Goal: Task Accomplishment & Management: Manage account settings

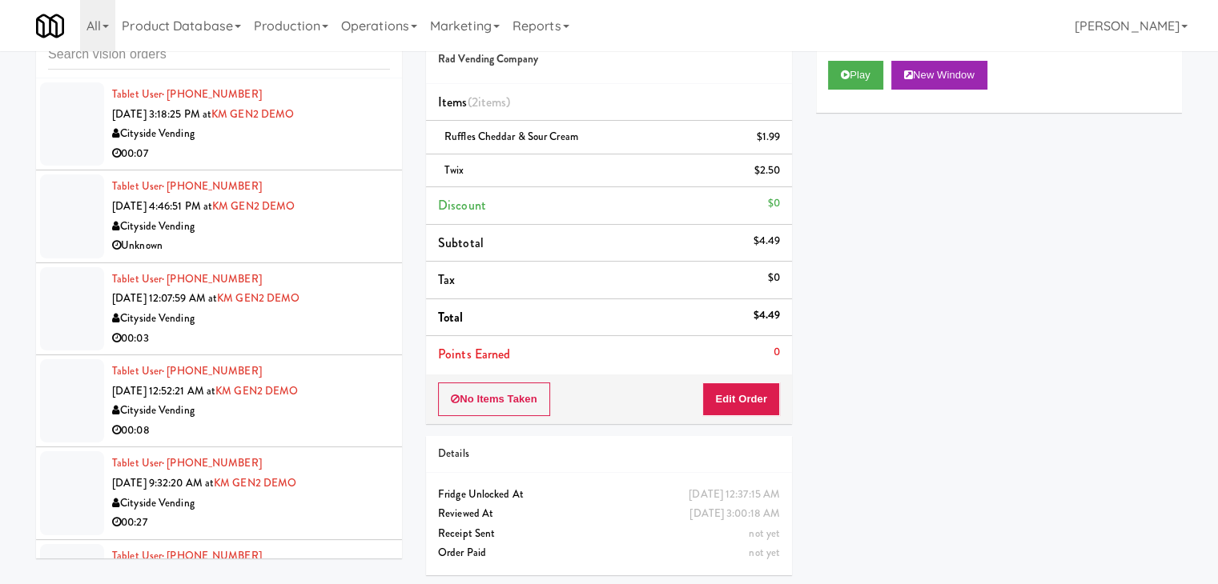
scroll to position [8706, 0]
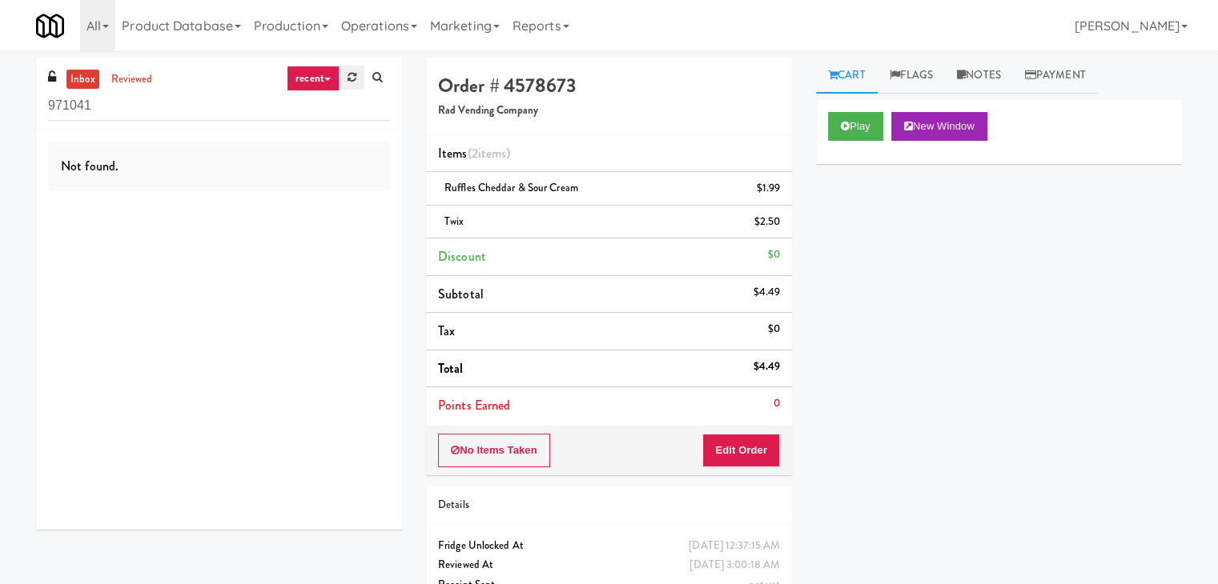
click at [355, 84] on link at bounding box center [351, 78] width 25 height 24
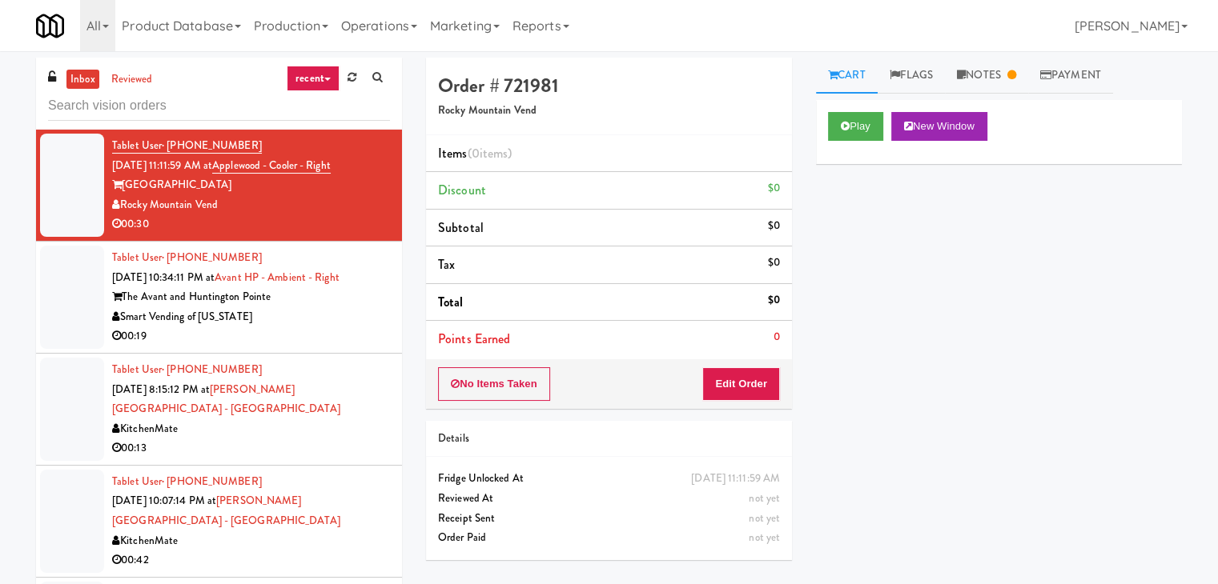
click at [313, 71] on link "recent" at bounding box center [313, 79] width 53 height 26
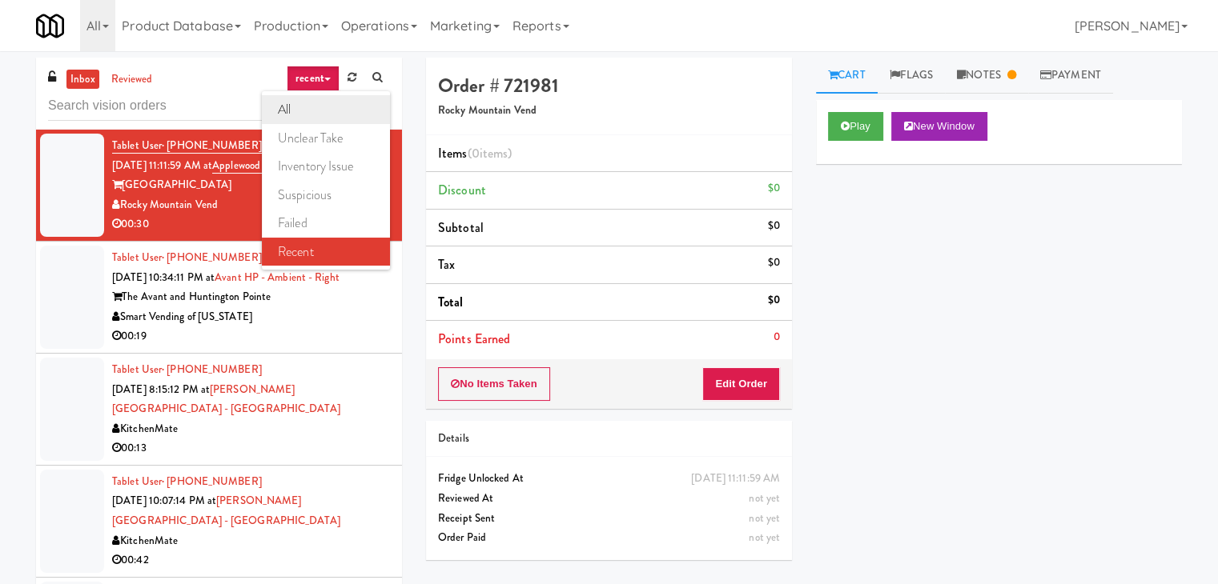
click at [301, 106] on link "all" at bounding box center [326, 109] width 128 height 29
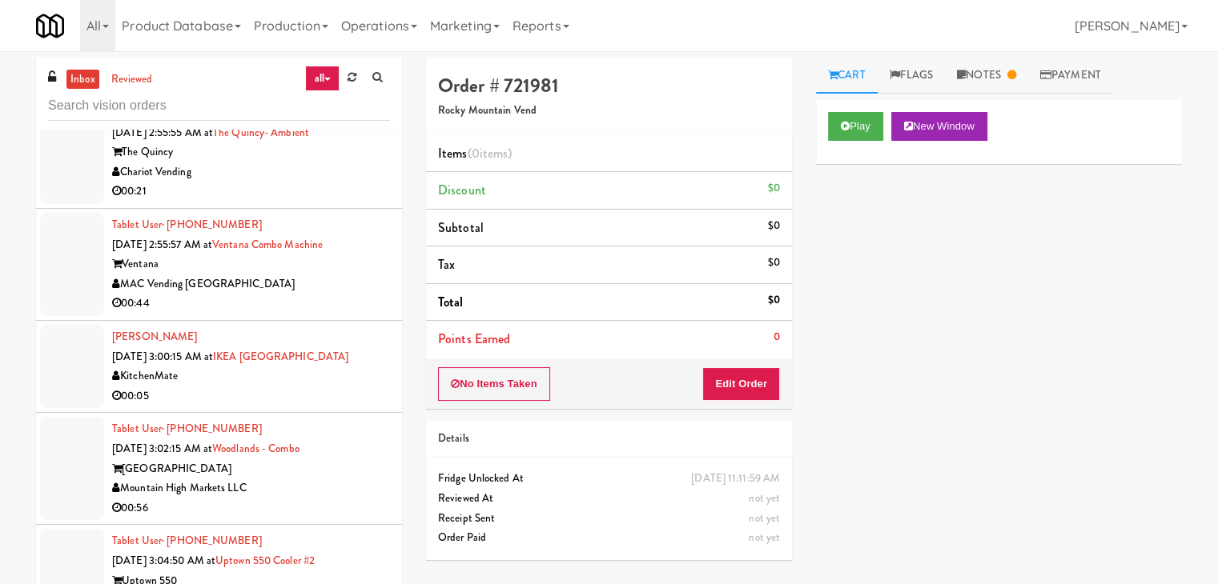
scroll to position [6430, 0]
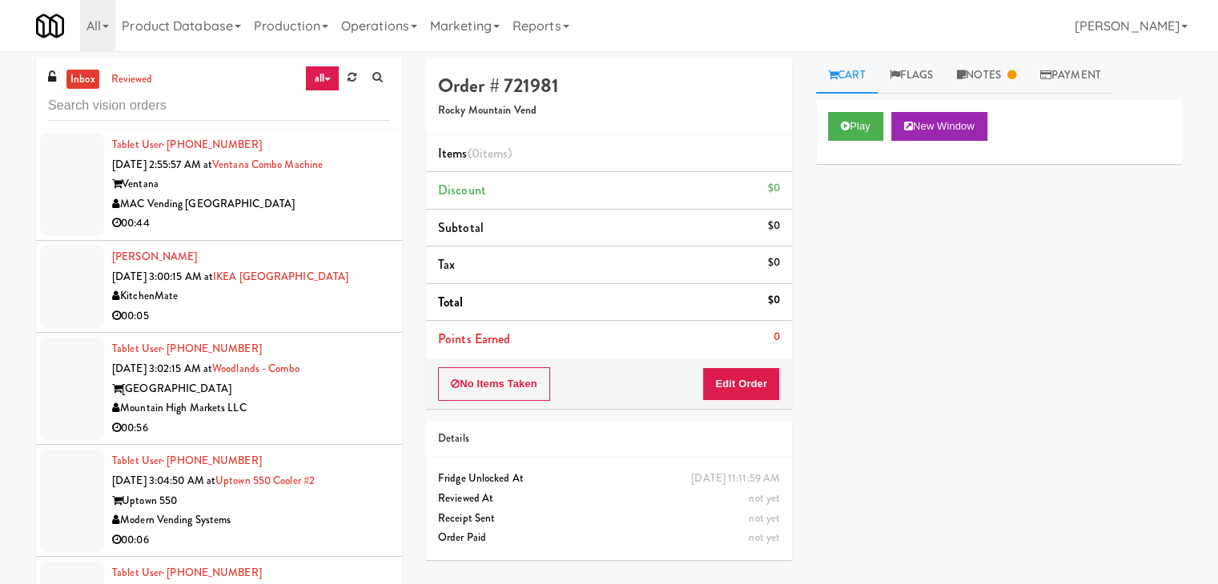
click at [291, 307] on div "00:05" at bounding box center [251, 317] width 278 height 20
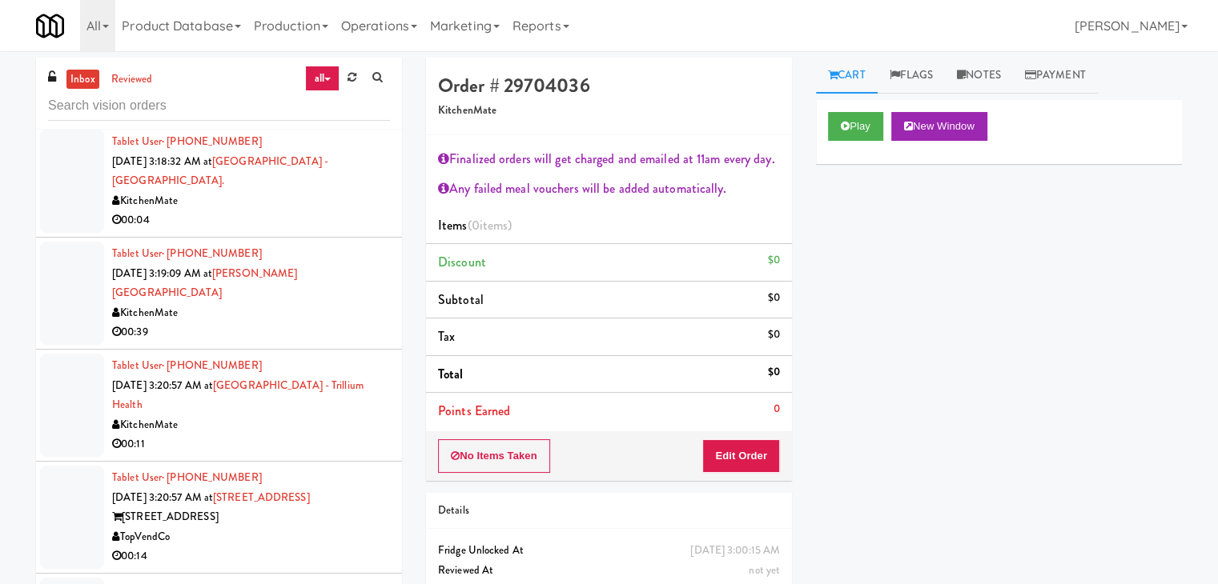
scroll to position [7791, 0]
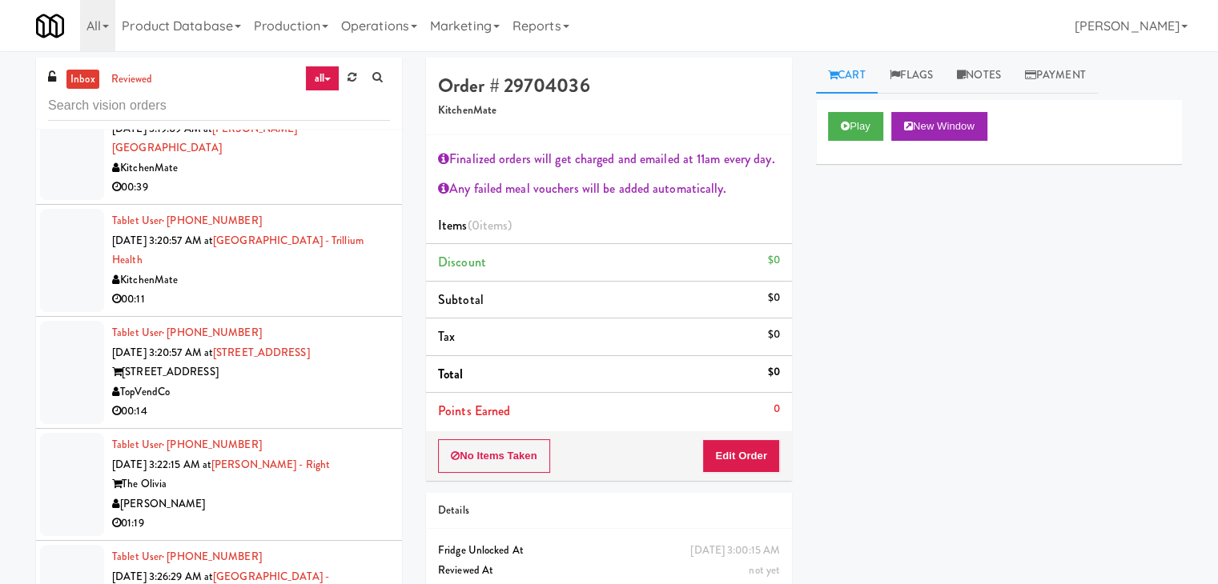
click at [323, 402] on div "00:14" at bounding box center [251, 412] width 278 height 20
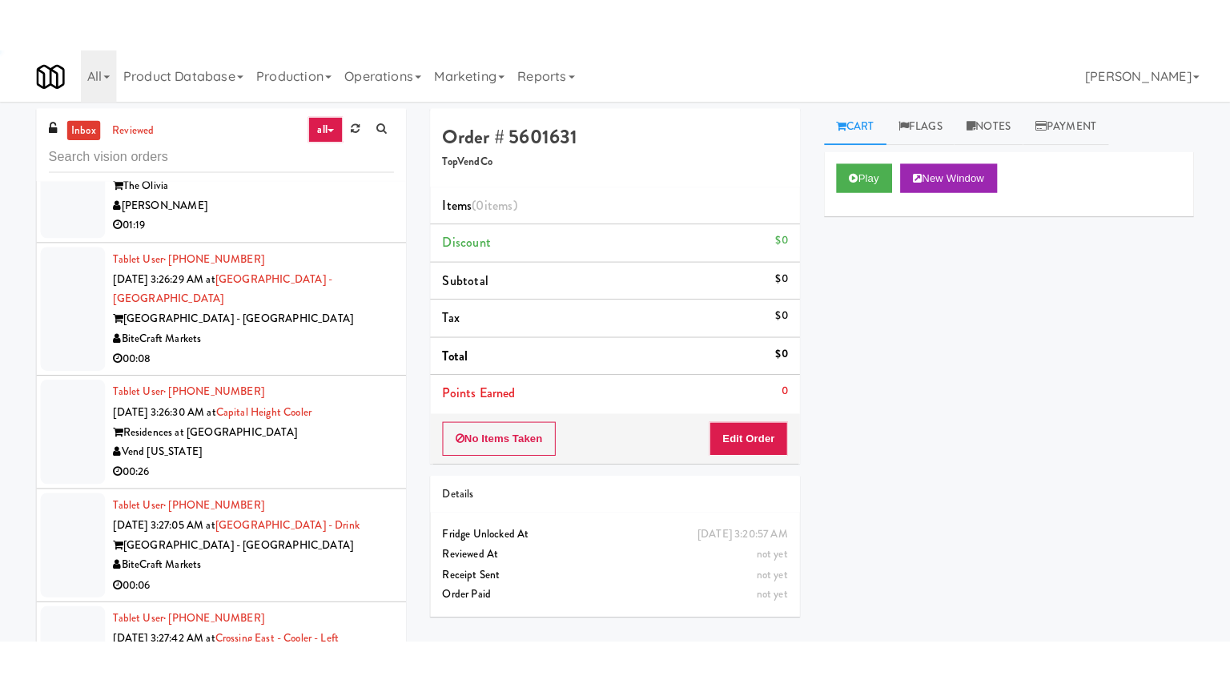
scroll to position [8272, 0]
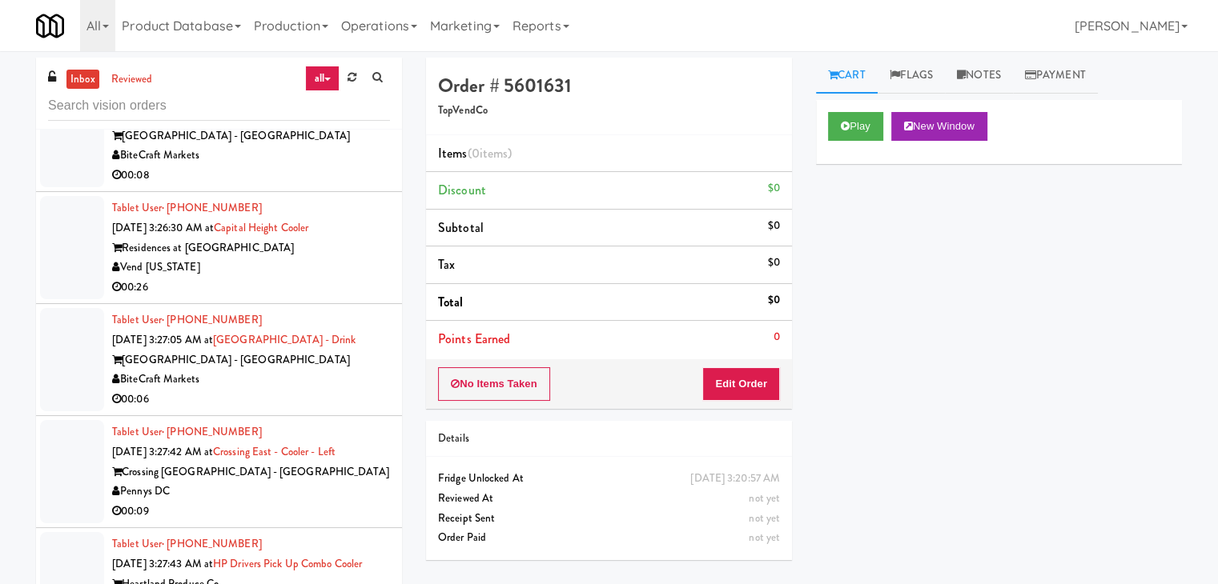
click at [289, 482] on div "Pennys DC" at bounding box center [251, 492] width 278 height 20
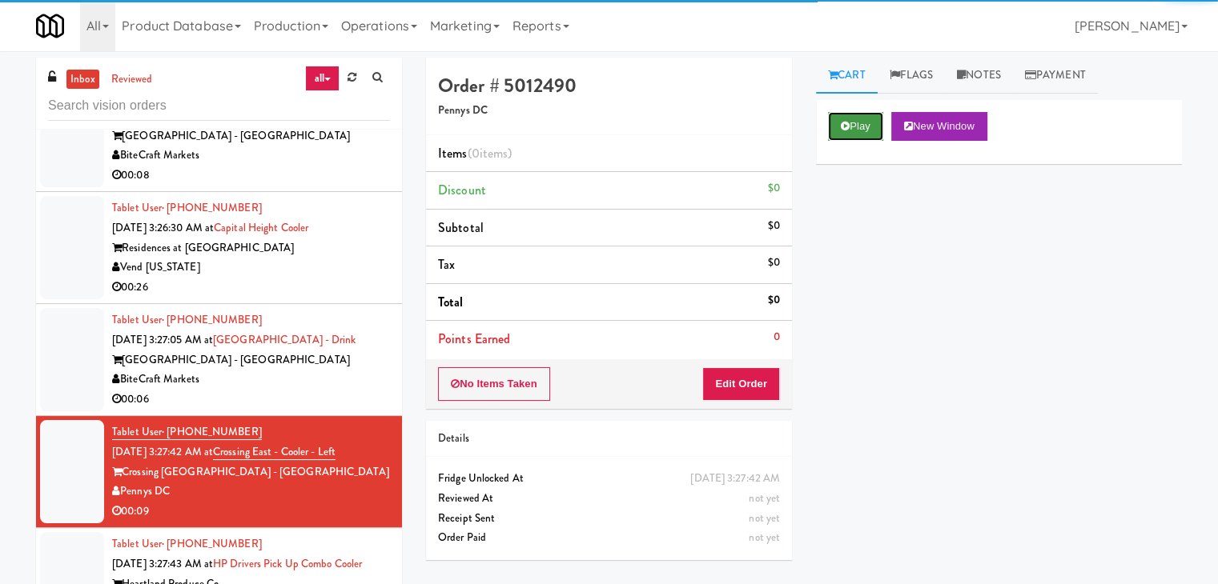
click at [865, 128] on button "Play" at bounding box center [855, 126] width 55 height 29
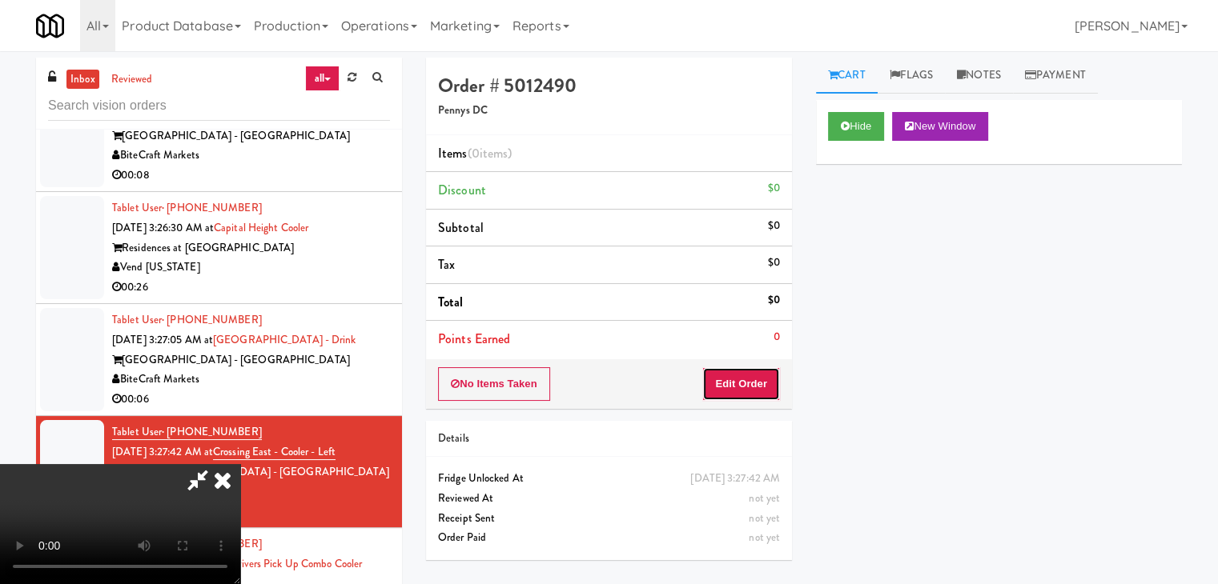
click at [753, 382] on button "Edit Order" at bounding box center [741, 384] width 78 height 34
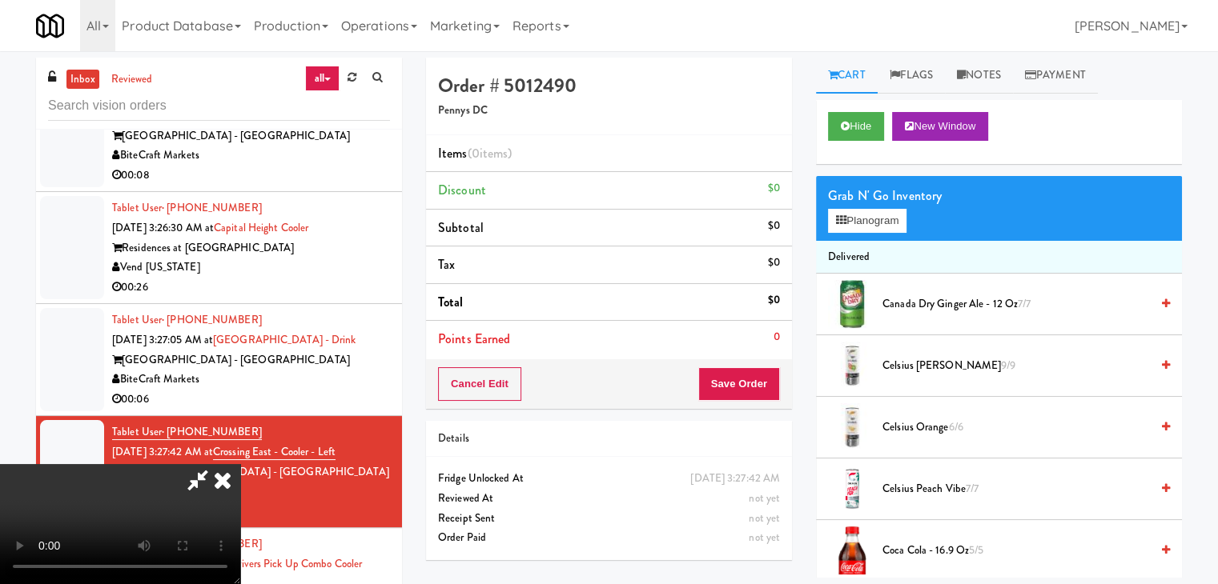
scroll to position [8232, 0]
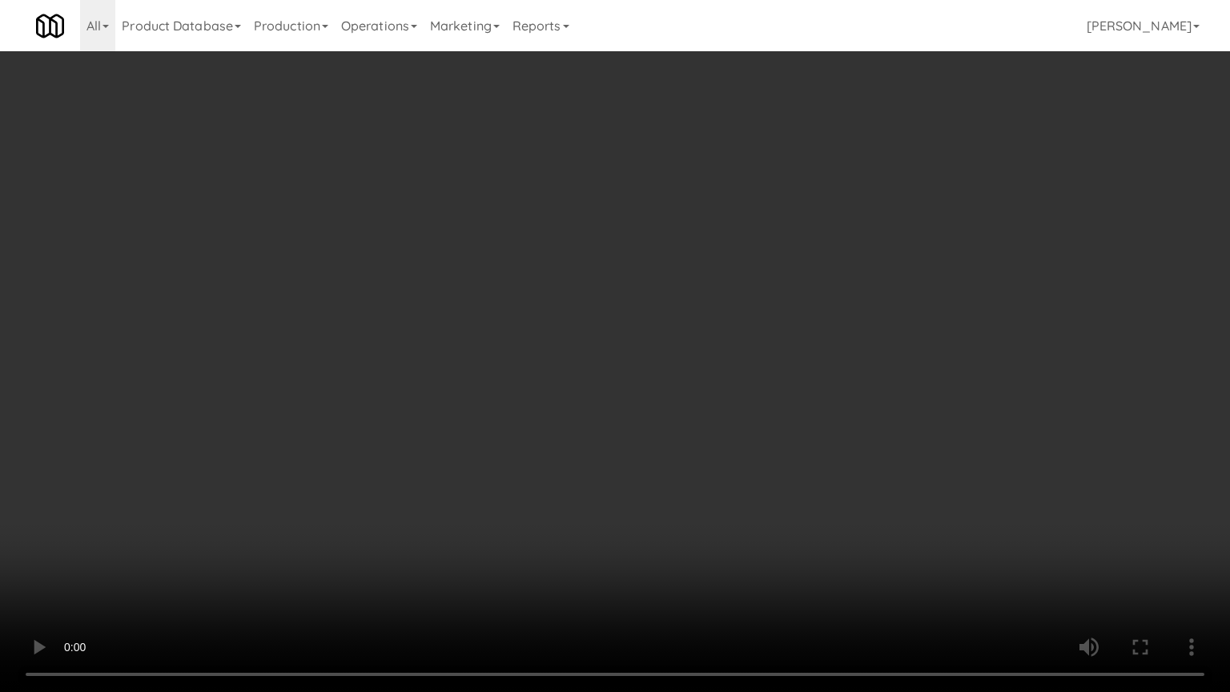
click at [751, 508] on video at bounding box center [615, 346] width 1230 height 692
click at [746, 507] on video at bounding box center [615, 346] width 1230 height 692
click at [762, 484] on video at bounding box center [615, 346] width 1230 height 692
click at [760, 484] on video at bounding box center [615, 346] width 1230 height 692
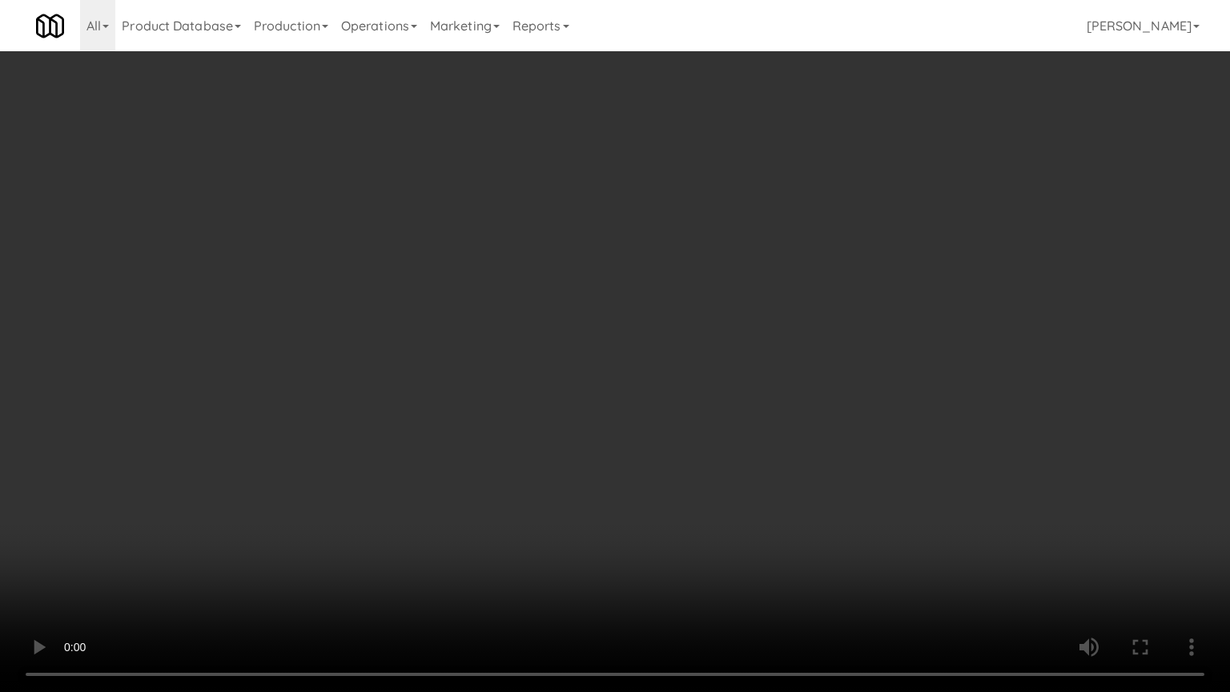
click at [753, 494] on video at bounding box center [615, 346] width 1230 height 692
click at [743, 480] on video at bounding box center [615, 346] width 1230 height 692
click at [742, 479] on video at bounding box center [615, 346] width 1230 height 692
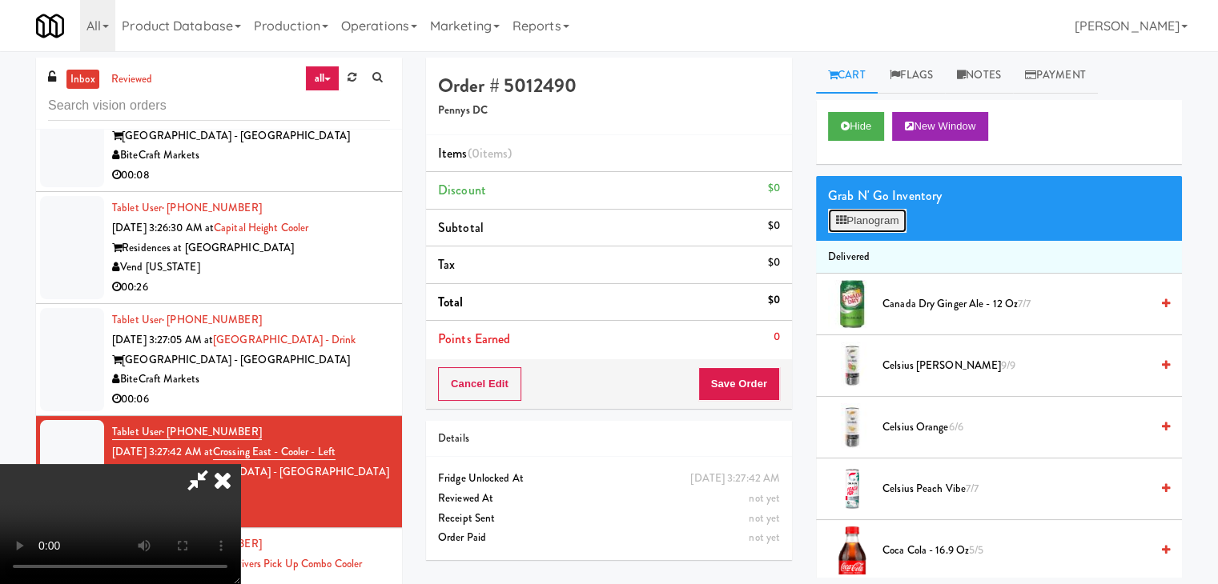
click at [881, 223] on button "Planogram" at bounding box center [867, 221] width 78 height 24
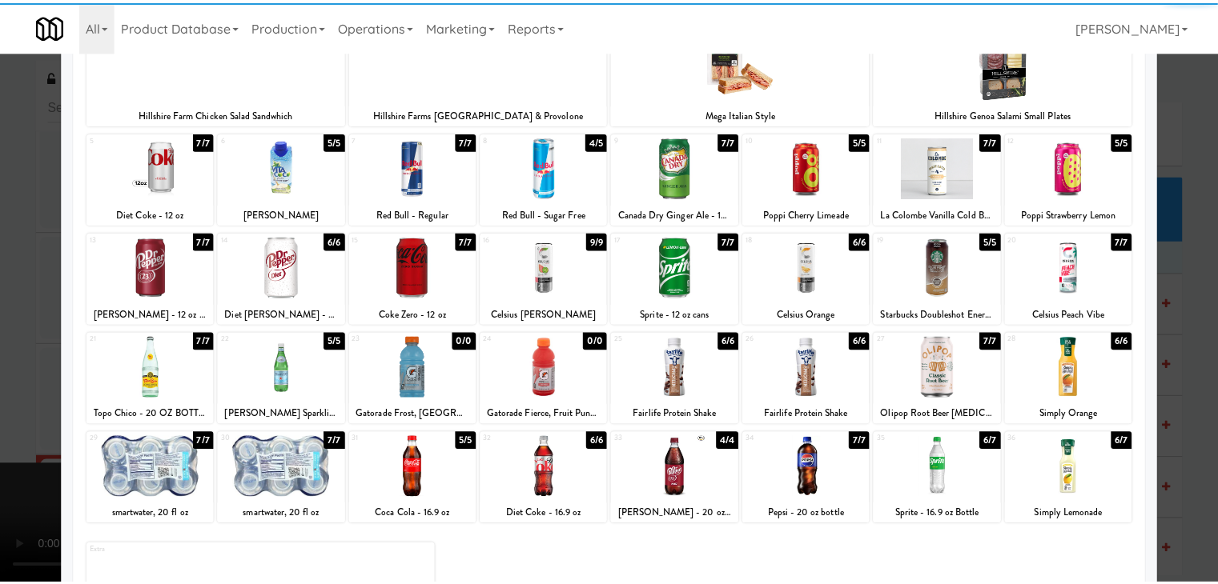
scroll to position [160, 0]
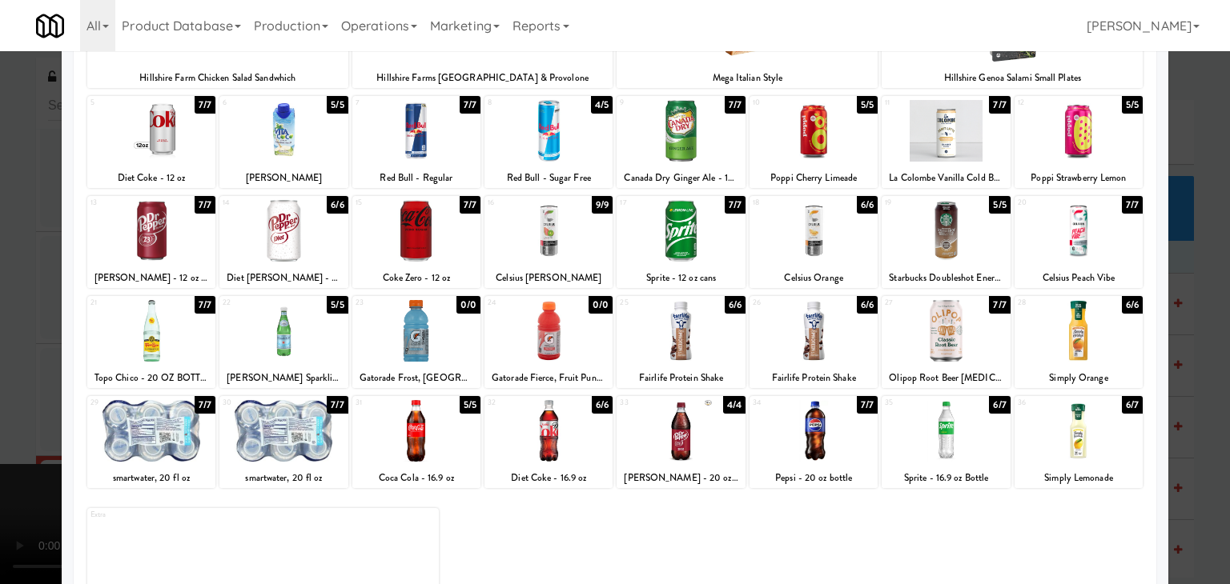
click at [1073, 327] on div at bounding box center [1078, 331] width 128 height 62
click at [112, 449] on div at bounding box center [151, 431] width 128 height 62
drag, startPoint x: 0, startPoint y: 448, endPoint x: 354, endPoint y: 440, distance: 354.0
click at [18, 443] on div at bounding box center [615, 292] width 1230 height 584
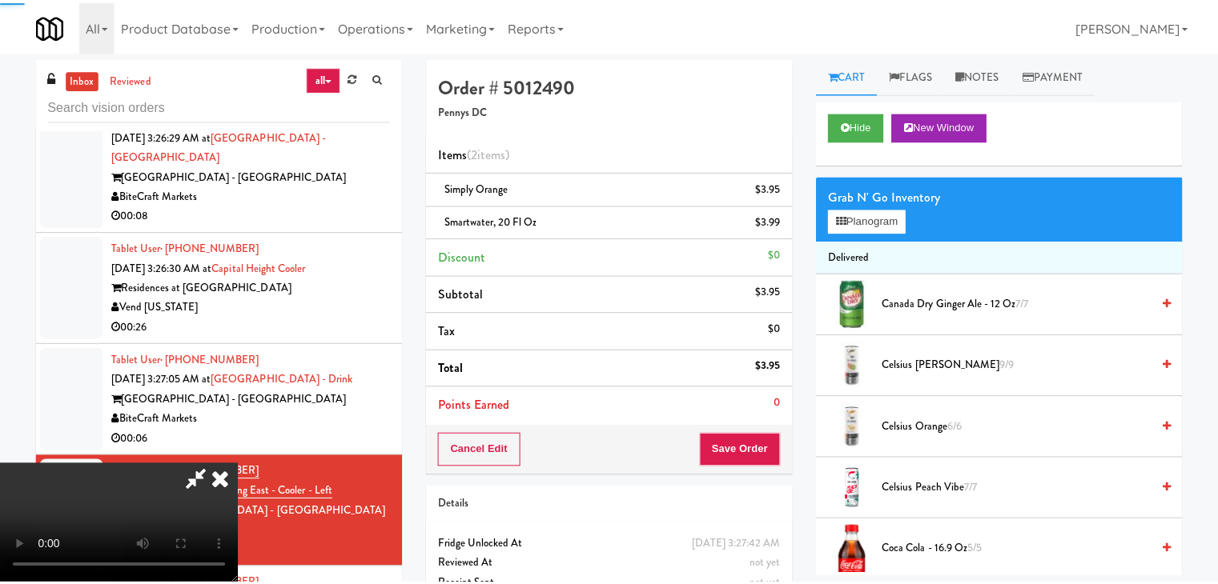
scroll to position [8272, 0]
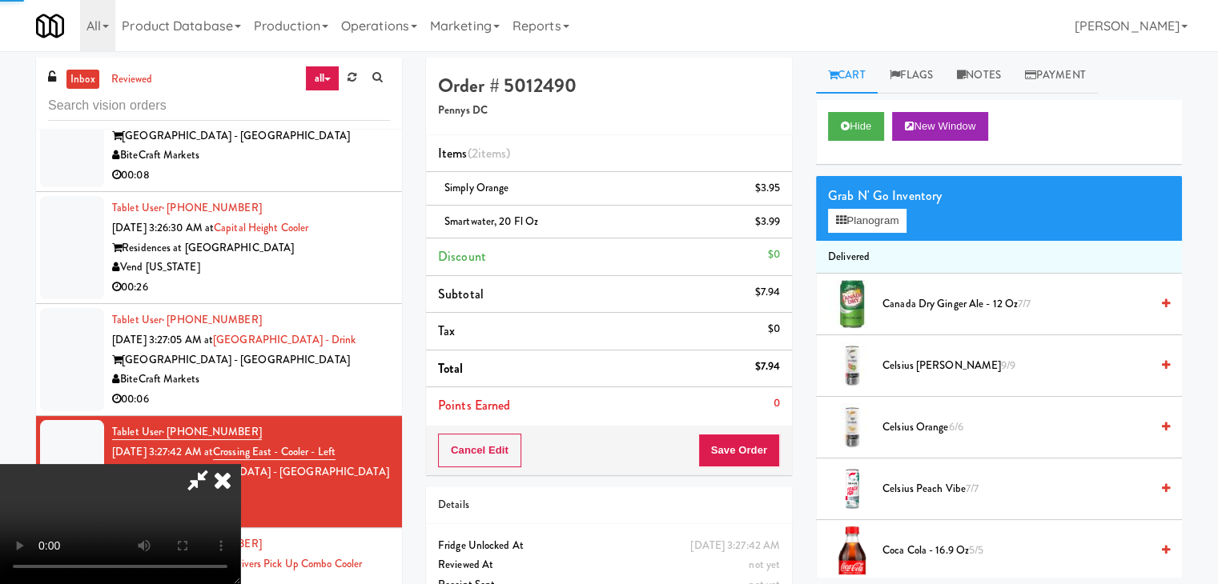
drag, startPoint x: 793, startPoint y: 427, endPoint x: 766, endPoint y: 448, distance: 34.1
click at [766, 448] on div "Order # 5012490 Pennys DC Items (2 items ) Simply Orange $3.95 smartwater, 20 f…" at bounding box center [609, 348] width 390 height 581
click at [766, 448] on button "Save Order" at bounding box center [739, 451] width 82 height 34
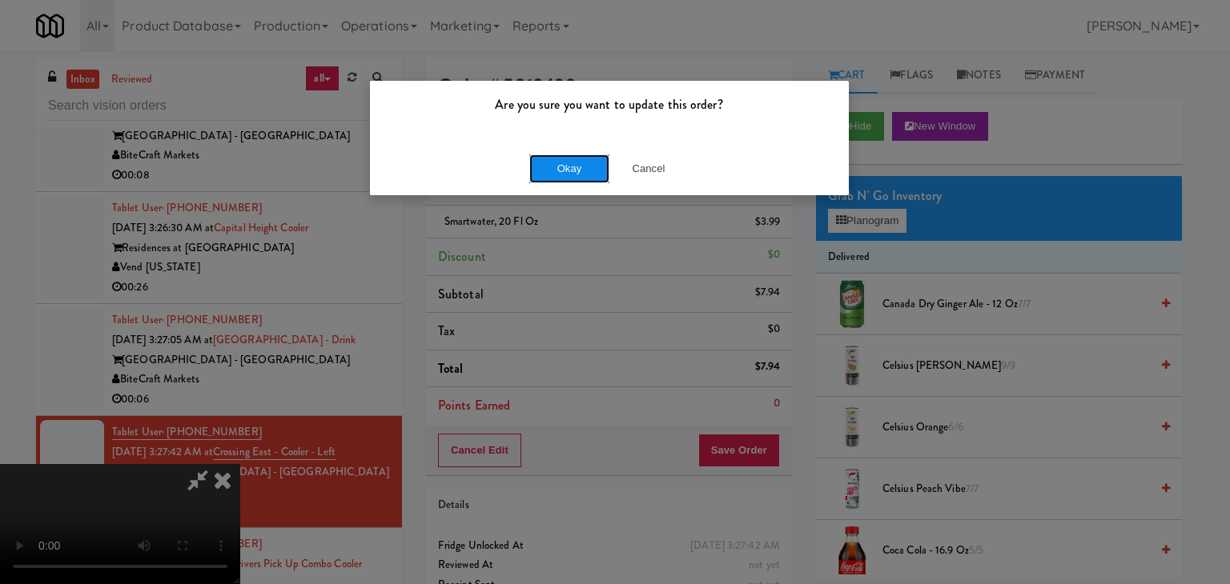
click at [554, 171] on button "Okay" at bounding box center [569, 169] width 80 height 29
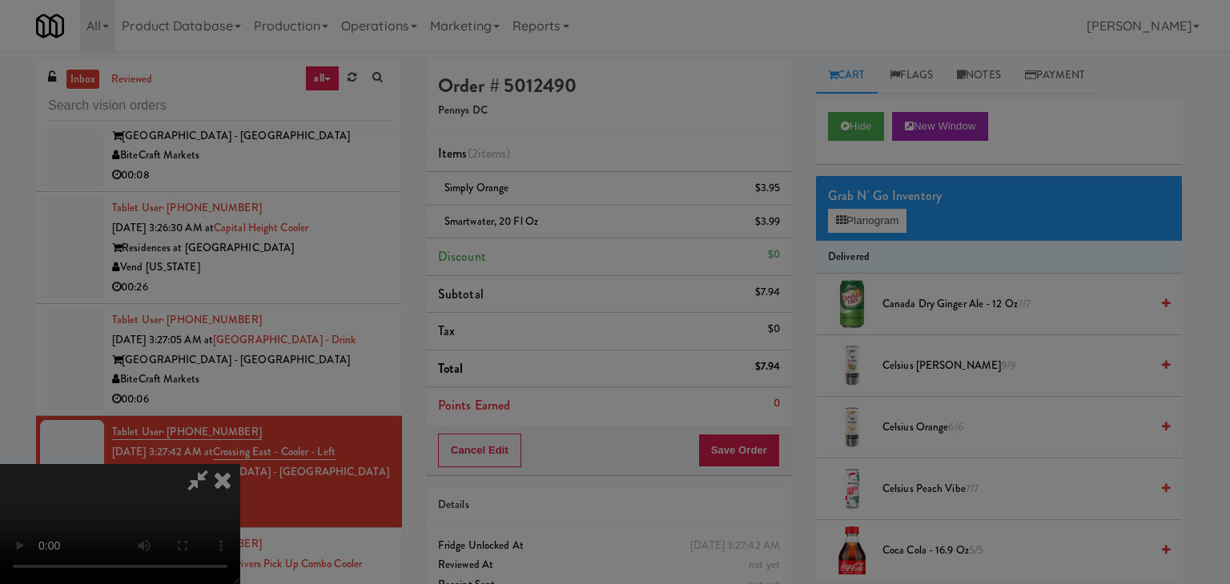
click at [556, 171] on body "Are you sure you want to update this order? Okay Cancel Okay Are you sure you w…" at bounding box center [615, 343] width 1230 height 584
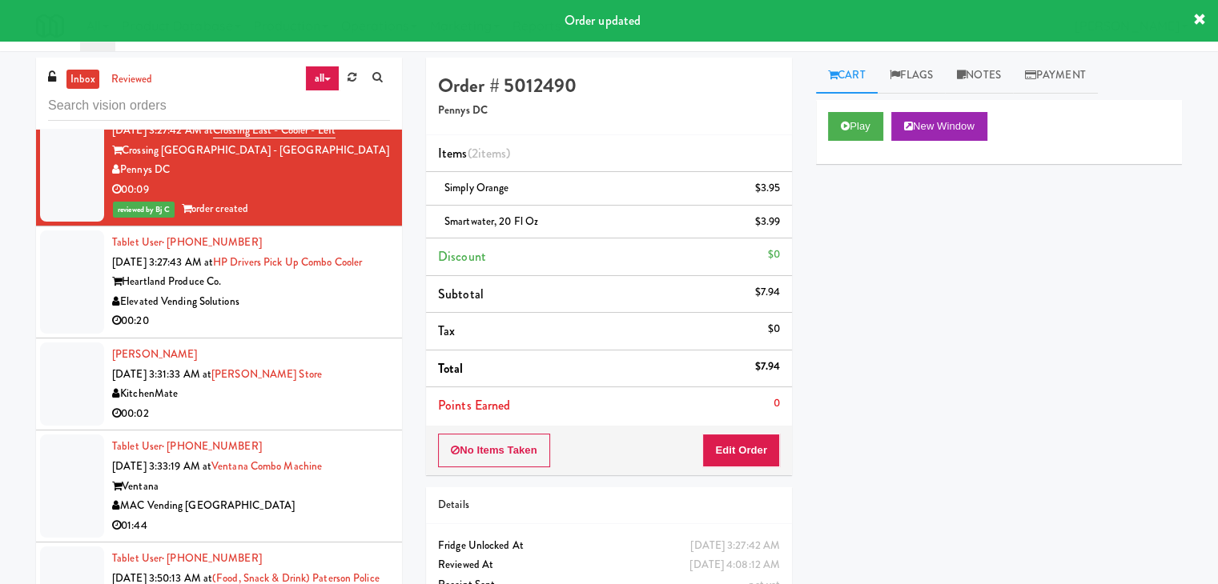
scroll to position [8512, 0]
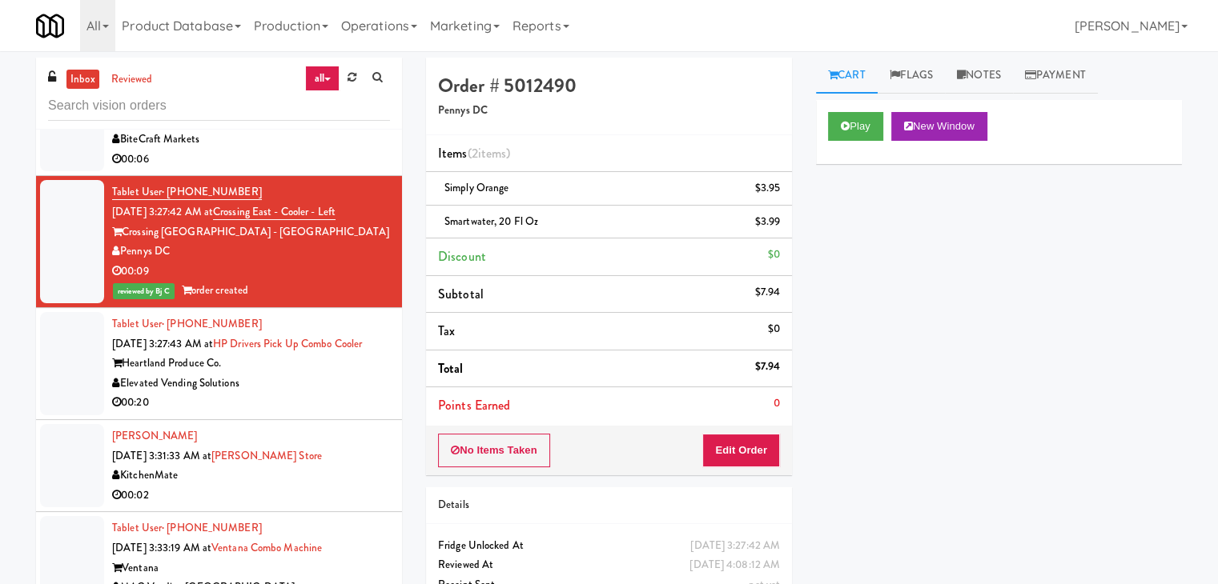
drag, startPoint x: 343, startPoint y: 251, endPoint x: 308, endPoint y: 286, distance: 49.3
click at [343, 393] on div "00:20" at bounding box center [251, 403] width 278 height 20
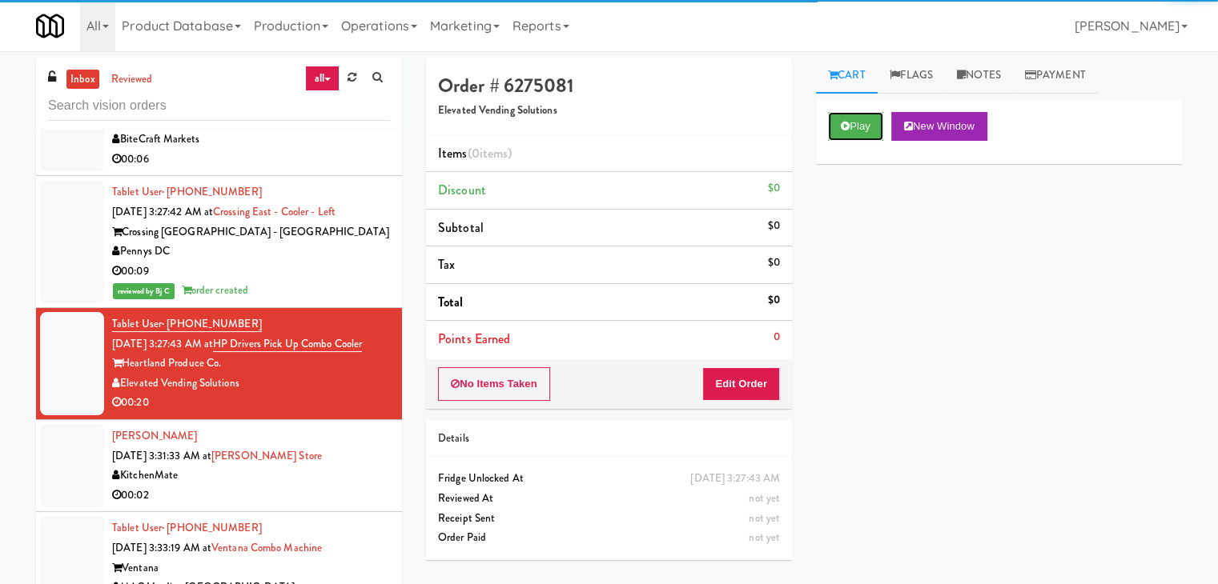
drag, startPoint x: 882, startPoint y: 132, endPoint x: 854, endPoint y: 158, distance: 38.0
click at [881, 132] on button "Play" at bounding box center [855, 126] width 55 height 29
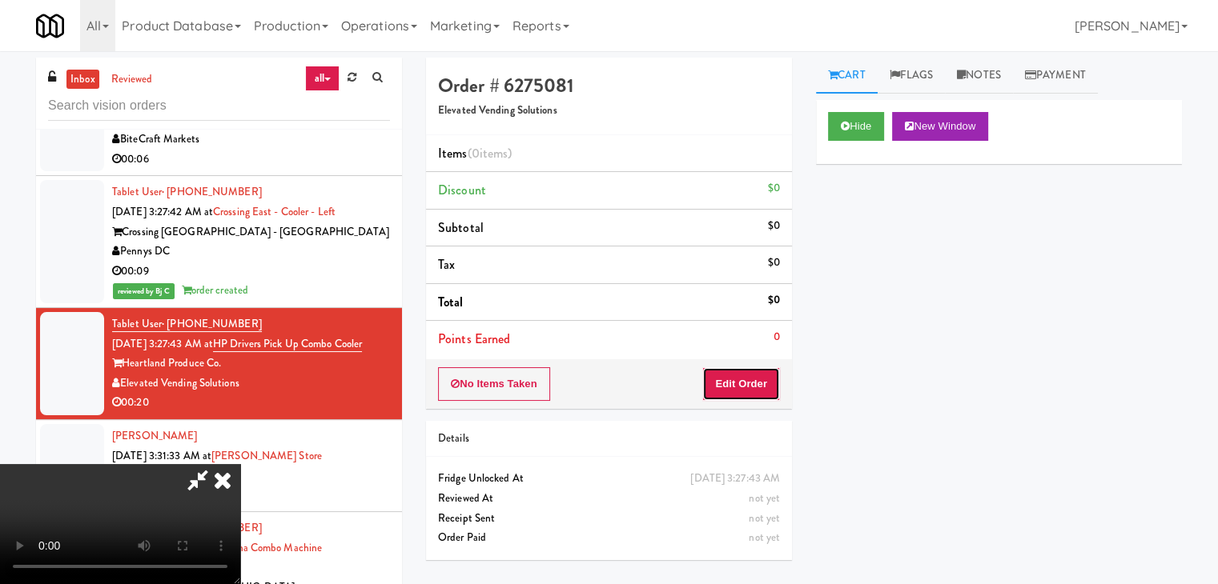
click at [721, 391] on button "Edit Order" at bounding box center [741, 384] width 78 height 34
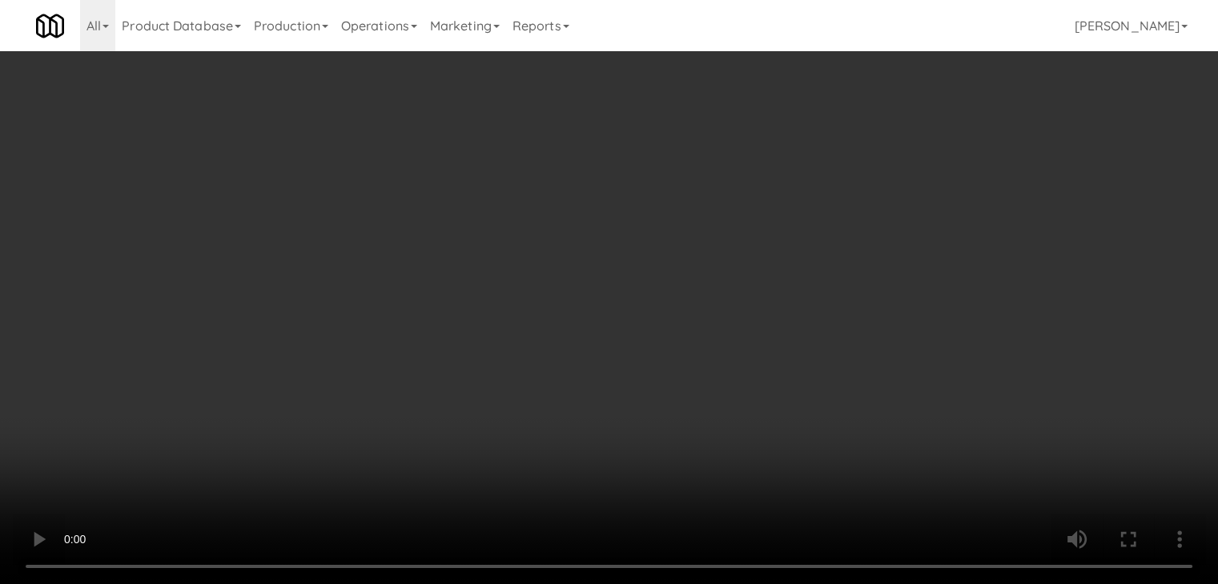
scroll to position [8473, 0]
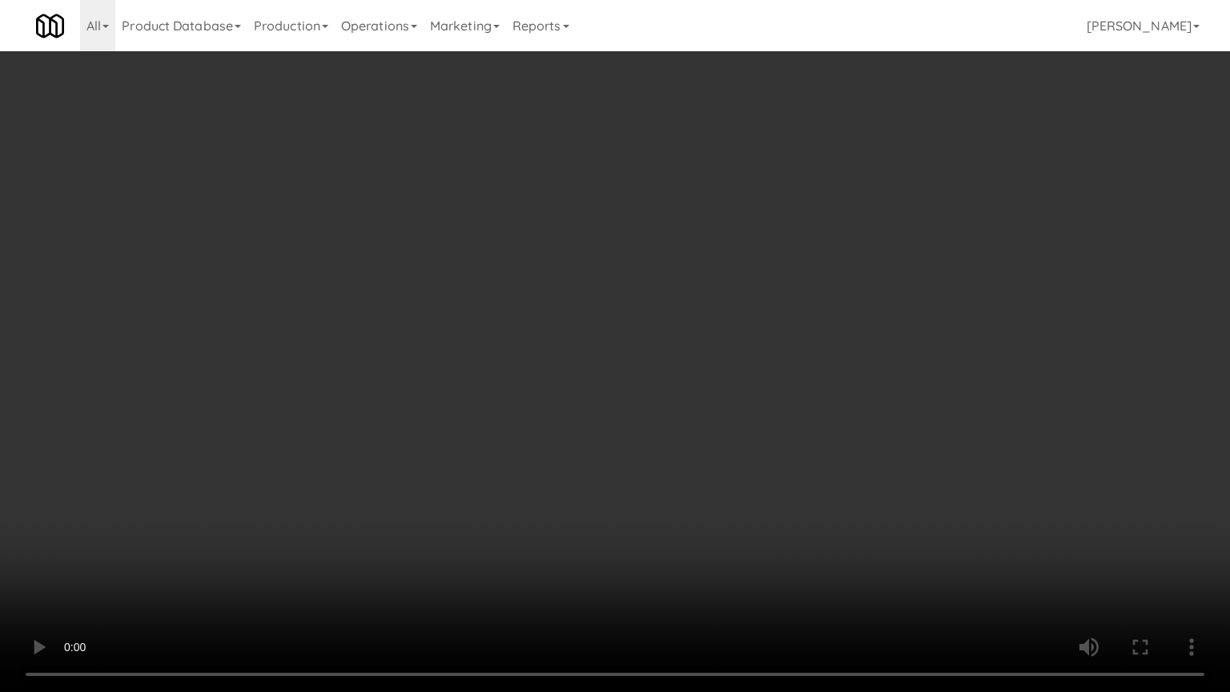
click at [673, 464] on video at bounding box center [615, 346] width 1230 height 692
click at [669, 467] on video at bounding box center [615, 346] width 1230 height 692
click at [682, 440] on video at bounding box center [615, 346] width 1230 height 692
drag, startPoint x: 682, startPoint y: 440, endPoint x: 757, endPoint y: 255, distance: 198.9
click at [683, 431] on video at bounding box center [615, 346] width 1230 height 692
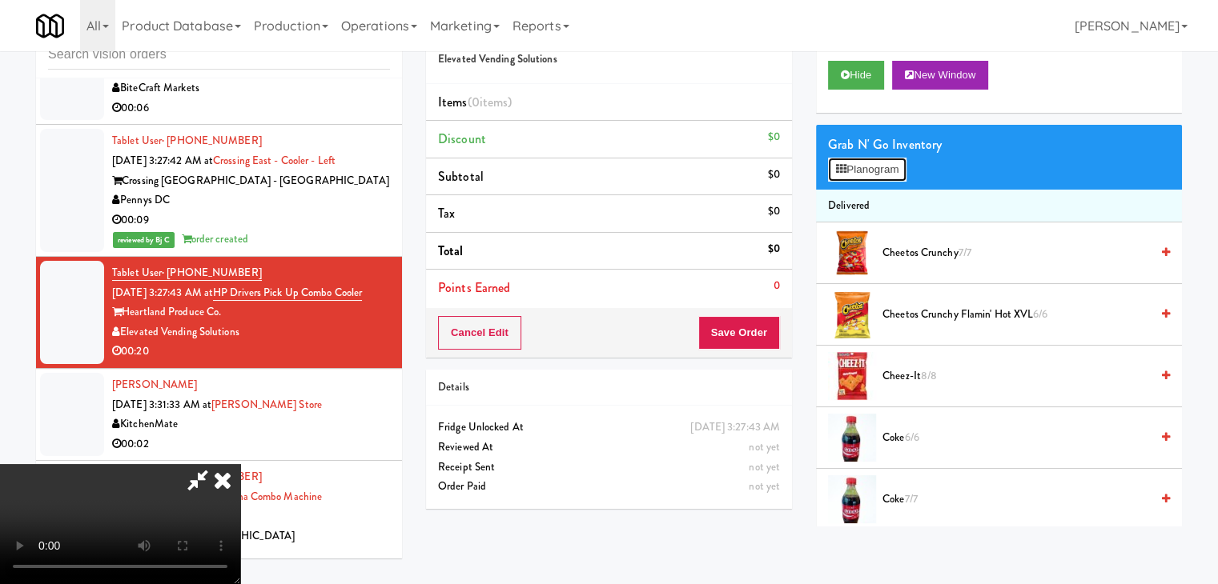
click at [846, 175] on button "Planogram" at bounding box center [867, 170] width 78 height 24
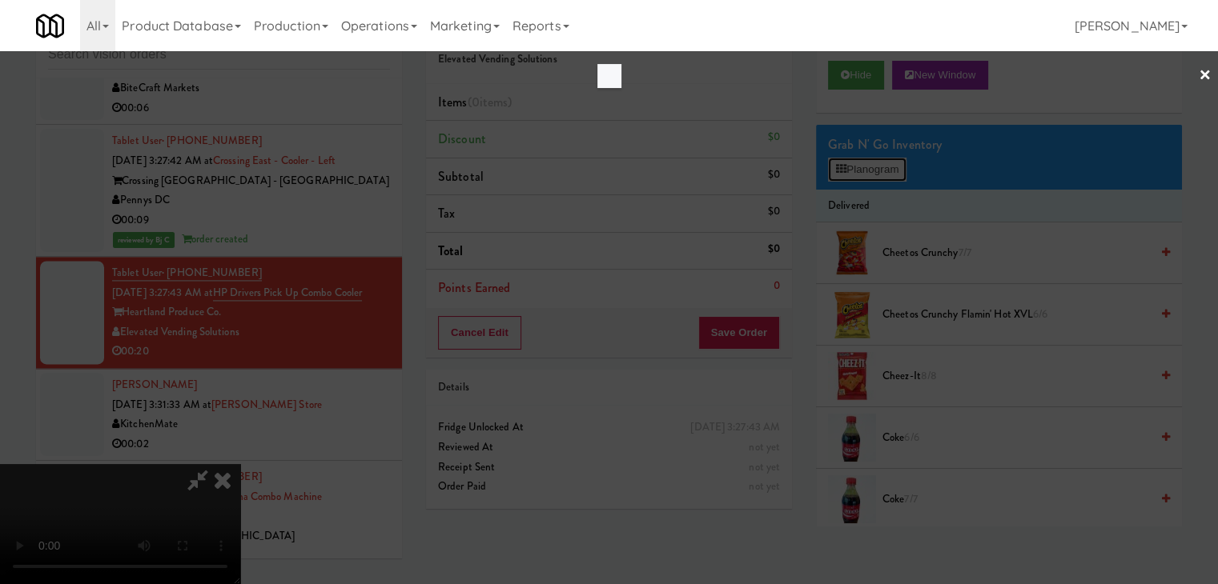
scroll to position [8473, 0]
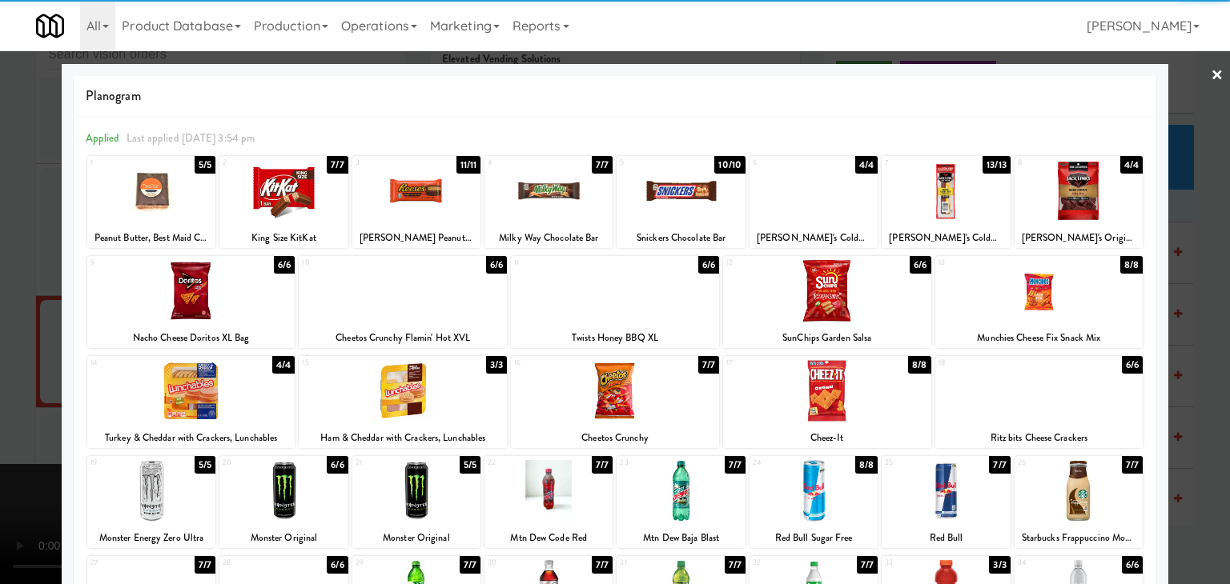
drag, startPoint x: 286, startPoint y: 188, endPoint x: 303, endPoint y: 257, distance: 70.9
click at [287, 188] on div at bounding box center [283, 191] width 128 height 62
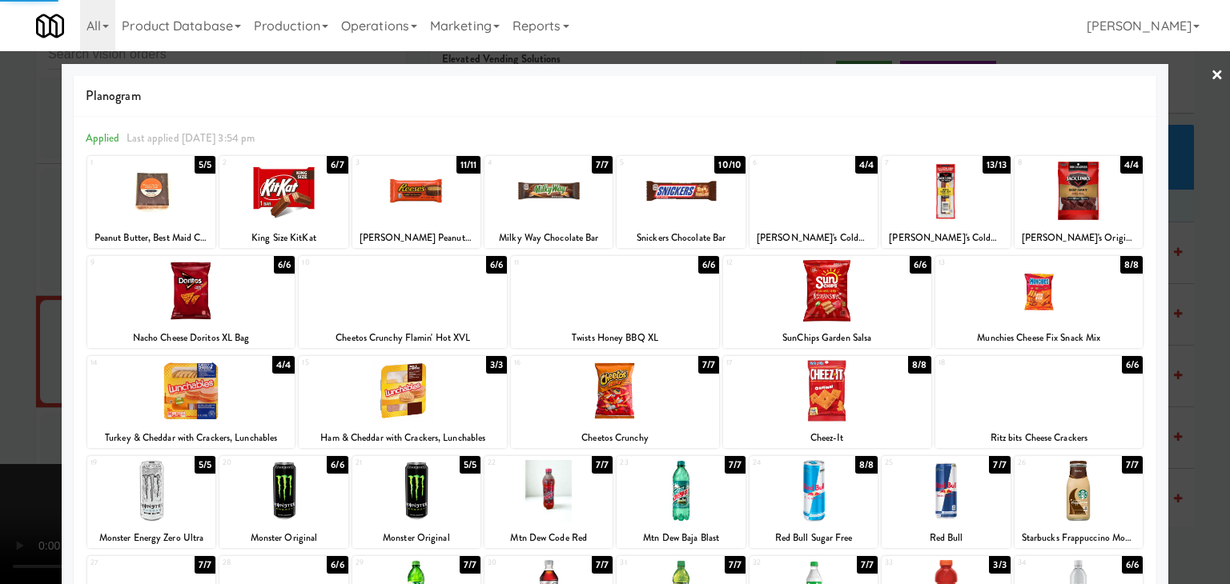
click at [424, 468] on div at bounding box center [416, 491] width 128 height 62
drag, startPoint x: 0, startPoint y: 432, endPoint x: 112, endPoint y: 416, distance: 113.3
click at [5, 427] on div at bounding box center [615, 292] width 1230 height 584
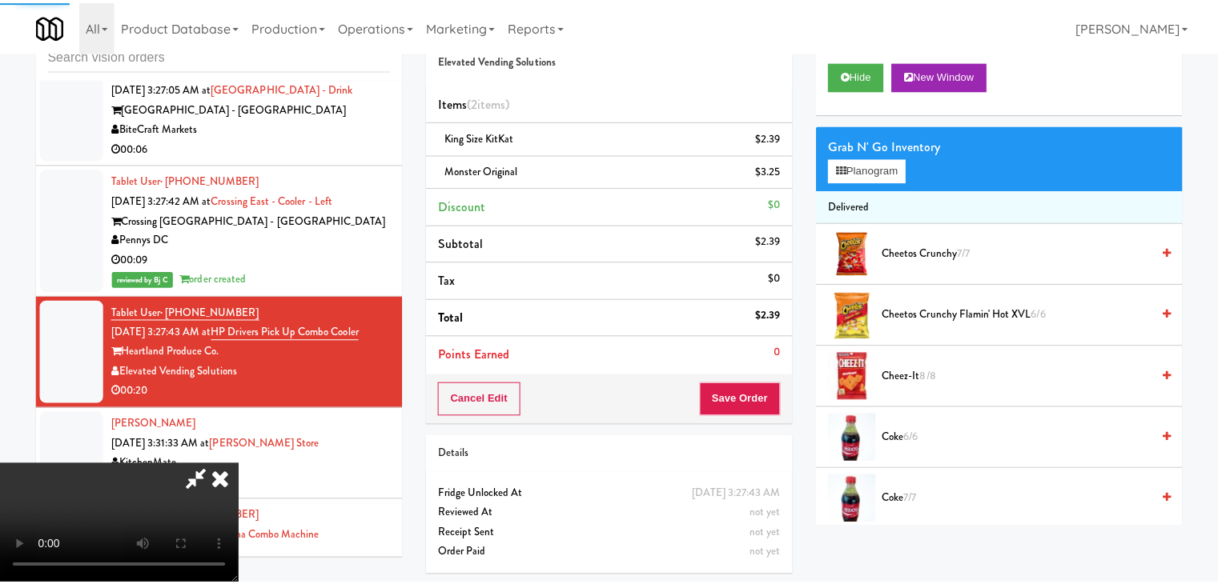
scroll to position [8512, 0]
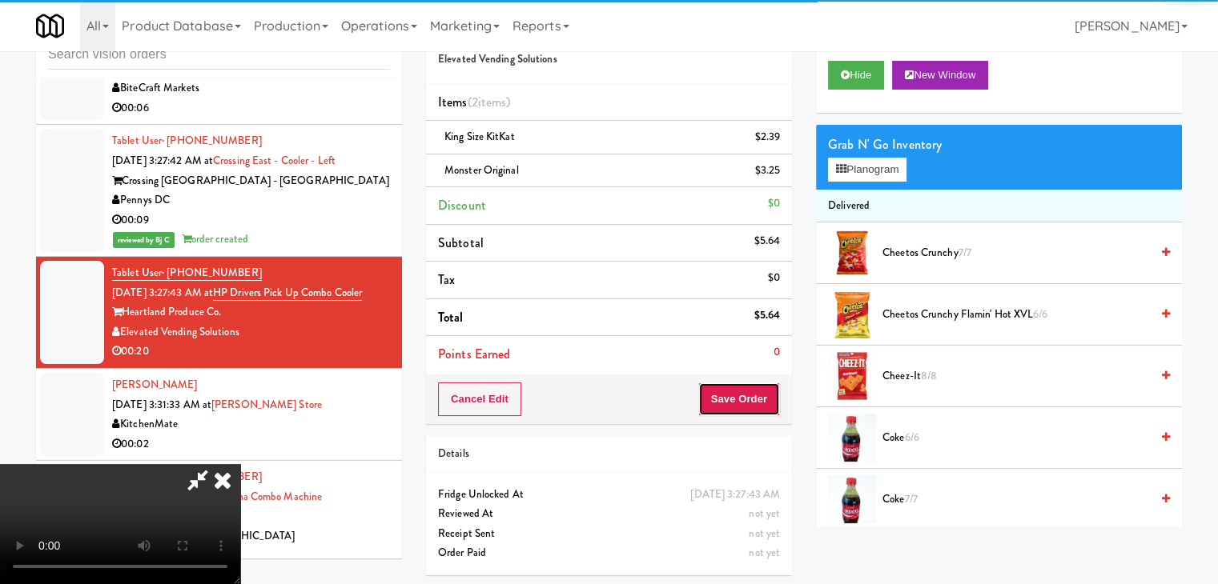
click at [743, 401] on button "Save Order" at bounding box center [739, 400] width 82 height 34
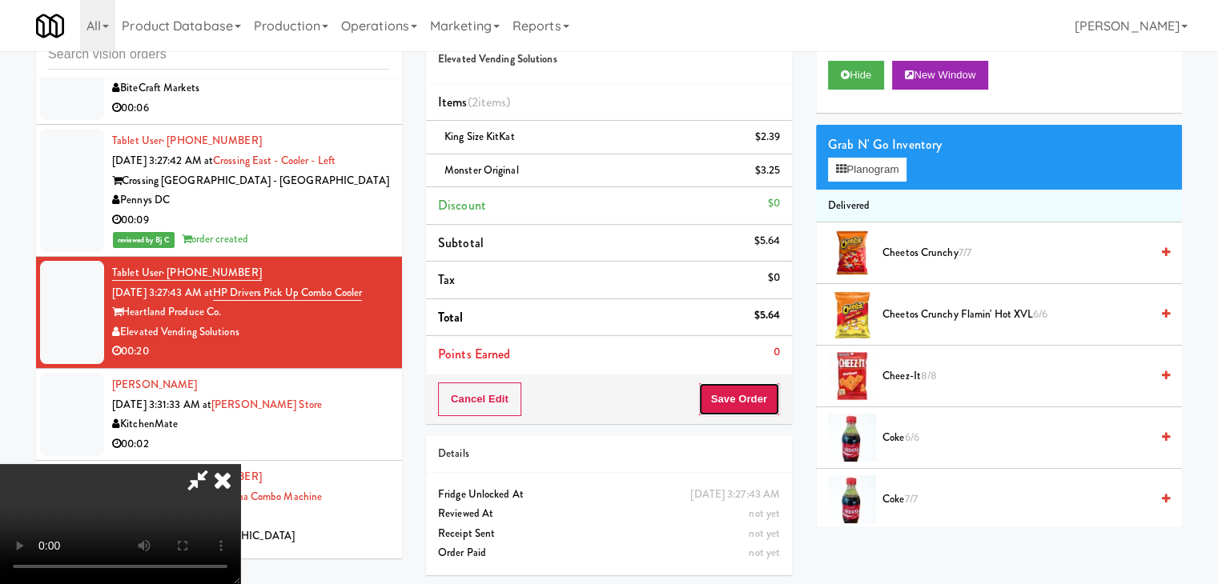
click at [743, 401] on button "Save Order" at bounding box center [739, 400] width 82 height 34
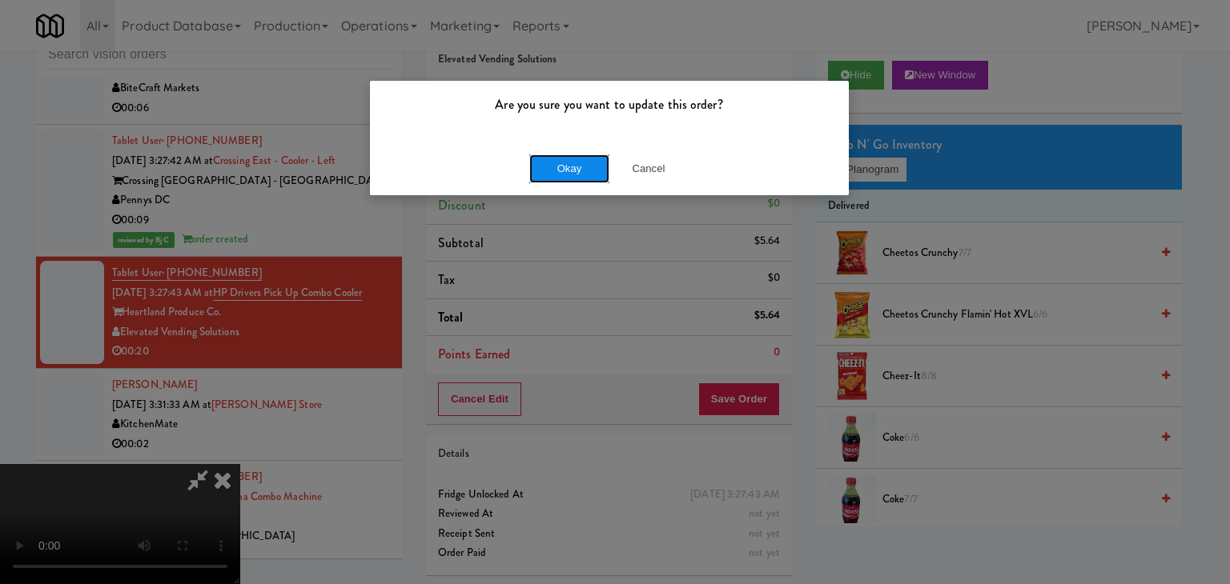
click at [554, 162] on button "Okay" at bounding box center [569, 169] width 80 height 29
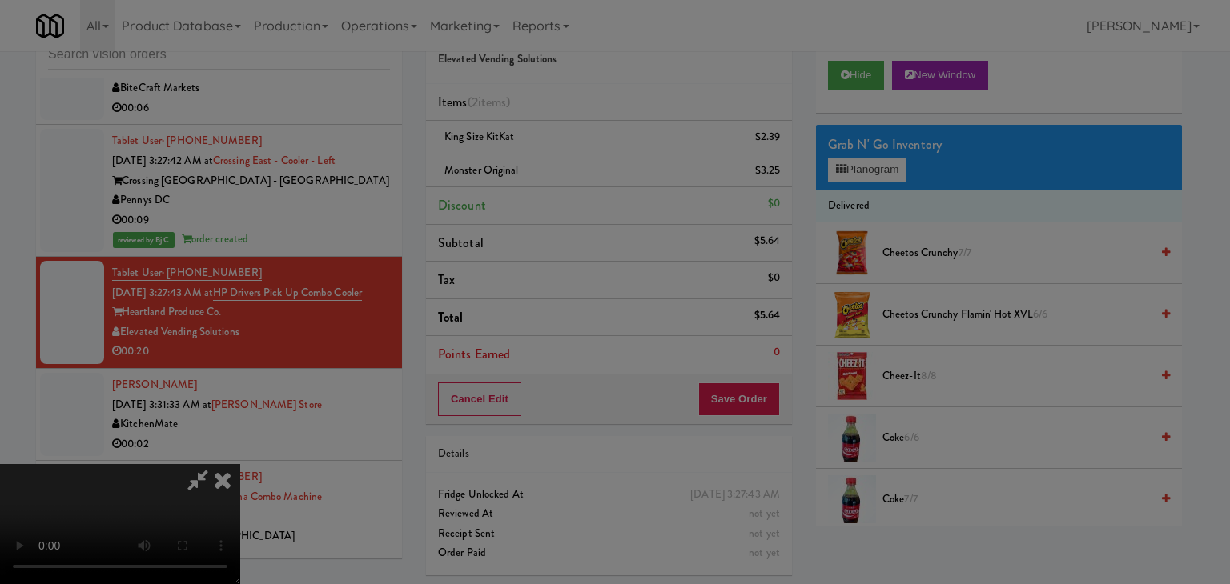
click at [554, 154] on button "Okay" at bounding box center [569, 139] width 80 height 29
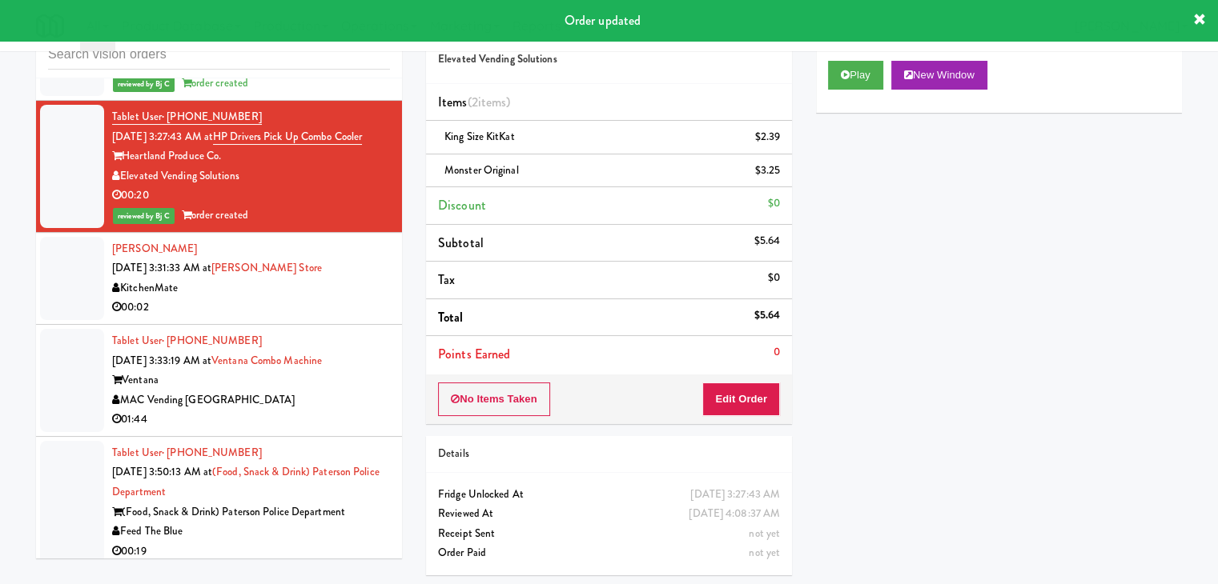
scroll to position [8672, 0]
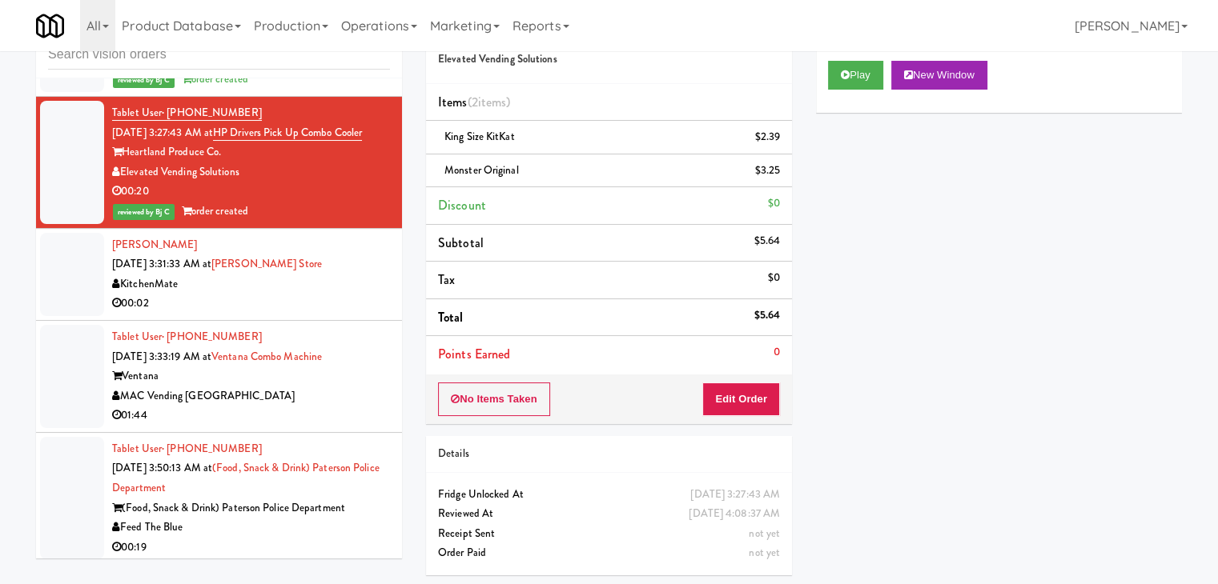
click at [346, 294] on div "00:02" at bounding box center [251, 304] width 278 height 20
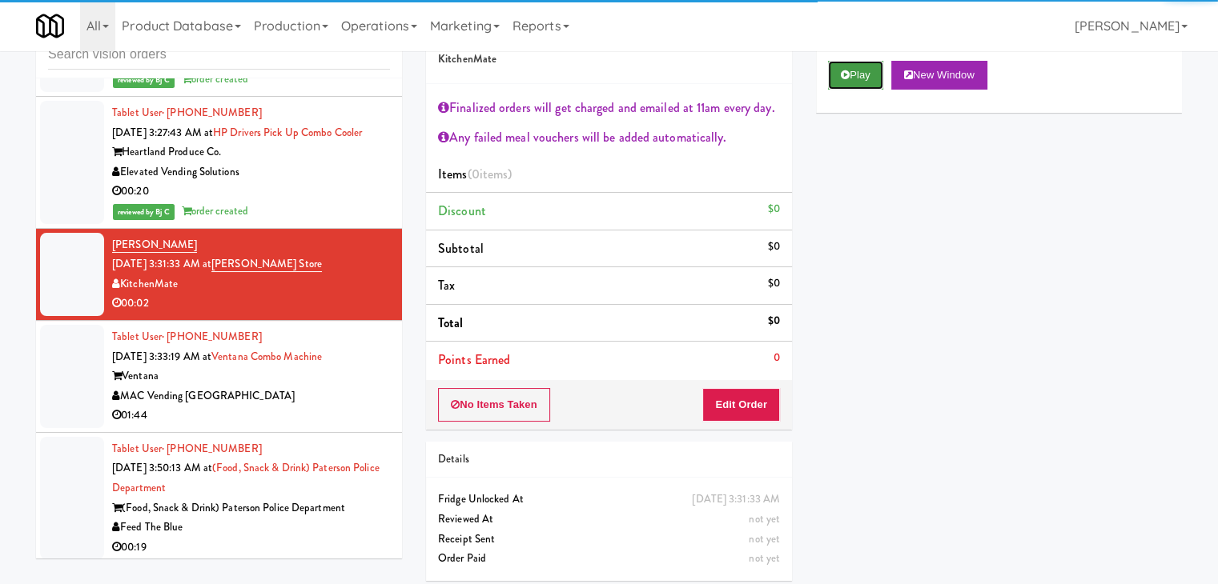
click at [859, 72] on button "Play" at bounding box center [855, 75] width 55 height 29
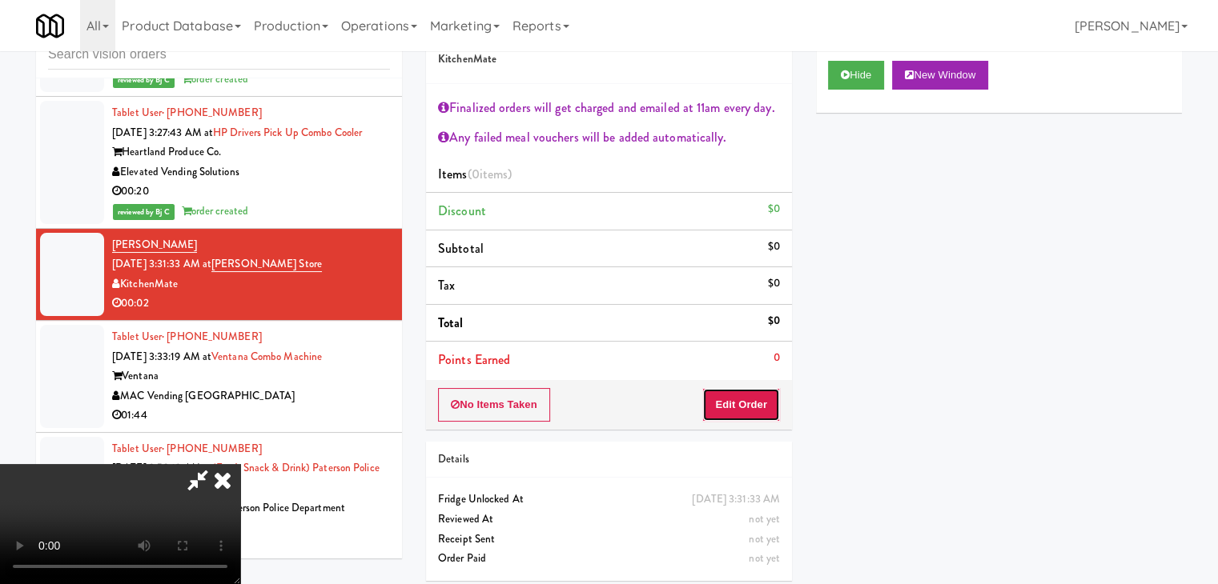
click at [741, 398] on button "Edit Order" at bounding box center [741, 405] width 78 height 34
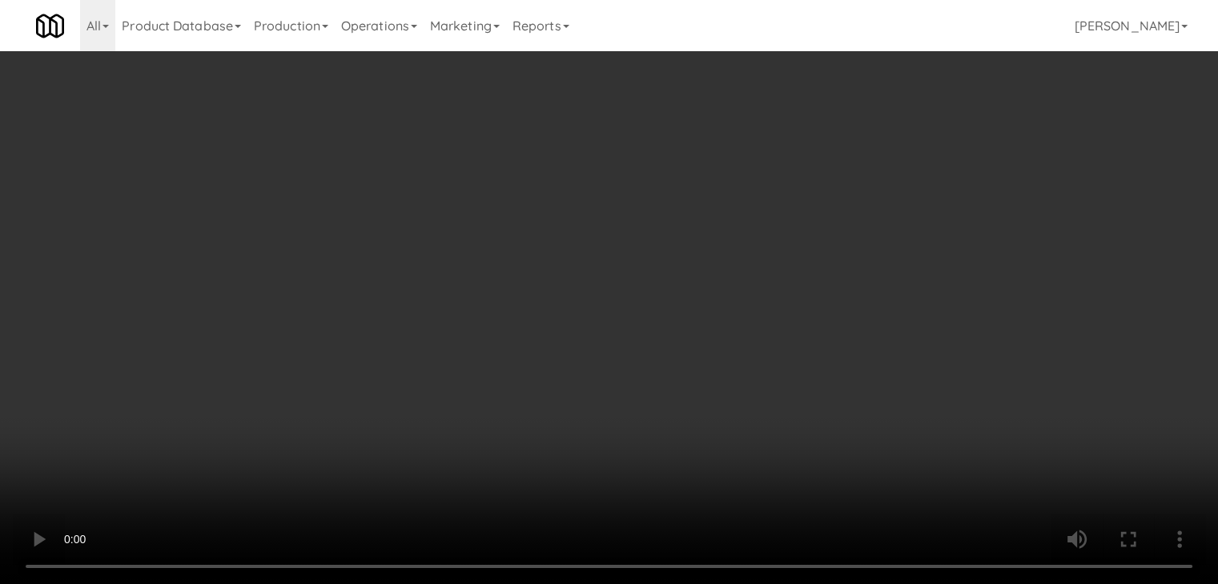
scroll to position [8632, 0]
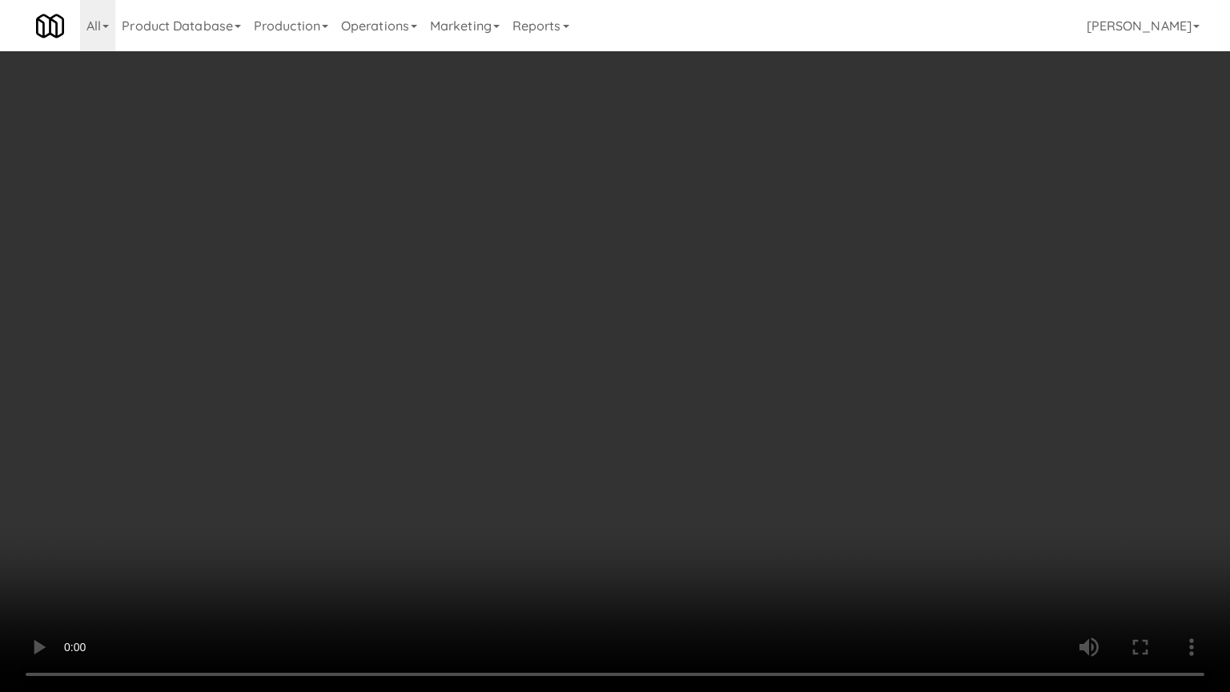
click at [630, 460] on video at bounding box center [615, 346] width 1230 height 692
click at [636, 457] on video at bounding box center [615, 346] width 1230 height 692
click at [664, 448] on video at bounding box center [615, 346] width 1230 height 692
click at [585, 516] on video at bounding box center [615, 346] width 1230 height 692
click at [627, 500] on video at bounding box center [615, 346] width 1230 height 692
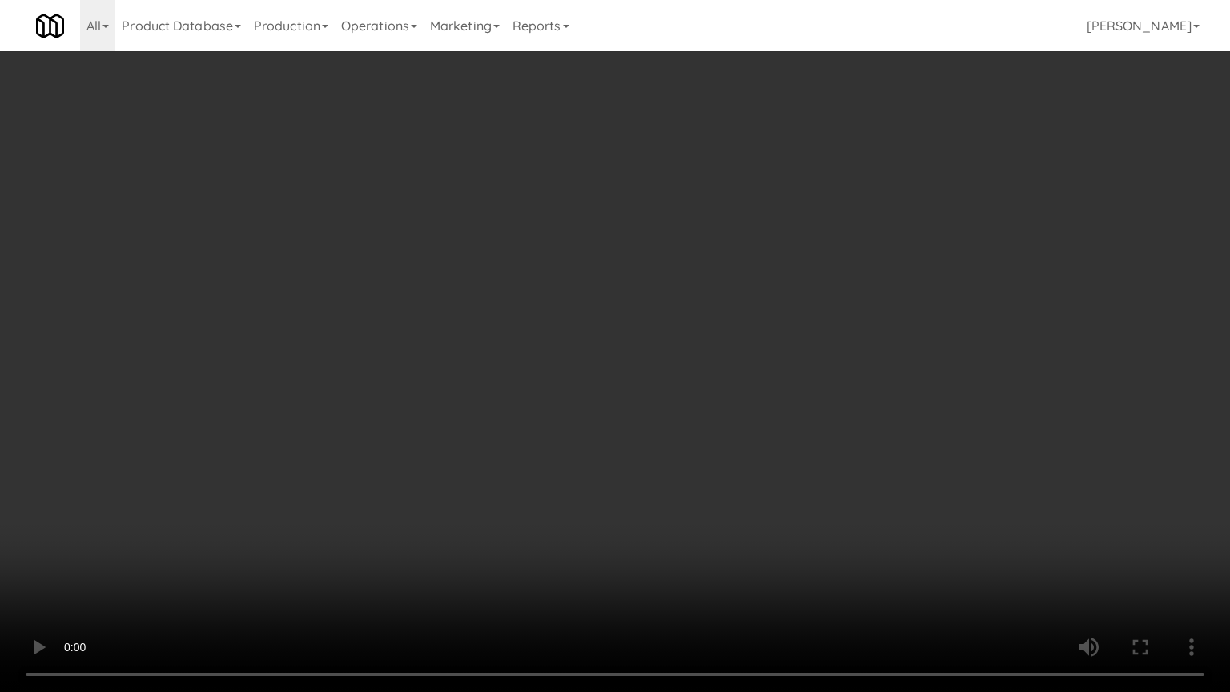
click at [627, 500] on video at bounding box center [615, 346] width 1230 height 692
click at [628, 495] on video at bounding box center [615, 346] width 1230 height 692
click at [629, 495] on video at bounding box center [615, 346] width 1230 height 692
click at [626, 494] on video at bounding box center [615, 346] width 1230 height 692
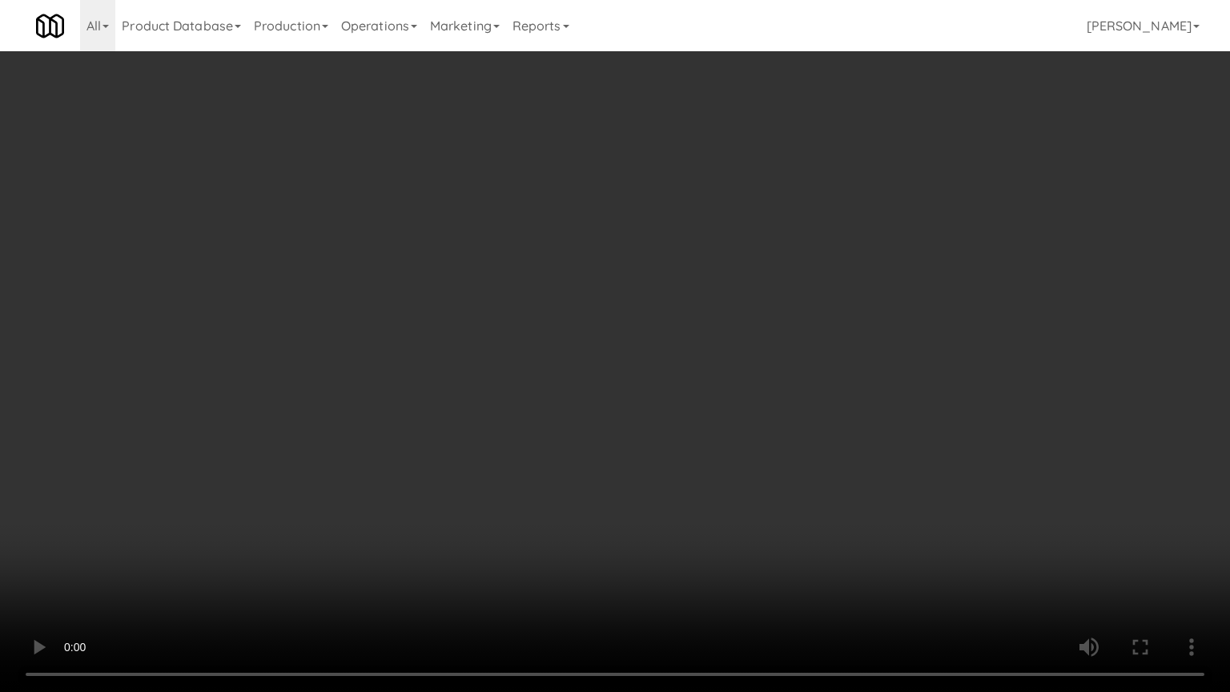
click at [626, 494] on video at bounding box center [615, 346] width 1230 height 692
click at [544, 570] on video at bounding box center [615, 346] width 1230 height 692
click at [560, 569] on video at bounding box center [615, 346] width 1230 height 692
click at [563, 569] on video at bounding box center [615, 346] width 1230 height 692
click at [566, 569] on video at bounding box center [615, 346] width 1230 height 692
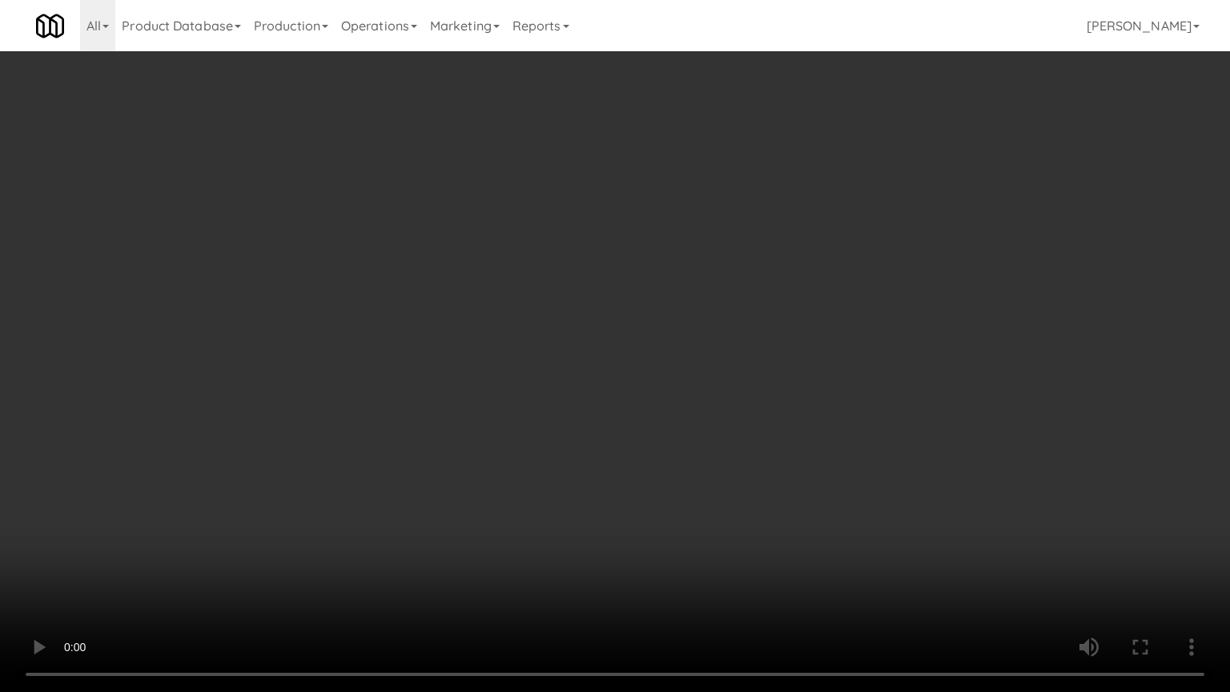
click at [566, 569] on video at bounding box center [615, 346] width 1230 height 692
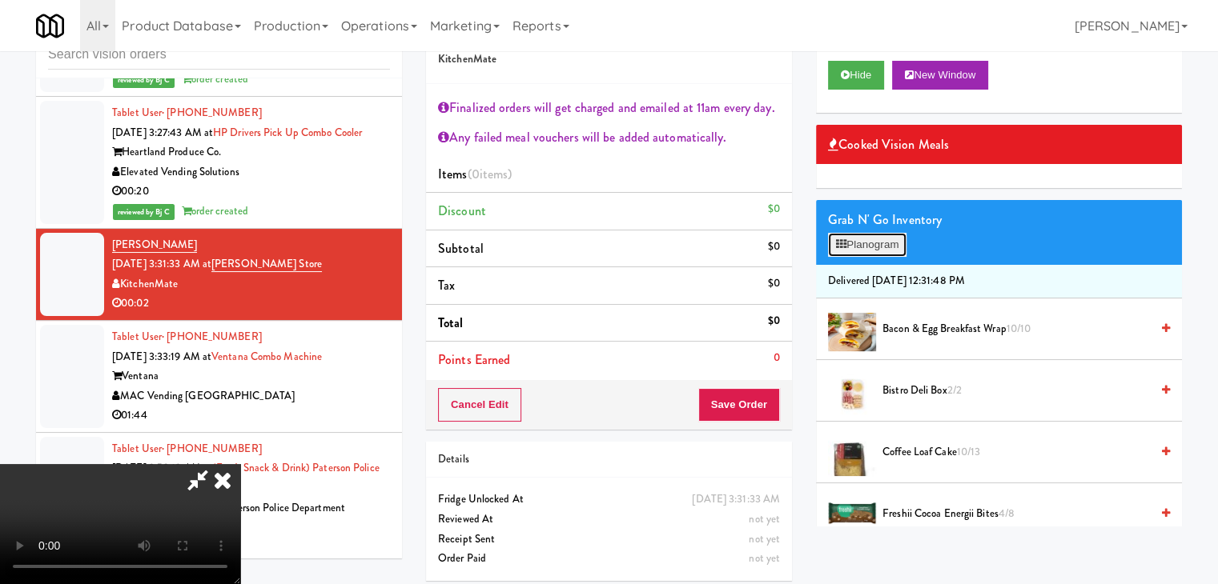
click at [872, 247] on button "Planogram" at bounding box center [867, 245] width 78 height 24
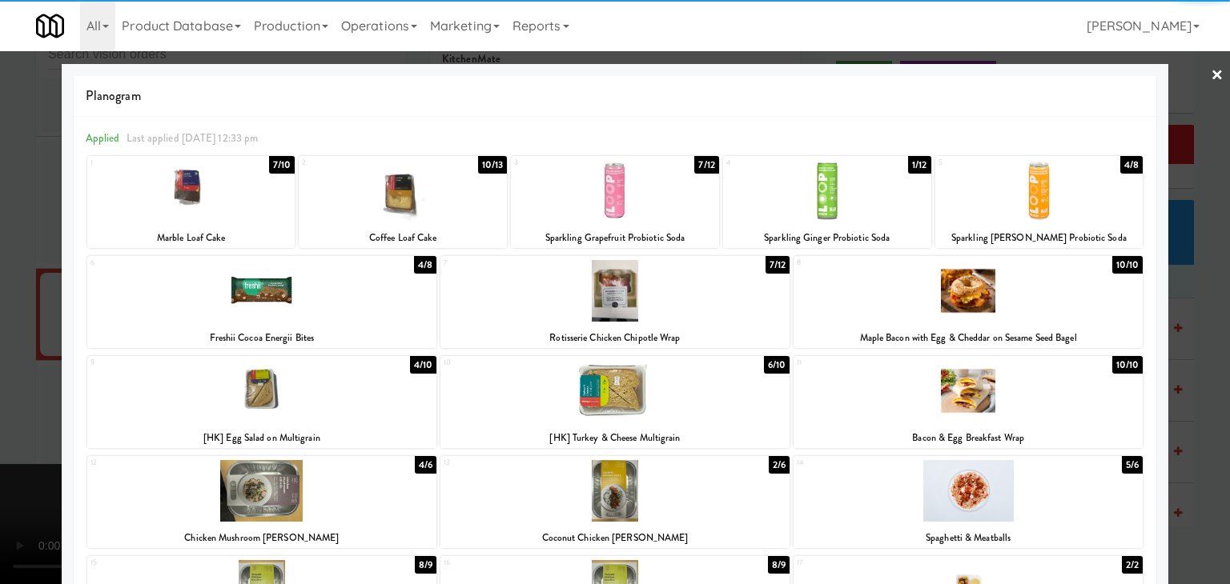
click at [263, 311] on div at bounding box center [261, 291] width 349 height 62
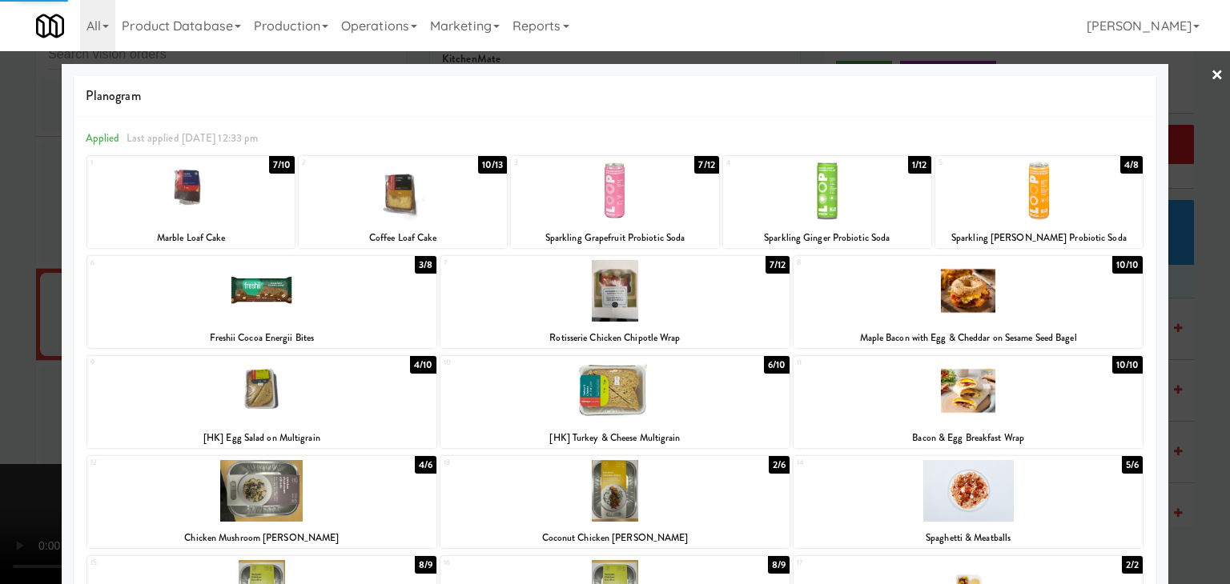
drag, startPoint x: 0, startPoint y: 324, endPoint x: 311, endPoint y: 334, distance: 311.6
click at [33, 324] on div at bounding box center [615, 292] width 1230 height 584
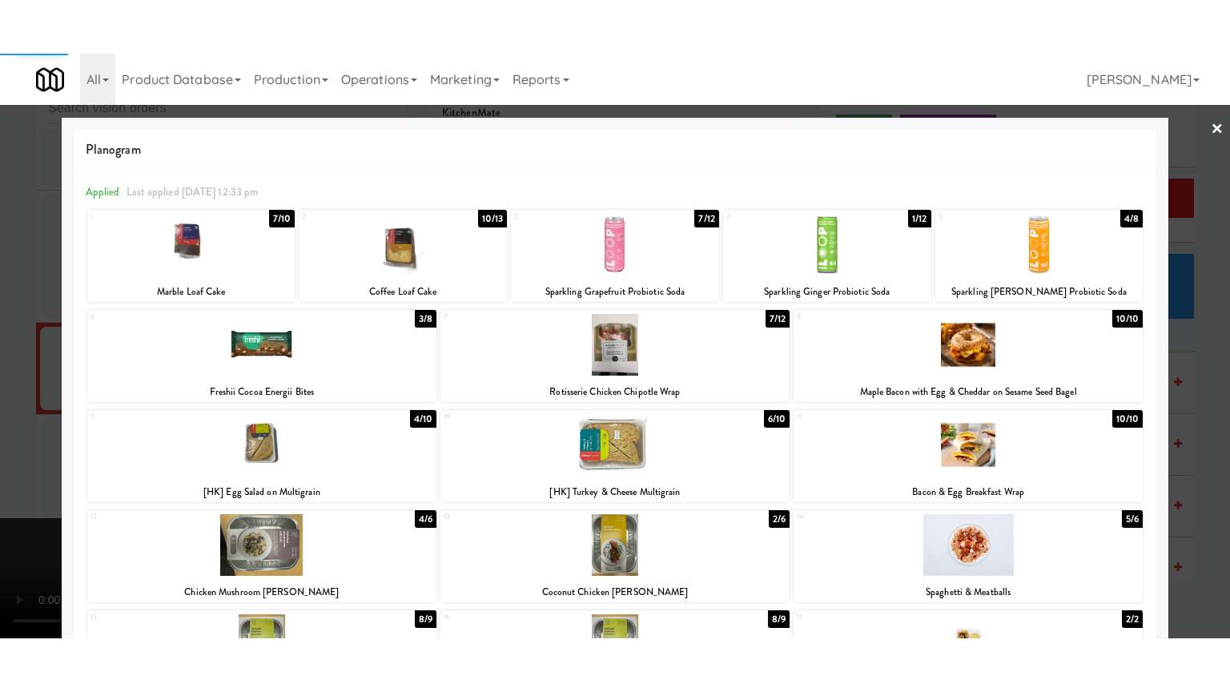
scroll to position [8672, 0]
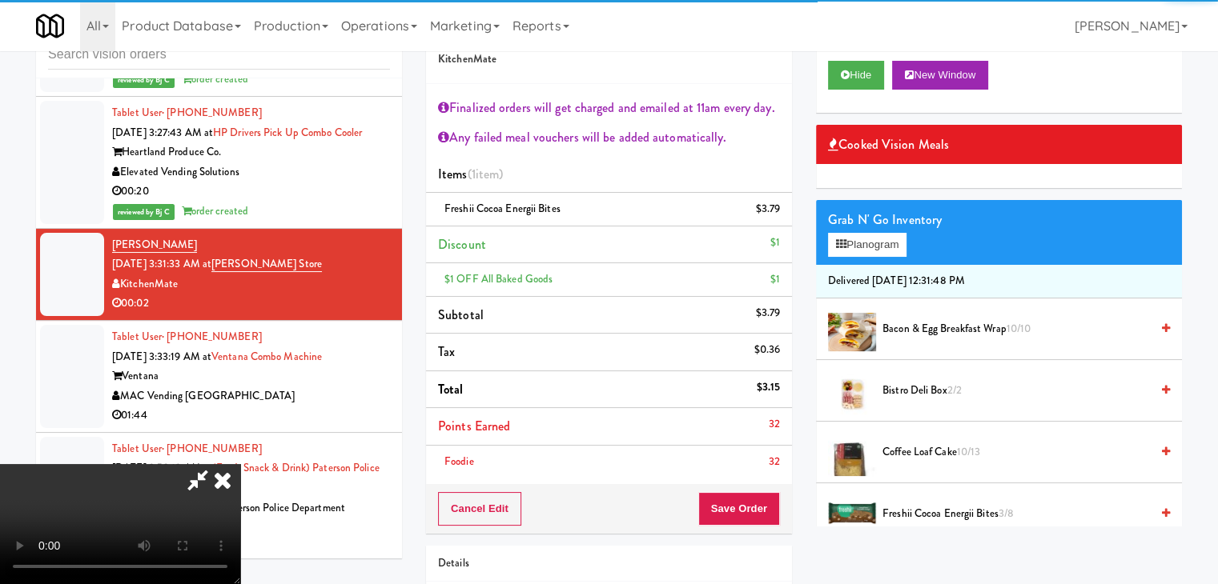
drag, startPoint x: 624, startPoint y: 459, endPoint x: 632, endPoint y: 460, distance: 8.2
click at [240, 464] on video at bounding box center [120, 524] width 240 height 120
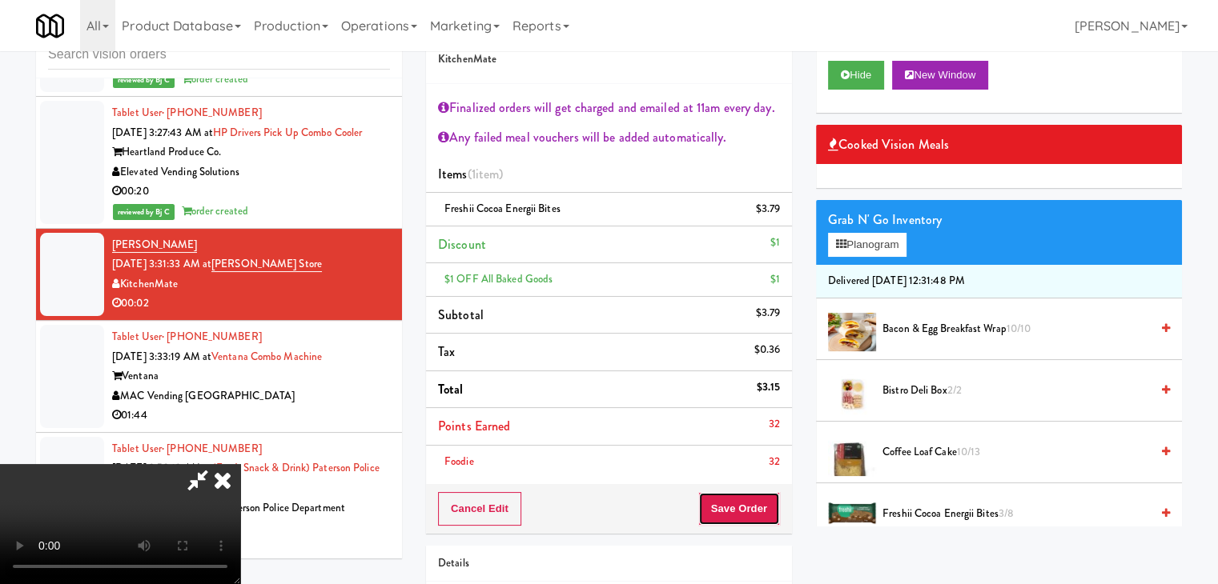
click at [770, 510] on button "Save Order" at bounding box center [739, 509] width 82 height 34
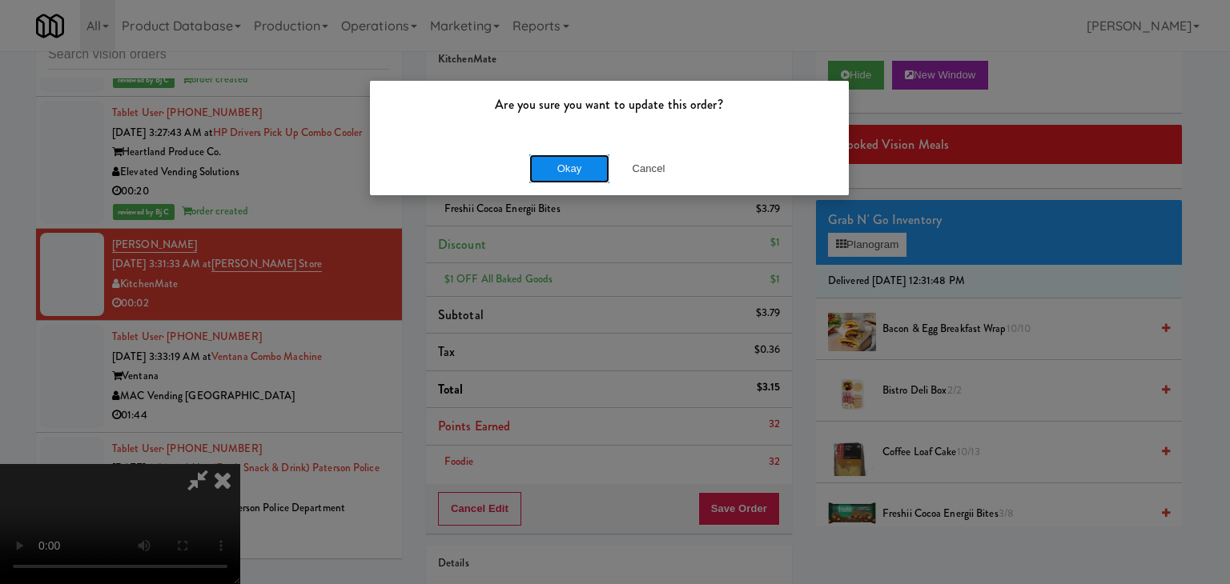
click at [583, 171] on button "Okay" at bounding box center [569, 169] width 80 height 29
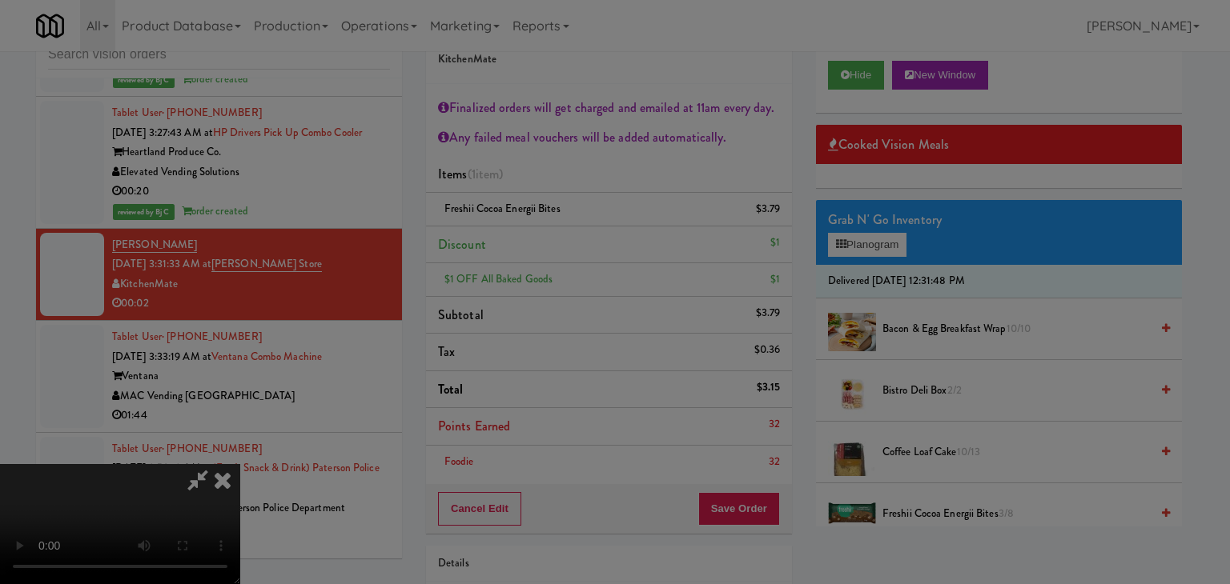
click at [583, 166] on div "Okay Cancel" at bounding box center [609, 139] width 479 height 54
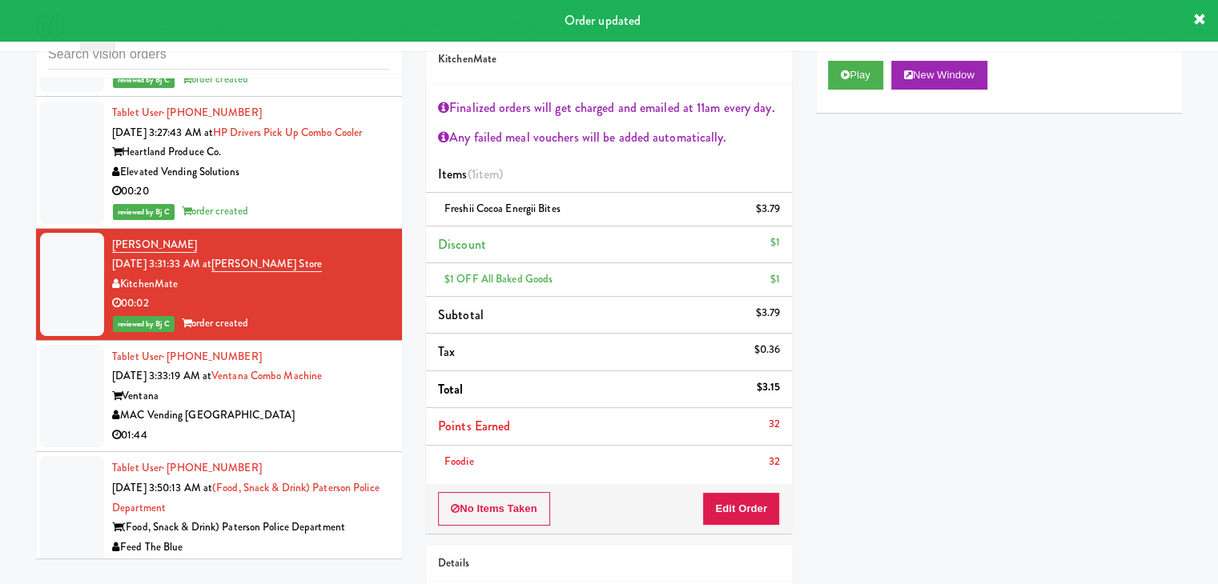
click at [290, 406] on div "MAC Vending [GEOGRAPHIC_DATA]" at bounding box center [251, 416] width 278 height 20
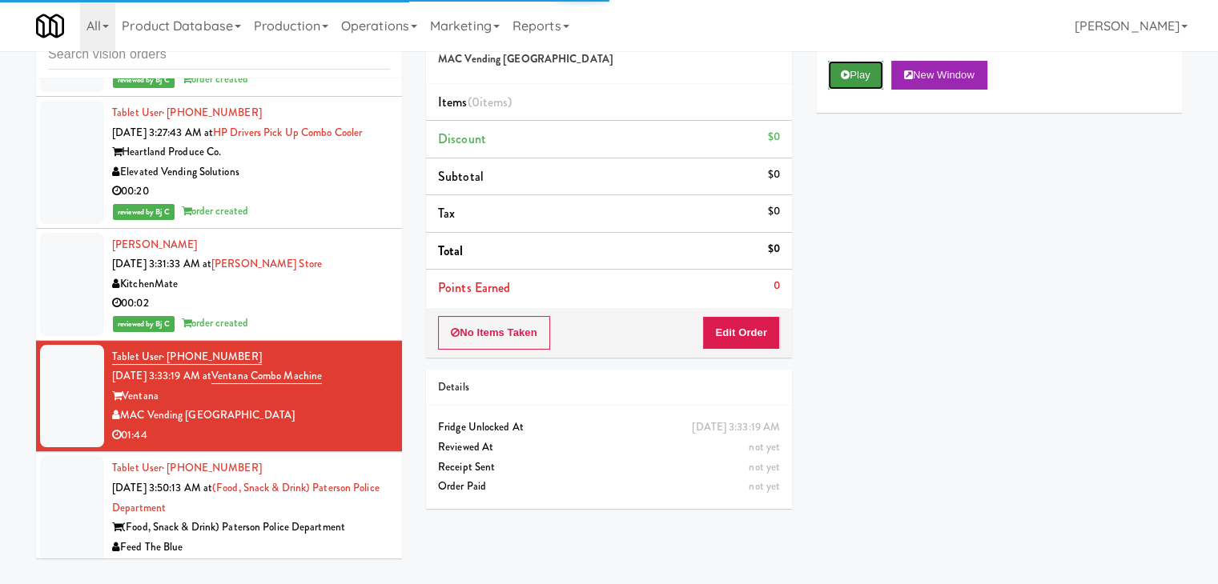
drag, startPoint x: 871, startPoint y: 75, endPoint x: 813, endPoint y: 221, distance: 157.0
click at [867, 78] on button "Play" at bounding box center [855, 75] width 55 height 29
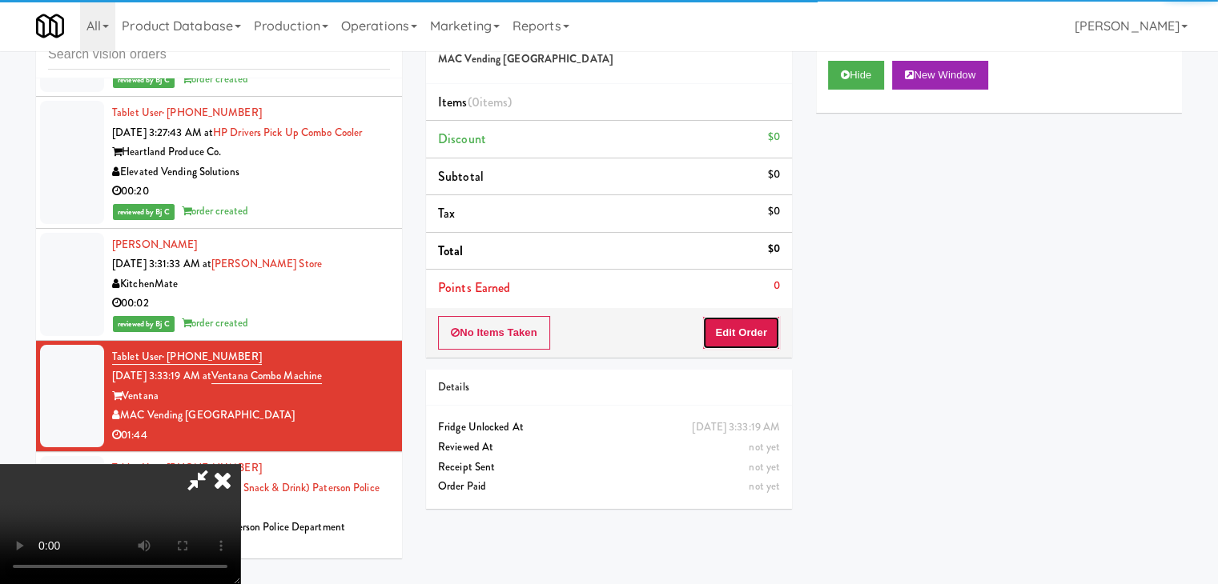
click at [747, 321] on button "Edit Order" at bounding box center [741, 333] width 78 height 34
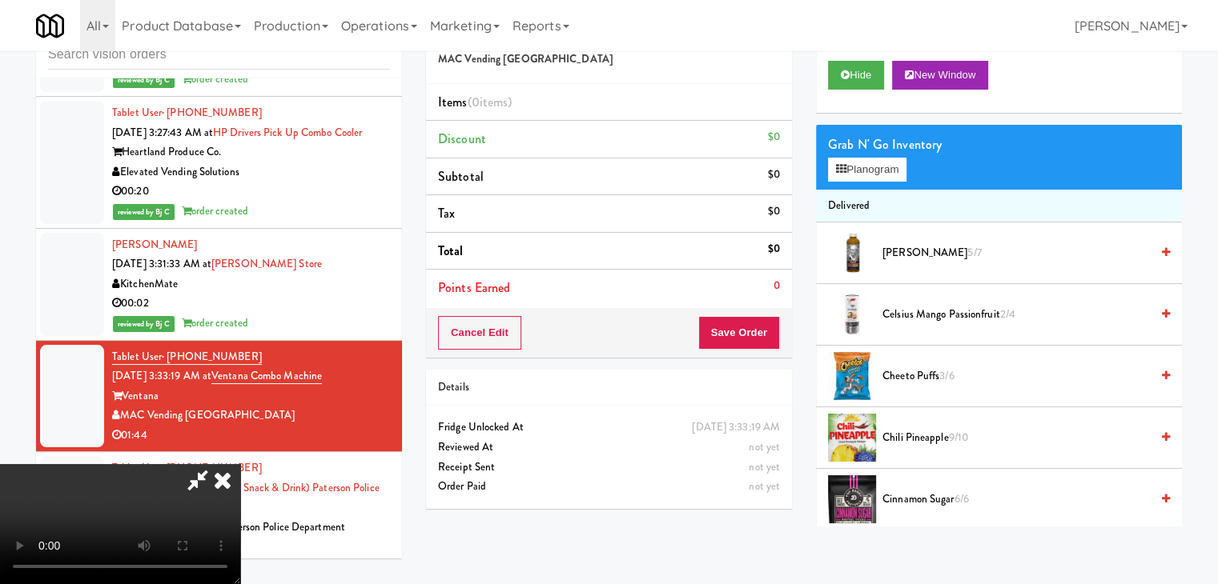
scroll to position [8632, 0]
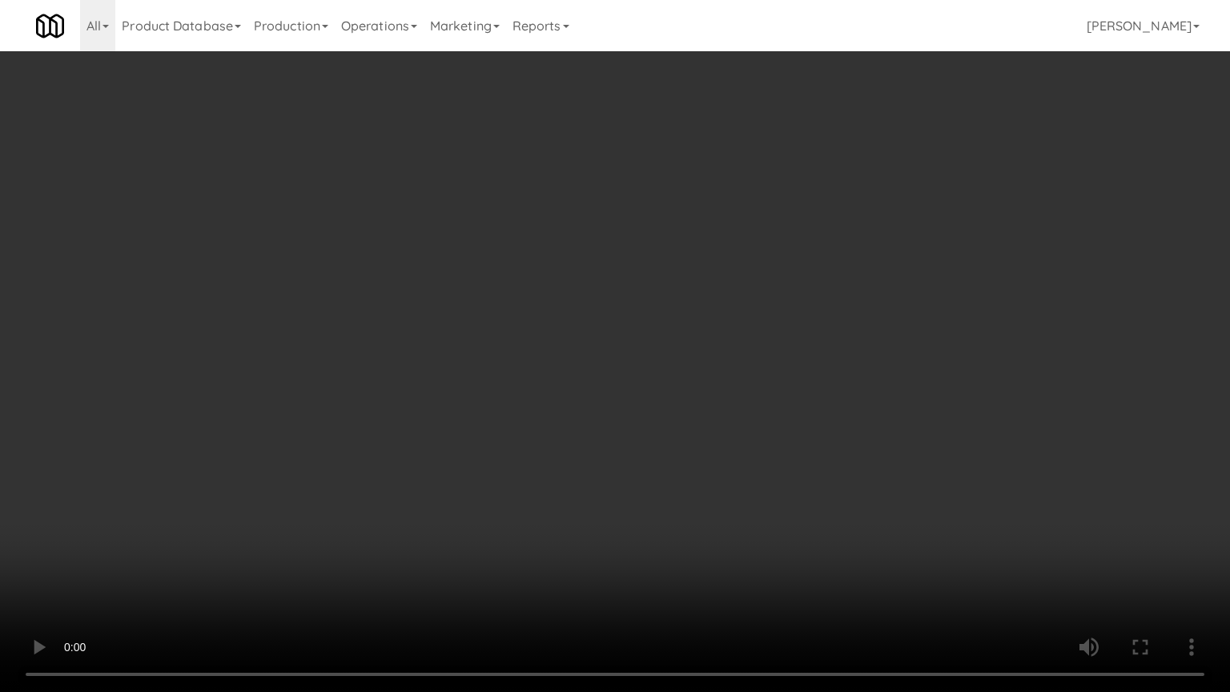
click at [698, 449] on video at bounding box center [615, 346] width 1230 height 692
click at [698, 448] on video at bounding box center [615, 346] width 1230 height 692
click at [698, 449] on video at bounding box center [615, 346] width 1230 height 692
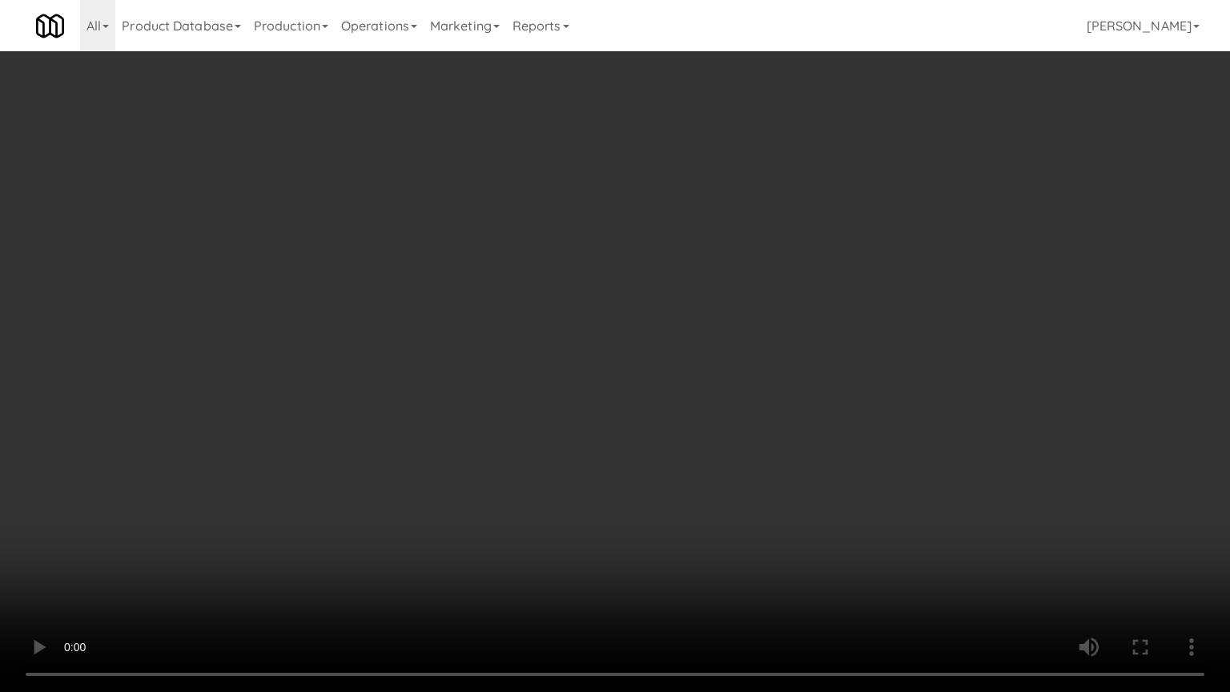
click at [698, 449] on video at bounding box center [615, 346] width 1230 height 692
click at [697, 450] on video at bounding box center [615, 346] width 1230 height 692
click at [697, 452] on video at bounding box center [615, 346] width 1230 height 692
click at [697, 450] on video at bounding box center [615, 346] width 1230 height 692
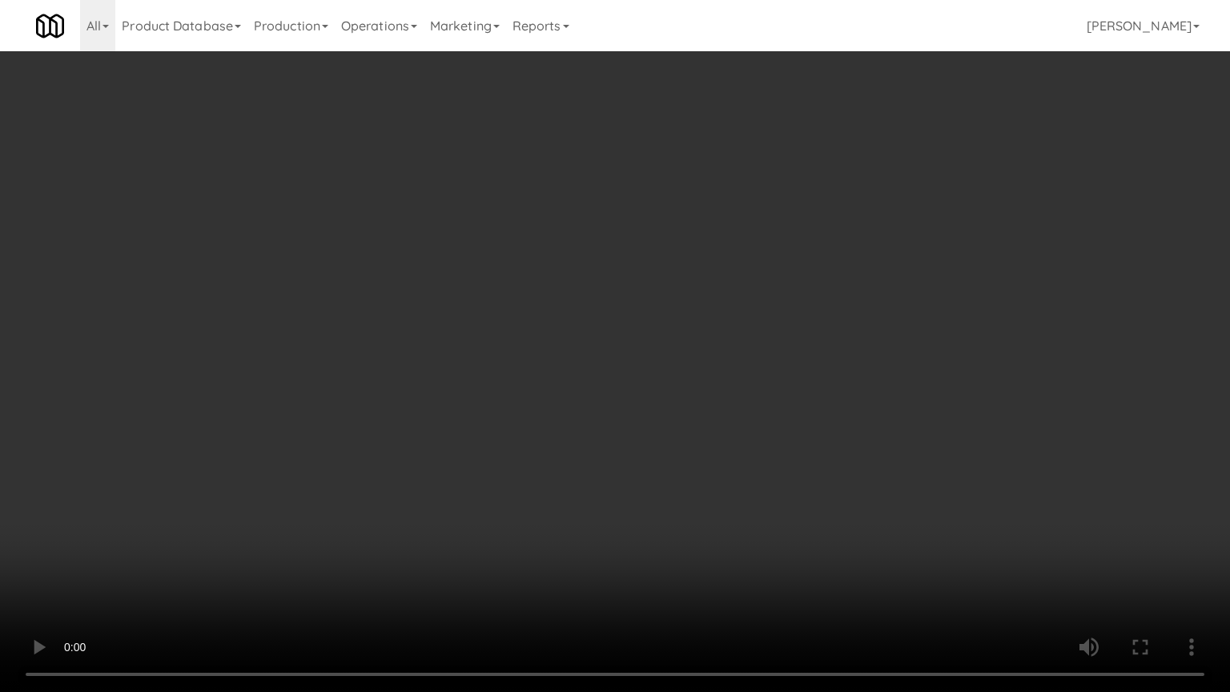
click at [698, 451] on video at bounding box center [615, 346] width 1230 height 692
click at [693, 464] on video at bounding box center [615, 346] width 1230 height 692
click at [721, 410] on video at bounding box center [615, 346] width 1230 height 692
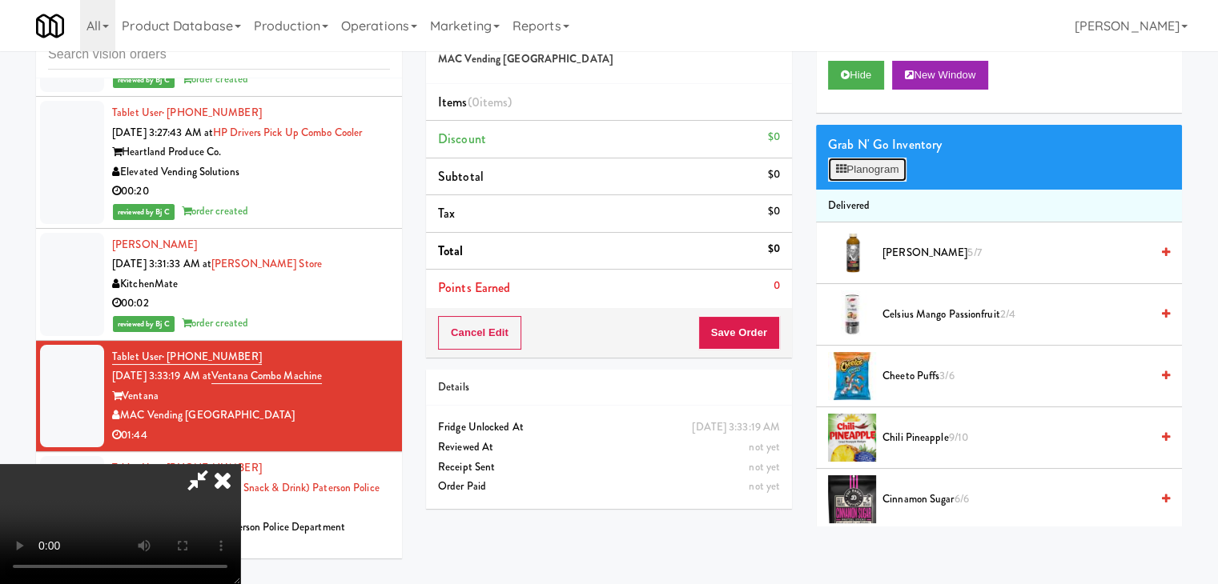
click at [865, 158] on button "Planogram" at bounding box center [867, 170] width 78 height 24
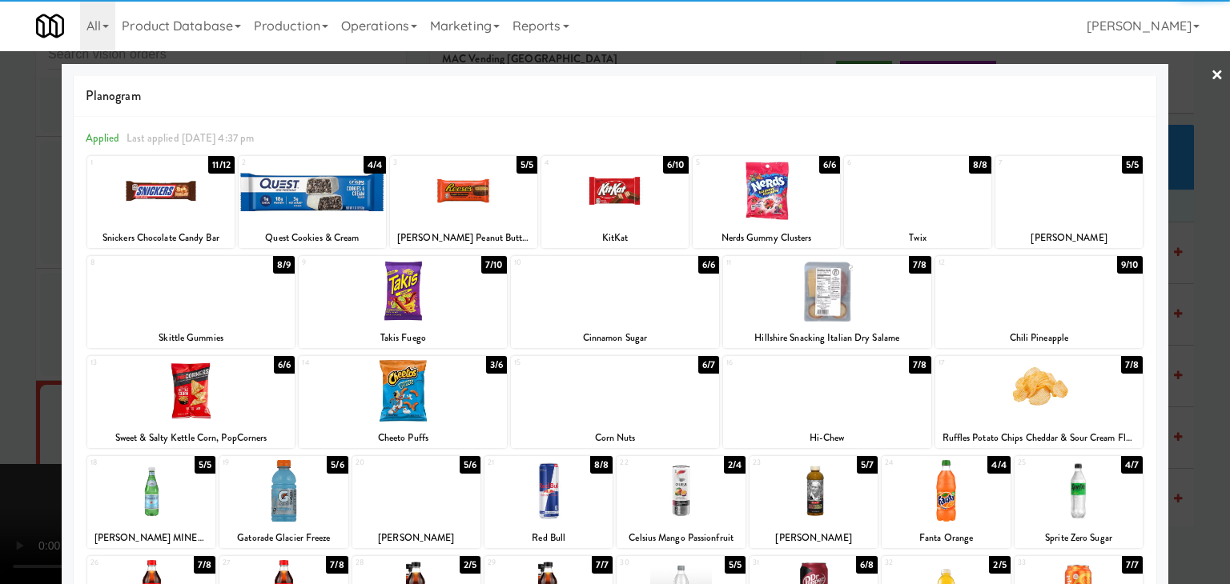
click at [225, 391] on div at bounding box center [191, 391] width 208 height 62
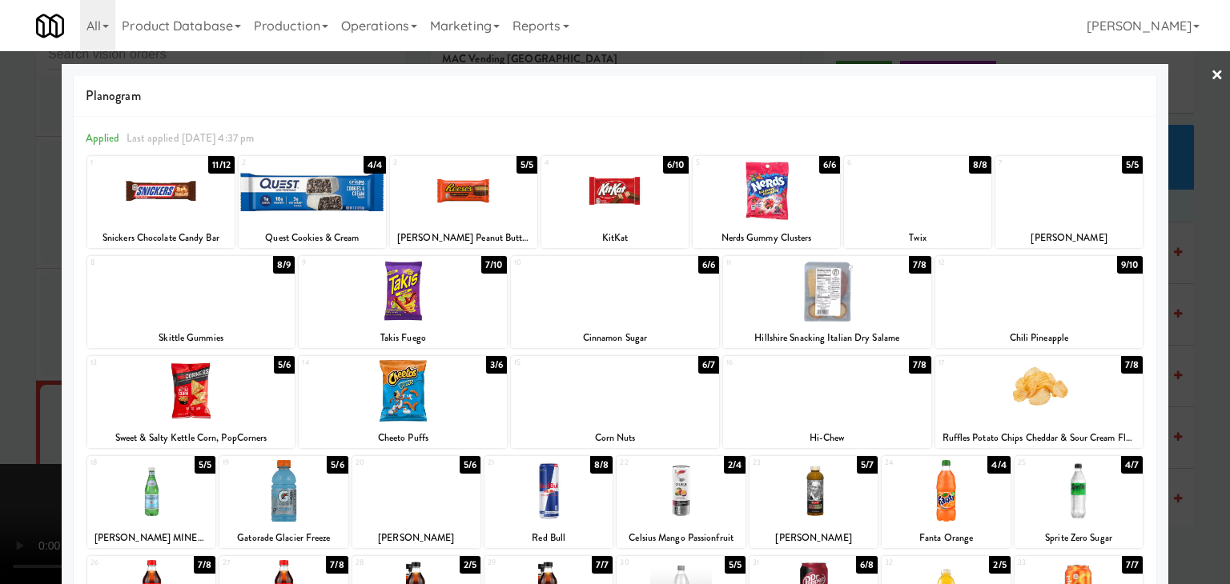
click at [769, 396] on div at bounding box center [827, 391] width 208 height 62
drag, startPoint x: 0, startPoint y: 387, endPoint x: 234, endPoint y: 383, distance: 233.8
click at [6, 386] on div at bounding box center [615, 292] width 1230 height 584
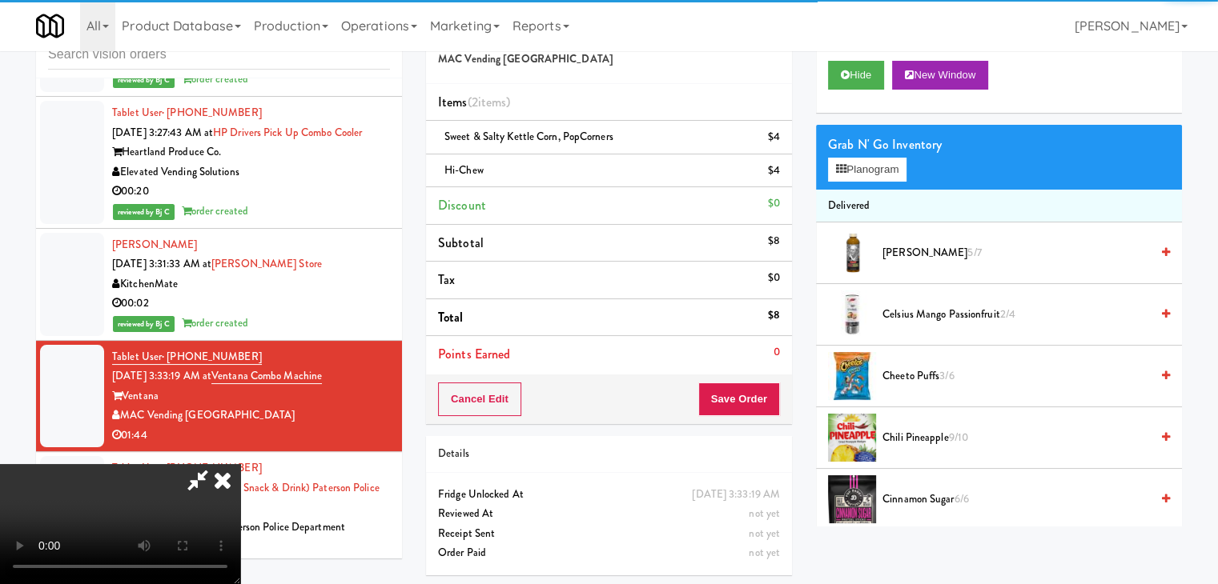
click at [240, 464] on video at bounding box center [120, 524] width 240 height 120
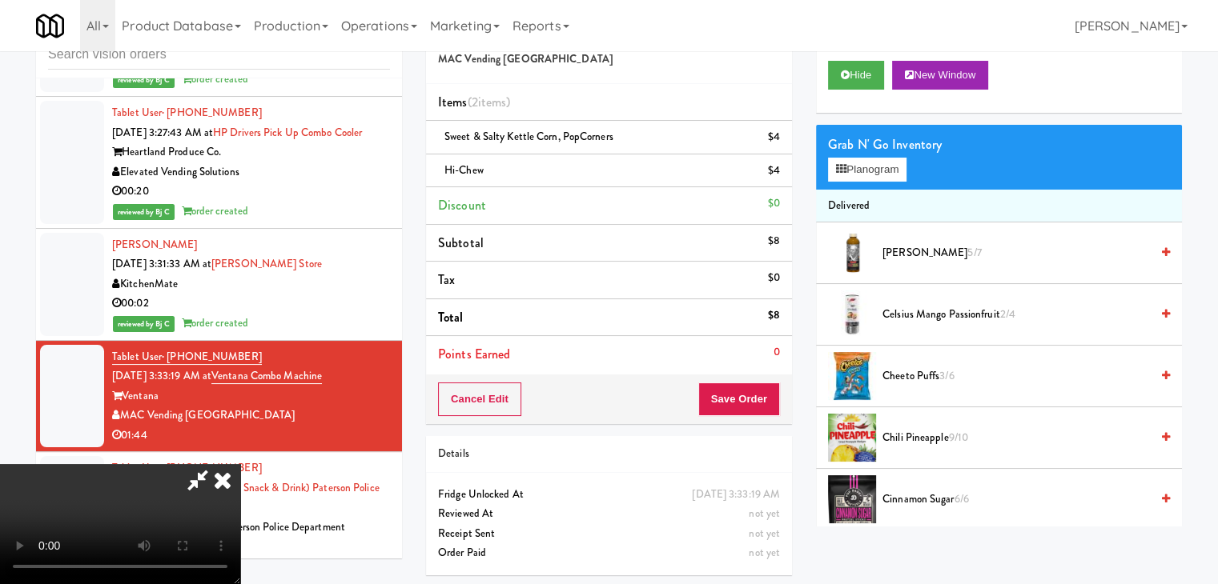
scroll to position [8632, 0]
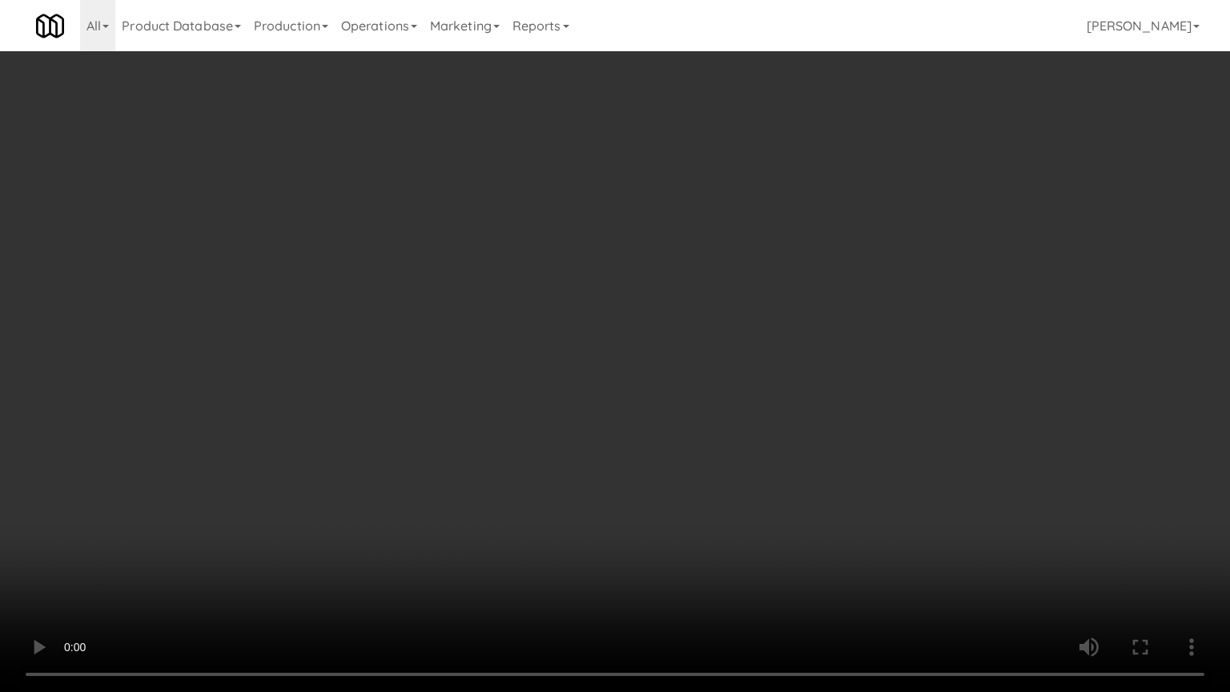
click at [685, 476] on video at bounding box center [615, 346] width 1230 height 692
click at [698, 464] on video at bounding box center [615, 346] width 1230 height 692
click at [941, 392] on video at bounding box center [615, 346] width 1230 height 692
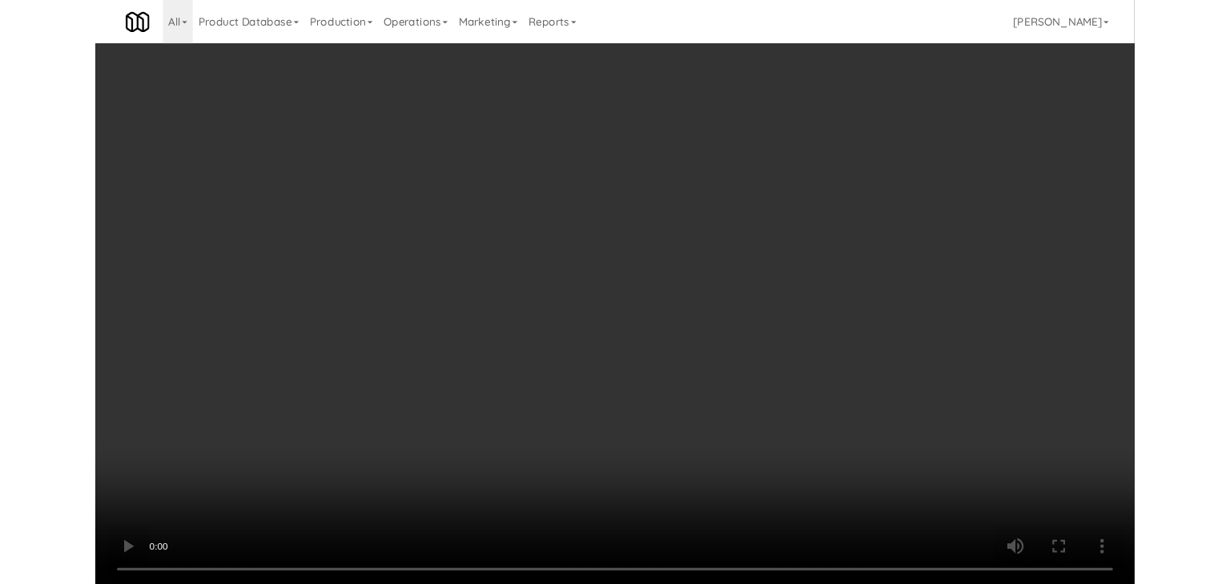
scroll to position [8672, 0]
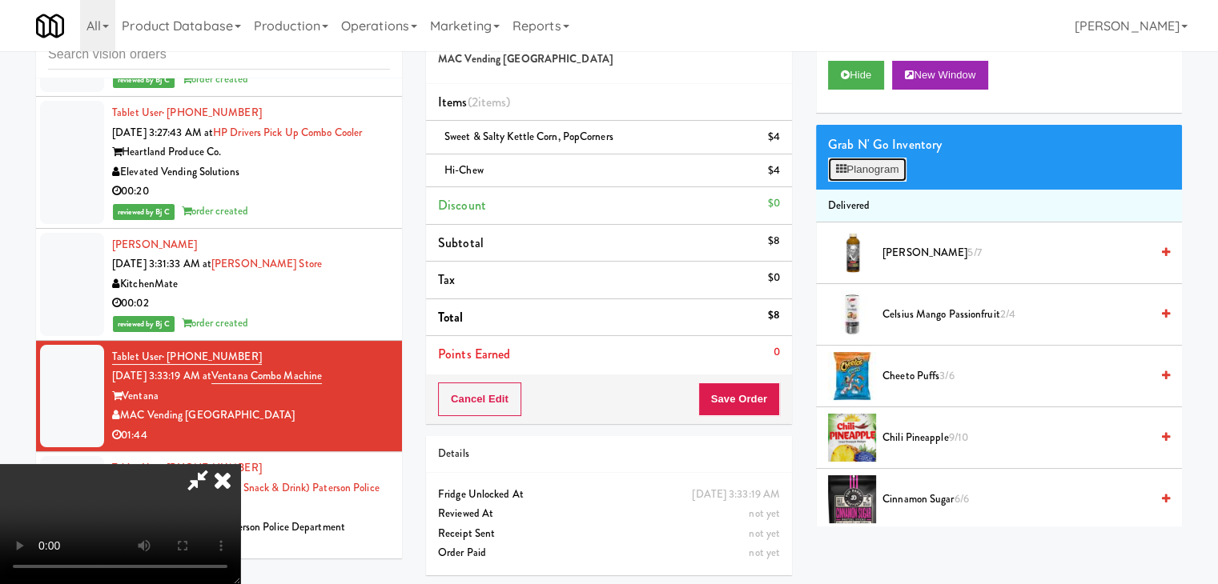
click at [893, 170] on button "Planogram" at bounding box center [867, 170] width 78 height 24
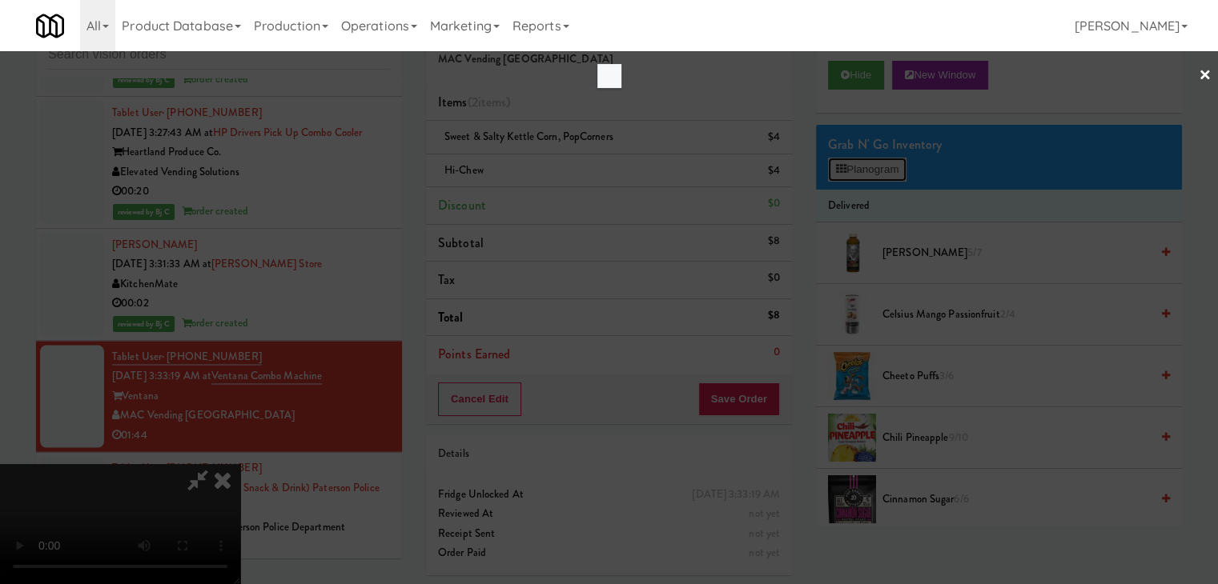
scroll to position [8632, 0]
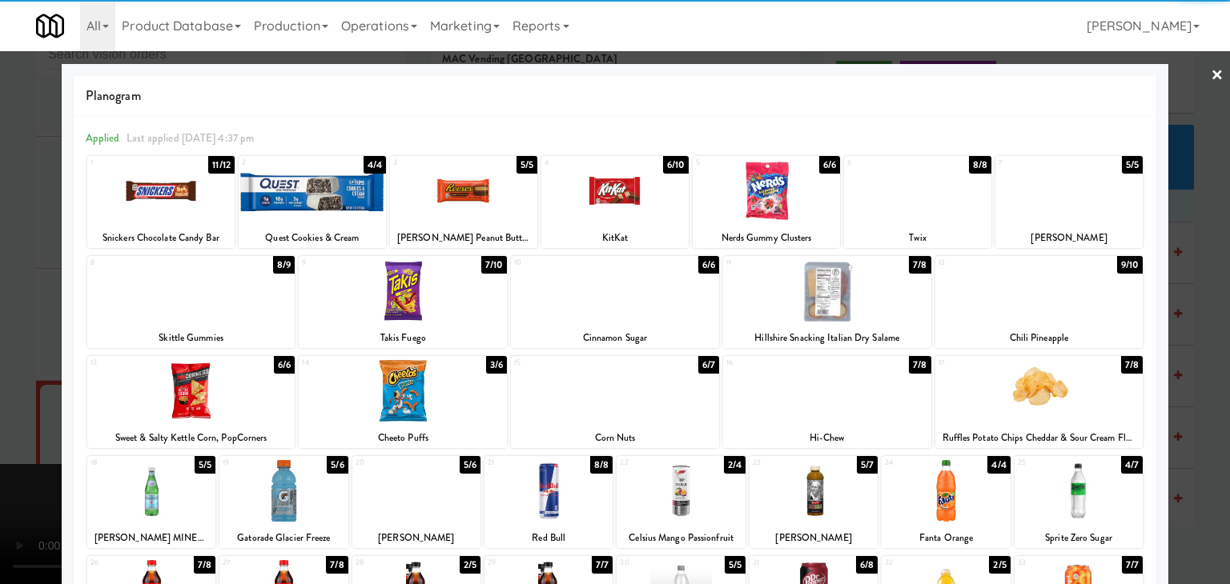
click at [837, 283] on div at bounding box center [827, 291] width 208 height 62
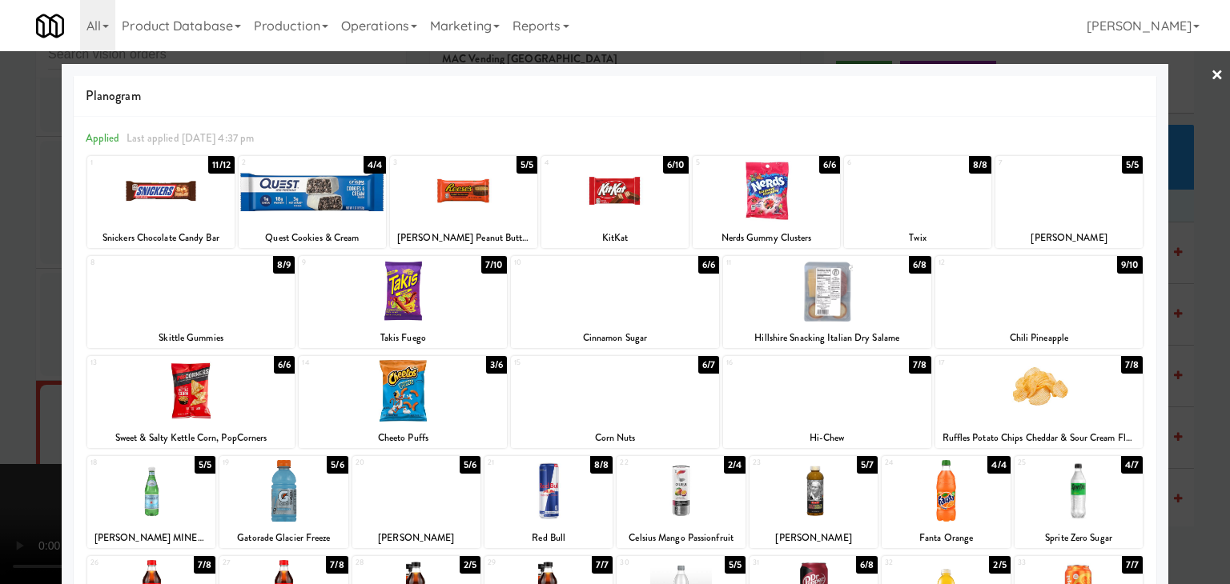
click at [51, 283] on div at bounding box center [615, 292] width 1230 height 584
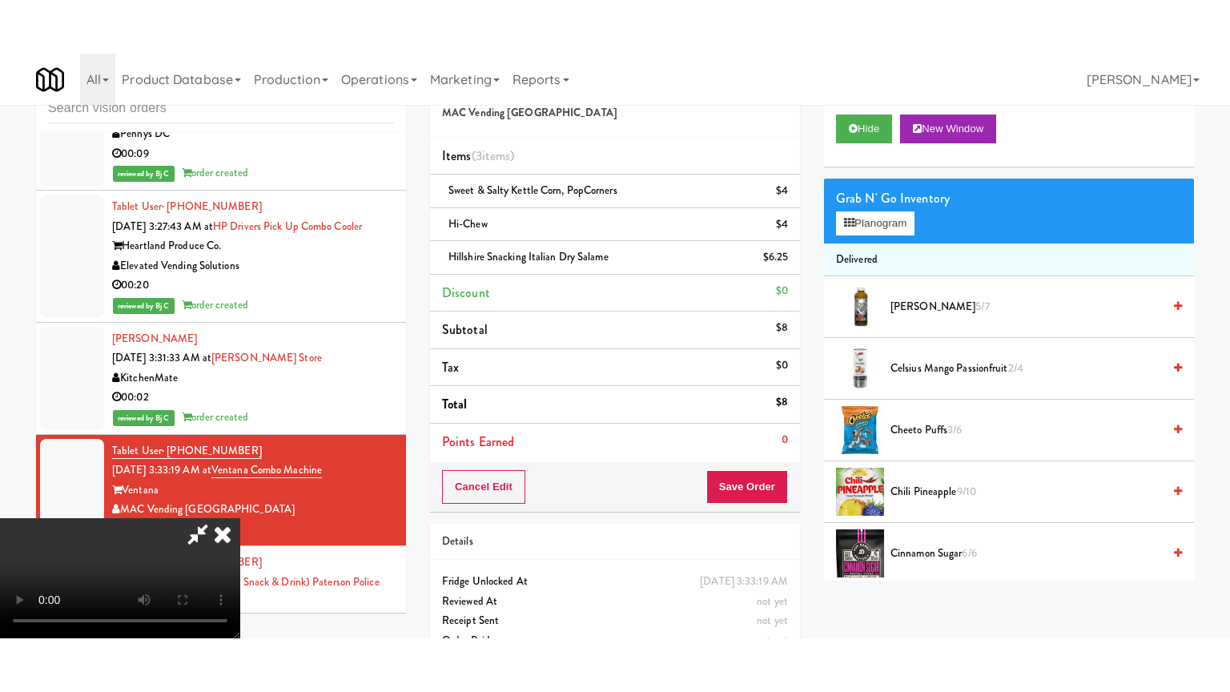
scroll to position [8672, 0]
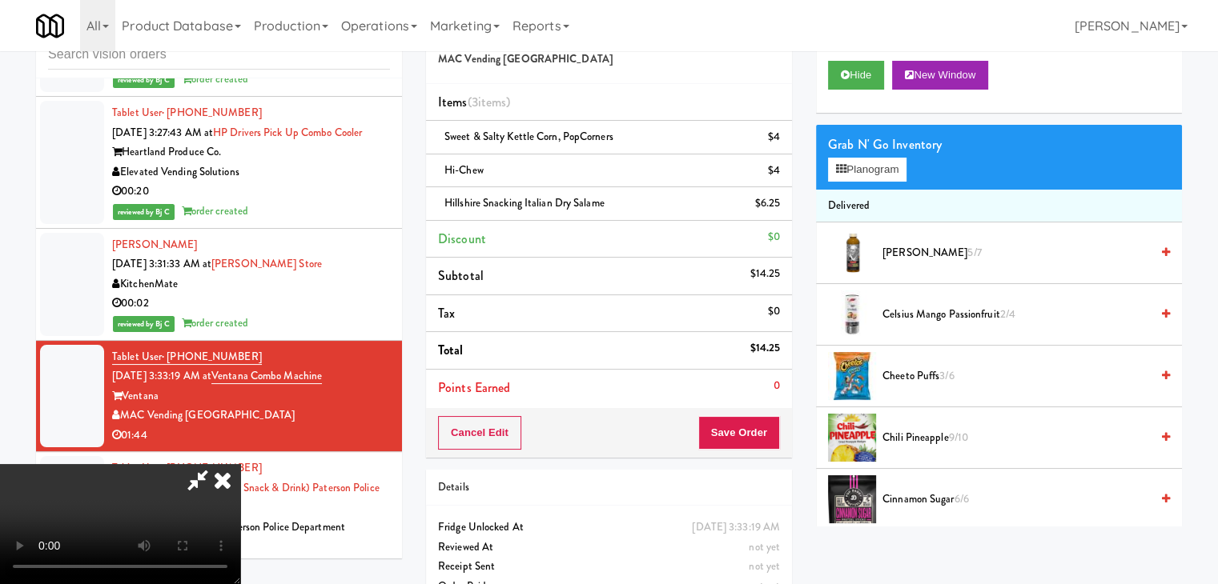
drag, startPoint x: 749, startPoint y: 398, endPoint x: 753, endPoint y: 423, distance: 25.1
click at [749, 406] on div "Order # 2537247 MAC Vending USA Items (3 items ) Sweet & Salty Kettle Corn, Pop…" at bounding box center [609, 232] width 366 height 452
click at [753, 433] on button "Save Order" at bounding box center [739, 433] width 82 height 34
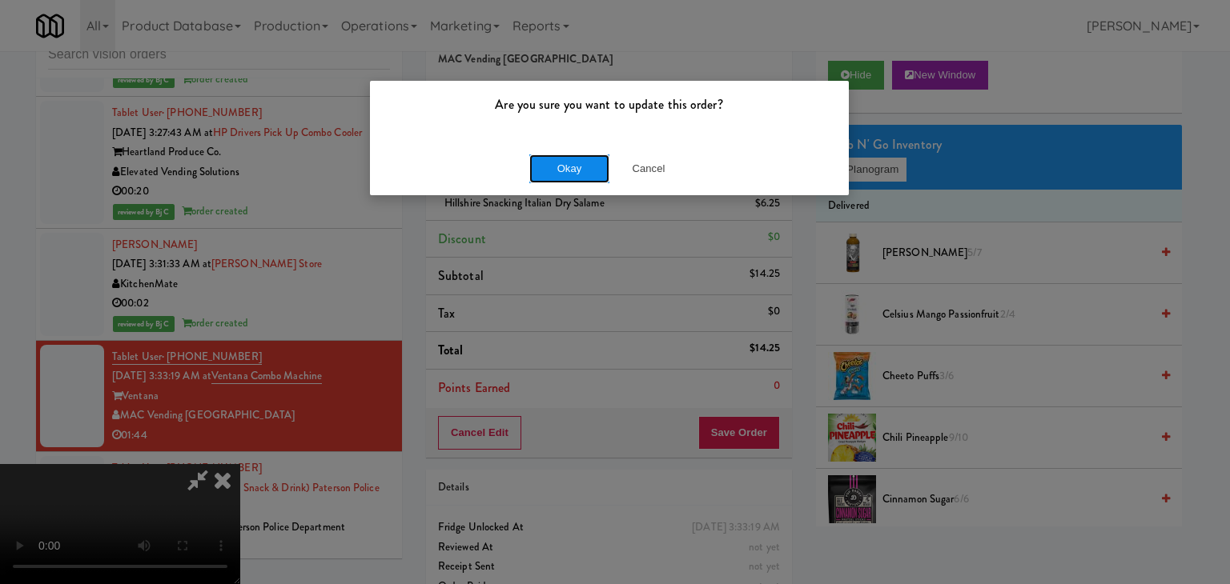
click at [589, 163] on button "Okay" at bounding box center [569, 169] width 80 height 29
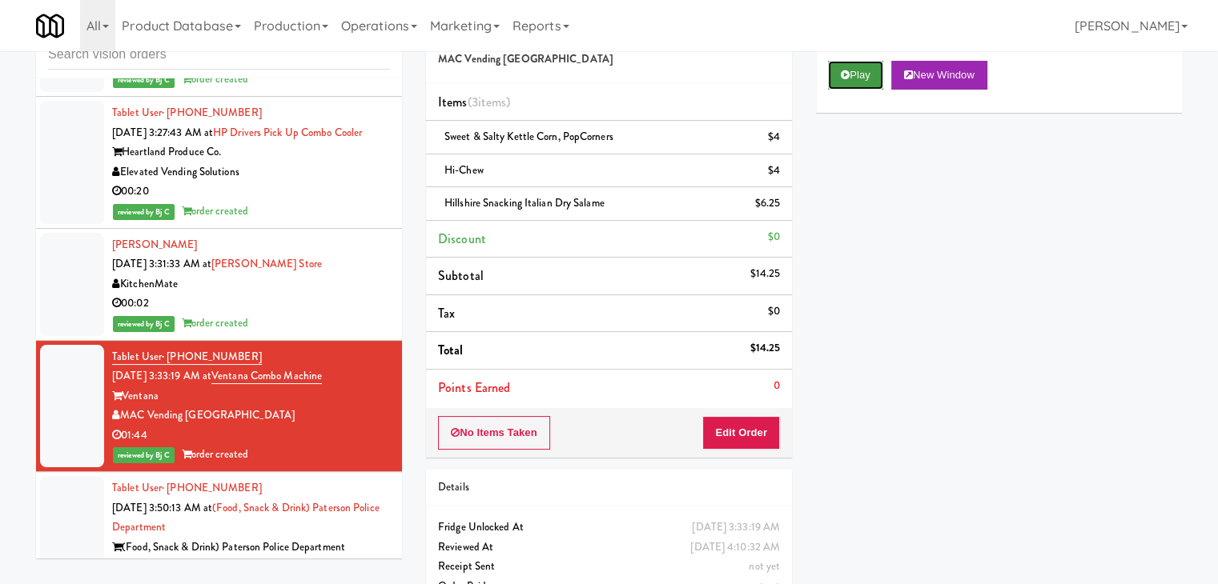
click at [869, 81] on button "Play" at bounding box center [855, 75] width 55 height 29
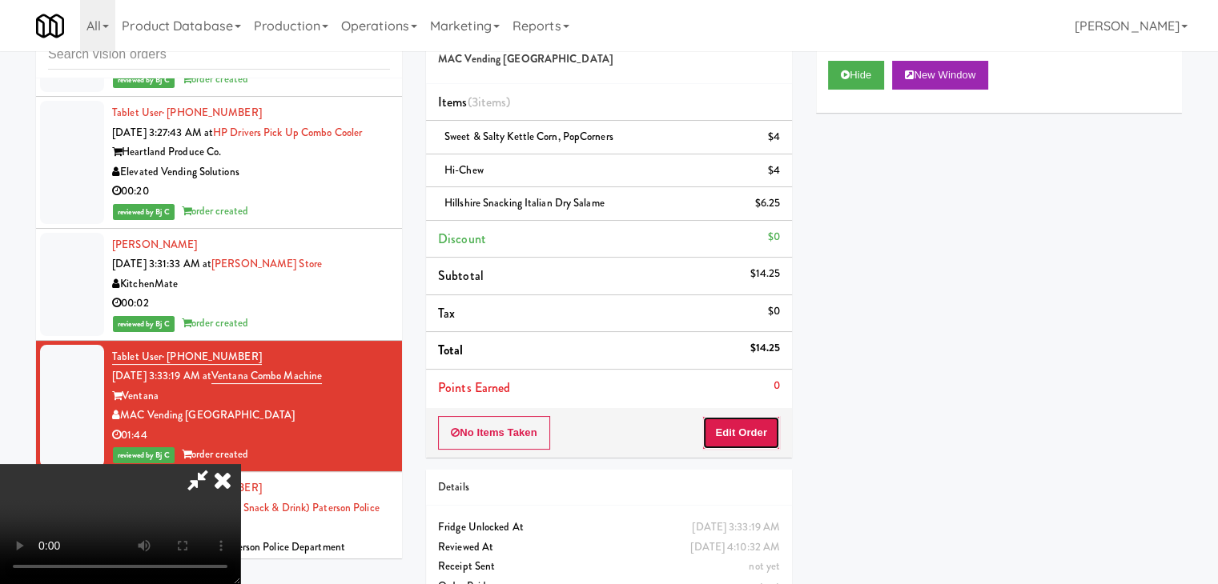
click at [713, 427] on button "Edit Order" at bounding box center [741, 433] width 78 height 34
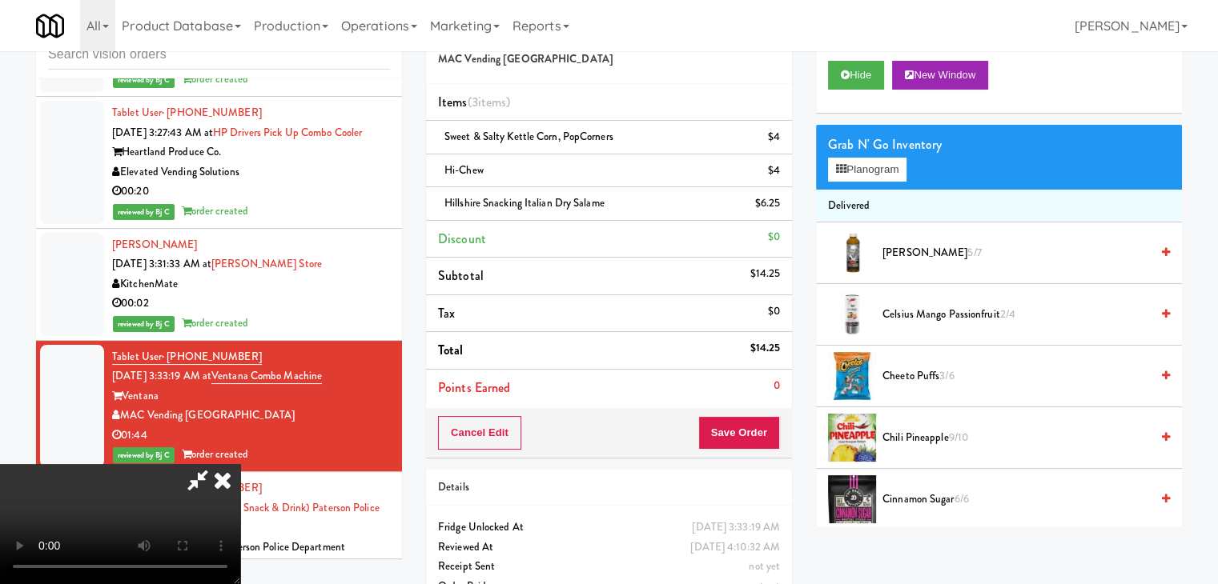
click at [240, 520] on video at bounding box center [120, 524] width 240 height 120
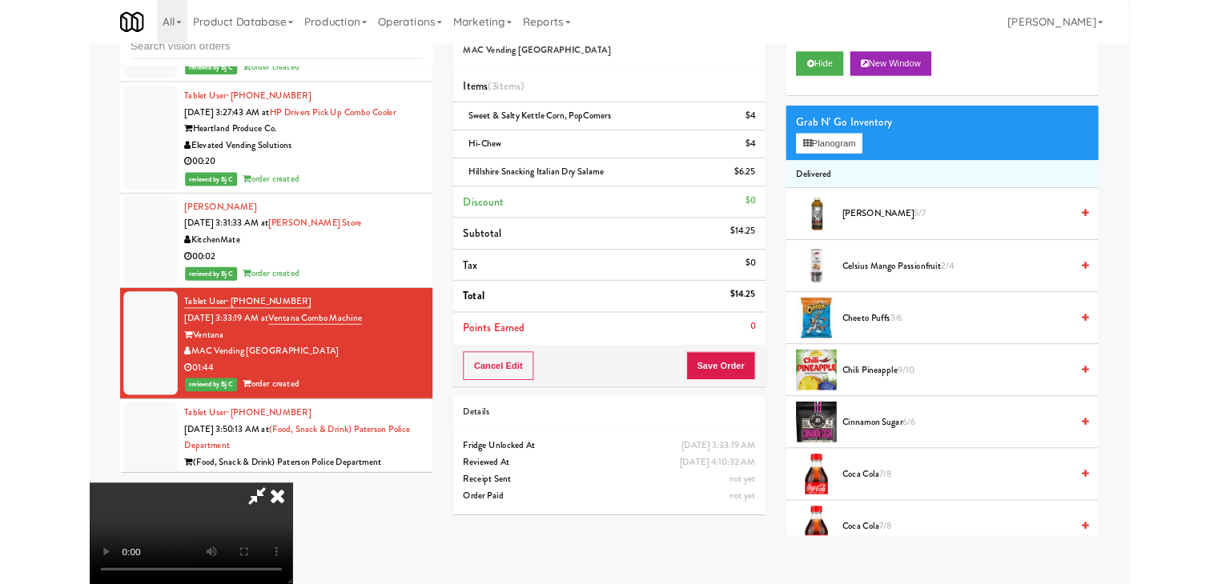
scroll to position [8632, 0]
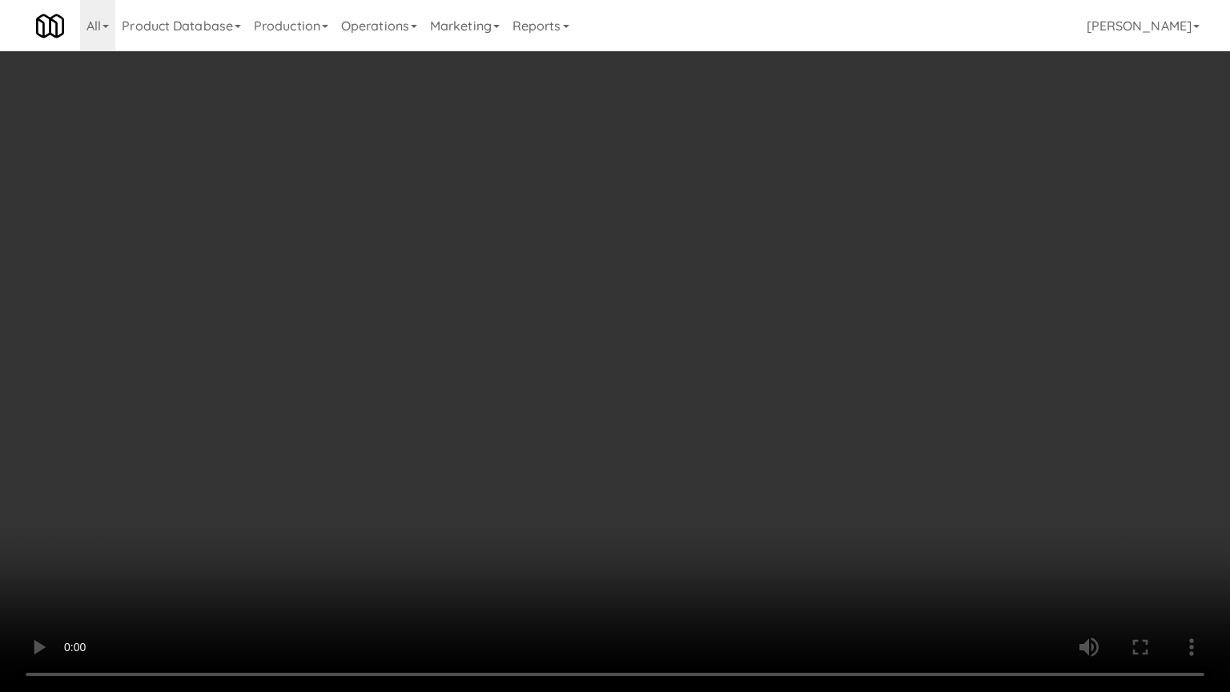
click at [897, 331] on video at bounding box center [615, 346] width 1230 height 692
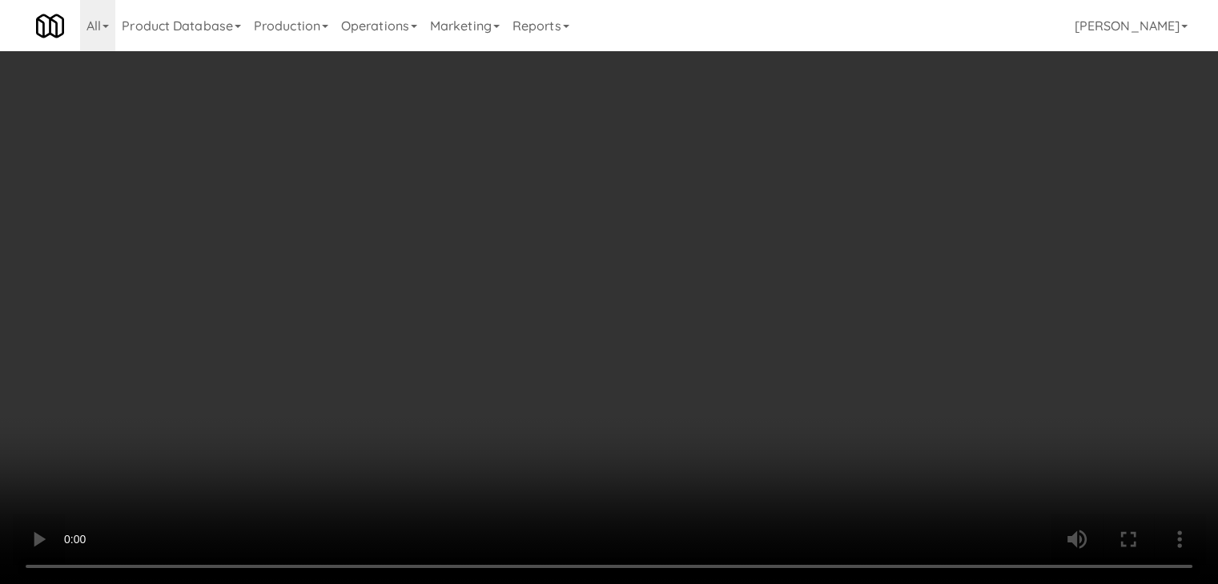
scroll to position [8672, 0]
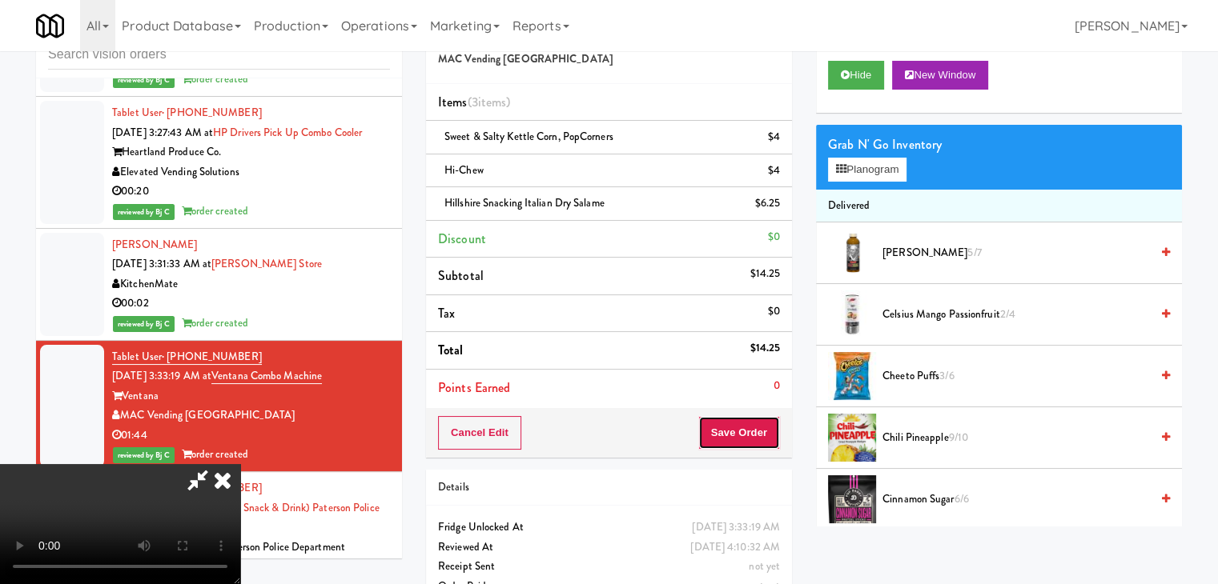
drag, startPoint x: 761, startPoint y: 436, endPoint x: 723, endPoint y: 202, distance: 237.7
click at [724, 202] on div "Order # 2537247 MAC Vending USA Items (3 items ) Sweet & Salty Kettle Corn, Pop…" at bounding box center [804, 313] width 756 height 615
click at [240, 464] on icon at bounding box center [222, 480] width 35 height 32
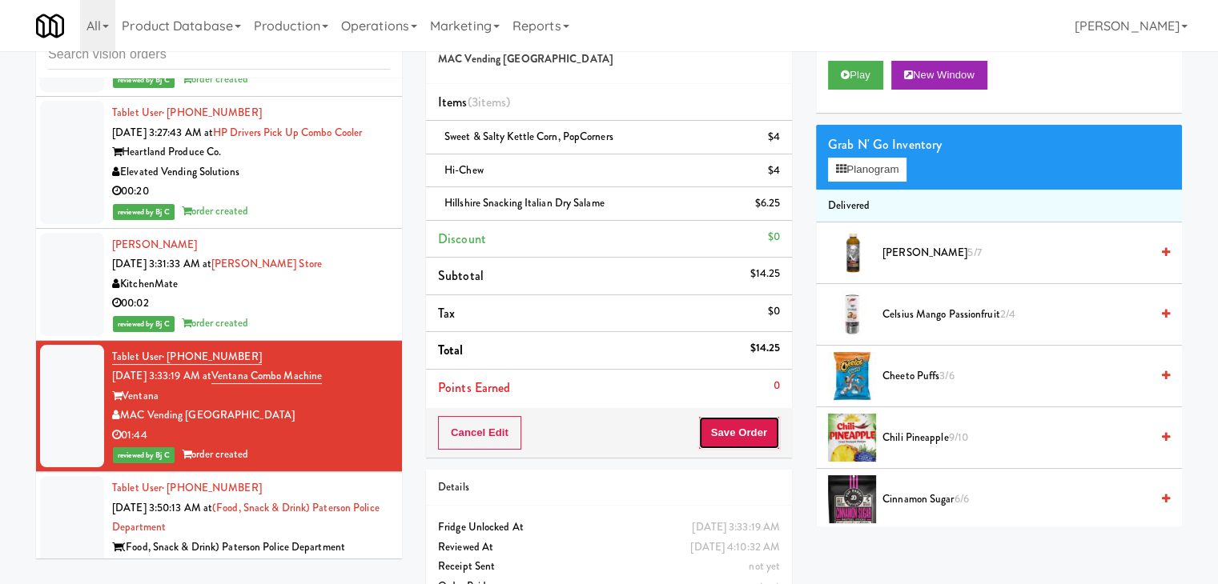
click at [750, 430] on button "Save Order" at bounding box center [739, 433] width 82 height 34
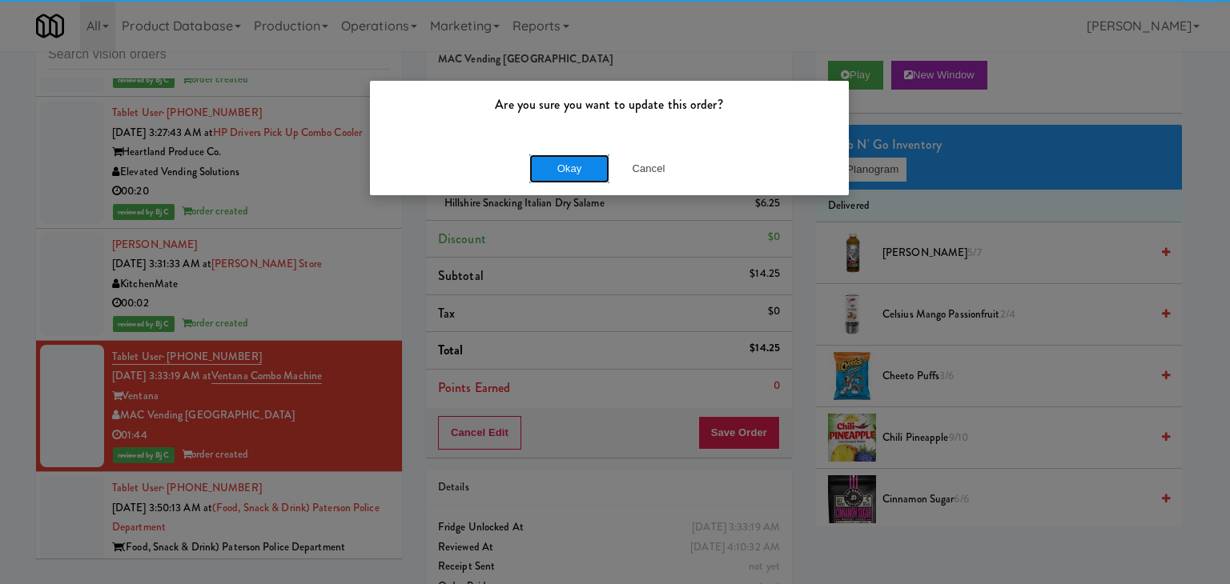
click at [571, 159] on button "Okay" at bounding box center [569, 169] width 80 height 29
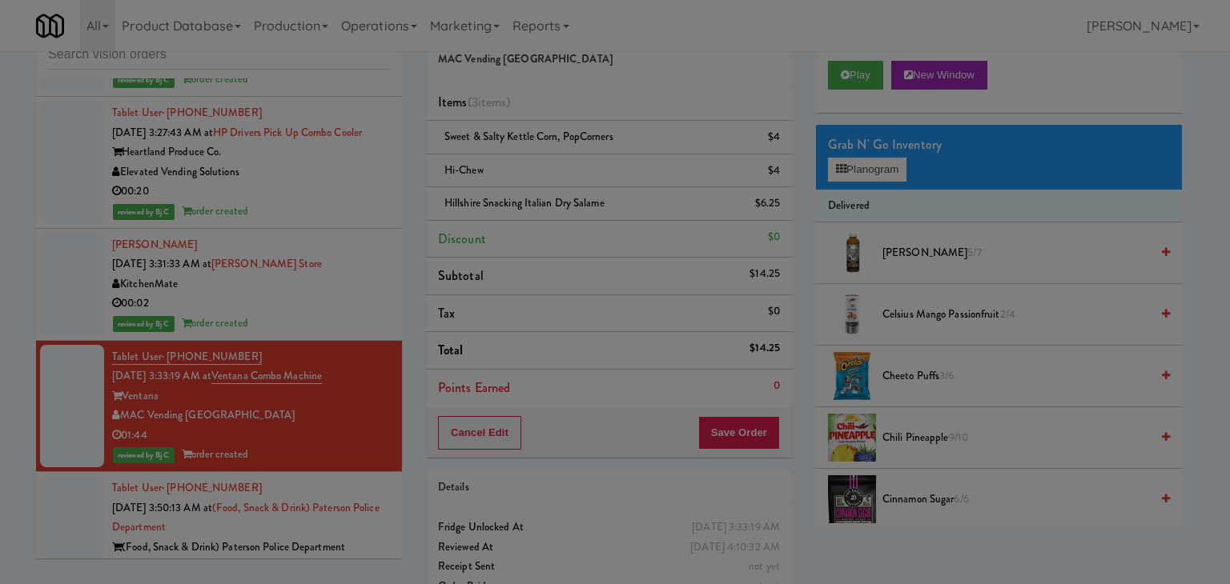
click at [571, 154] on button "Okay" at bounding box center [569, 139] width 80 height 29
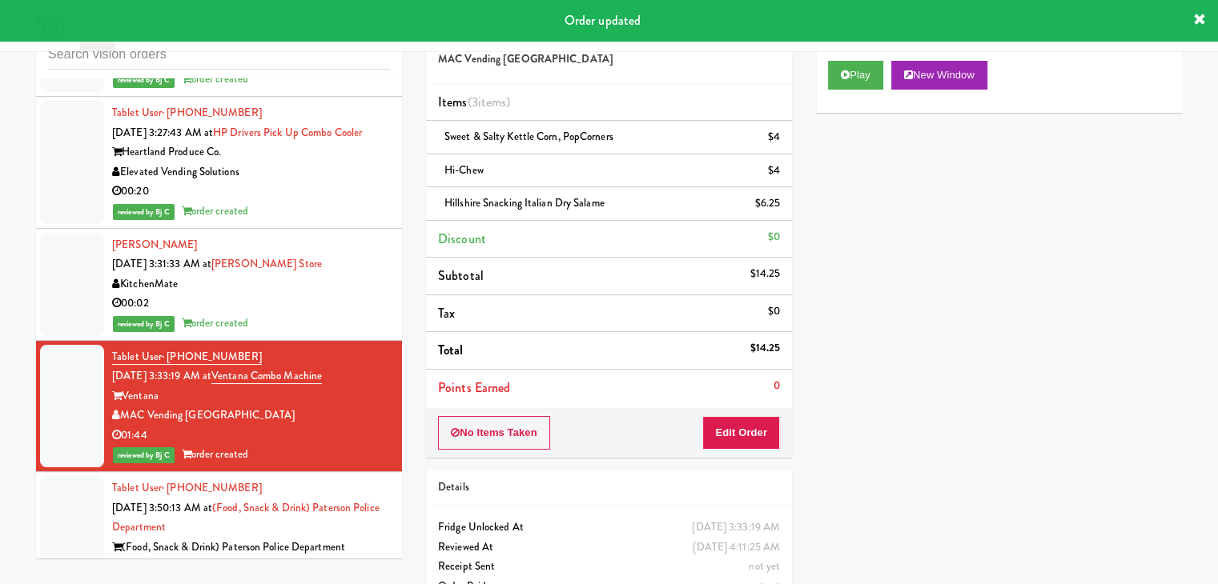
click at [276, 557] on div "Feed The Blue" at bounding box center [251, 567] width 278 height 20
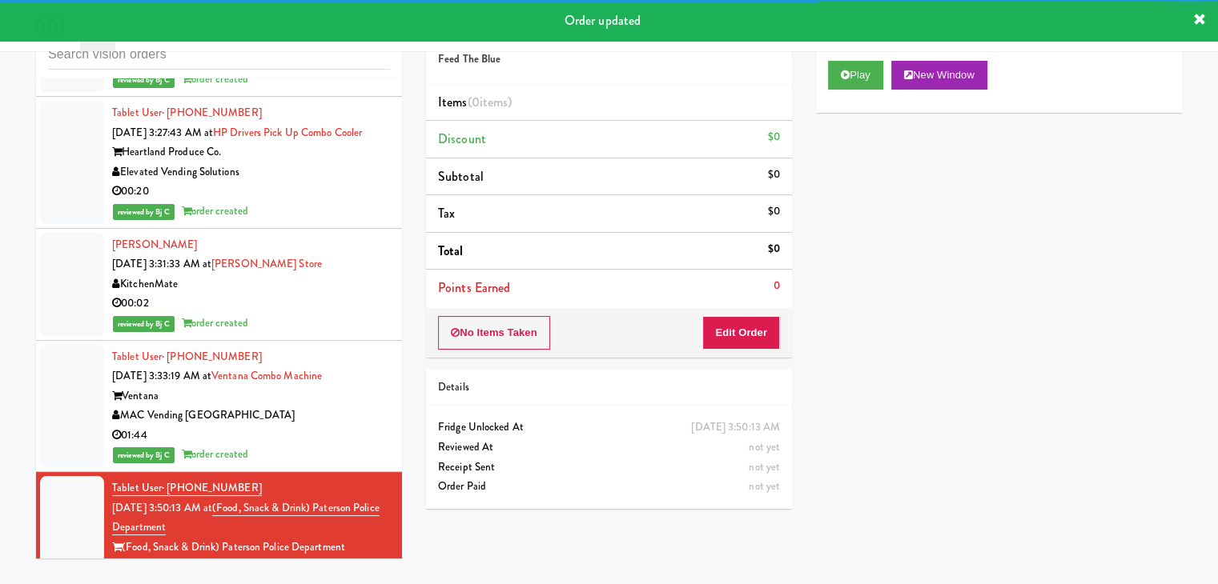
click at [339, 406] on div "MAC Vending [GEOGRAPHIC_DATA]" at bounding box center [251, 416] width 278 height 20
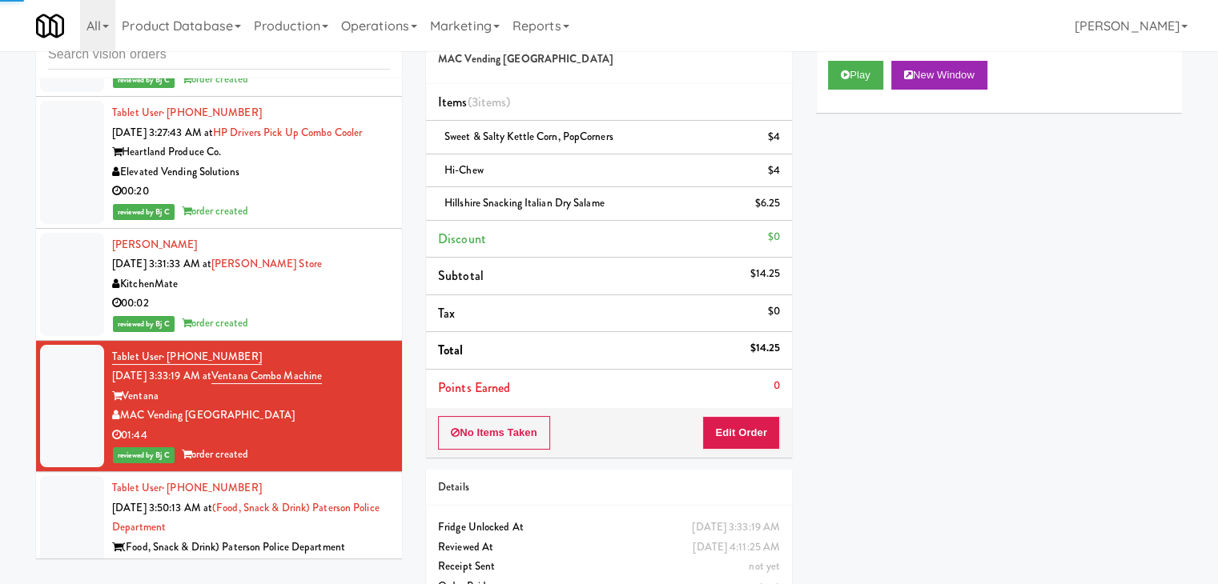
click at [213, 577] on div "00:19" at bounding box center [251, 587] width 278 height 20
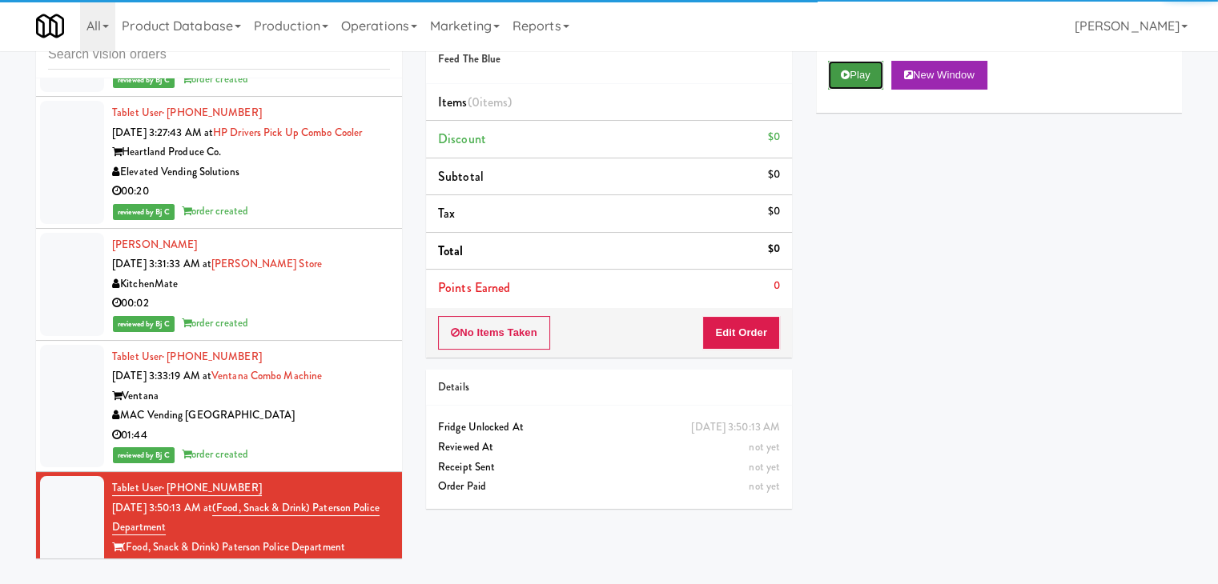
click at [853, 74] on button "Play" at bounding box center [855, 75] width 55 height 29
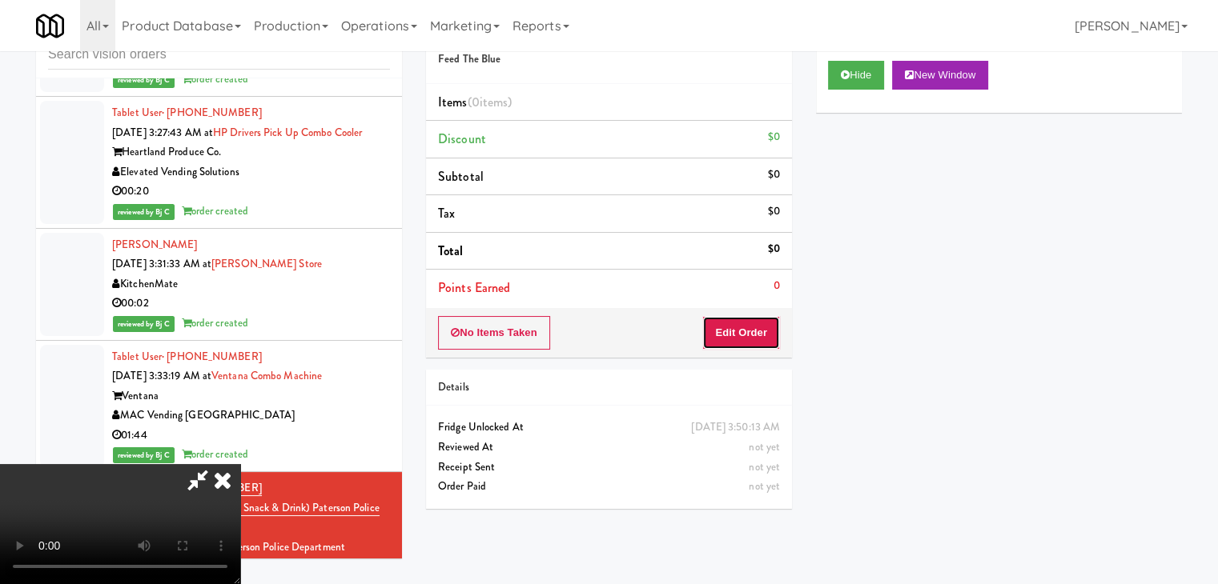
click at [729, 339] on button "Edit Order" at bounding box center [741, 333] width 78 height 34
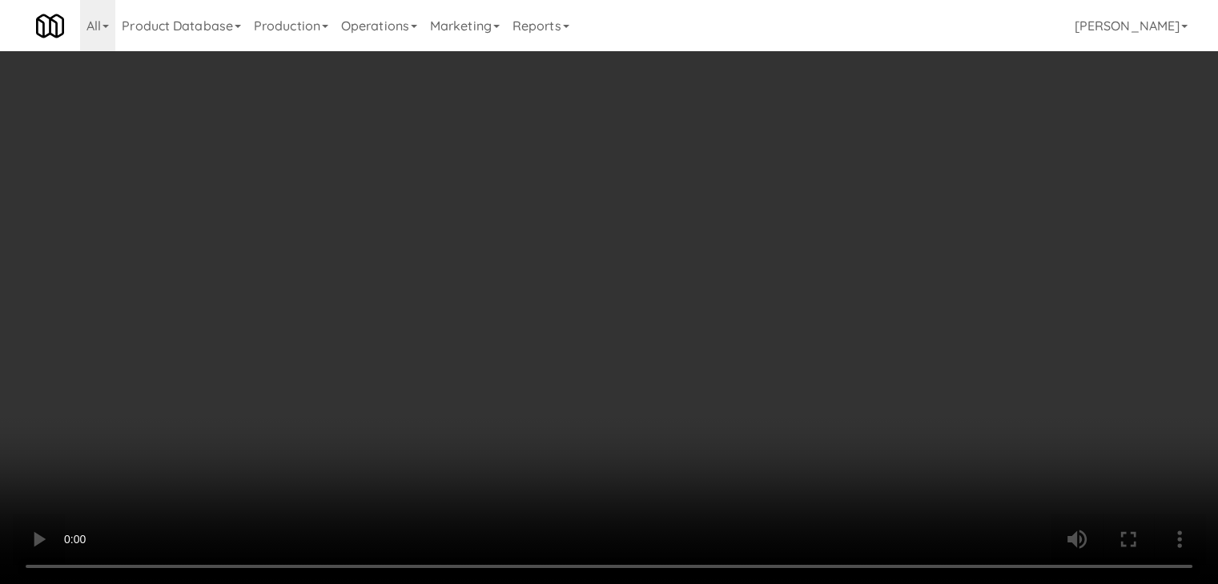
scroll to position [8952, 0]
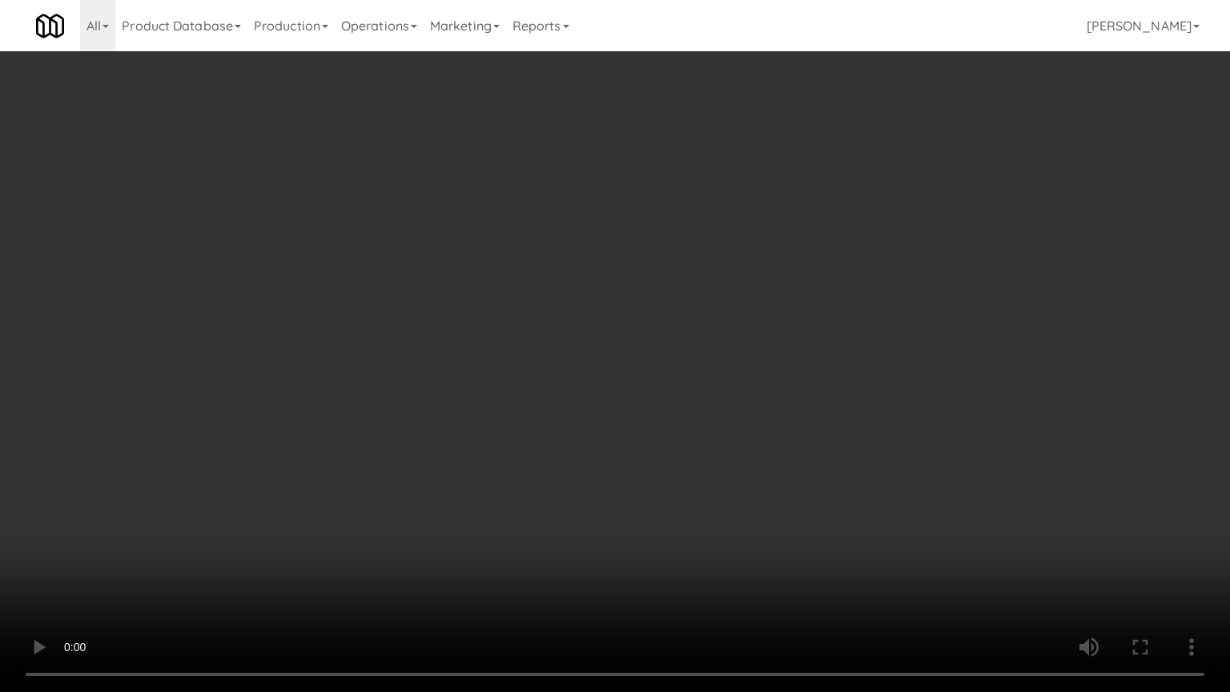
click at [740, 512] on video at bounding box center [615, 346] width 1230 height 692
click at [736, 518] on video at bounding box center [615, 346] width 1230 height 692
click at [740, 519] on video at bounding box center [615, 346] width 1230 height 692
click at [741, 518] on video at bounding box center [615, 346] width 1230 height 692
click at [749, 515] on video at bounding box center [615, 346] width 1230 height 692
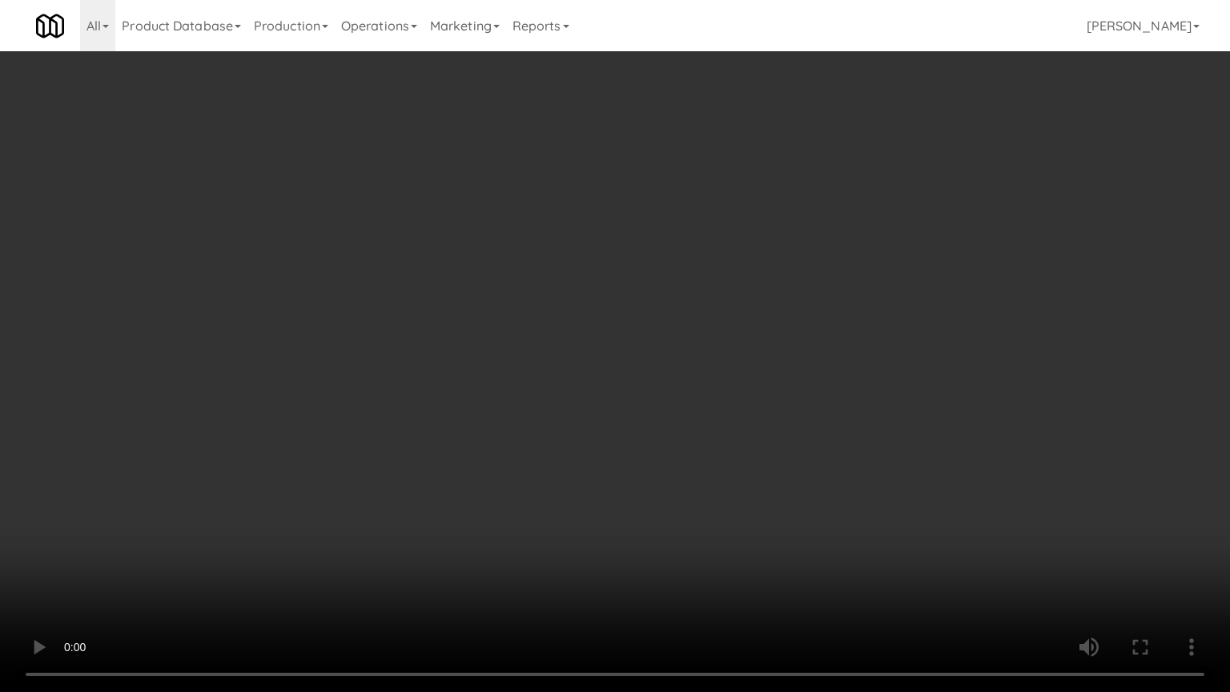
drag, startPoint x: 751, startPoint y: 512, endPoint x: 748, endPoint y: 520, distance: 8.6
click at [750, 512] on video at bounding box center [615, 346] width 1230 height 692
click at [753, 514] on video at bounding box center [615, 346] width 1230 height 692
click at [753, 519] on video at bounding box center [615, 346] width 1230 height 692
click at [753, 517] on video at bounding box center [615, 346] width 1230 height 692
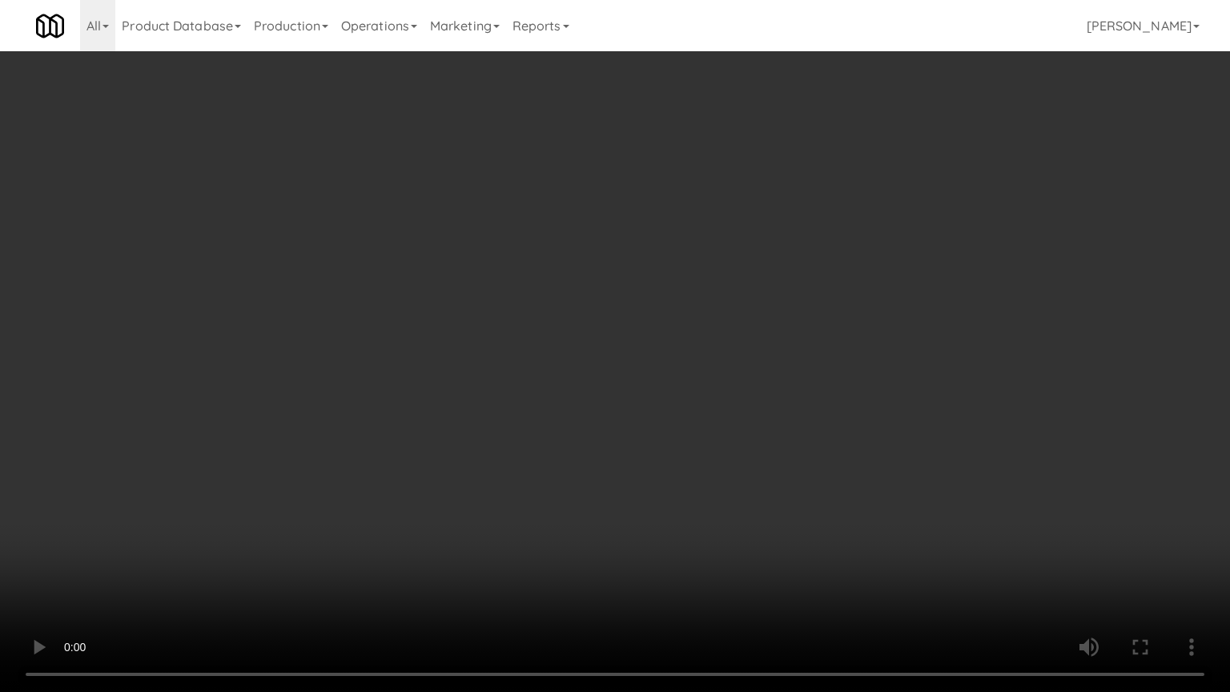
click at [753, 513] on video at bounding box center [615, 346] width 1230 height 692
click at [757, 492] on video at bounding box center [615, 346] width 1230 height 692
drag, startPoint x: 757, startPoint y: 492, endPoint x: 893, endPoint y: 231, distance: 294.3
click at [763, 473] on video at bounding box center [615, 346] width 1230 height 692
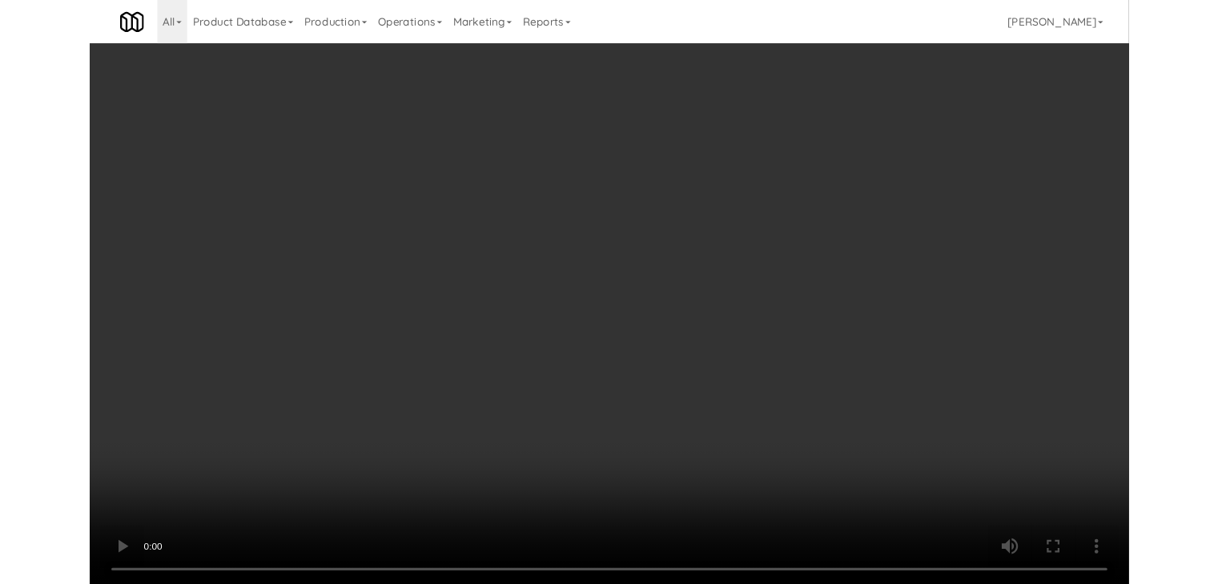
scroll to position [8992, 0]
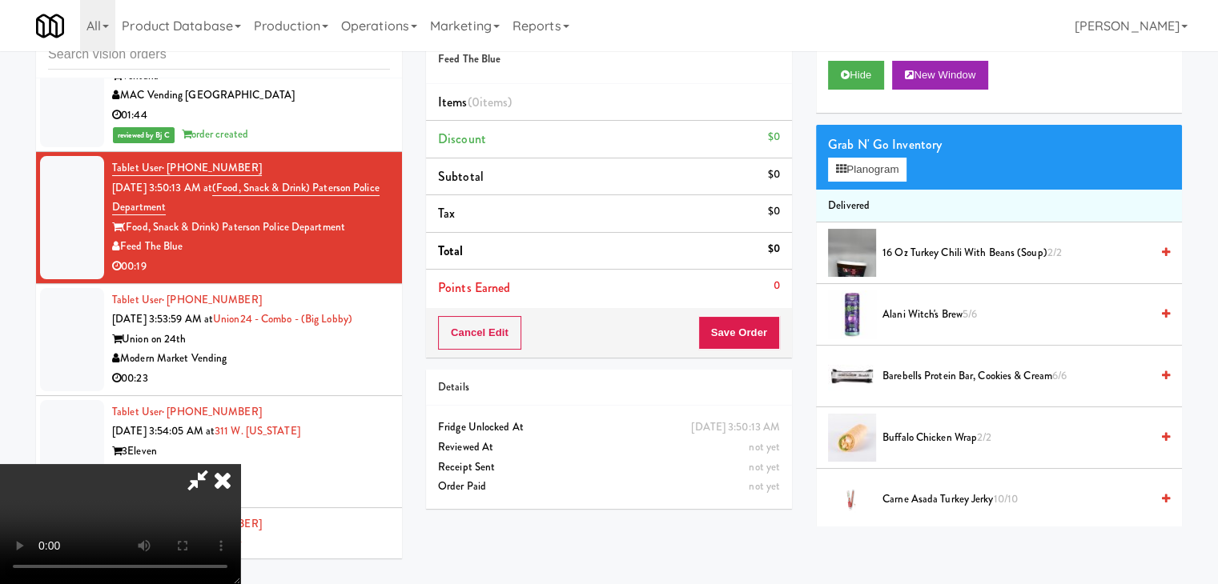
click at [872, 190] on li "Delivered" at bounding box center [999, 207] width 366 height 34
click at [876, 183] on div "Grab N' Go Inventory Planogram" at bounding box center [999, 157] width 366 height 65
click at [890, 165] on button "Planogram" at bounding box center [867, 170] width 78 height 24
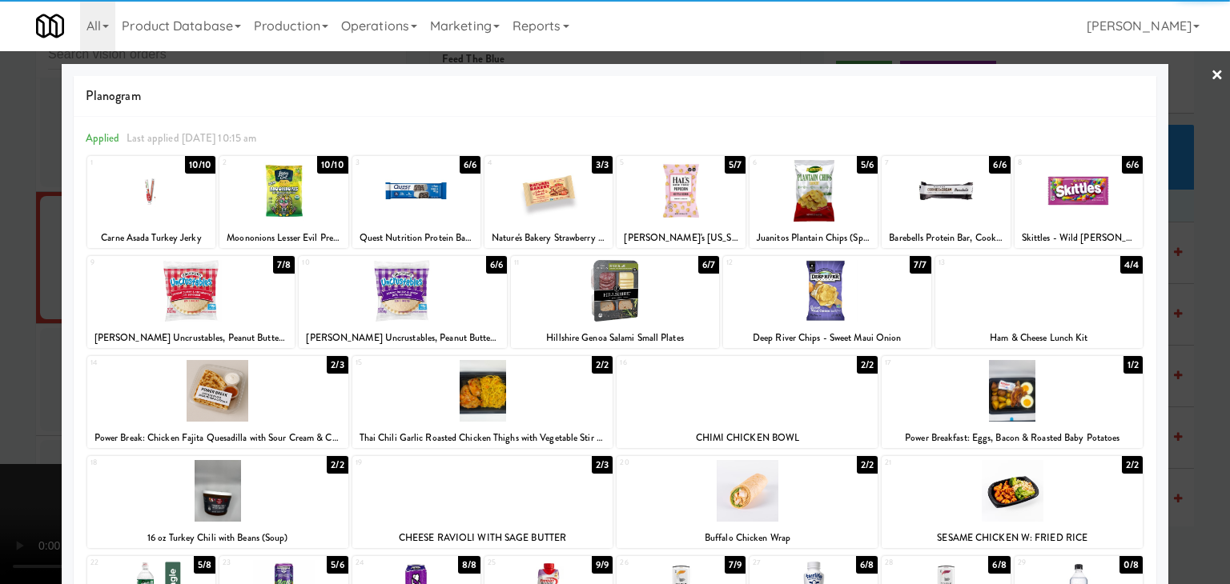
click at [234, 388] on div at bounding box center [217, 391] width 261 height 62
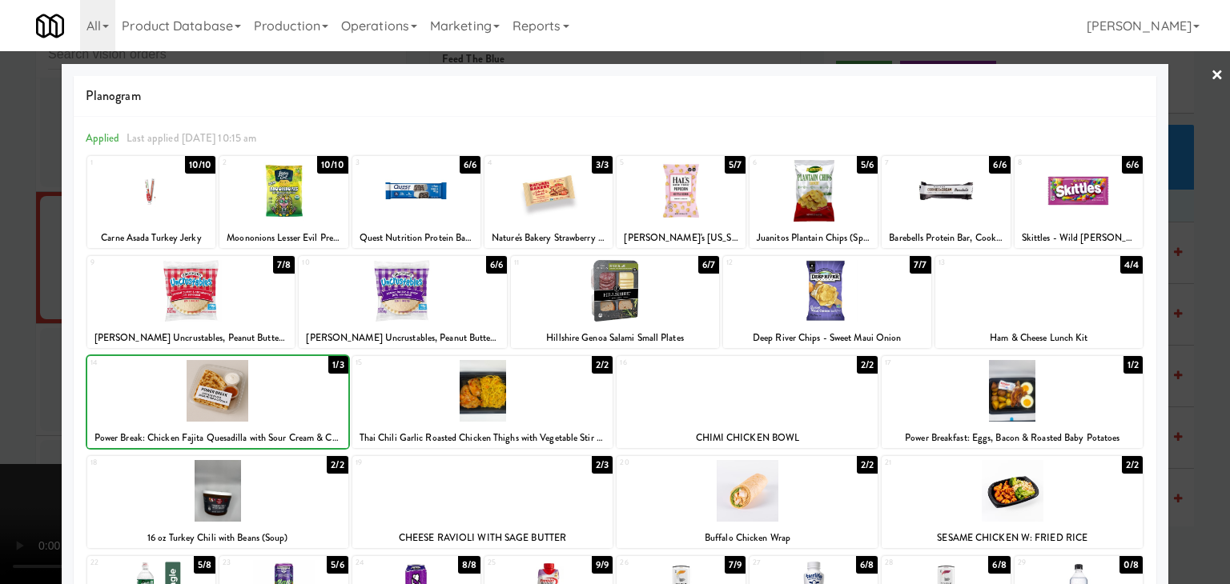
drag, startPoint x: 0, startPoint y: 387, endPoint x: 186, endPoint y: 391, distance: 185.8
click at [19, 381] on div at bounding box center [615, 292] width 1230 height 584
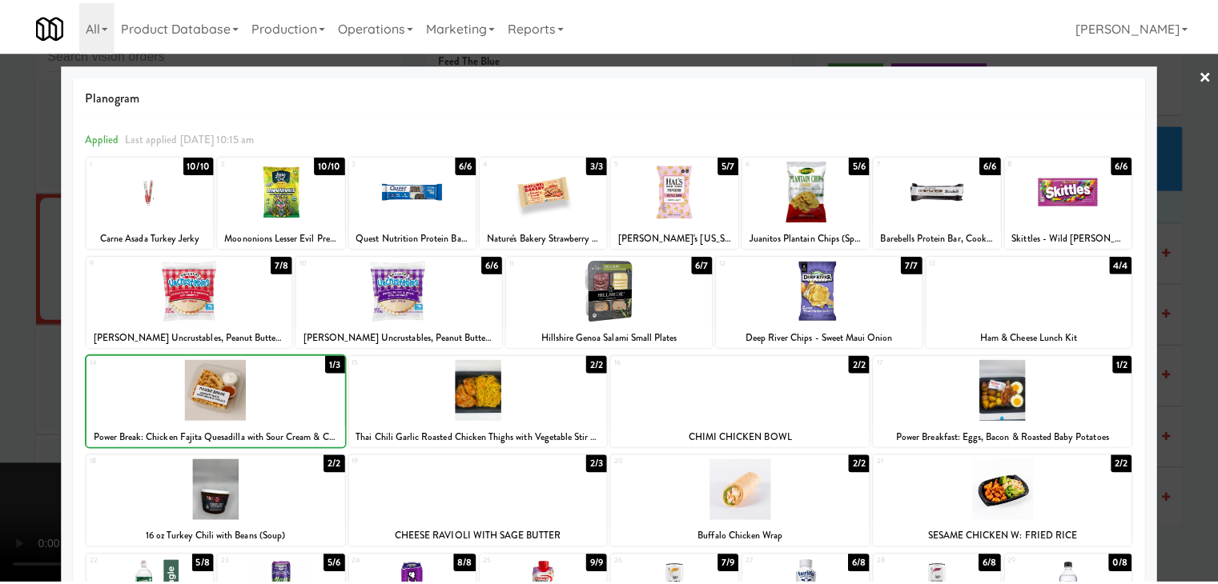
scroll to position [8992, 0]
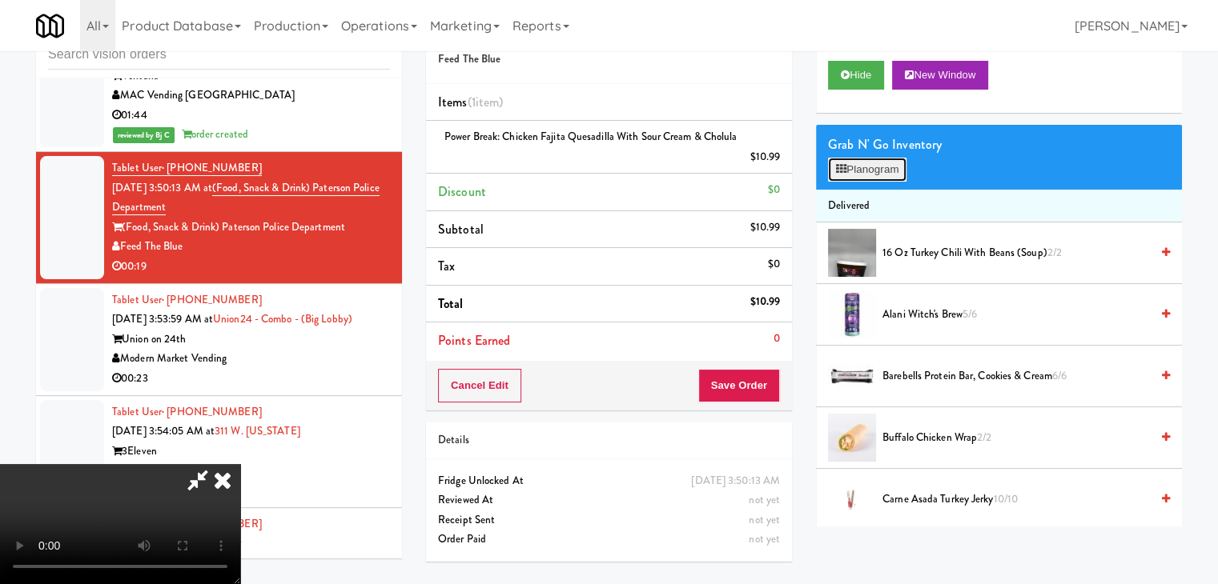
click at [884, 171] on button "Planogram" at bounding box center [867, 170] width 78 height 24
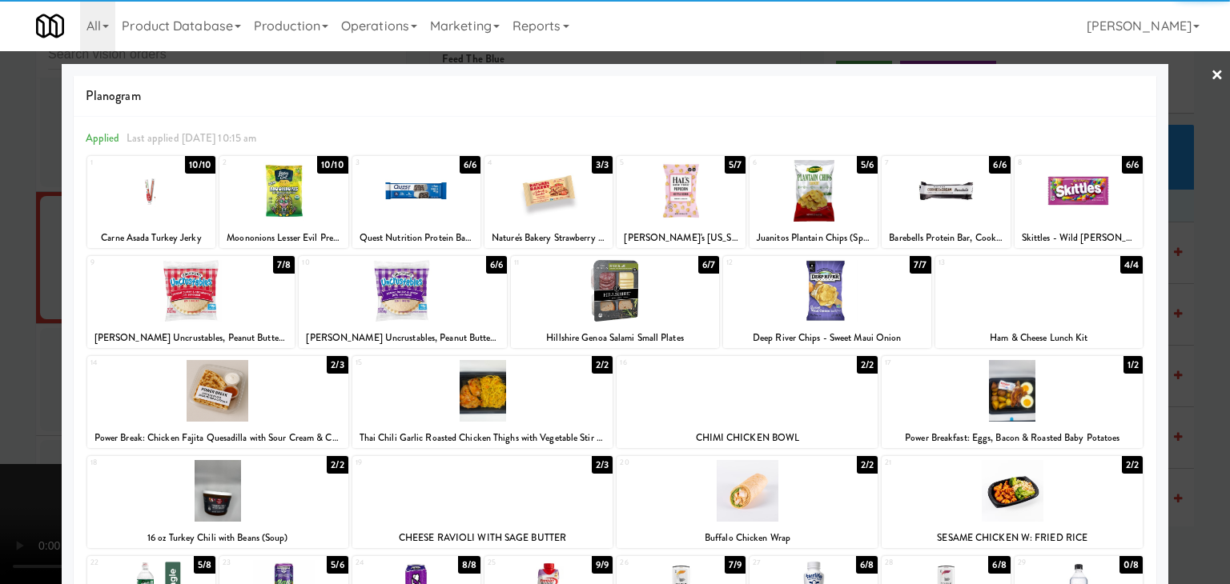
click at [600, 292] on div at bounding box center [615, 291] width 208 height 62
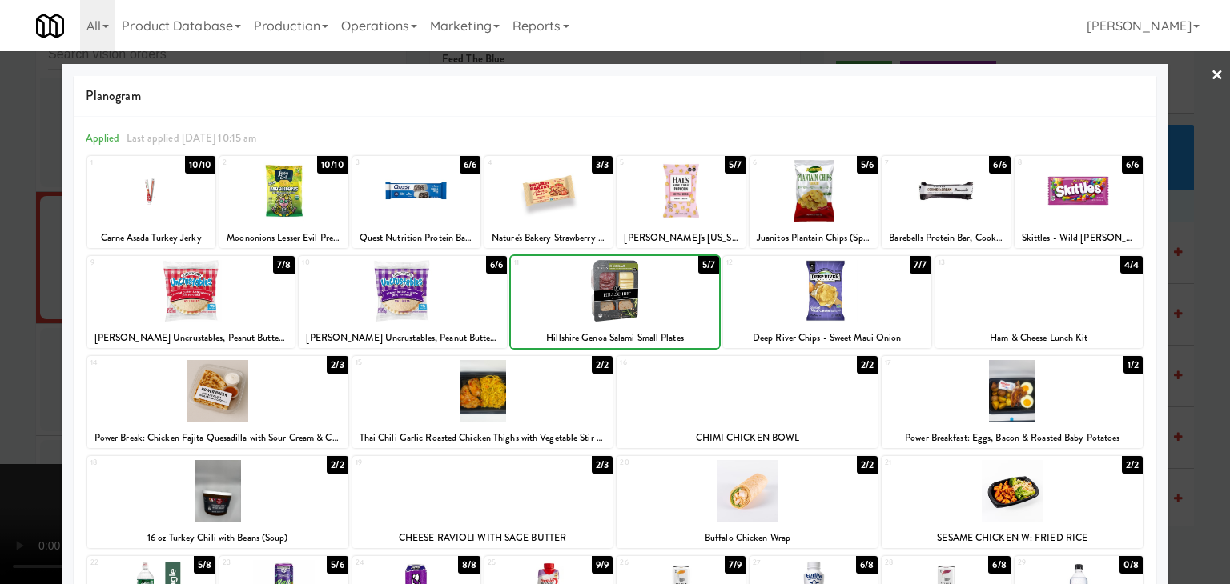
drag, startPoint x: 0, startPoint y: 311, endPoint x: 457, endPoint y: 294, distance: 457.5
click at [10, 307] on div at bounding box center [615, 292] width 1230 height 584
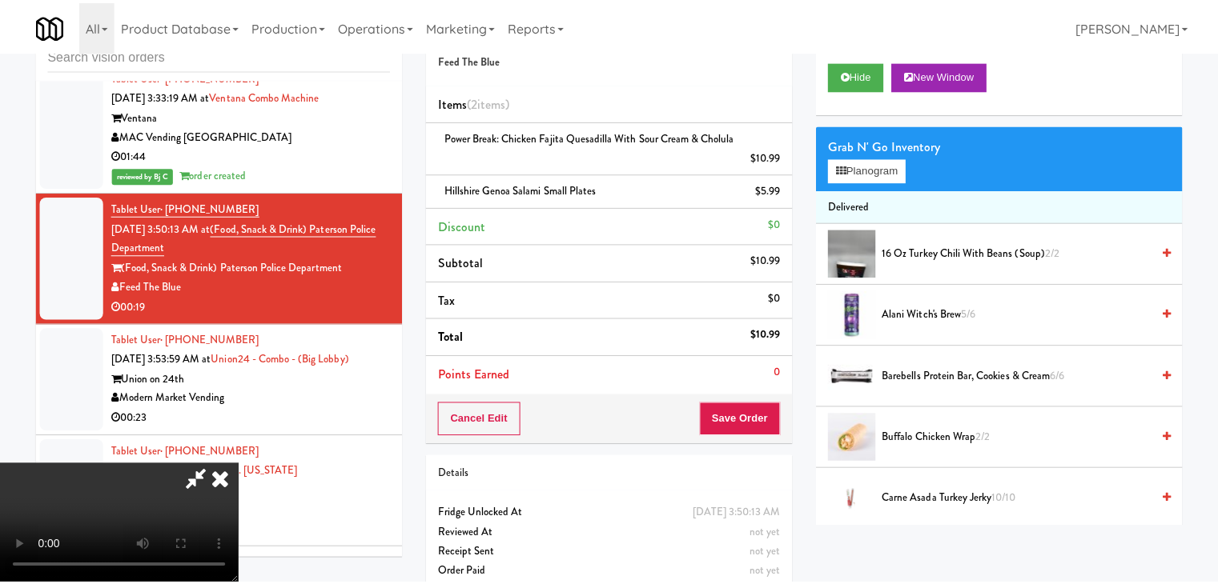
scroll to position [8992, 0]
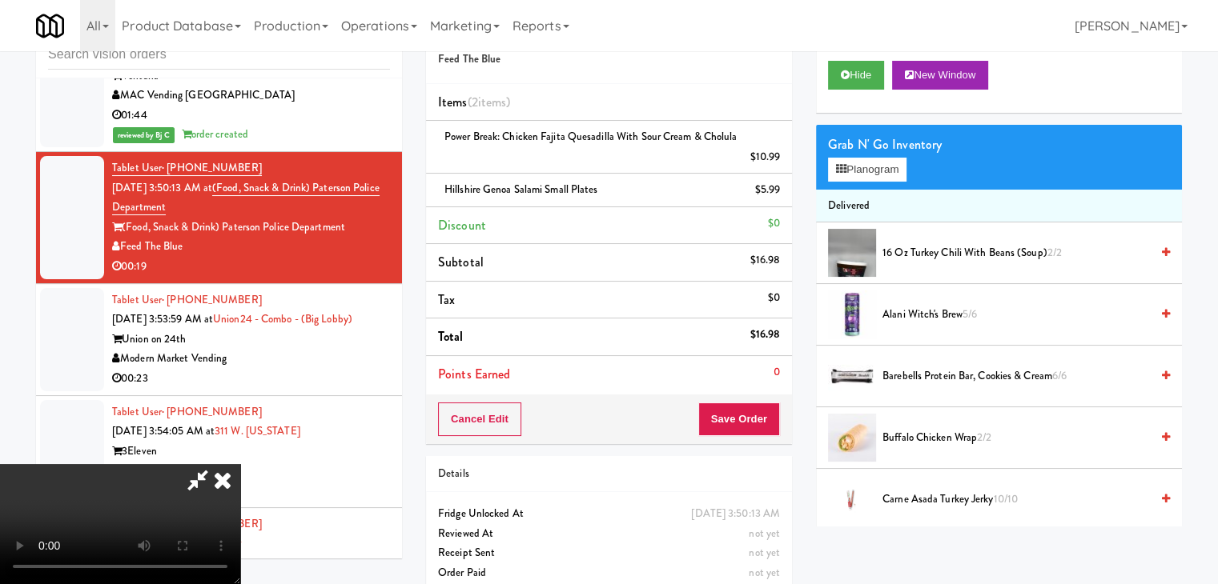
drag, startPoint x: 774, startPoint y: 395, endPoint x: 750, endPoint y: 416, distance: 31.8
click at [761, 407] on div "Cancel Edit Save Order" at bounding box center [609, 420] width 366 height 50
click at [750, 416] on button "Save Order" at bounding box center [739, 420] width 82 height 34
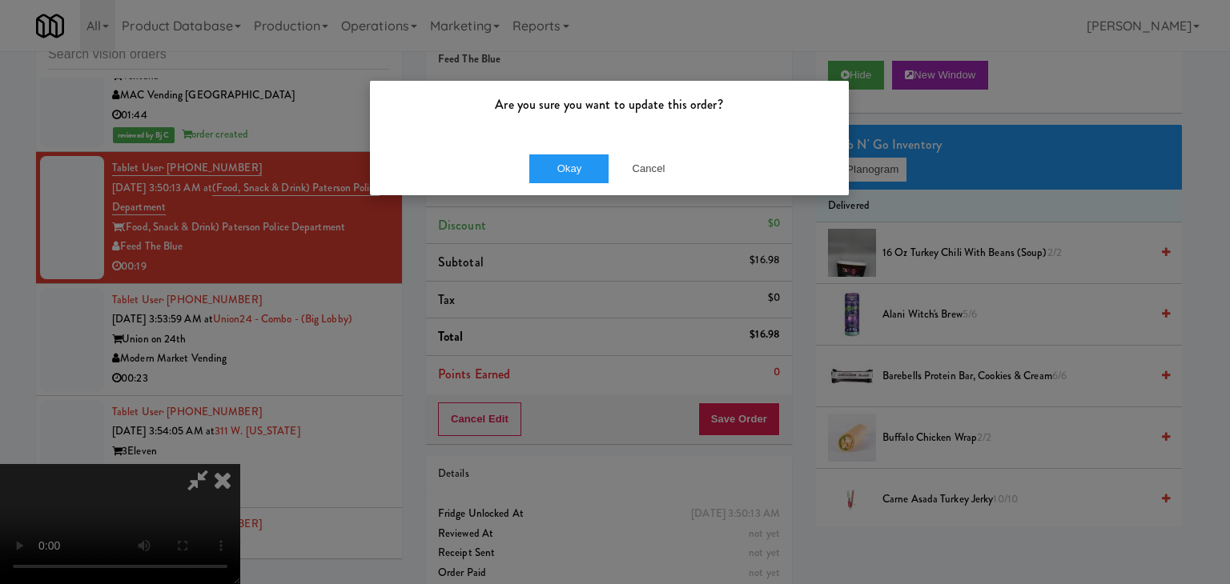
click at [618, 185] on div "Okay Cancel" at bounding box center [609, 169] width 479 height 54
click at [575, 169] on button "Okay" at bounding box center [569, 169] width 80 height 29
click at [575, 169] on div "Okay Cancel" at bounding box center [609, 169] width 479 height 54
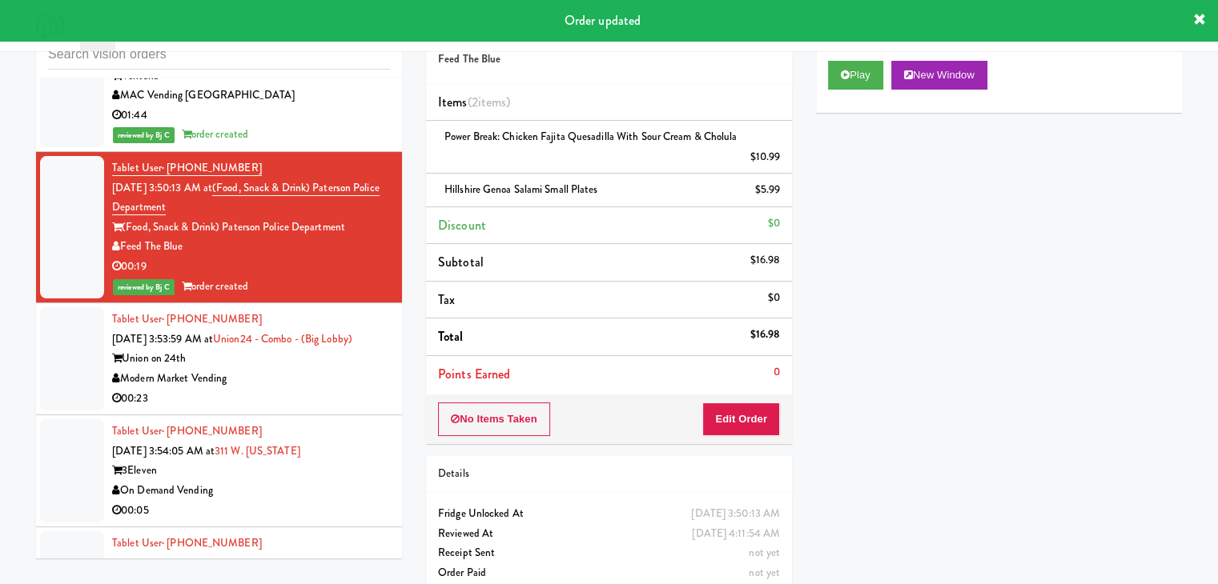
click at [316, 389] on div "00:23" at bounding box center [251, 399] width 278 height 20
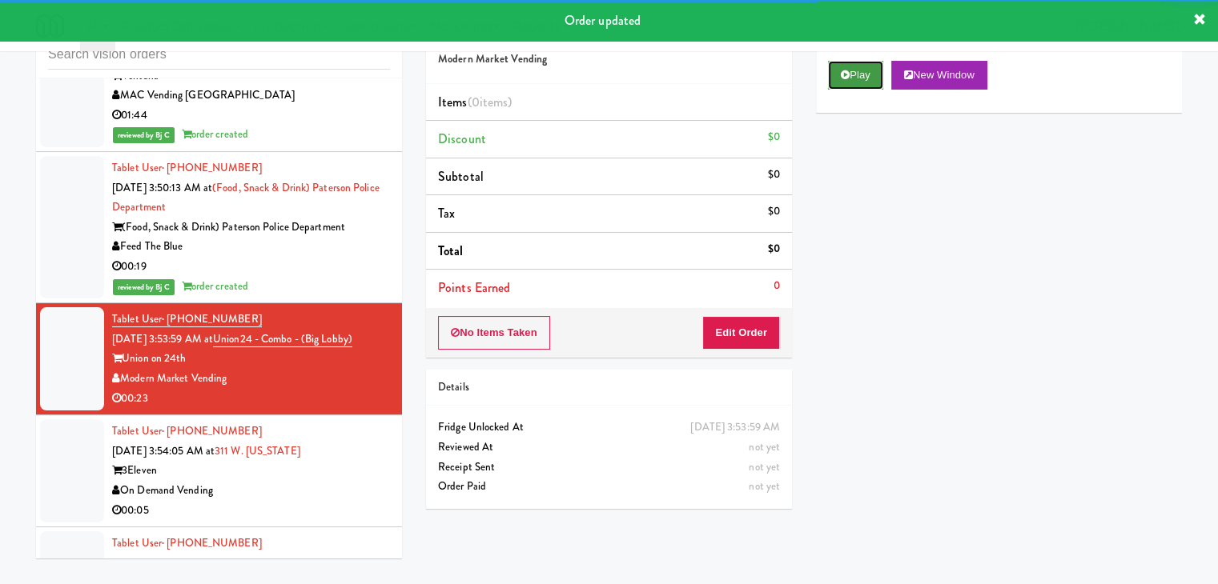
click at [847, 75] on icon at bounding box center [845, 75] width 9 height 10
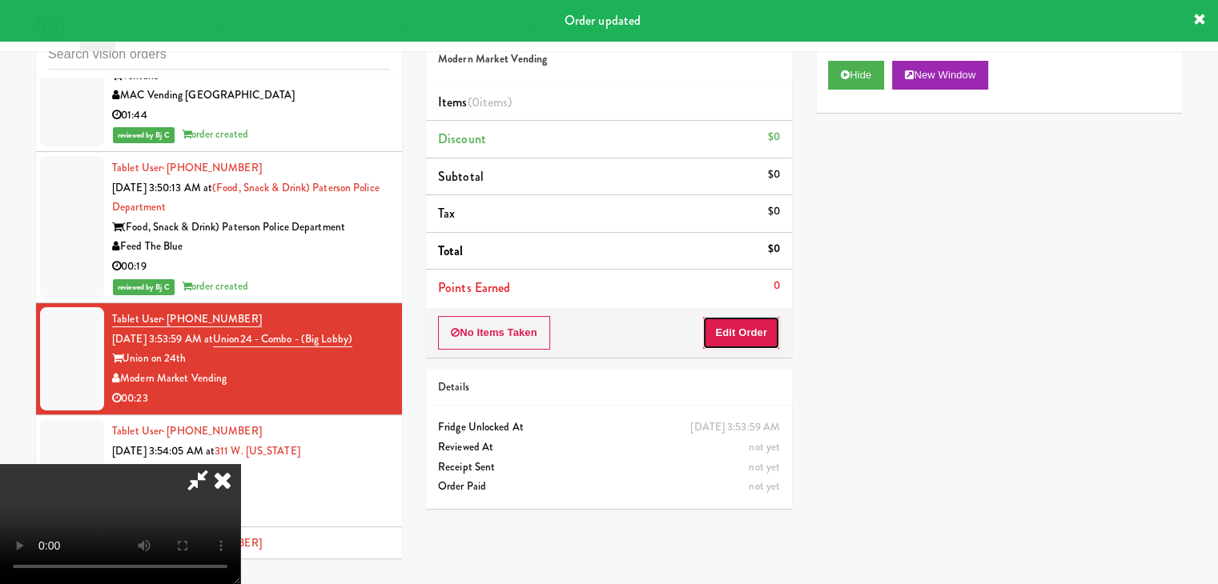
click at [717, 337] on button "Edit Order" at bounding box center [741, 333] width 78 height 34
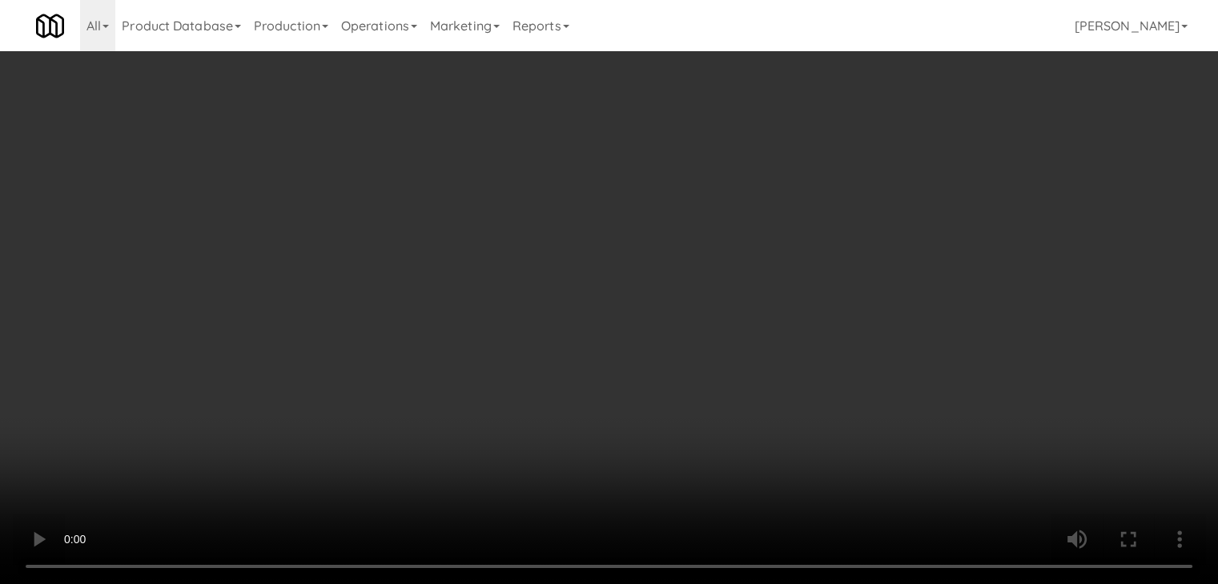
scroll to position [8952, 0]
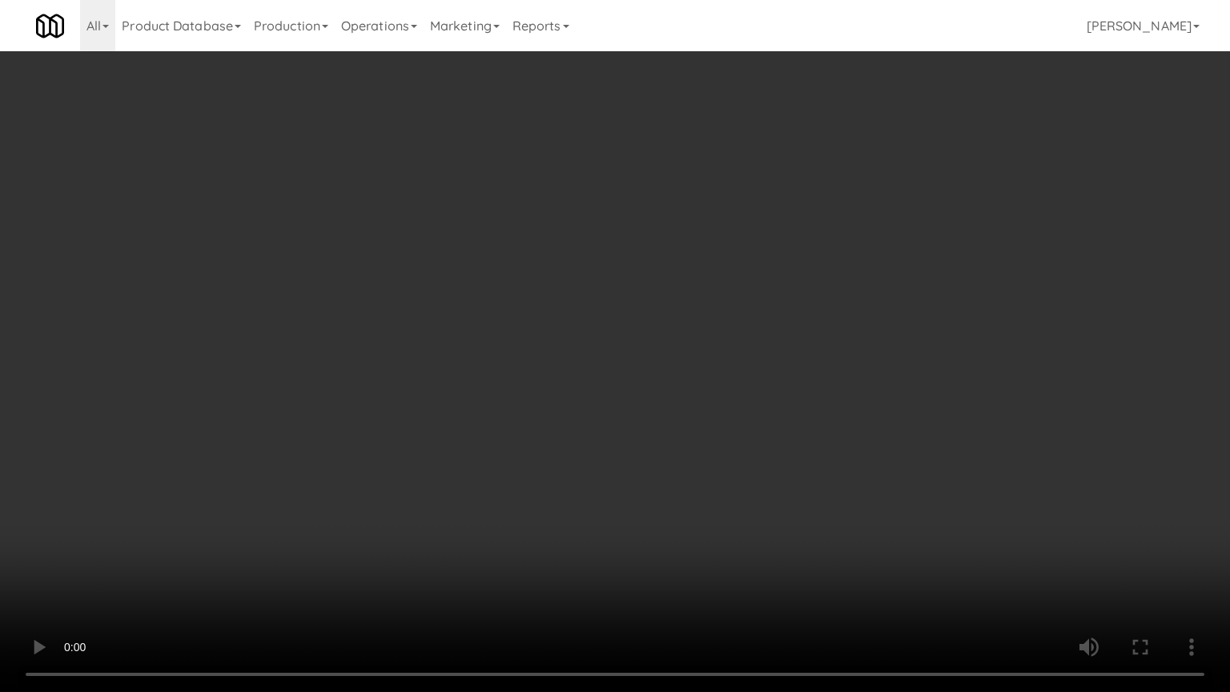
click at [800, 480] on video at bounding box center [615, 346] width 1230 height 692
click at [798, 480] on video at bounding box center [615, 346] width 1230 height 692
click at [802, 484] on video at bounding box center [615, 346] width 1230 height 692
click at [803, 484] on video at bounding box center [615, 346] width 1230 height 692
click at [802, 480] on video at bounding box center [615, 346] width 1230 height 692
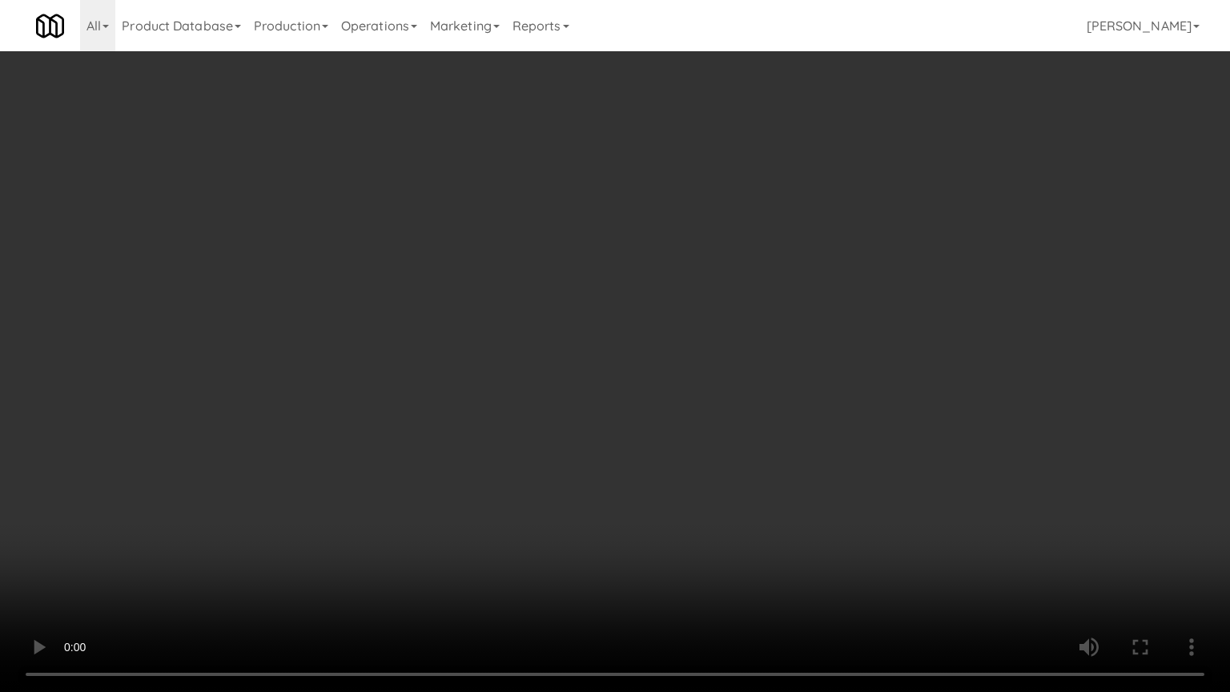
click at [805, 478] on video at bounding box center [615, 346] width 1230 height 692
click at [810, 475] on video at bounding box center [615, 346] width 1230 height 692
click at [812, 474] on video at bounding box center [615, 346] width 1230 height 692
click at [819, 464] on video at bounding box center [615, 346] width 1230 height 692
click at [804, 501] on video at bounding box center [615, 346] width 1230 height 692
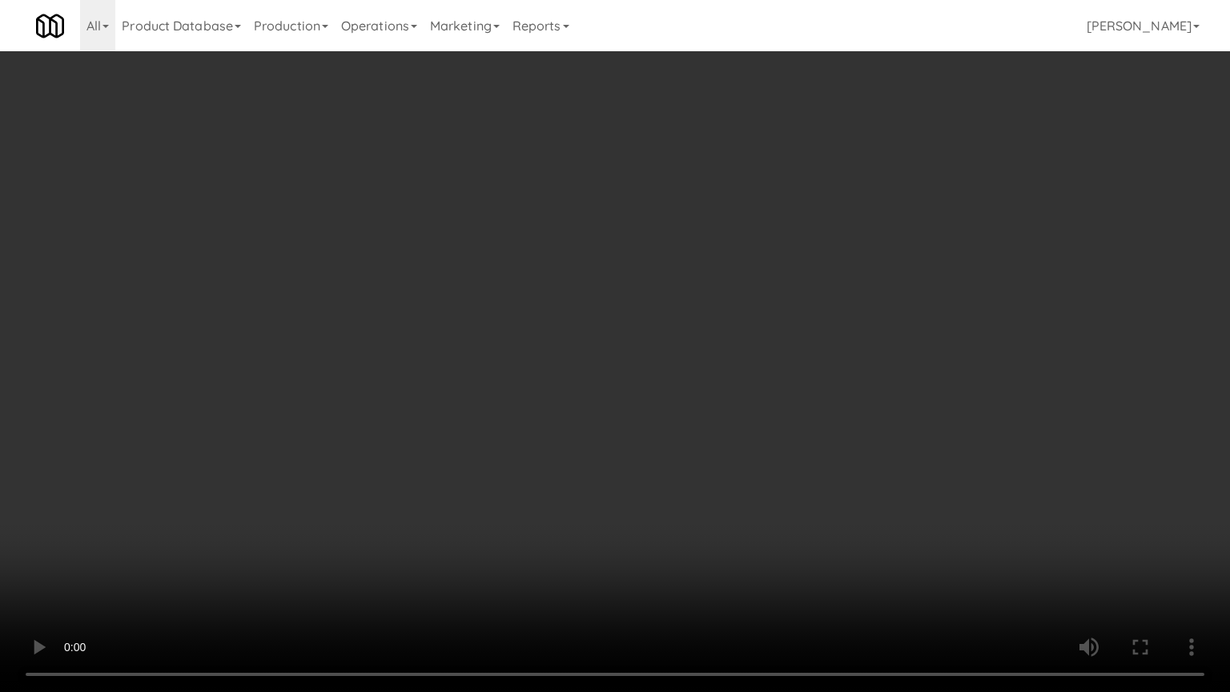
click at [836, 385] on video at bounding box center [615, 346] width 1230 height 692
click at [833, 385] on video at bounding box center [615, 346] width 1230 height 692
click at [836, 384] on video at bounding box center [615, 346] width 1230 height 692
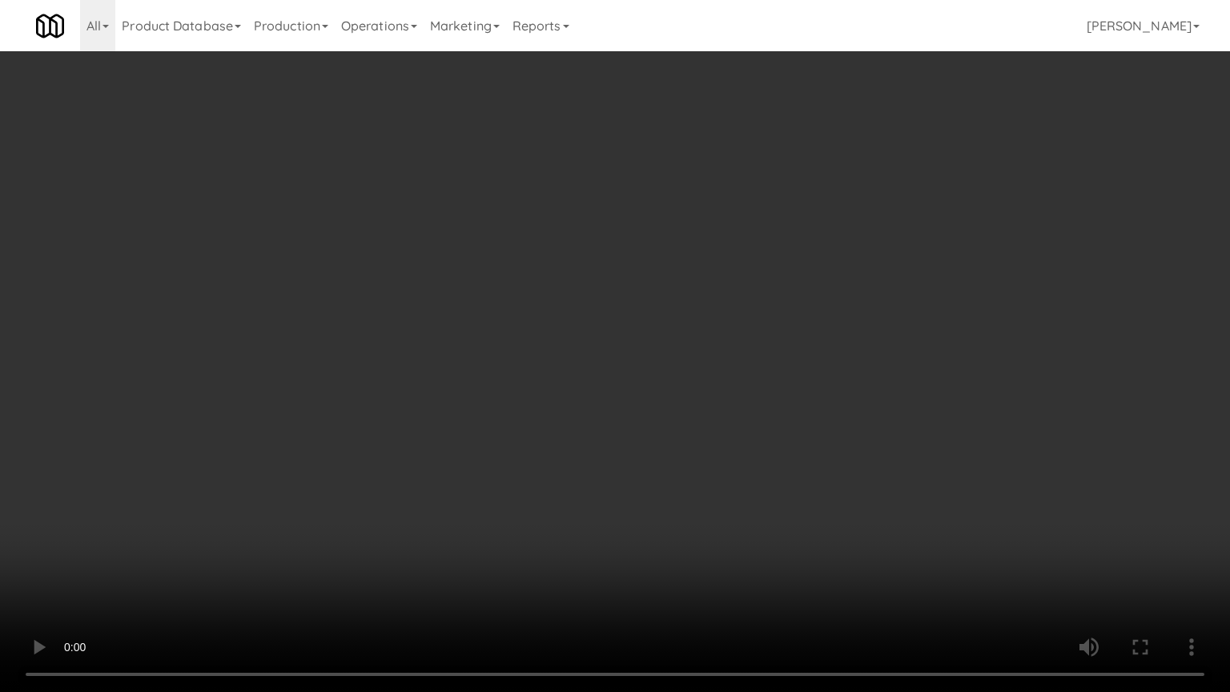
click at [829, 395] on video at bounding box center [615, 346] width 1230 height 692
click at [826, 397] on video at bounding box center [615, 346] width 1230 height 692
click at [888, 528] on video at bounding box center [615, 346] width 1230 height 692
click at [899, 520] on video at bounding box center [615, 346] width 1230 height 692
click at [834, 584] on video at bounding box center [615, 346] width 1230 height 692
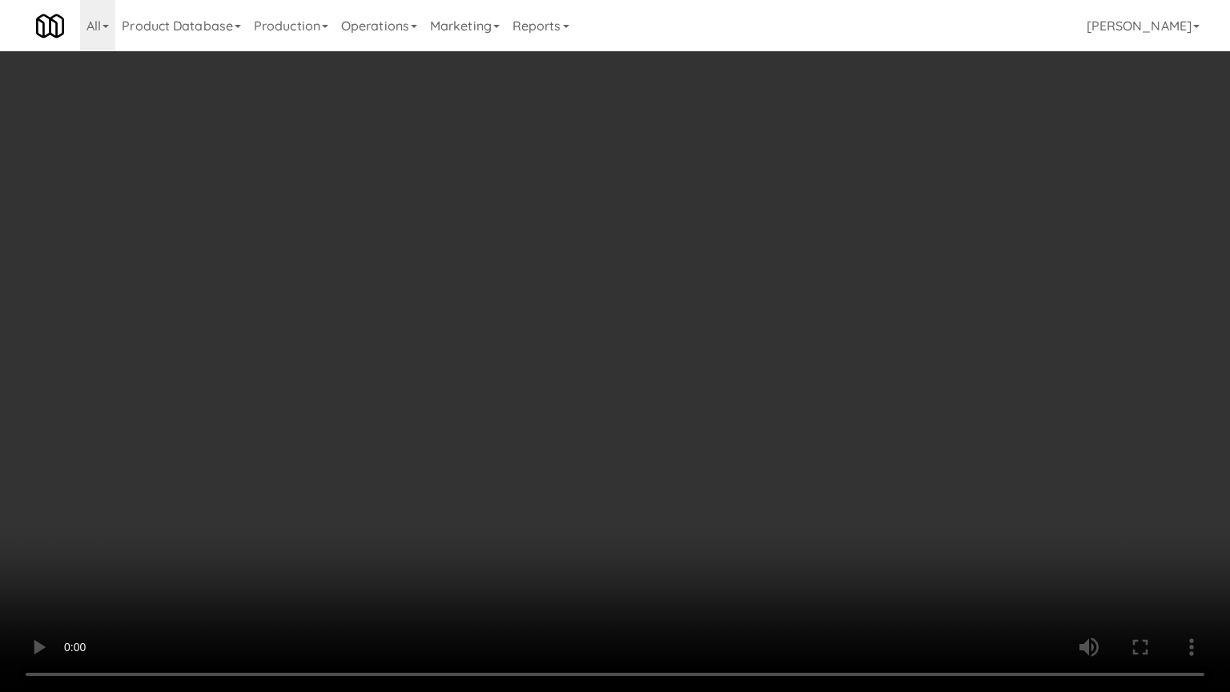
click at [841, 533] on video at bounding box center [615, 346] width 1230 height 692
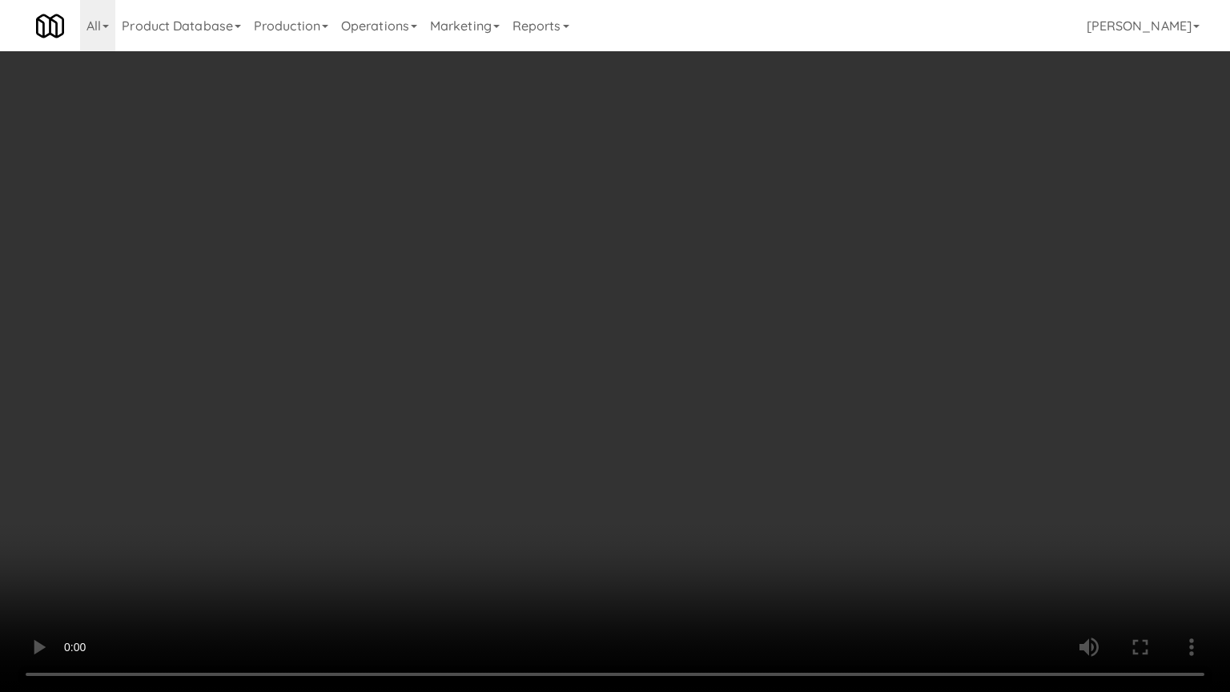
click at [841, 533] on video at bounding box center [615, 346] width 1230 height 692
click at [849, 513] on video at bounding box center [615, 346] width 1230 height 692
drag, startPoint x: 849, startPoint y: 513, endPoint x: 901, endPoint y: 310, distance: 209.9
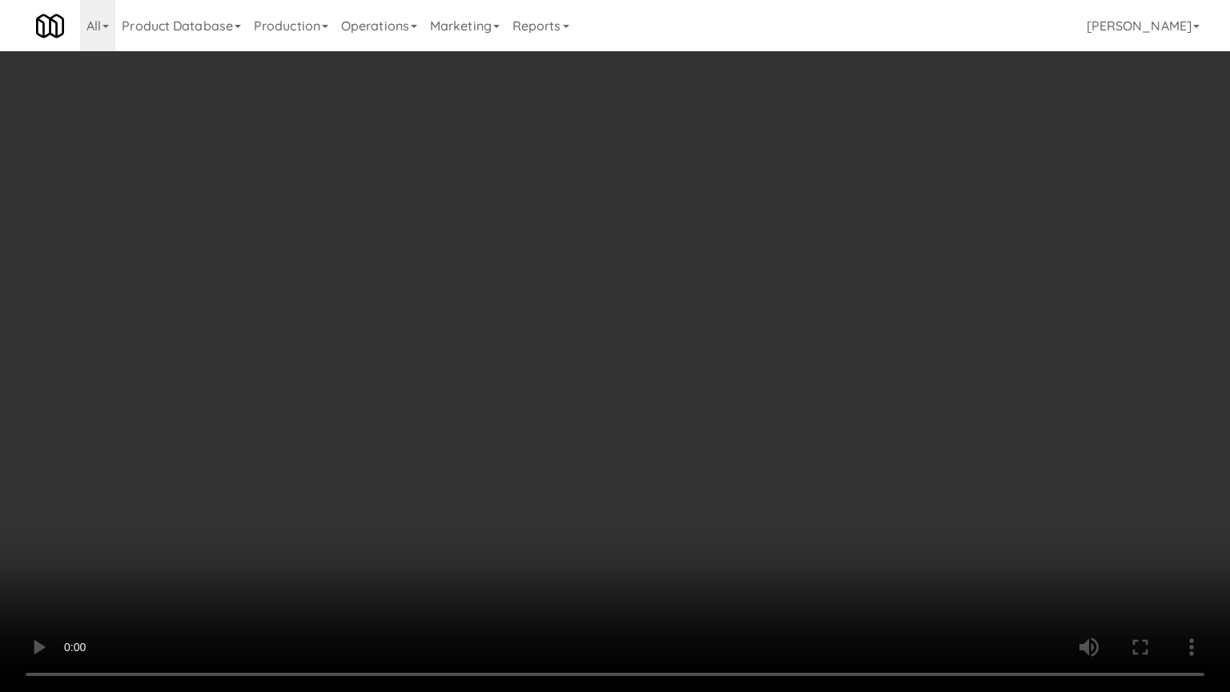
click at [850, 509] on video at bounding box center [615, 346] width 1230 height 692
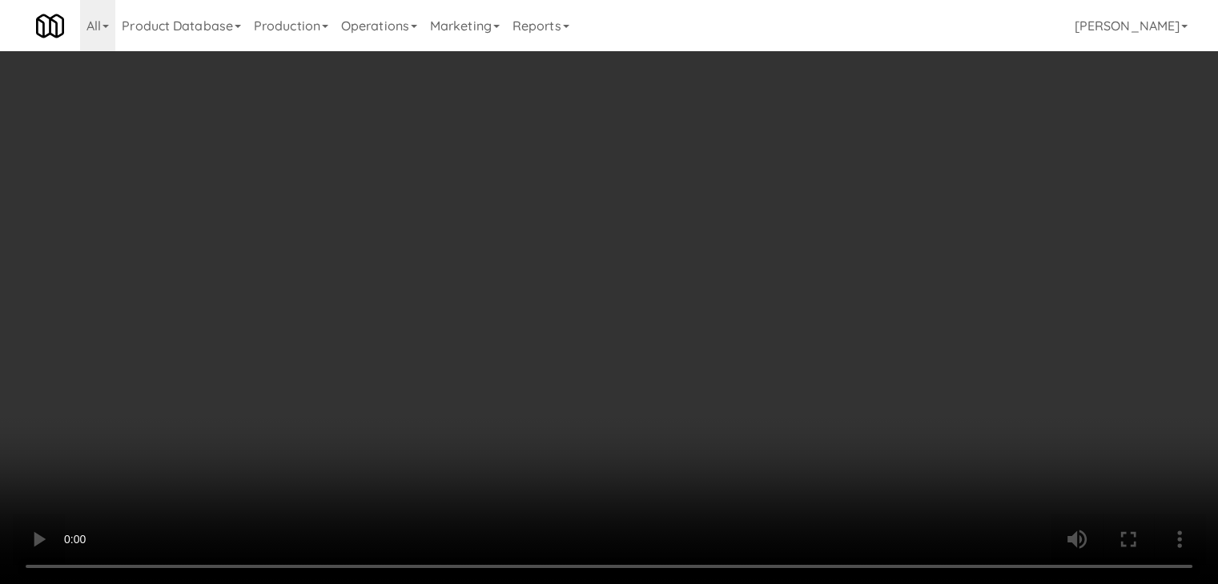
scroll to position [8992, 0]
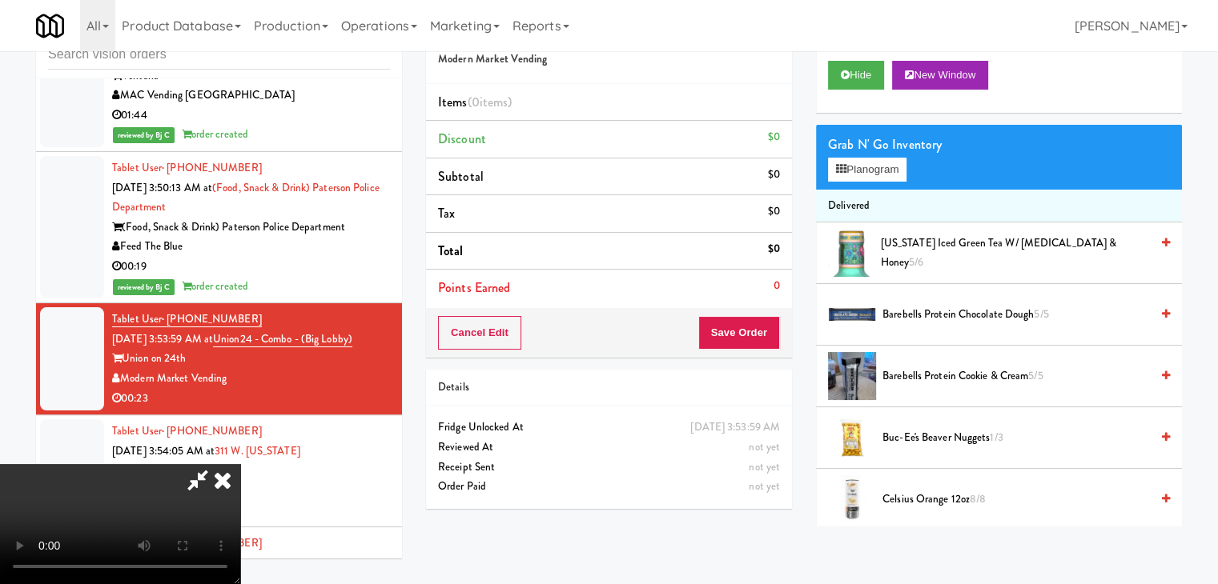
click at [885, 151] on div "Grab N' Go Inventory" at bounding box center [999, 145] width 342 height 24
click at [880, 167] on button "Planogram" at bounding box center [867, 170] width 78 height 24
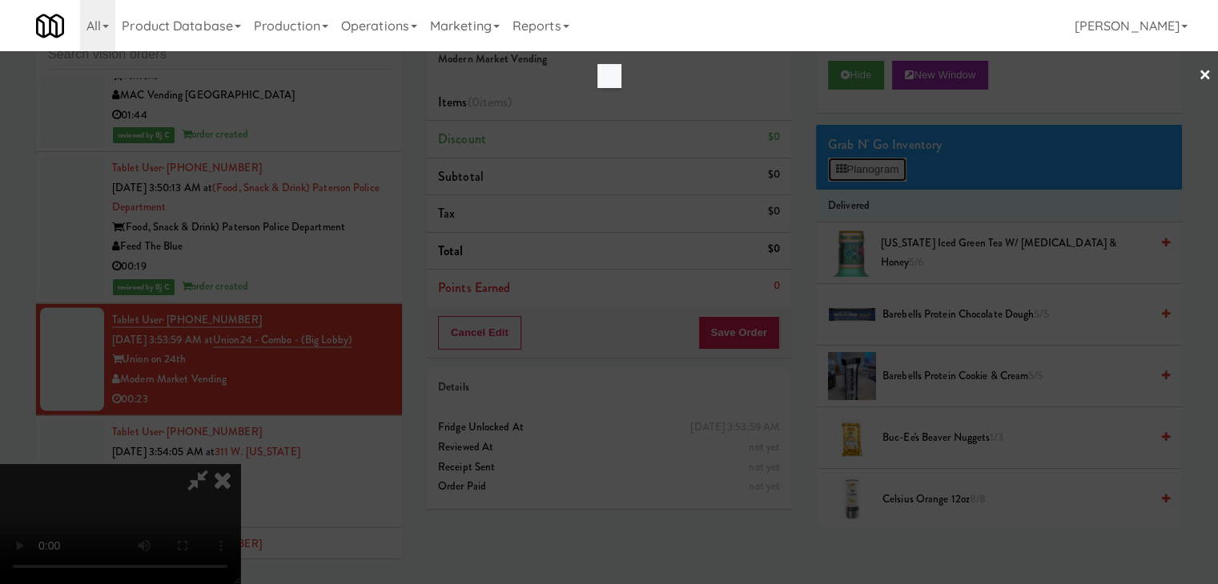
scroll to position [8952, 0]
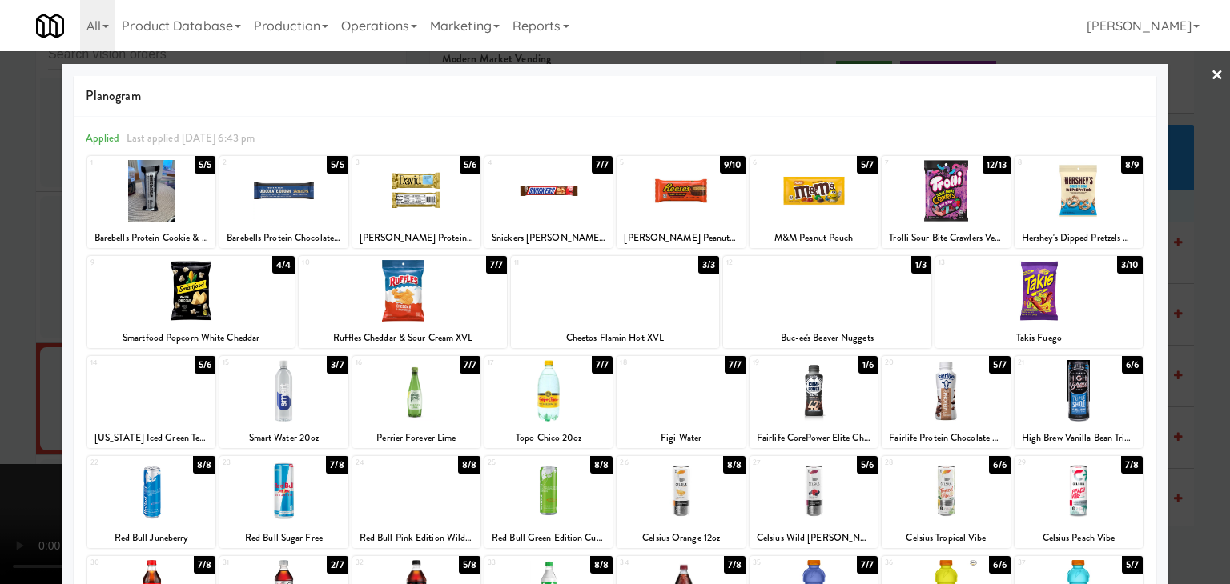
click at [289, 186] on div at bounding box center [283, 191] width 128 height 62
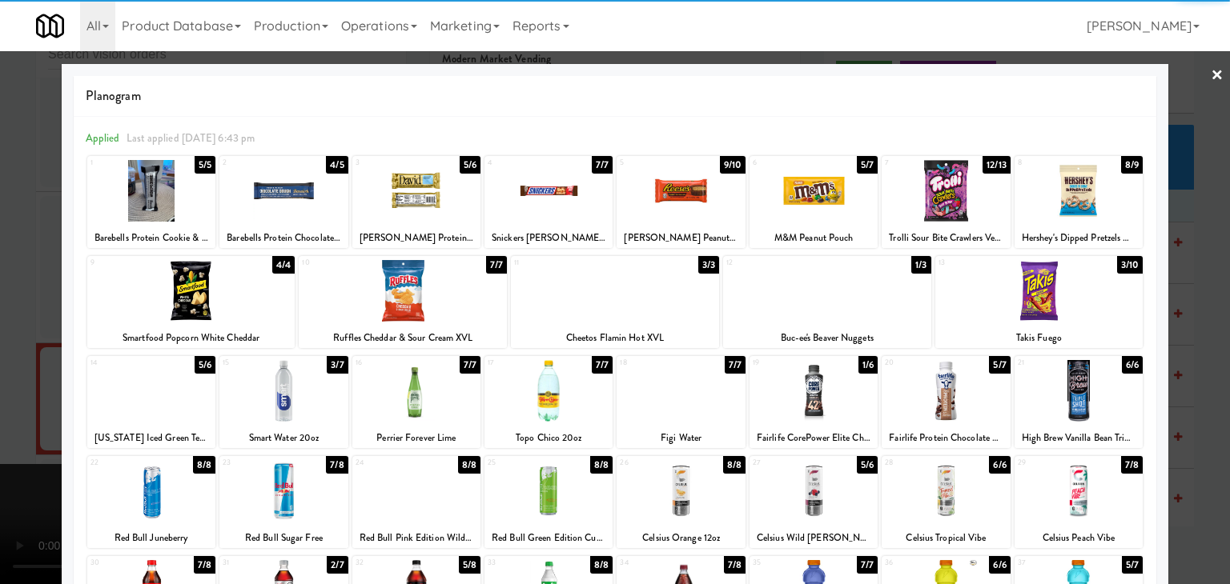
drag, startPoint x: 0, startPoint y: 223, endPoint x: 171, endPoint y: 255, distance: 174.1
click at [0, 224] on div at bounding box center [615, 292] width 1230 height 584
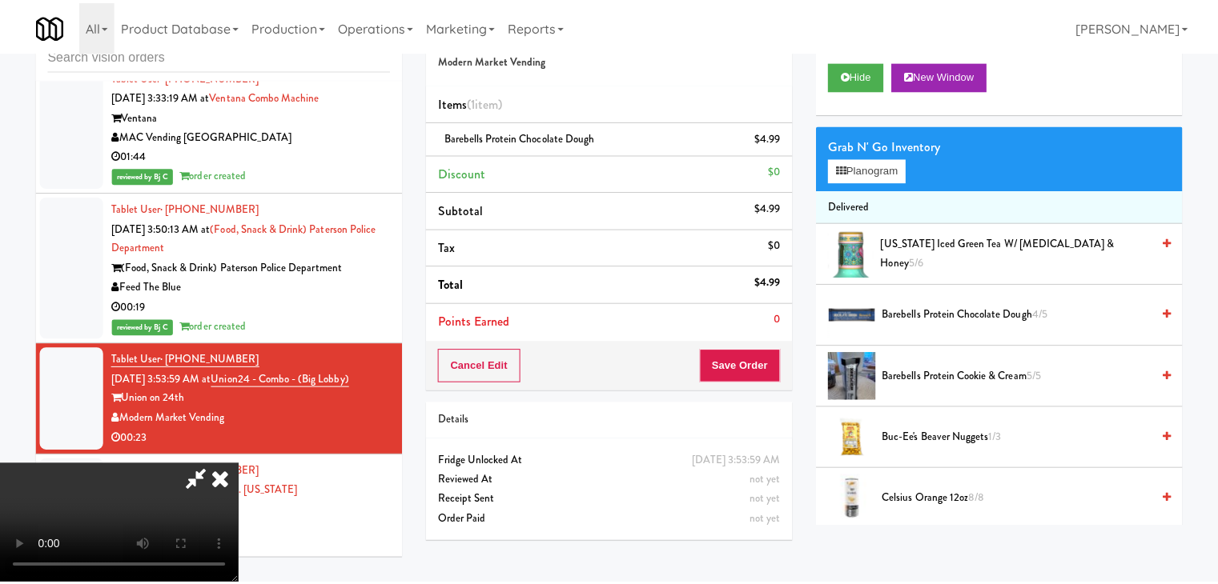
scroll to position [8992, 0]
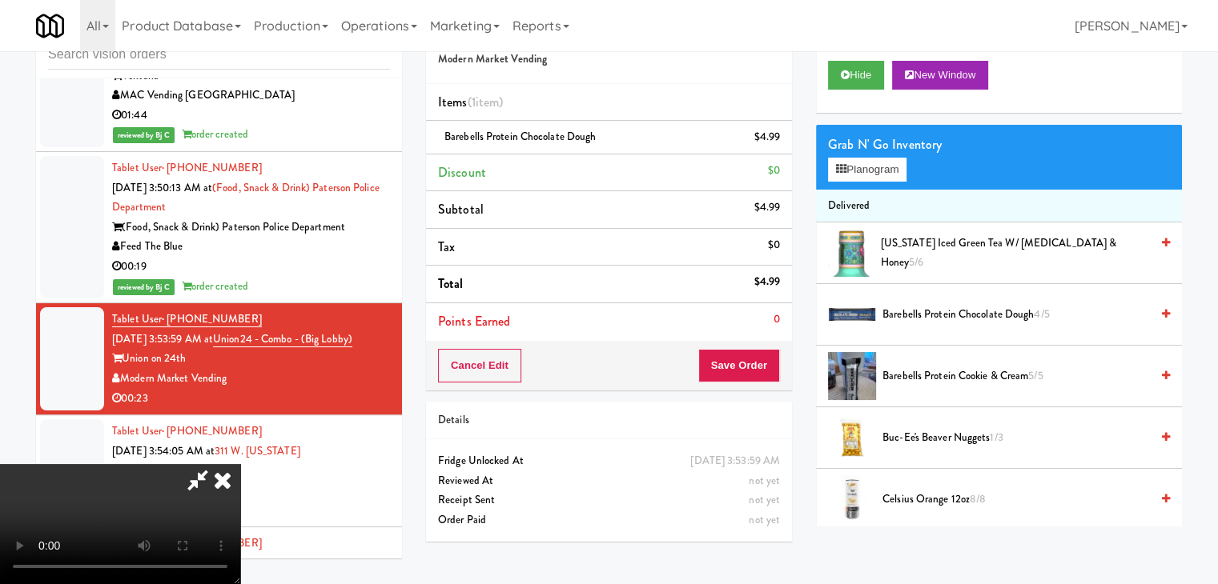
click at [240, 464] on video at bounding box center [120, 524] width 240 height 120
click at [745, 362] on button "Save Order" at bounding box center [739, 366] width 82 height 34
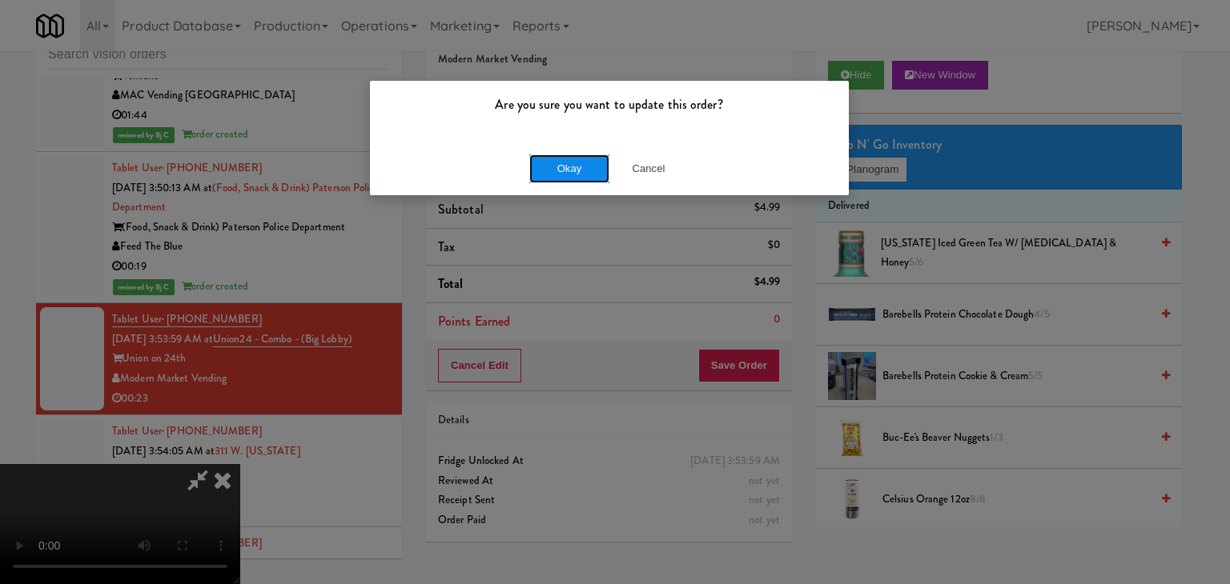
click at [554, 163] on button "Okay" at bounding box center [569, 169] width 80 height 29
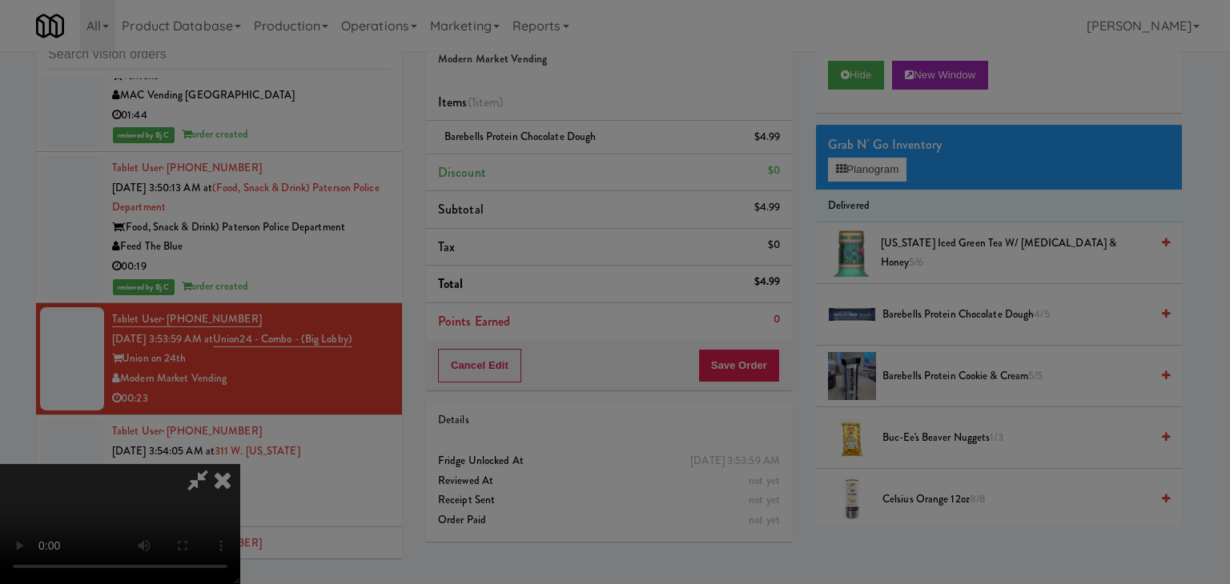
click at [554, 154] on button "Okay" at bounding box center [569, 139] width 80 height 29
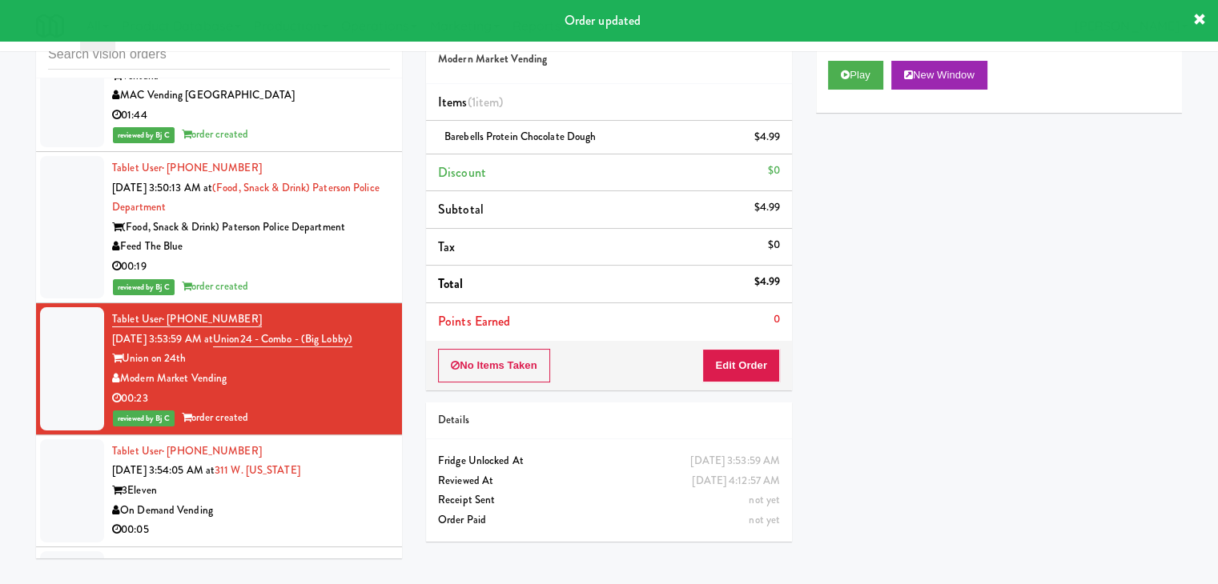
click at [346, 481] on div "3Eleven" at bounding box center [251, 491] width 278 height 20
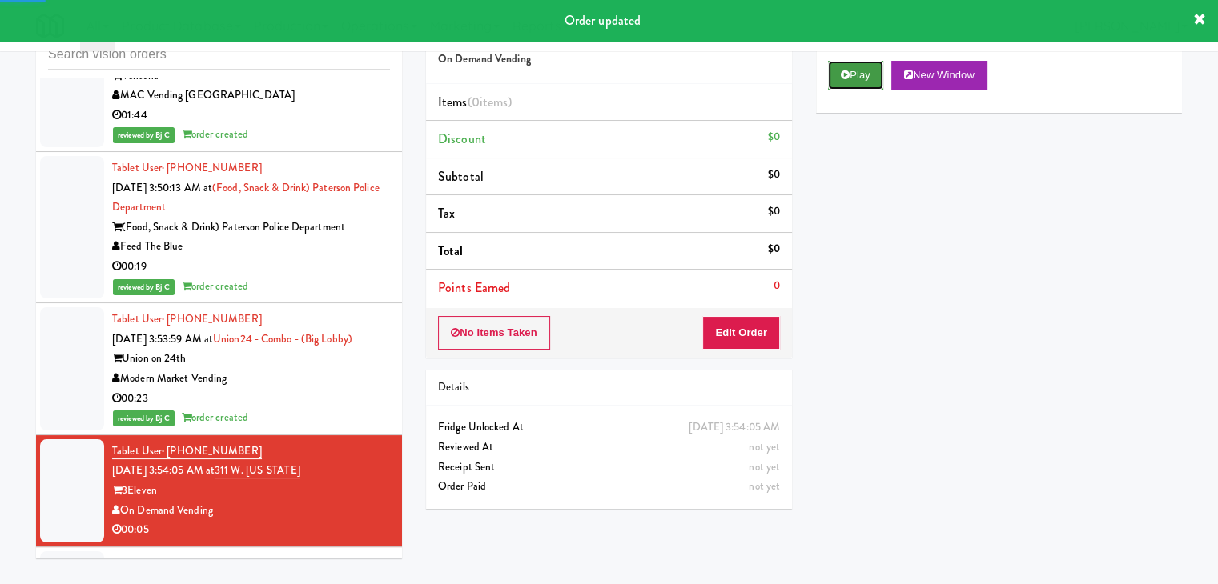
click at [842, 79] on button "Play" at bounding box center [855, 75] width 55 height 29
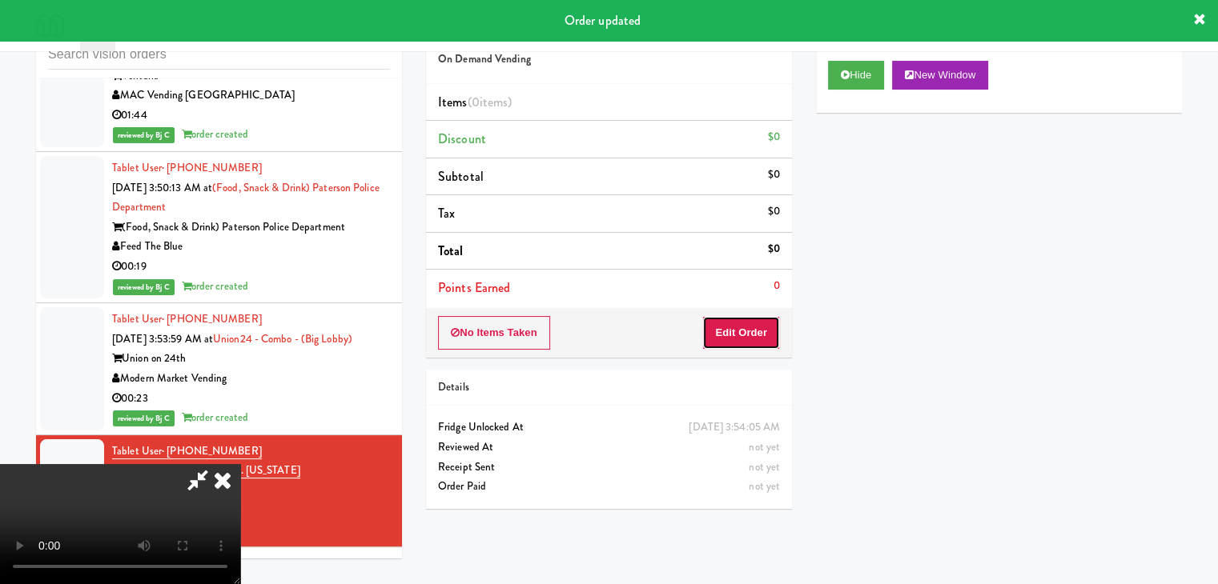
click at [766, 320] on button "Edit Order" at bounding box center [741, 333] width 78 height 34
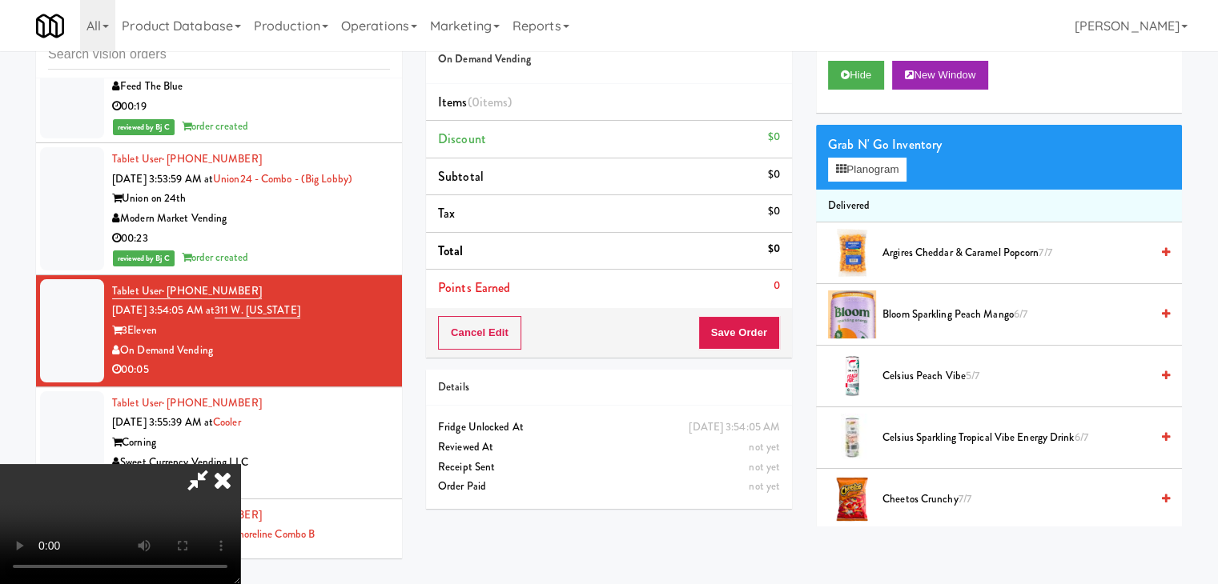
scroll to position [9113, 0]
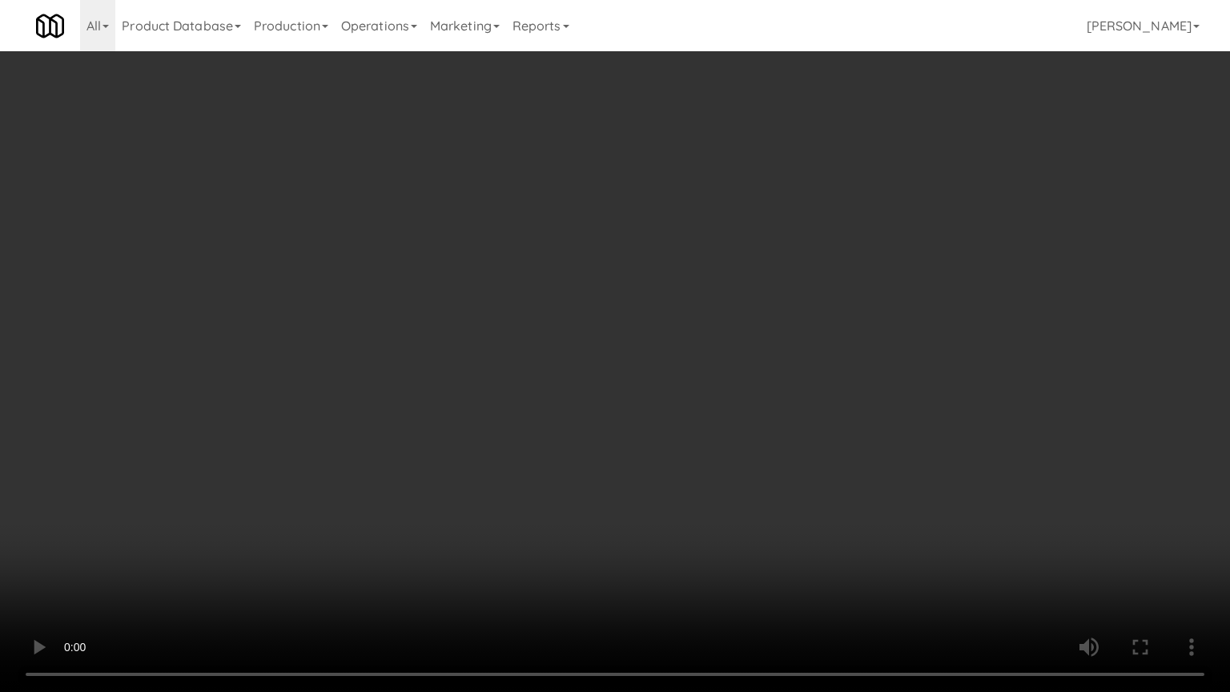
click at [797, 436] on video at bounding box center [615, 346] width 1230 height 692
click at [781, 440] on video at bounding box center [615, 346] width 1230 height 692
click at [806, 434] on video at bounding box center [615, 346] width 1230 height 692
drag, startPoint x: 806, startPoint y: 434, endPoint x: 810, endPoint y: 426, distance: 9.0
click at [809, 426] on video at bounding box center [615, 346] width 1230 height 692
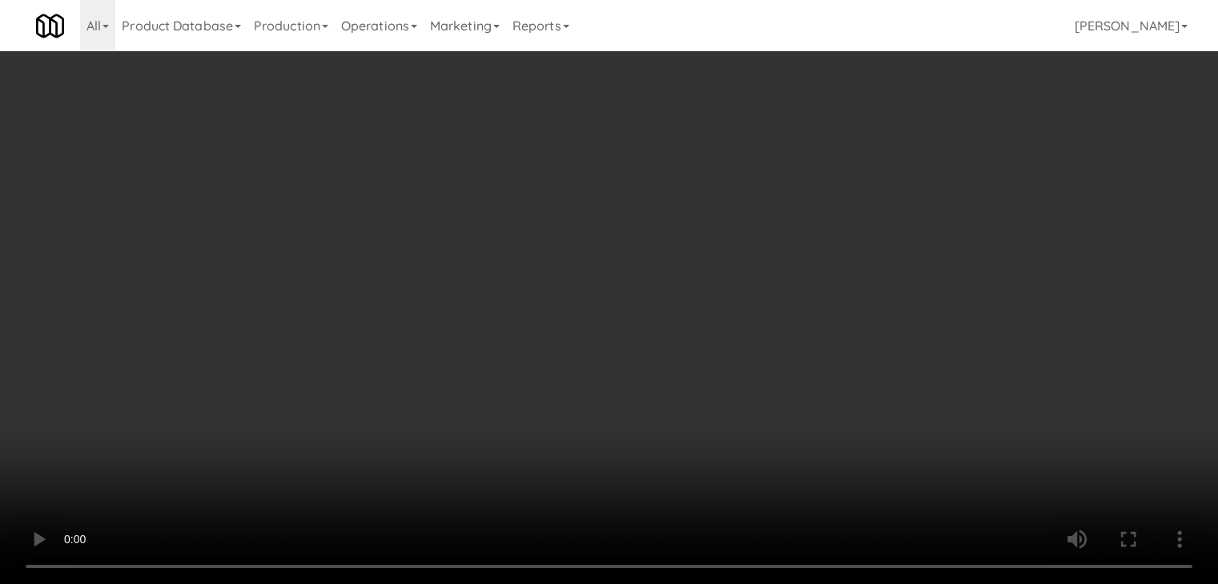
scroll to position [9152, 0]
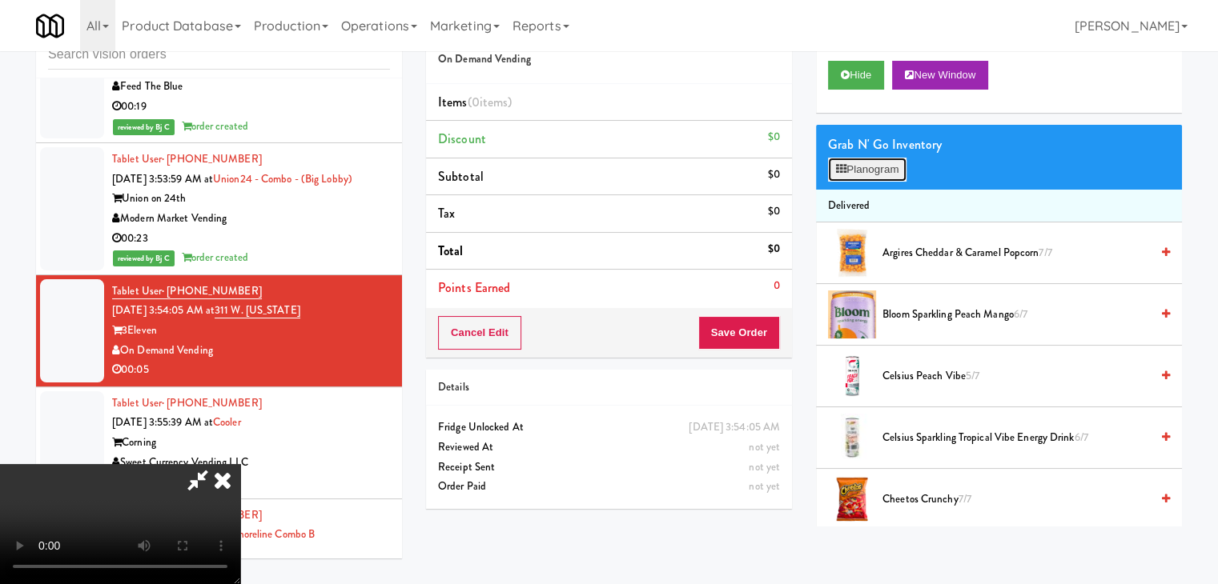
click at [887, 172] on button "Planogram" at bounding box center [867, 170] width 78 height 24
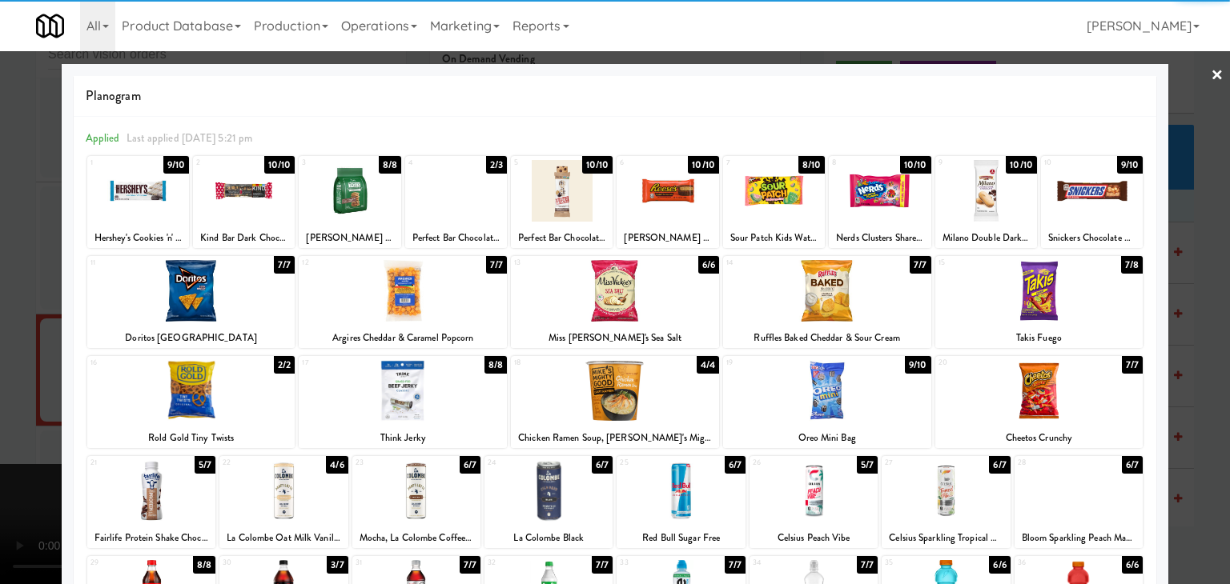
click at [424, 478] on div at bounding box center [416, 491] width 128 height 62
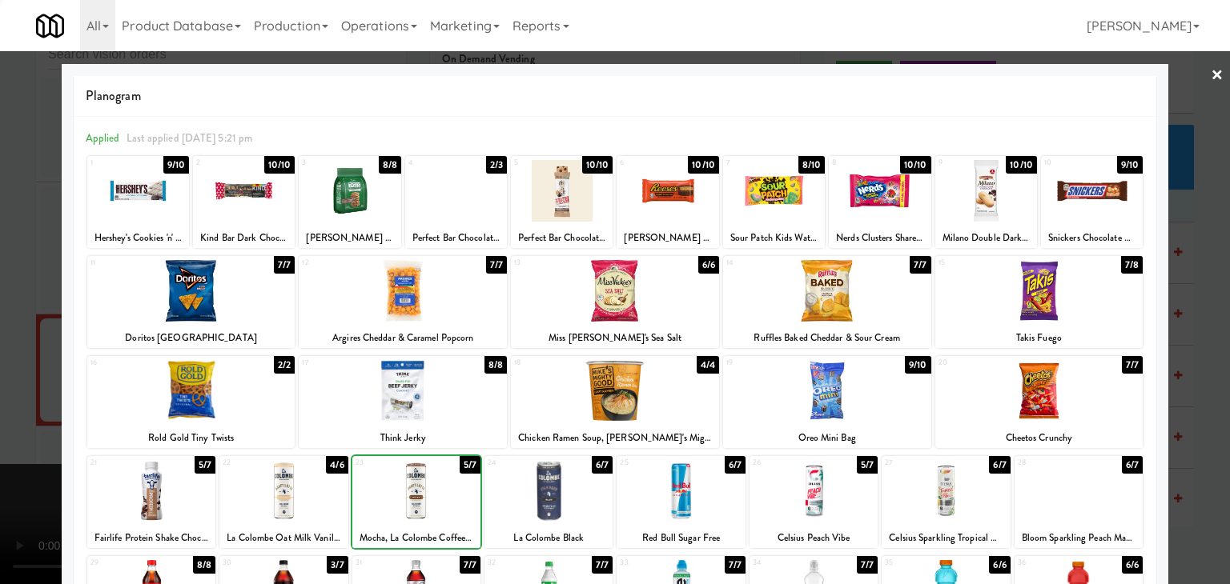
click at [13, 401] on div at bounding box center [615, 292] width 1230 height 584
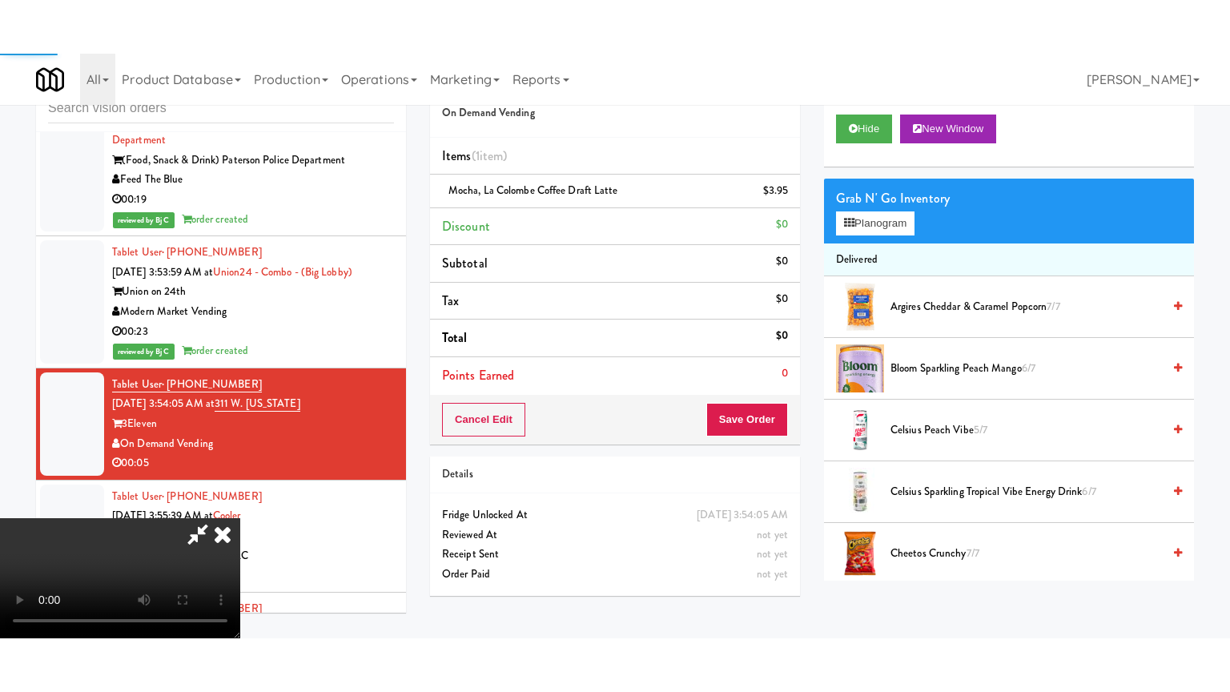
scroll to position [9152, 0]
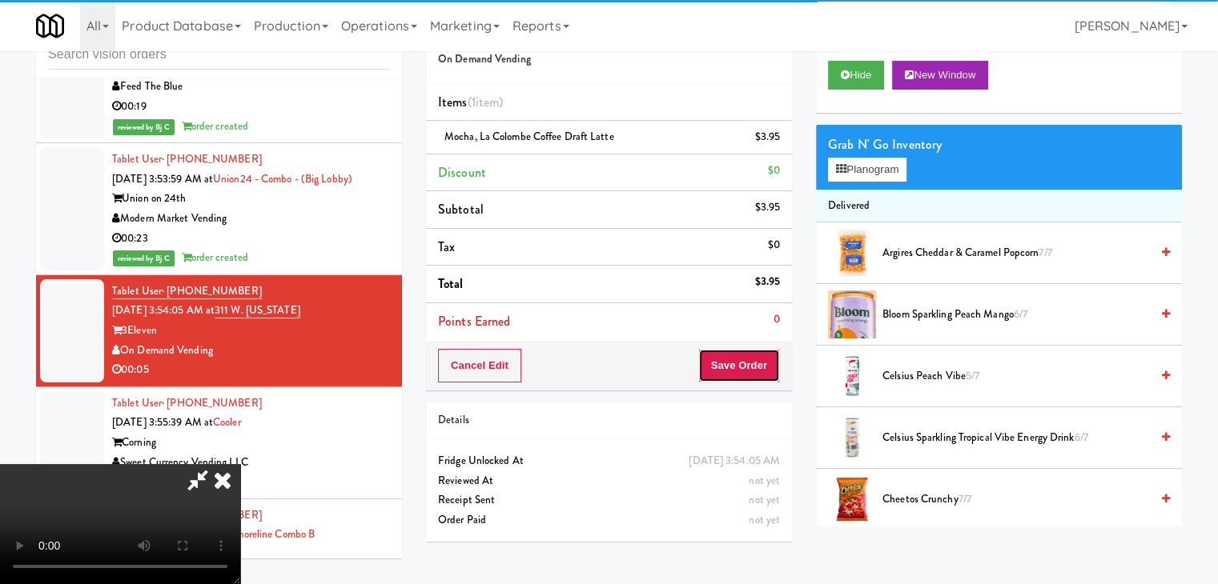
click at [753, 375] on button "Save Order" at bounding box center [739, 366] width 82 height 34
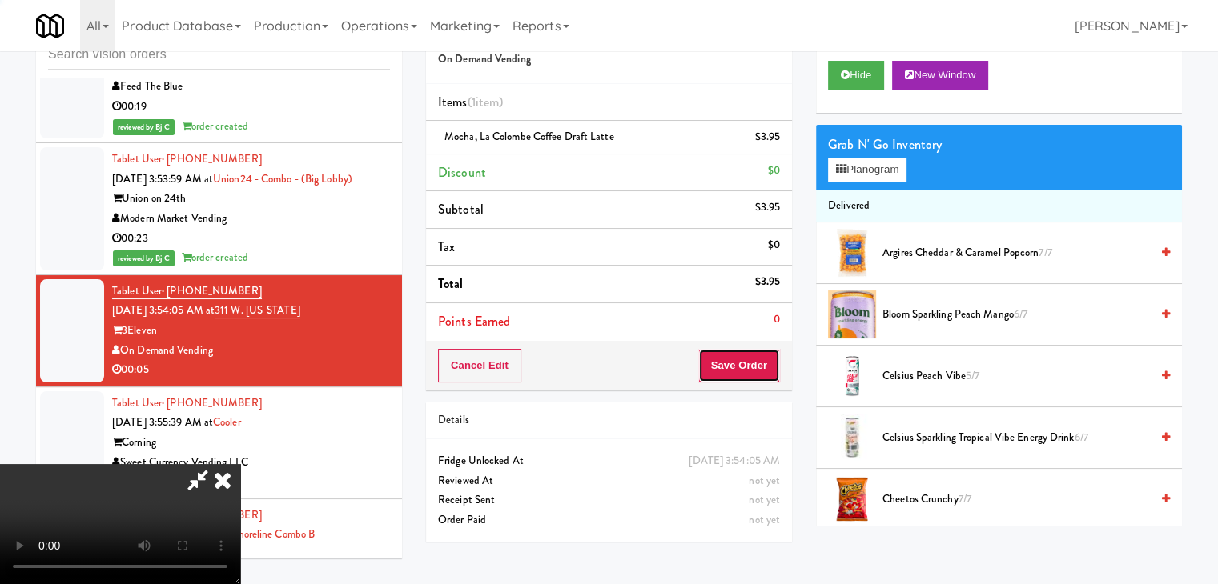
click at [753, 375] on button "Save Order" at bounding box center [739, 366] width 82 height 34
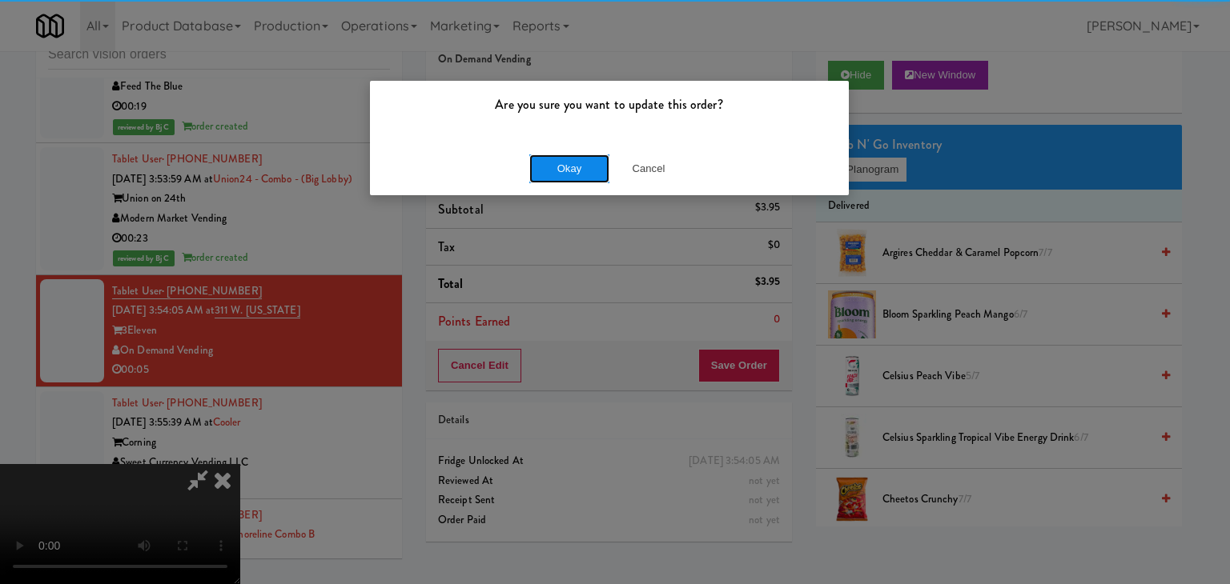
click at [576, 169] on button "Okay" at bounding box center [569, 169] width 80 height 29
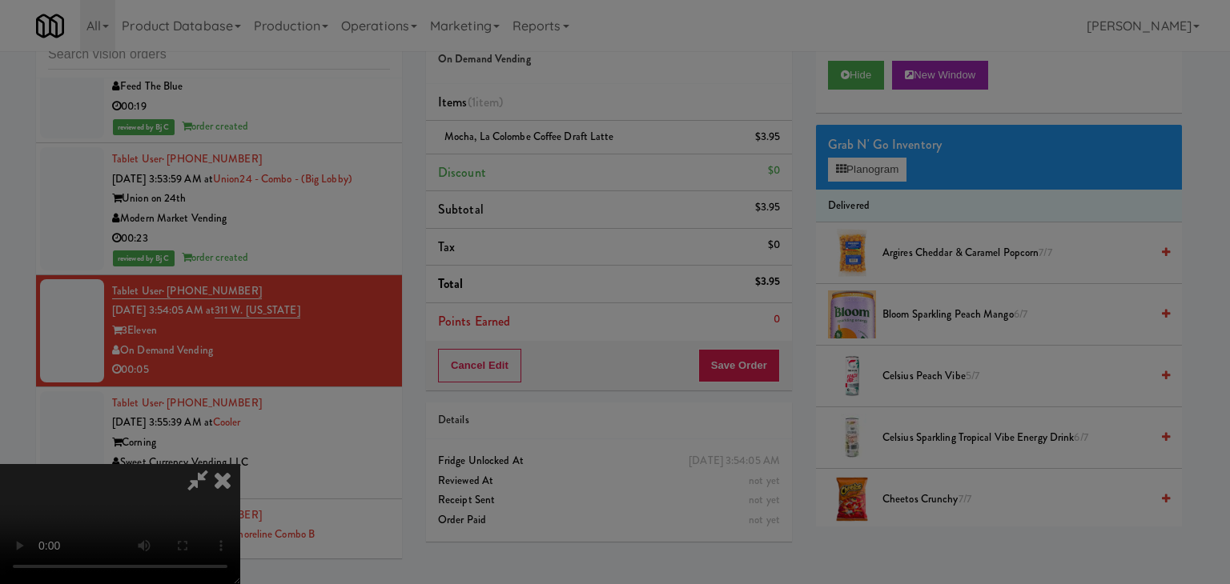
click at [576, 169] on body "Are you sure you want to update this order? Okay Cancel Okay Are you sure you w…" at bounding box center [615, 292] width 1230 height 584
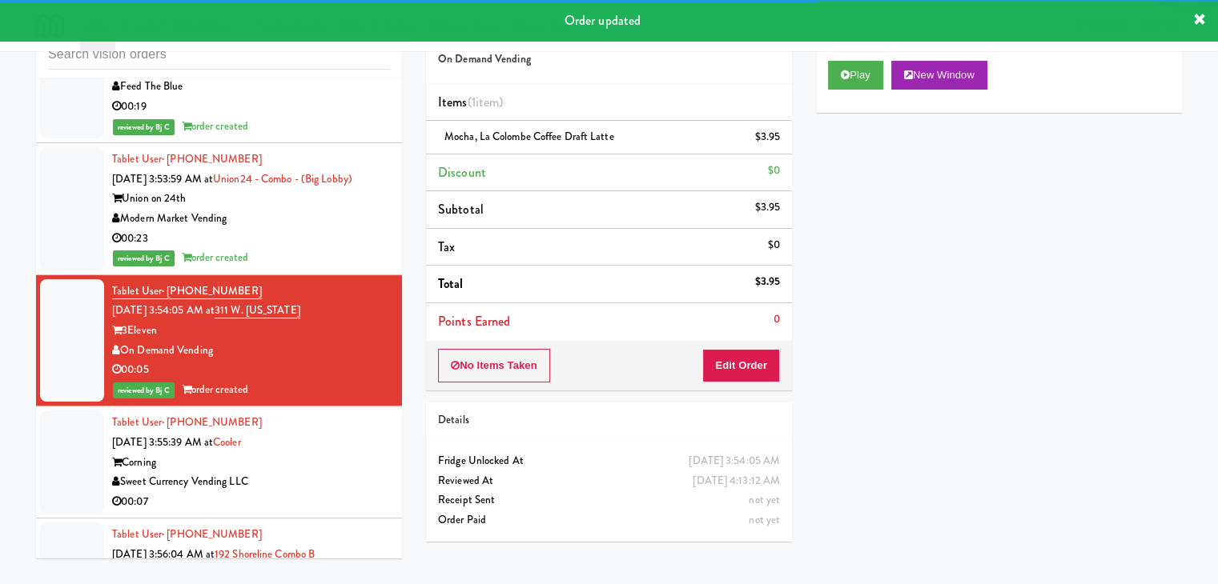
click at [310, 492] on div "00:07" at bounding box center [251, 502] width 278 height 20
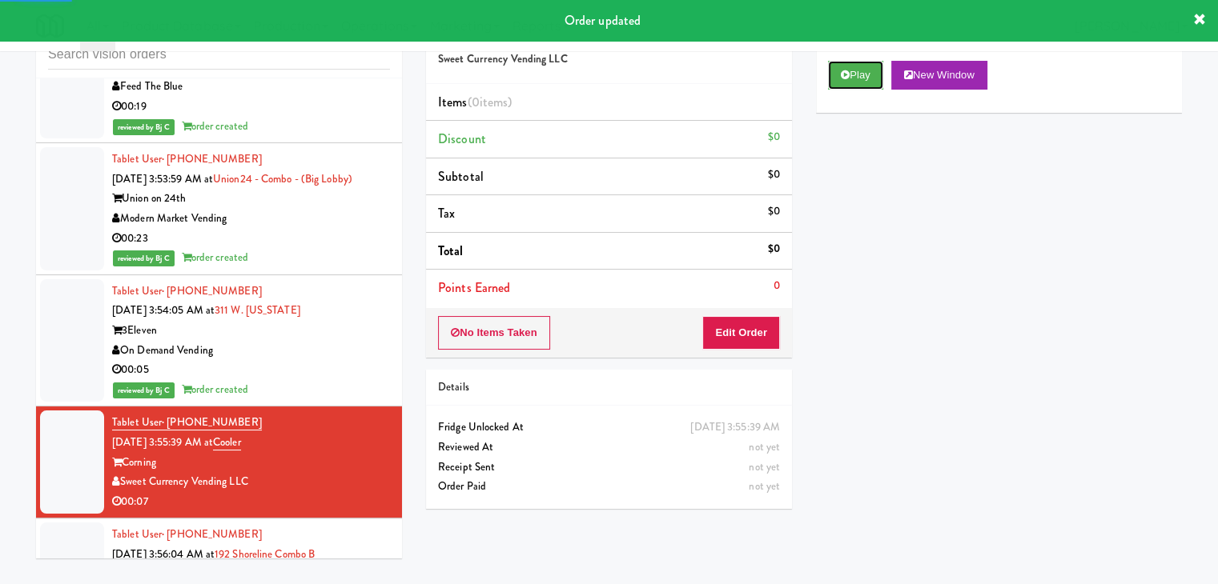
drag, startPoint x: 869, startPoint y: 71, endPoint x: 845, endPoint y: 154, distance: 86.1
click at [870, 71] on button "Play" at bounding box center [855, 75] width 55 height 29
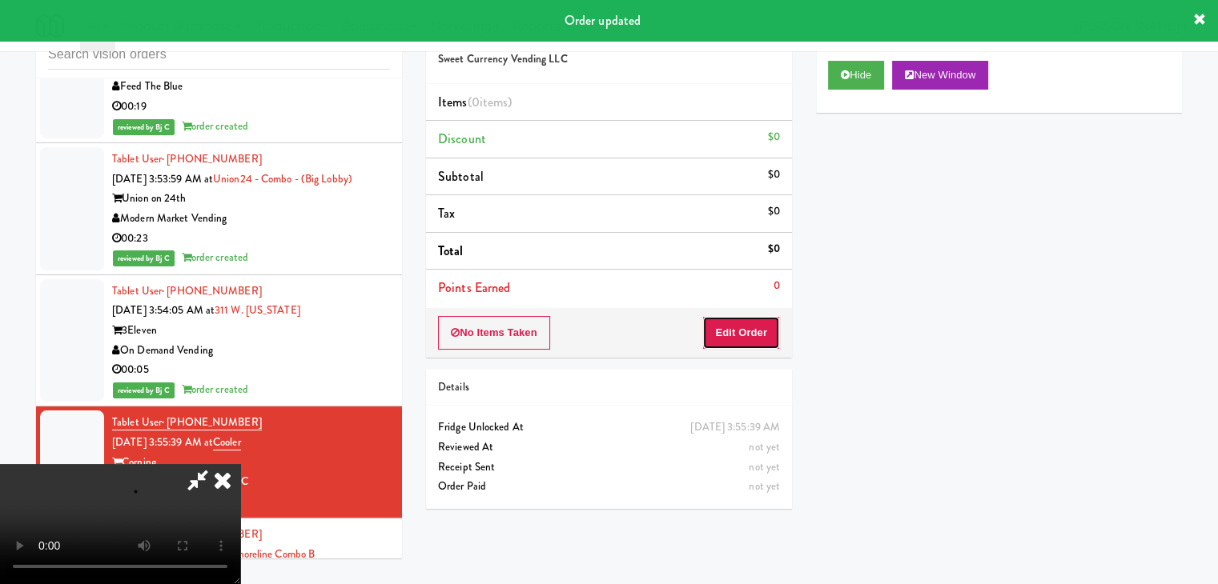
click at [756, 334] on button "Edit Order" at bounding box center [741, 333] width 78 height 34
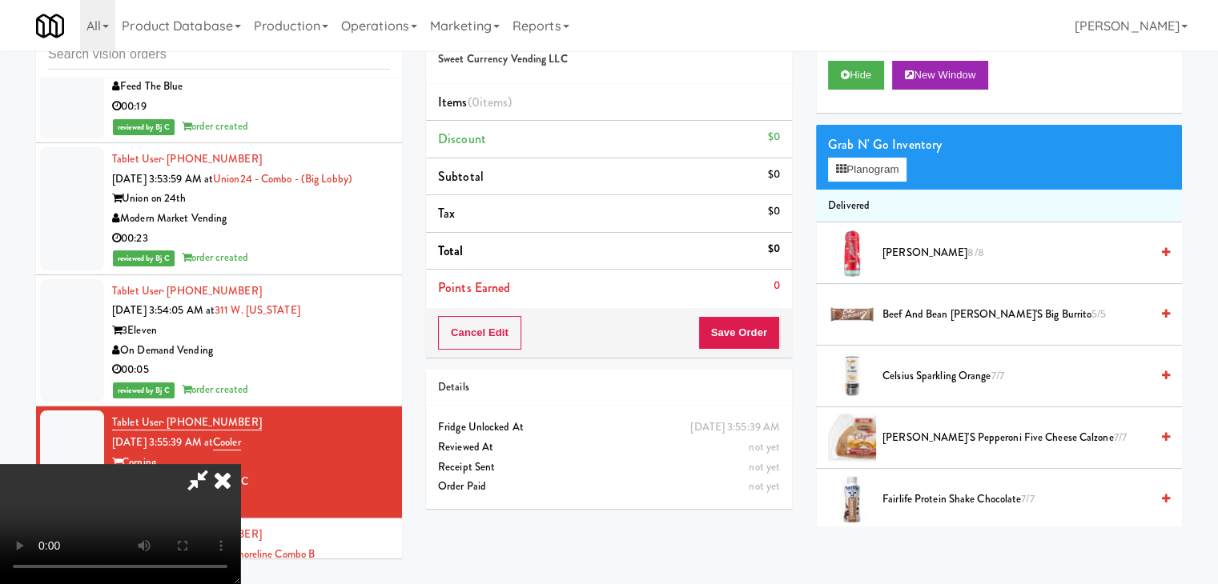
scroll to position [9113, 0]
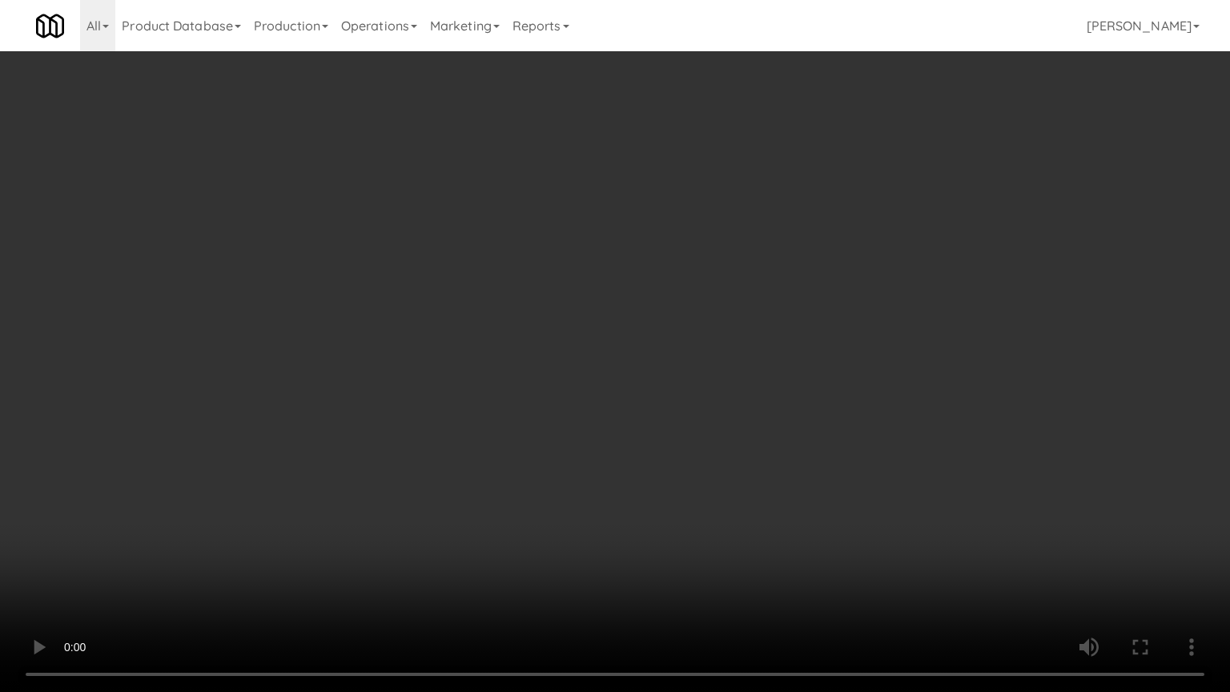
click at [773, 464] on video at bounding box center [615, 346] width 1230 height 692
click at [769, 467] on video at bounding box center [615, 346] width 1230 height 692
click at [780, 464] on video at bounding box center [615, 346] width 1230 height 692
click at [781, 464] on video at bounding box center [615, 346] width 1230 height 692
click at [783, 463] on video at bounding box center [615, 346] width 1230 height 692
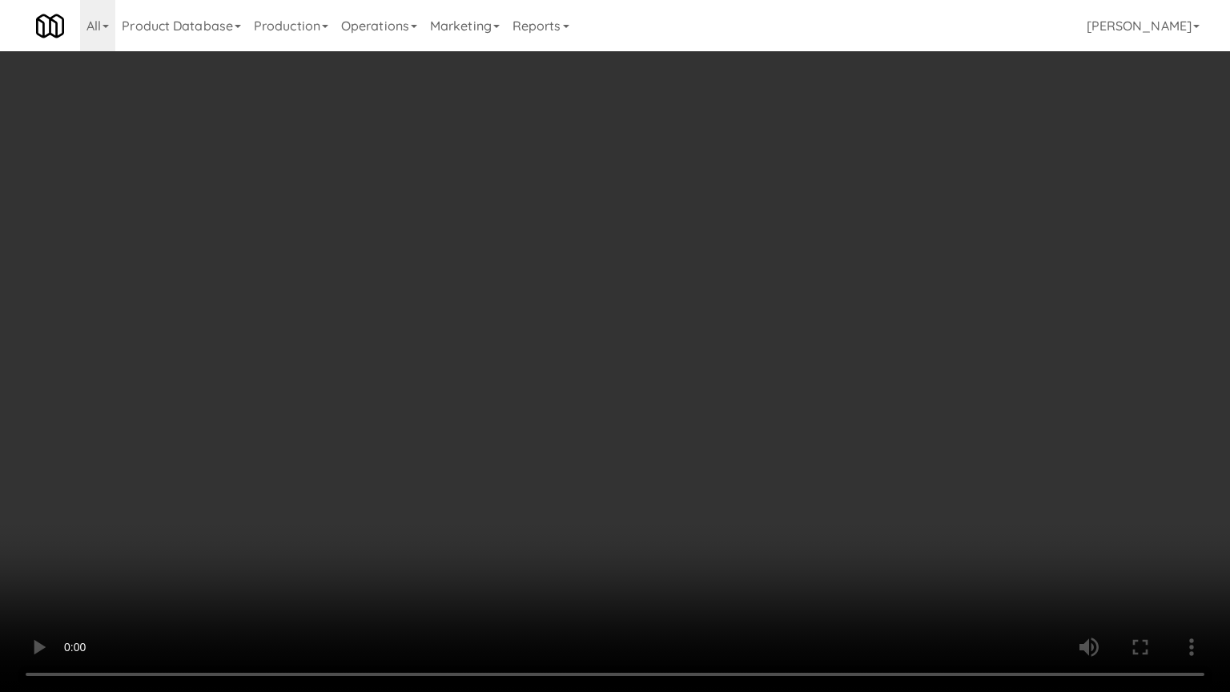
click at [785, 459] on video at bounding box center [615, 346] width 1230 height 692
click at [783, 461] on video at bounding box center [615, 346] width 1230 height 692
click at [813, 423] on video at bounding box center [615, 346] width 1230 height 692
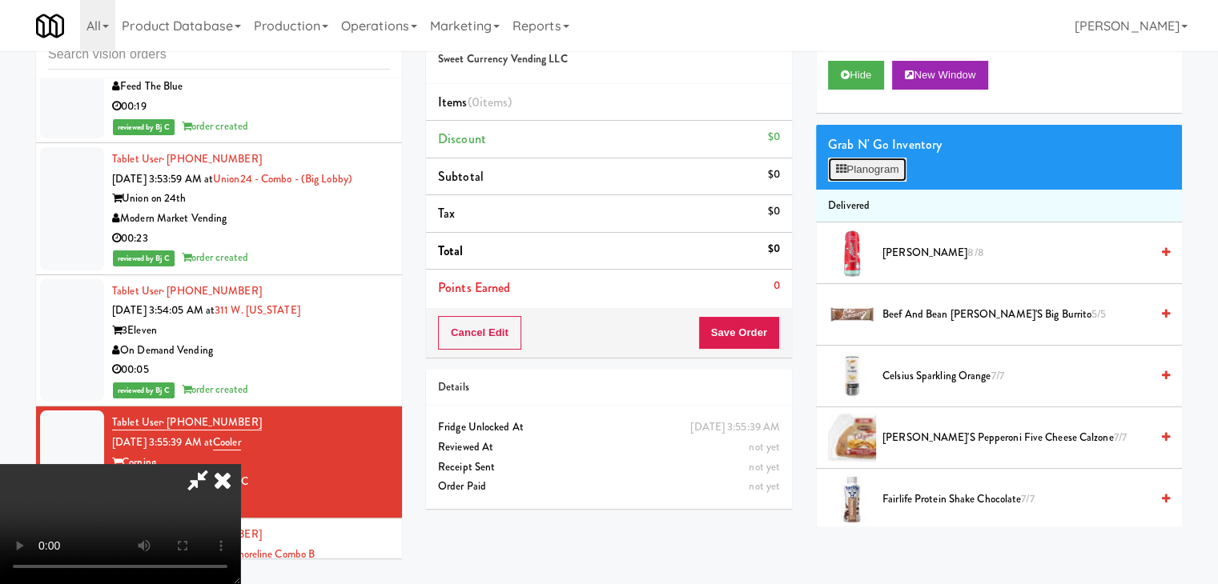
click at [883, 171] on button "Planogram" at bounding box center [867, 170] width 78 height 24
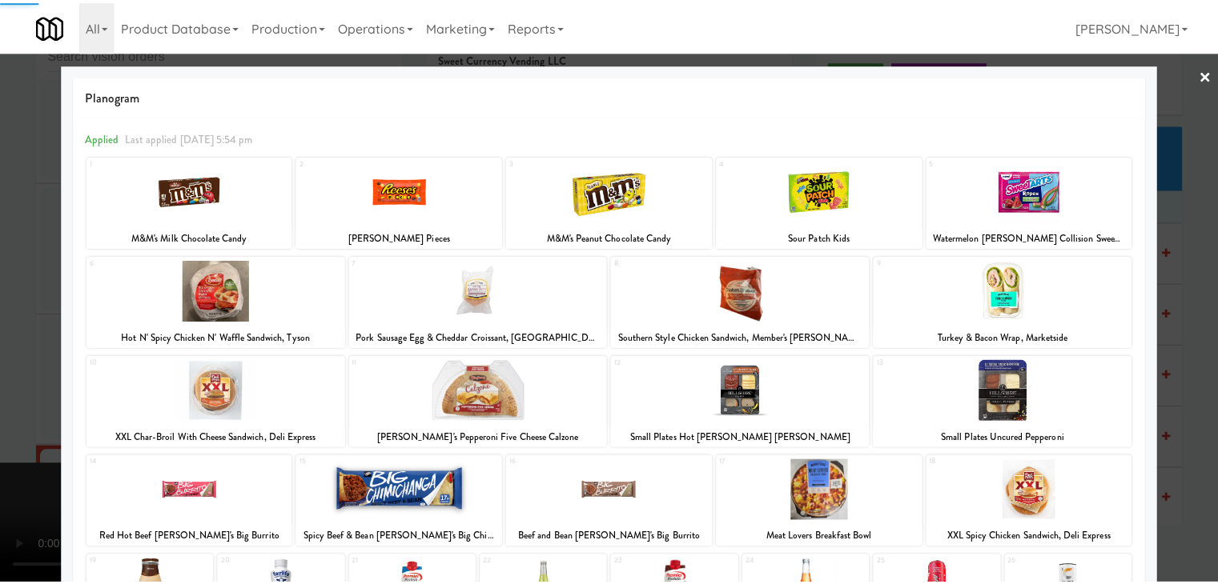
scroll to position [202, 0]
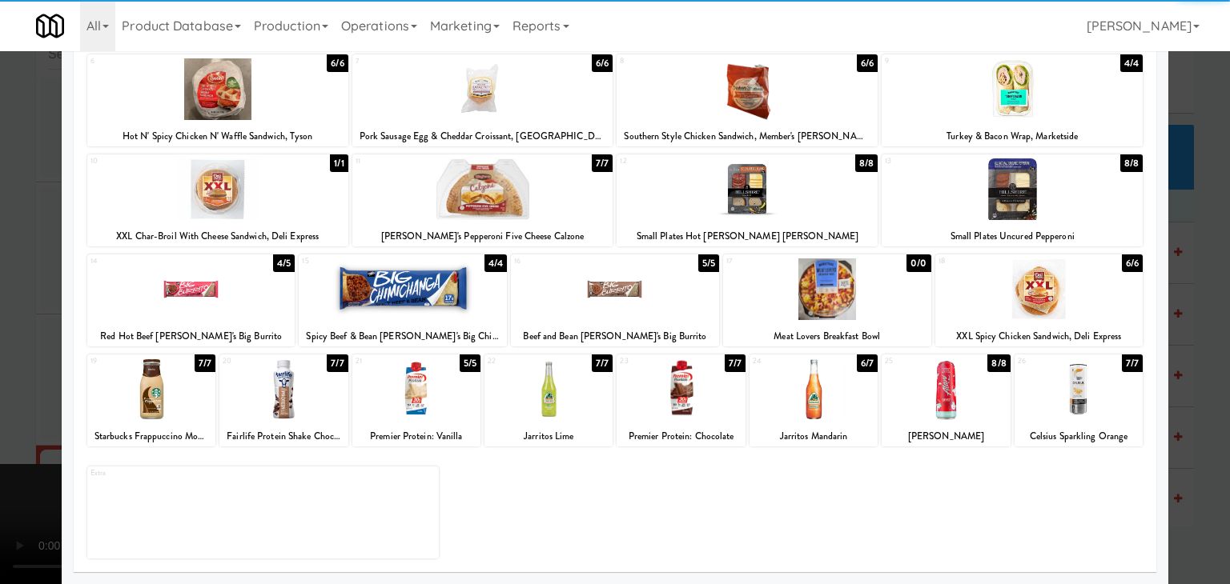
click at [403, 291] on div at bounding box center [403, 290] width 208 height 62
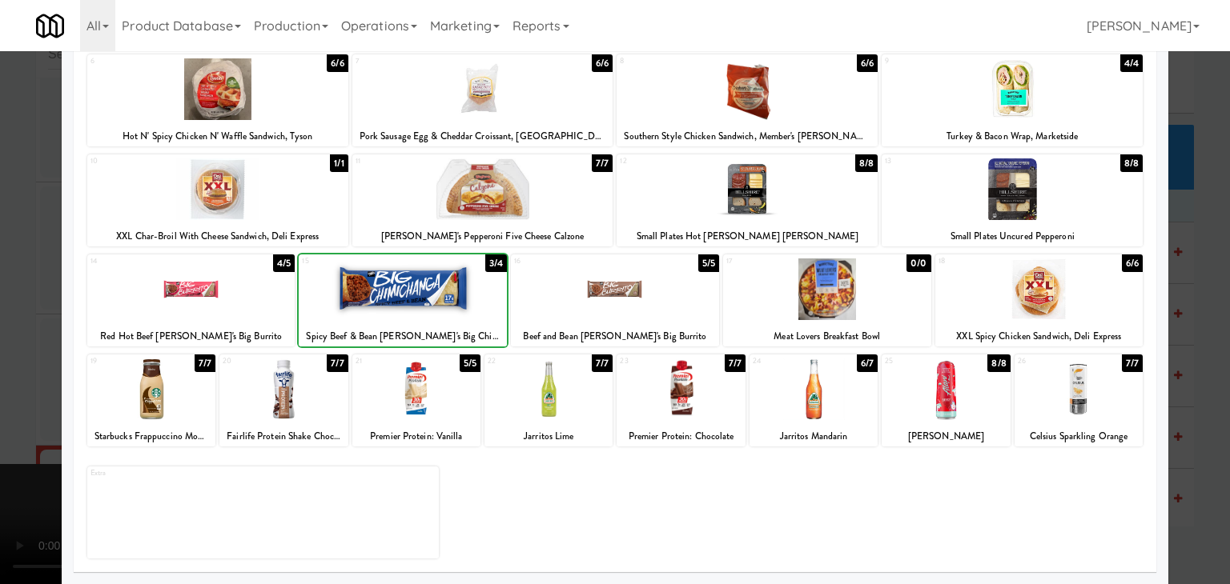
click at [7, 291] on div at bounding box center [615, 292] width 1230 height 584
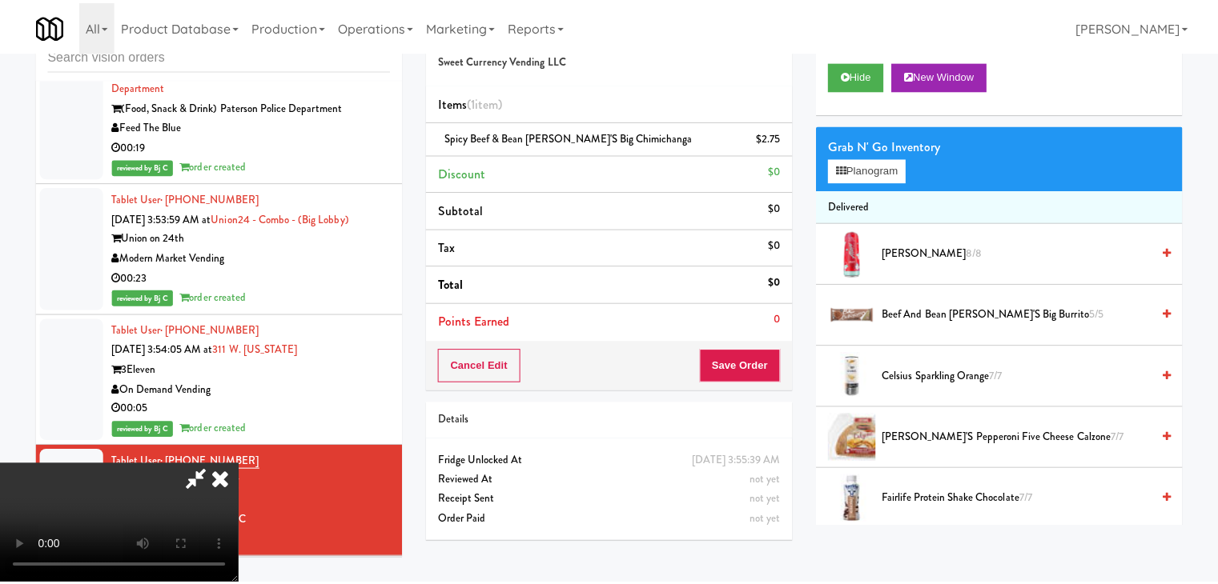
scroll to position [9152, 0]
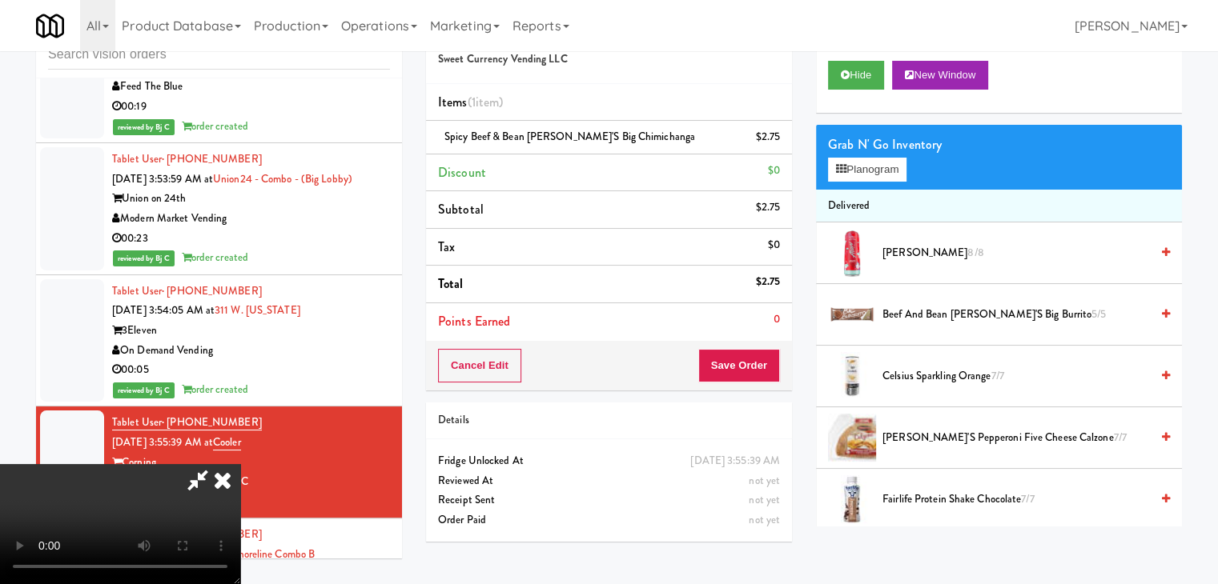
click at [772, 371] on div "Cancel Edit Save Order" at bounding box center [609, 366] width 366 height 50
click at [765, 371] on button "Save Order" at bounding box center [739, 366] width 82 height 34
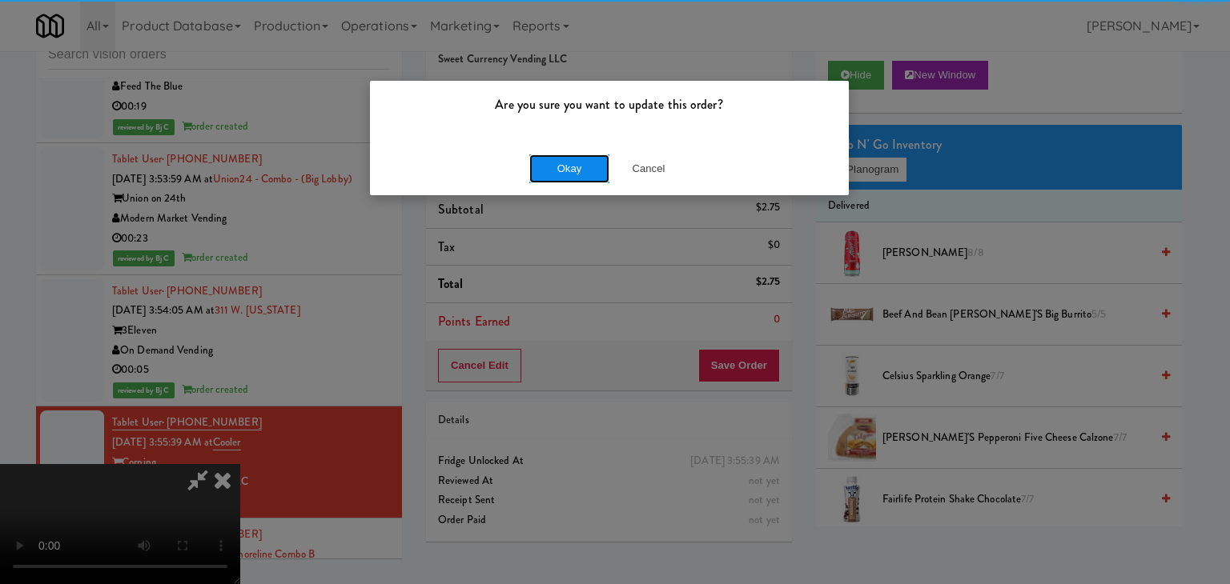
click at [586, 160] on button "Okay" at bounding box center [569, 169] width 80 height 29
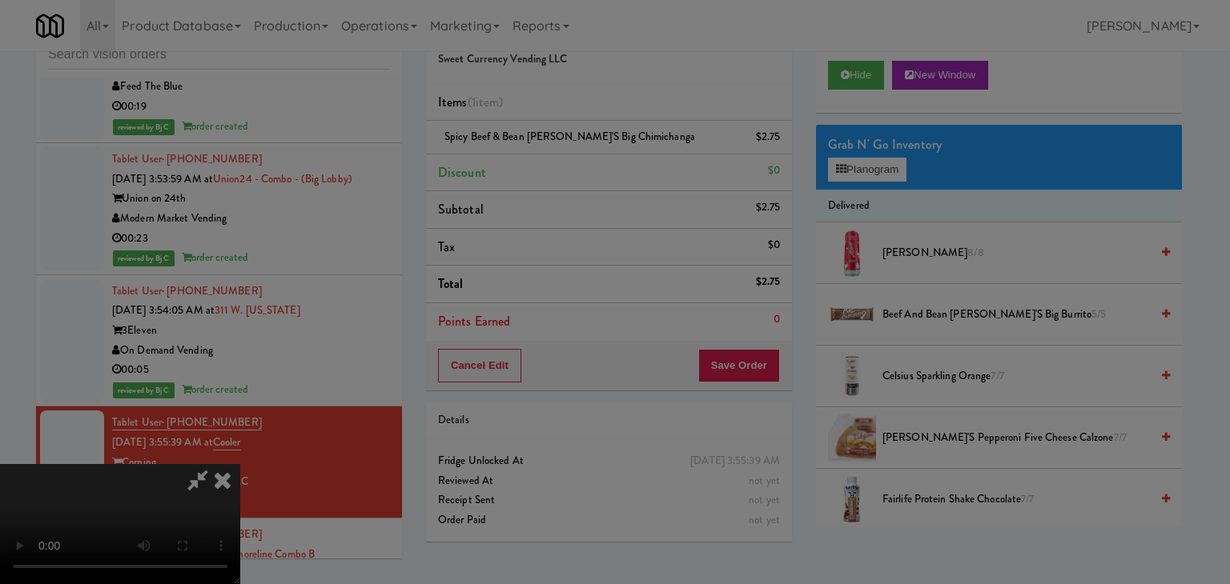
click at [584, 166] on div "Okay Cancel" at bounding box center [609, 139] width 479 height 54
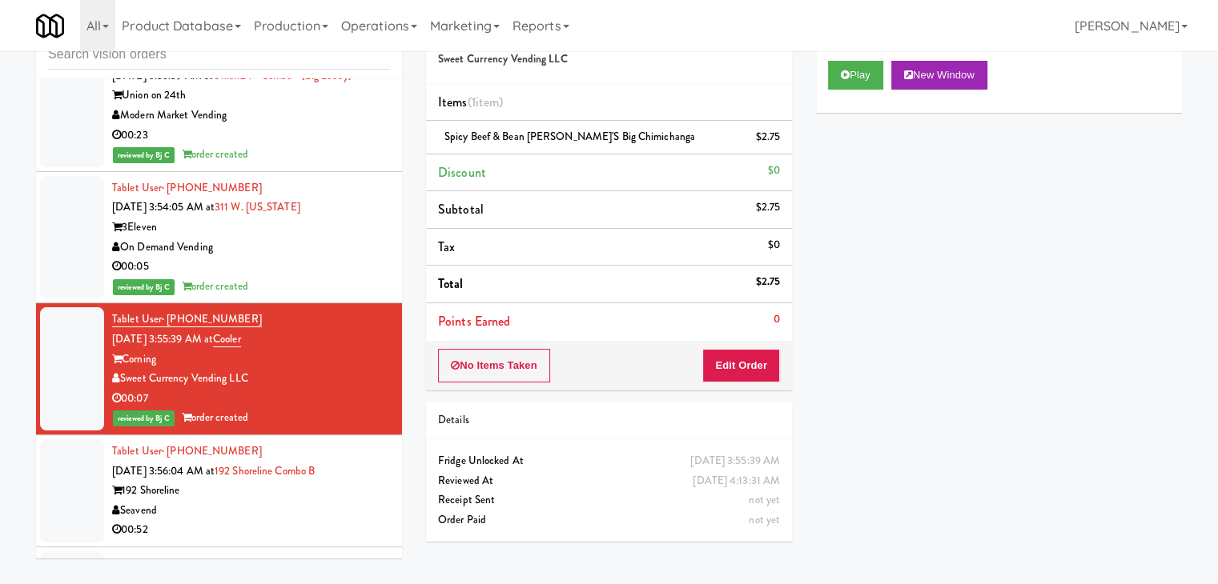
scroll to position [9393, 0]
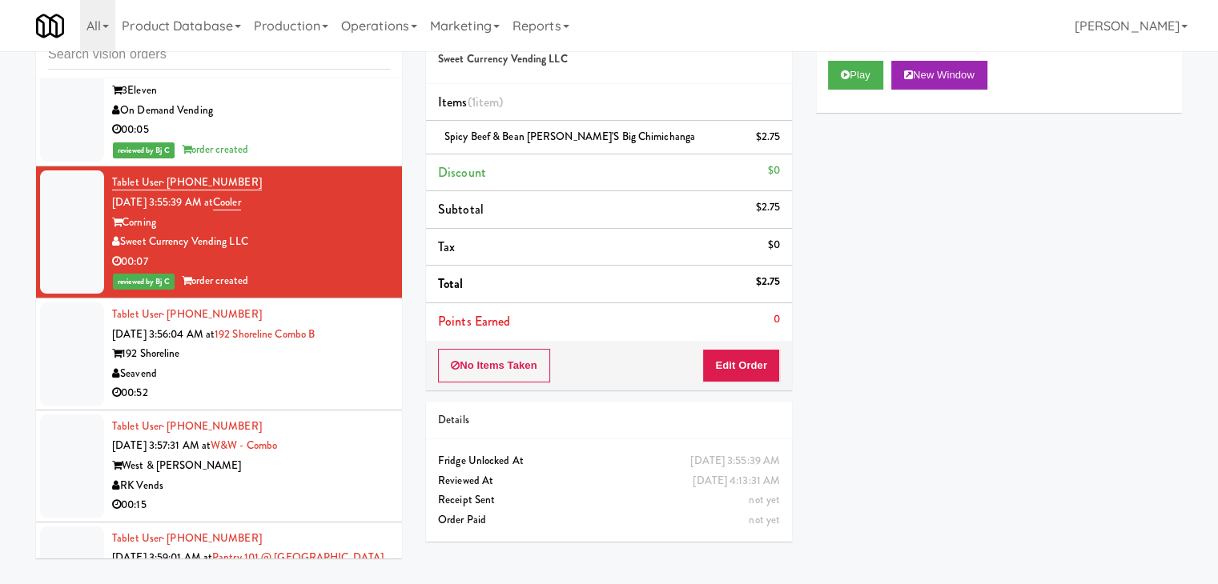
click at [317, 364] on div "Seavend" at bounding box center [251, 374] width 278 height 20
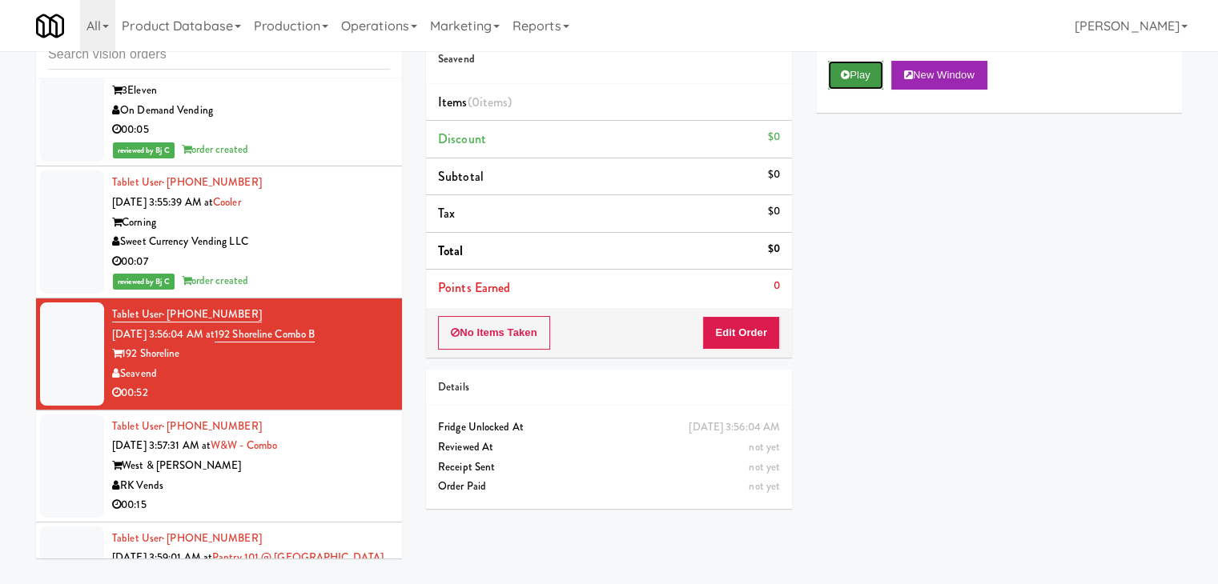
click at [857, 76] on button "Play" at bounding box center [855, 75] width 55 height 29
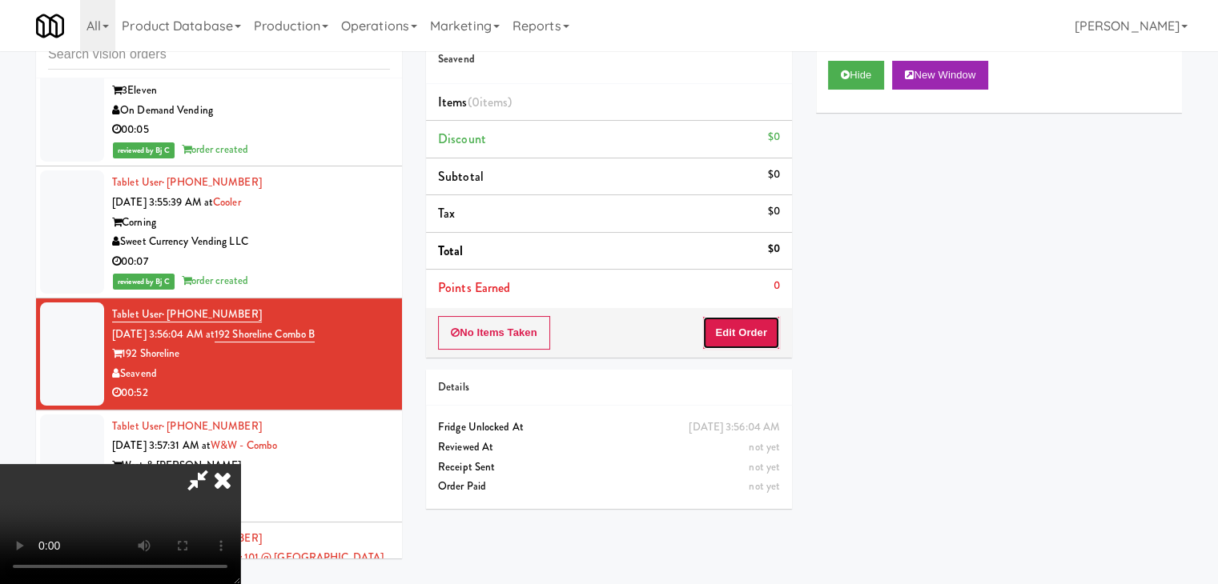
click at [748, 325] on button "Edit Order" at bounding box center [741, 333] width 78 height 34
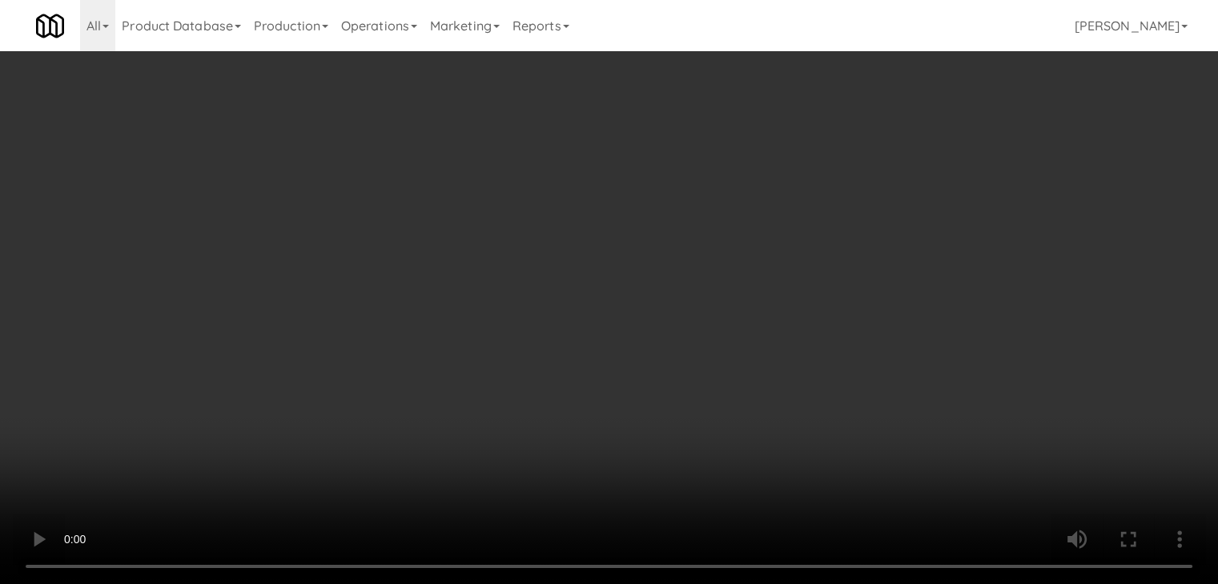
scroll to position [9353, 0]
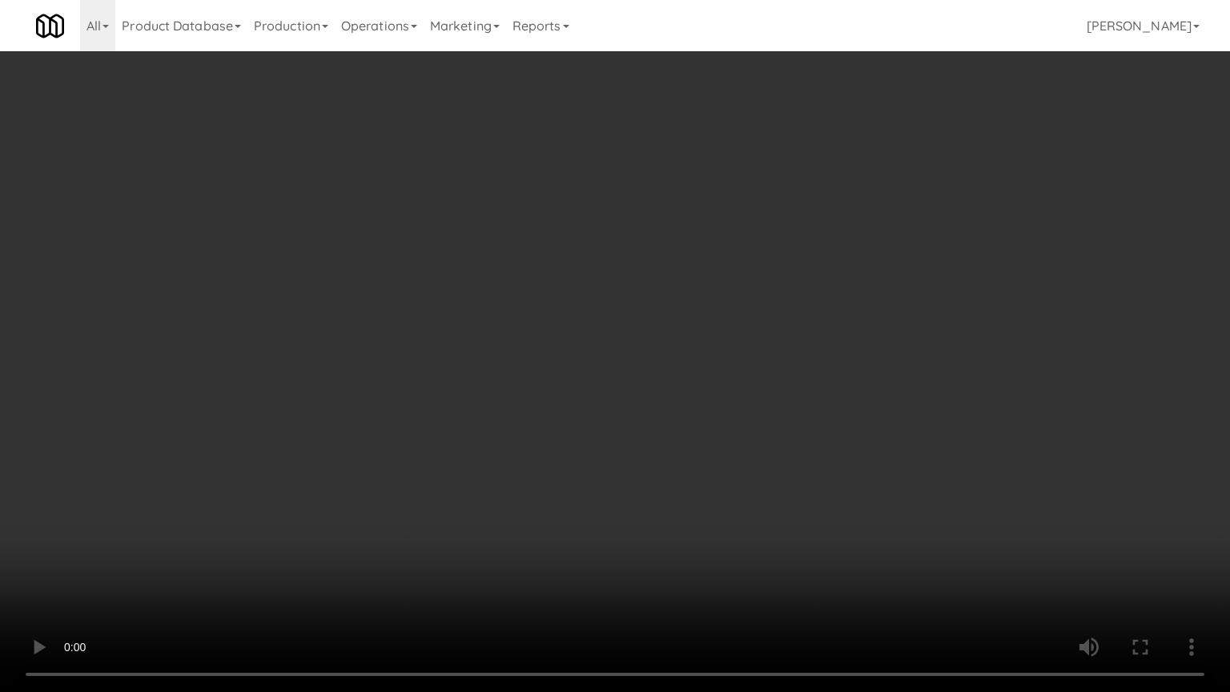
click at [833, 380] on video at bounding box center [615, 346] width 1230 height 692
click at [826, 380] on video at bounding box center [615, 346] width 1230 height 692
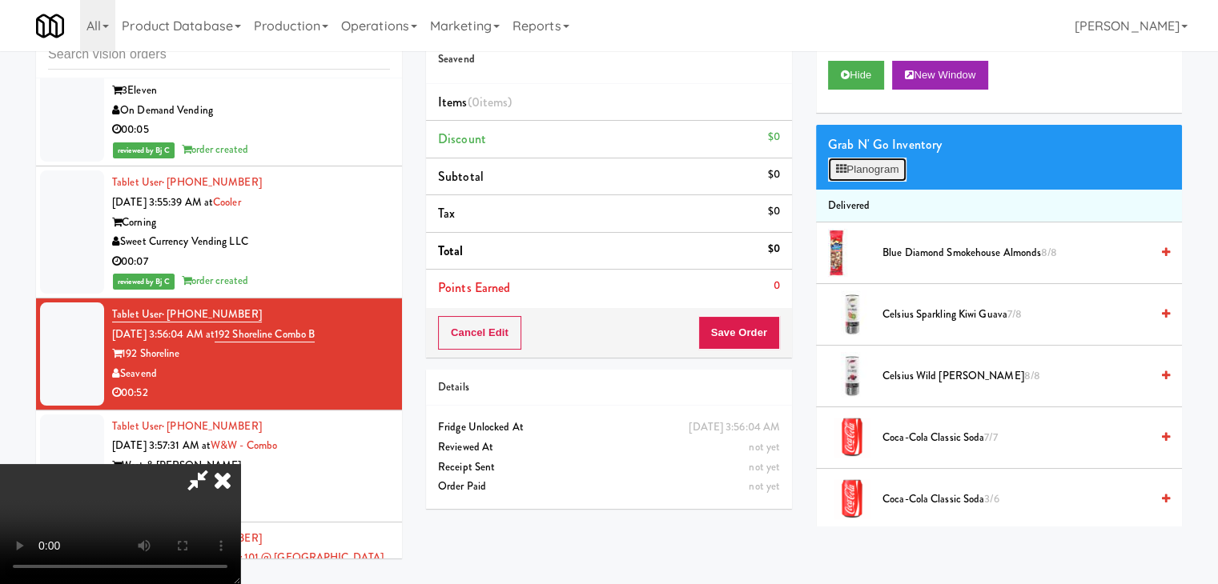
click at [881, 171] on button "Planogram" at bounding box center [867, 170] width 78 height 24
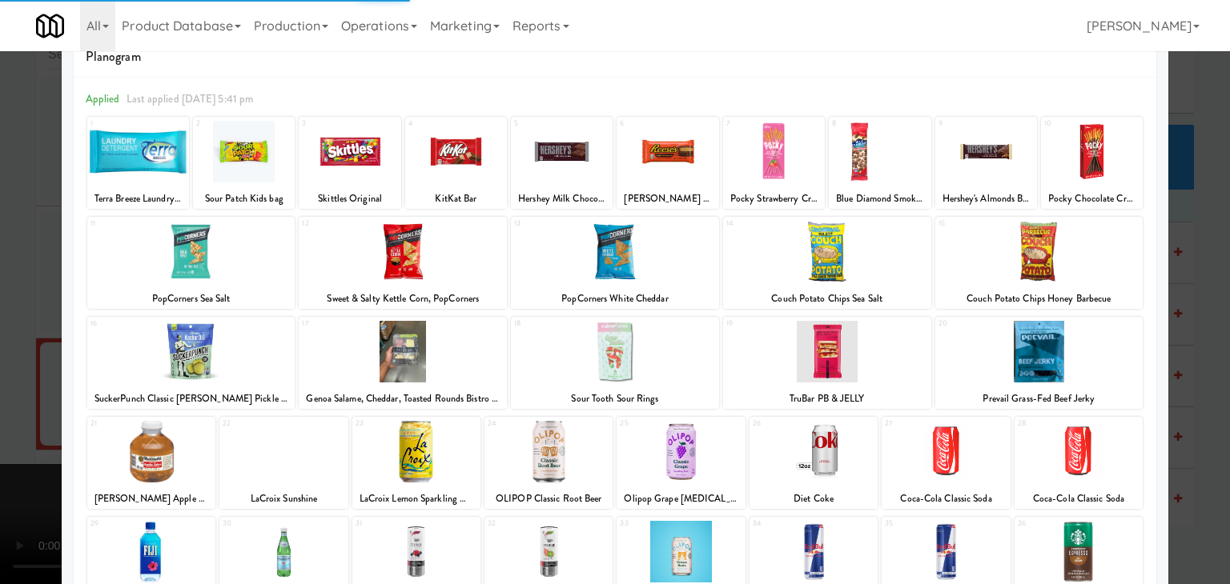
scroll to position [202, 0]
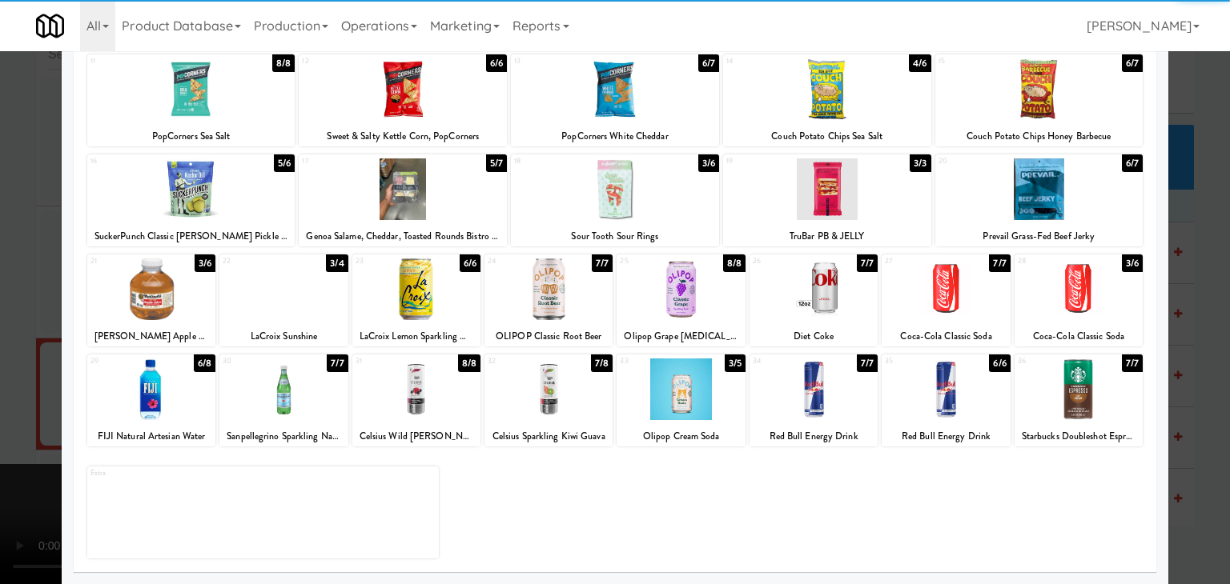
click at [180, 406] on div at bounding box center [151, 390] width 128 height 62
click at [180, 405] on div at bounding box center [151, 390] width 128 height 62
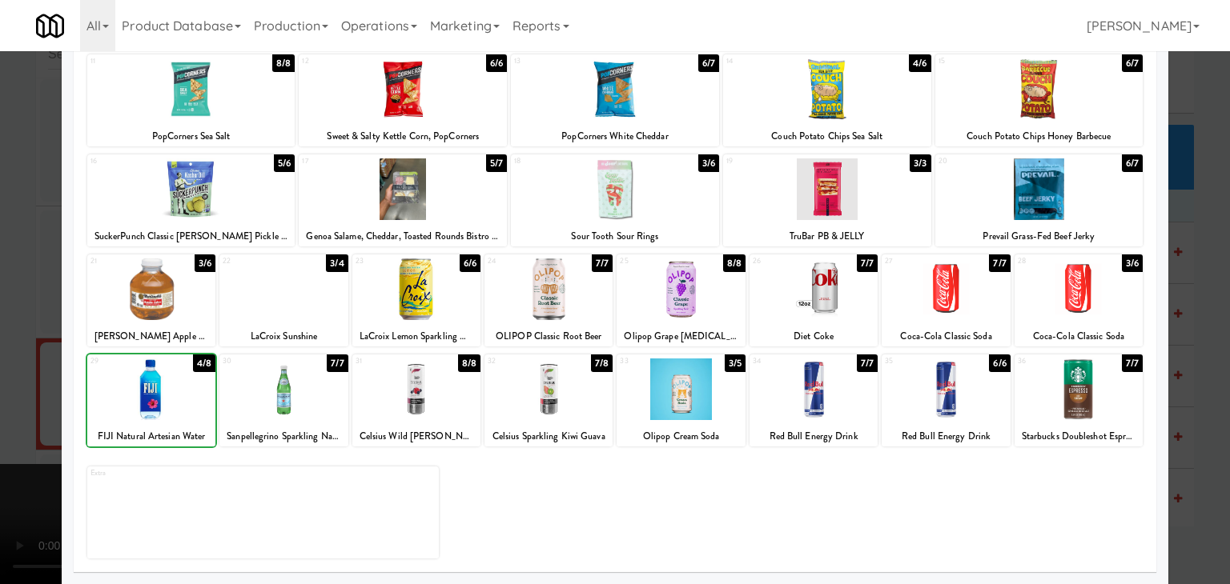
click at [180, 405] on div at bounding box center [151, 390] width 128 height 62
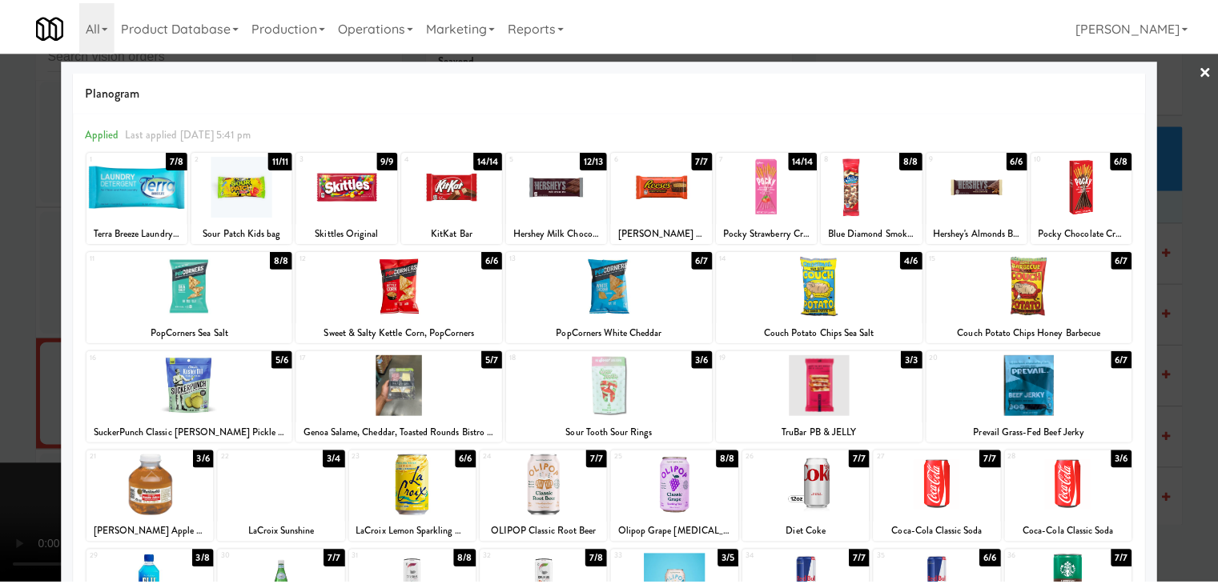
scroll to position [0, 0]
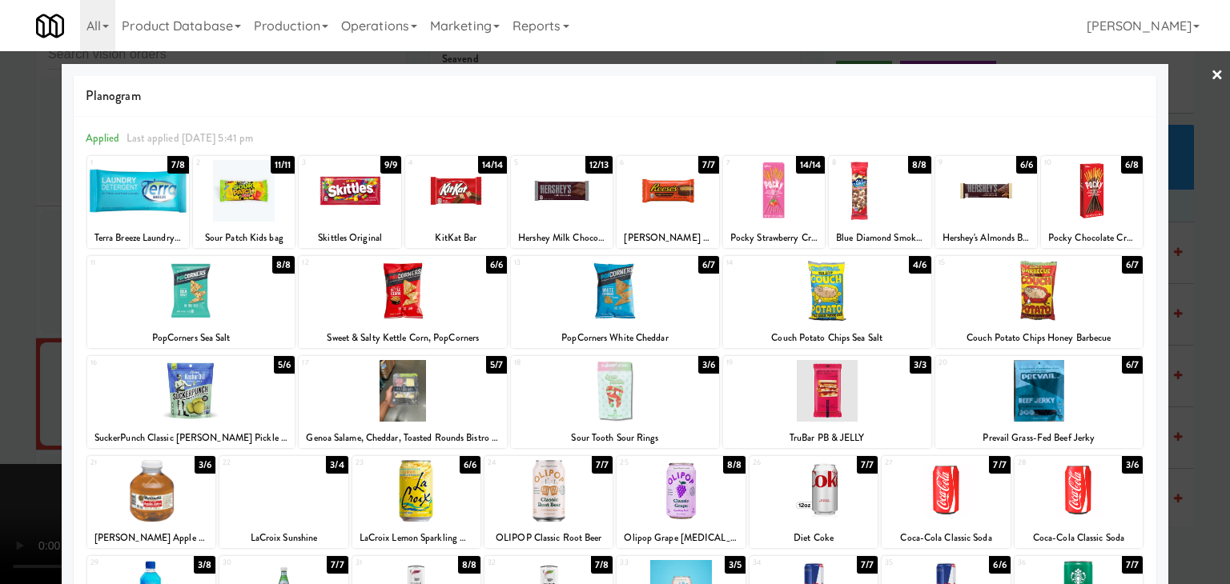
click at [327, 190] on div at bounding box center [350, 191] width 102 height 62
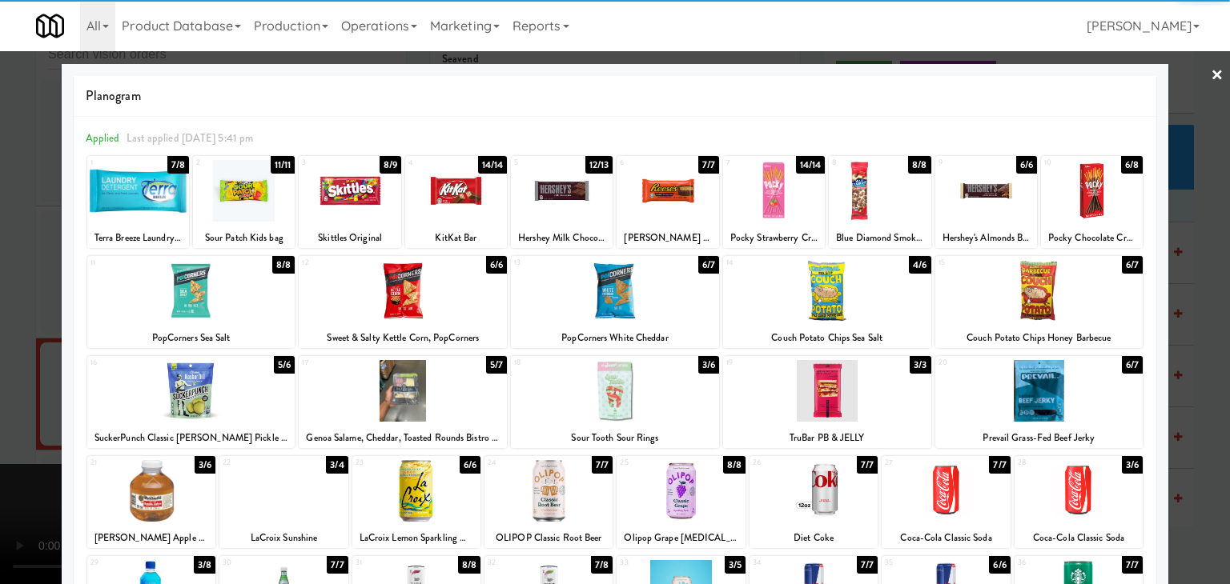
click at [218, 386] on div at bounding box center [191, 391] width 208 height 62
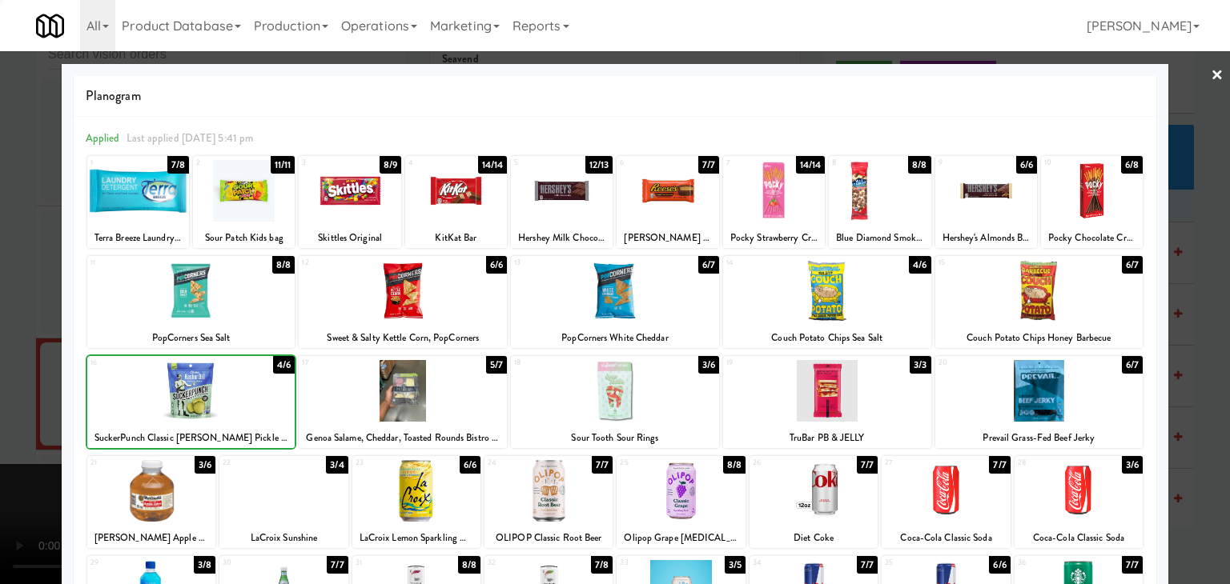
drag, startPoint x: 0, startPoint y: 355, endPoint x: 224, endPoint y: 360, distance: 224.2
click at [10, 352] on div at bounding box center [615, 292] width 1230 height 584
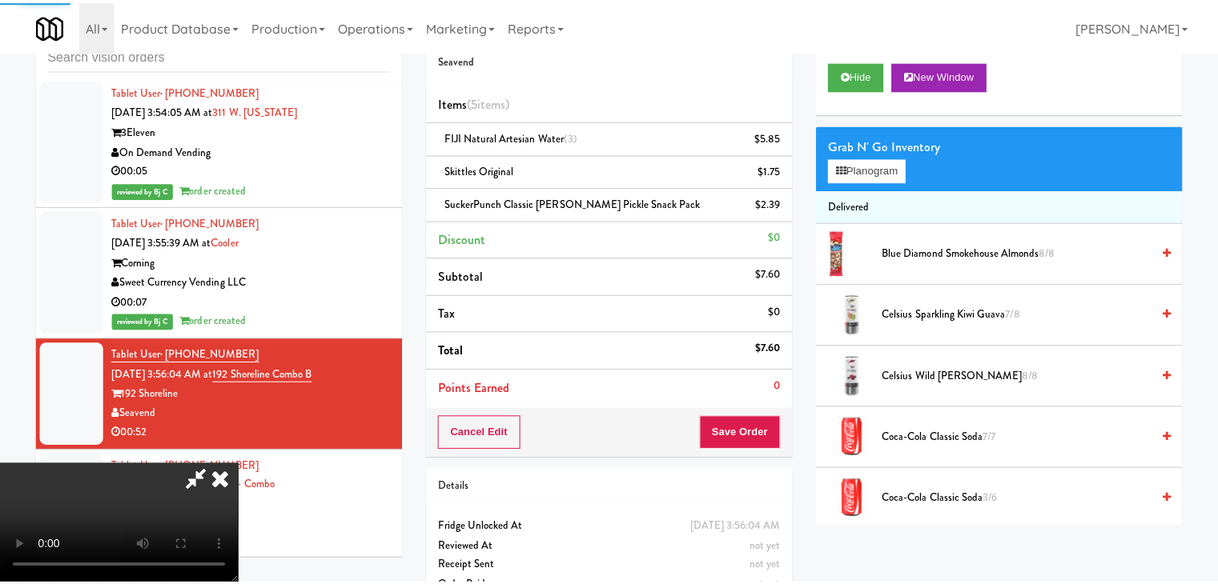
scroll to position [9393, 0]
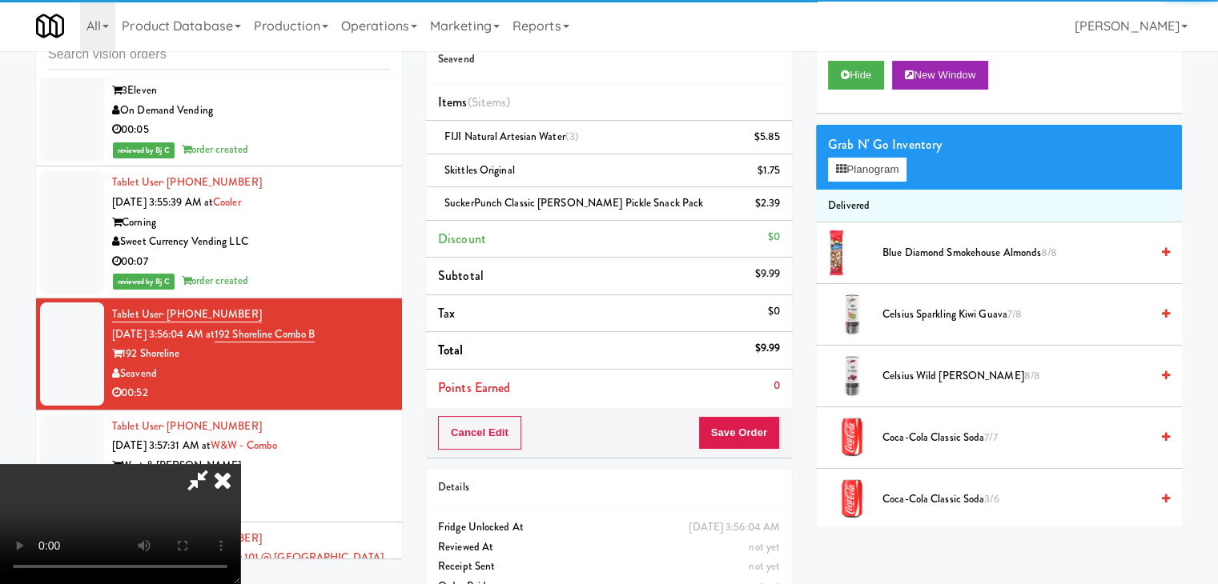
click at [240, 464] on video at bounding box center [120, 524] width 240 height 120
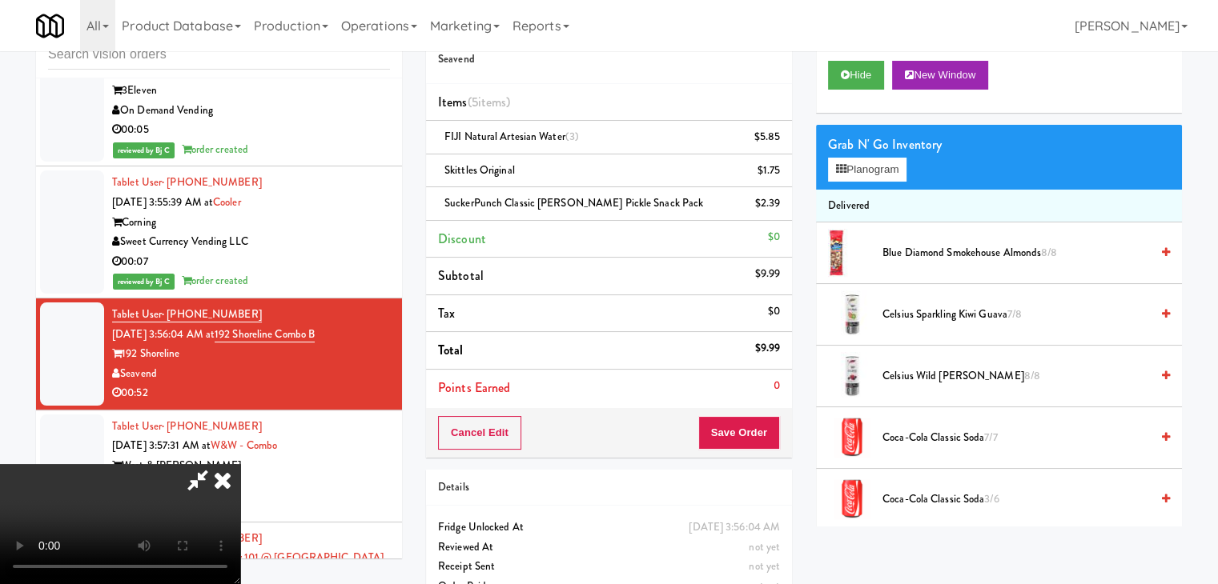
click at [240, 464] on video at bounding box center [120, 524] width 240 height 120
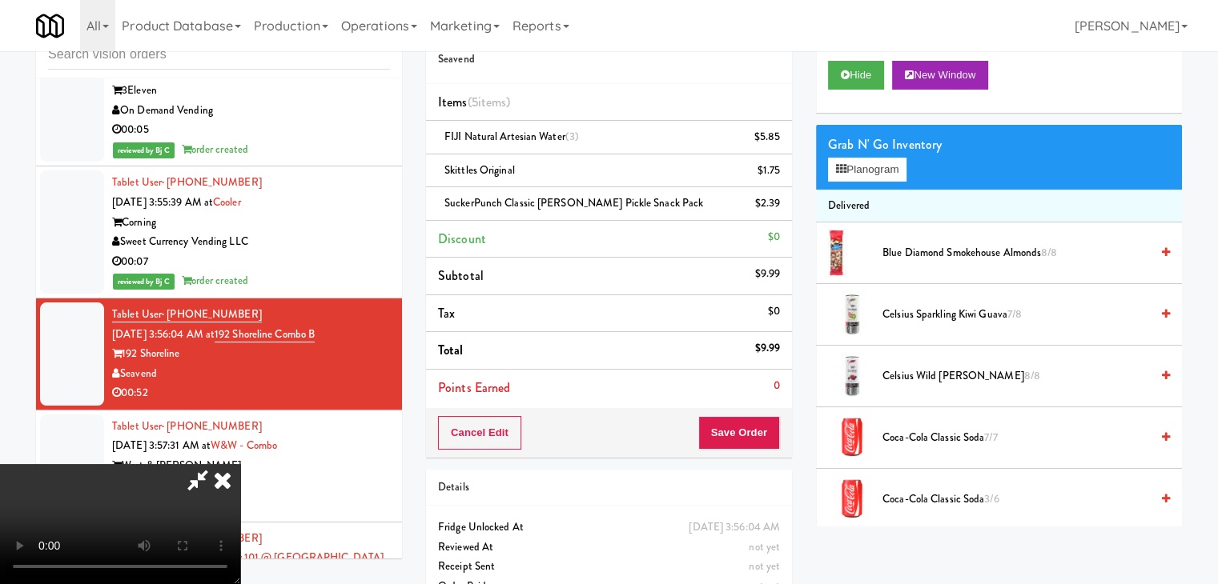
click at [240, 464] on video at bounding box center [120, 524] width 240 height 120
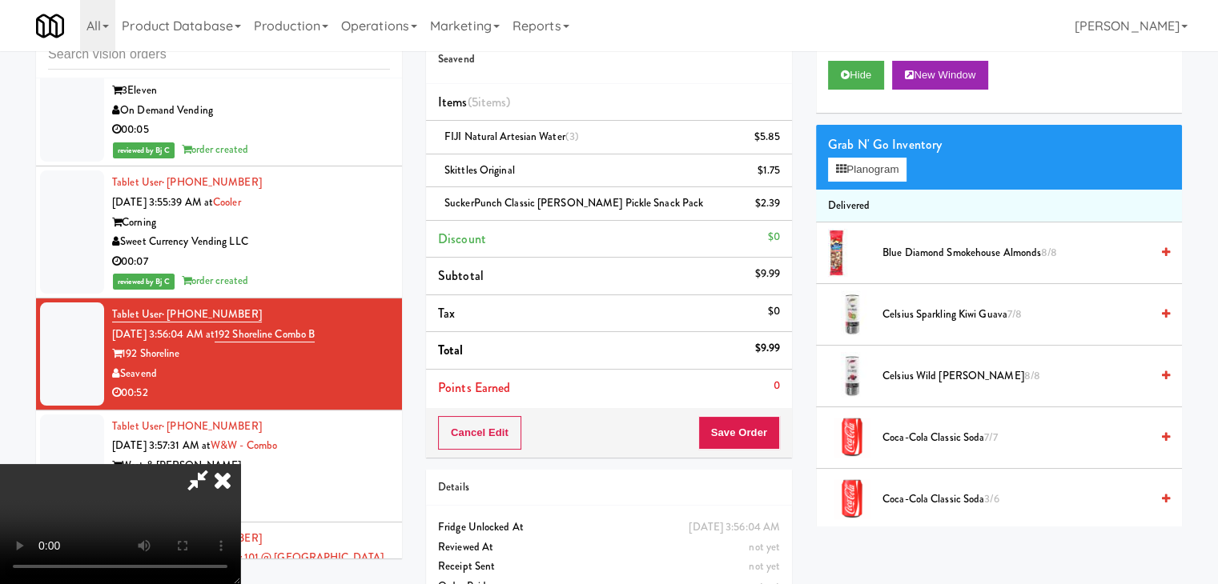
click at [240, 464] on video at bounding box center [120, 524] width 240 height 120
click at [240, 481] on video at bounding box center [120, 524] width 240 height 120
click at [752, 450] on div "Cancel Edit Save Order" at bounding box center [609, 433] width 366 height 50
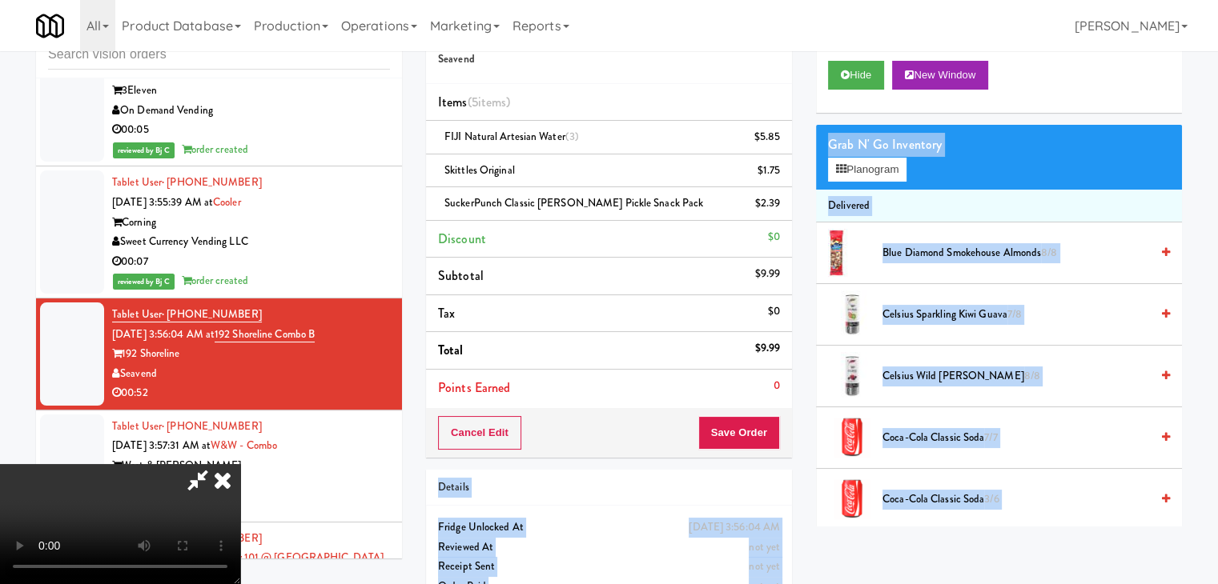
drag, startPoint x: 752, startPoint y: 450, endPoint x: 650, endPoint y: 488, distance: 108.4
click at [650, 486] on div "Order # 7706220 Seavend Items (5 items ) FIJI Natural Artesian Water (3) $5.85 …" at bounding box center [804, 313] width 756 height 615
click at [240, 464] on video at bounding box center [120, 524] width 240 height 120
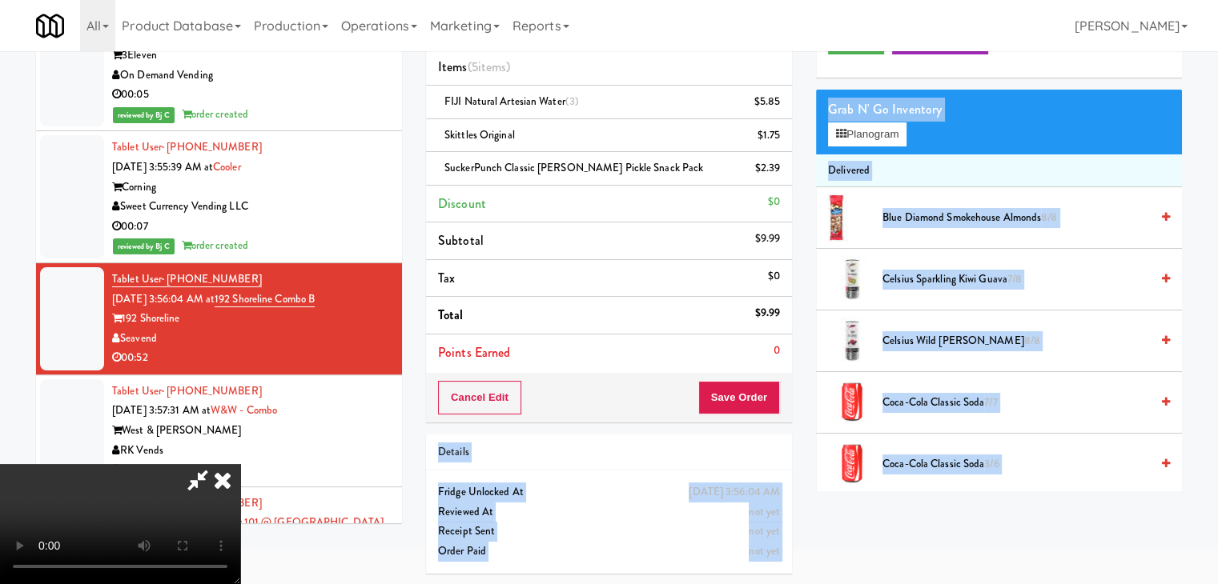
scroll to position [0, 0]
click at [240, 493] on video at bounding box center [120, 524] width 240 height 120
click at [240, 488] on video at bounding box center [120, 524] width 240 height 120
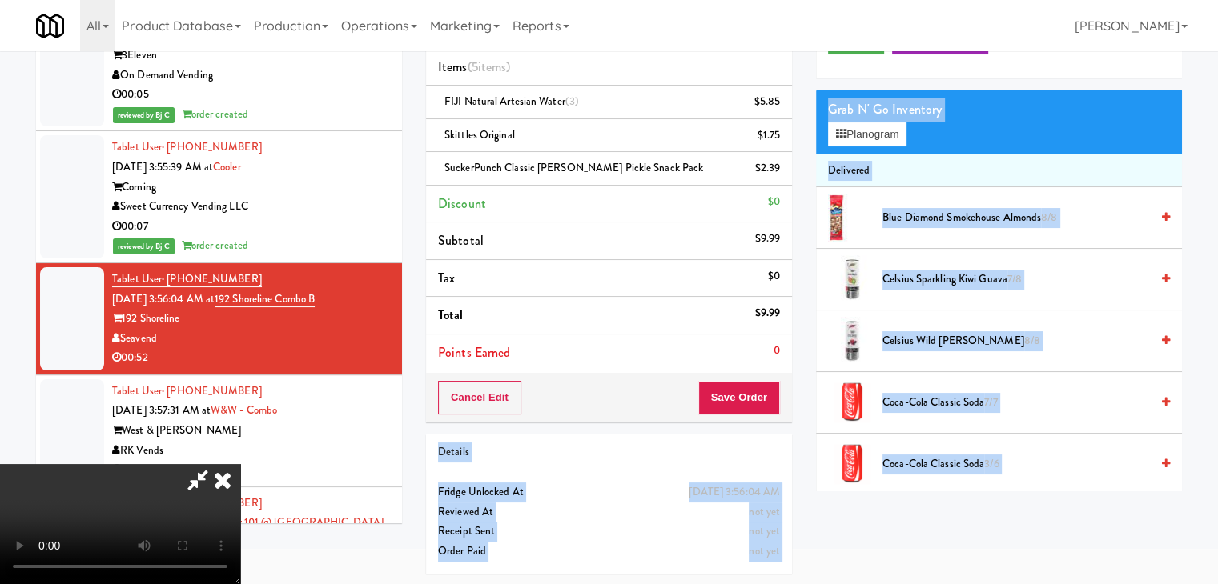
click at [240, 488] on video at bounding box center [120, 524] width 240 height 120
click at [763, 392] on button "Save Order" at bounding box center [739, 398] width 82 height 34
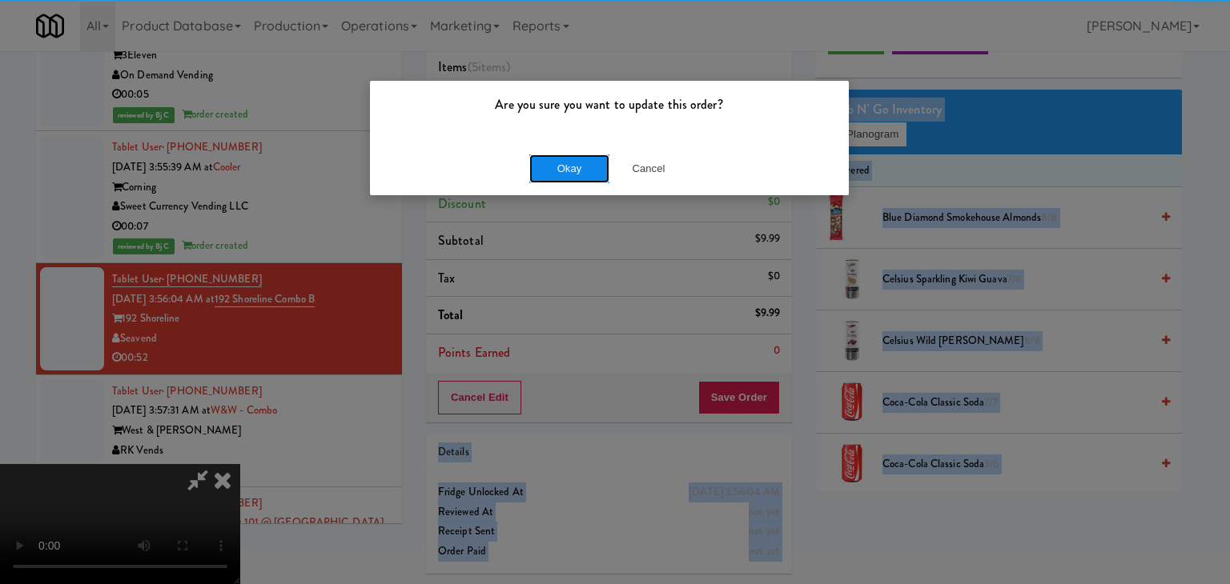
click at [560, 169] on button "Okay" at bounding box center [569, 169] width 80 height 29
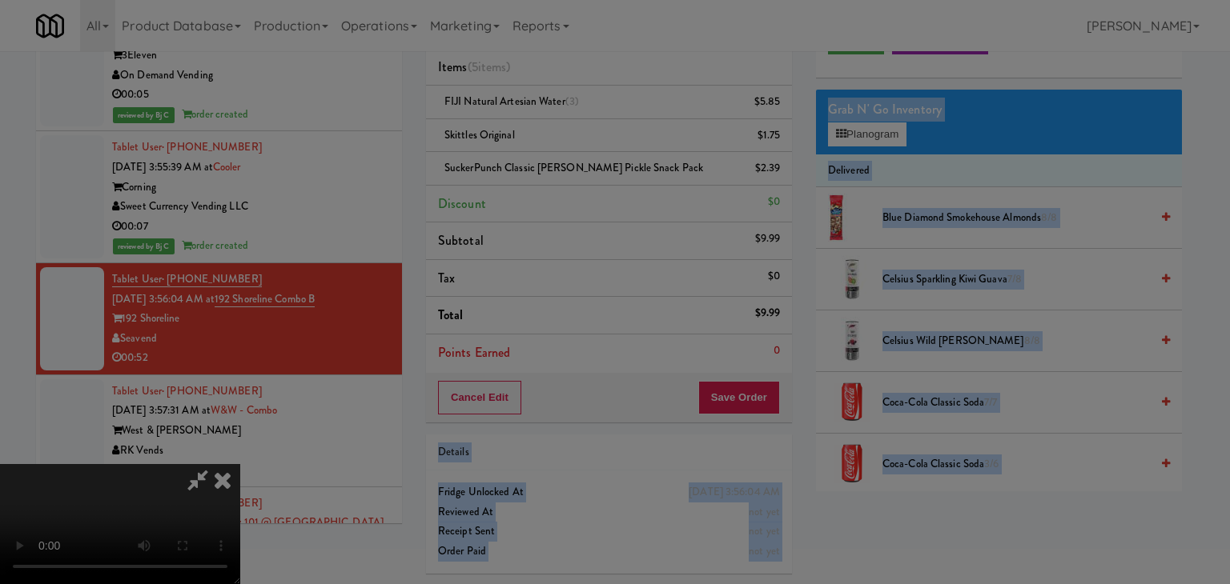
click at [561, 166] on div "Okay Cancel" at bounding box center [609, 139] width 479 height 54
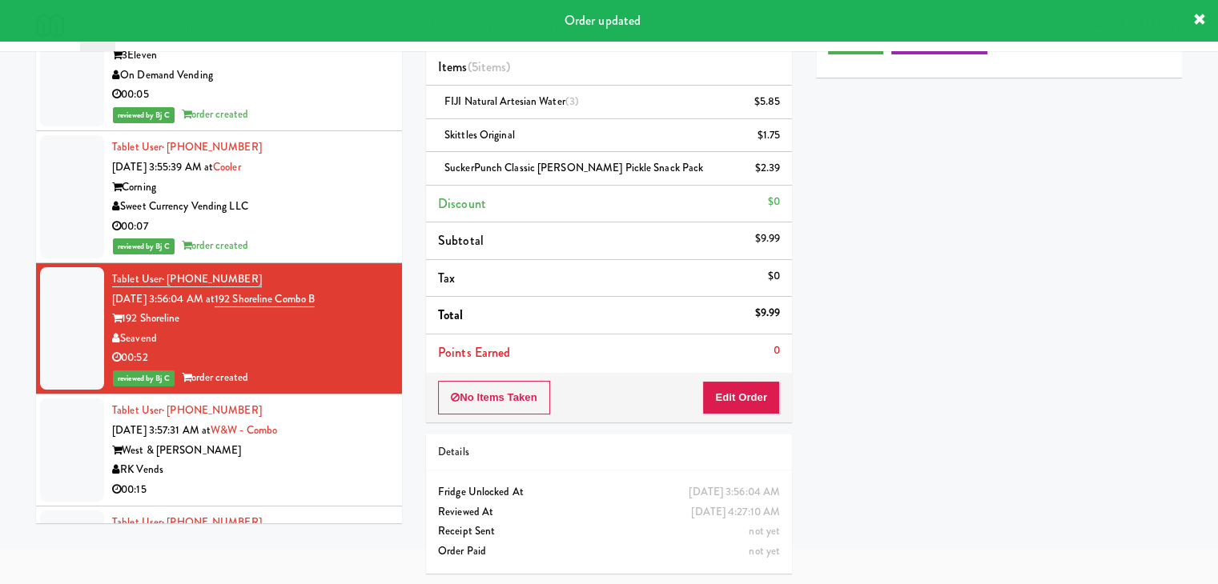
click at [317, 460] on div "RK Vends" at bounding box center [251, 470] width 278 height 20
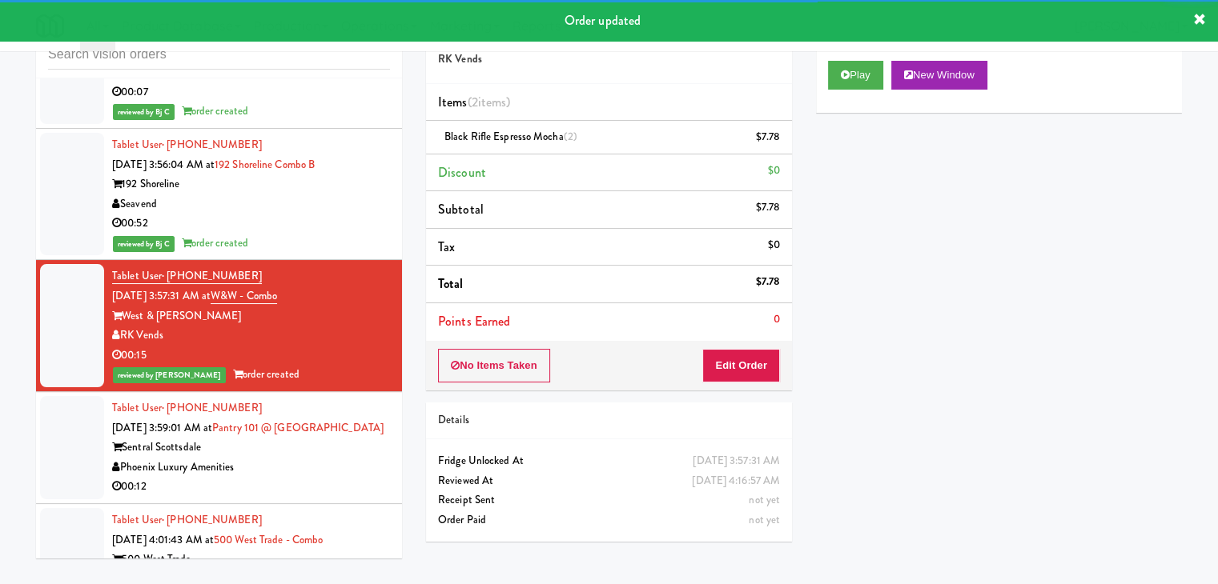
scroll to position [9565, 0]
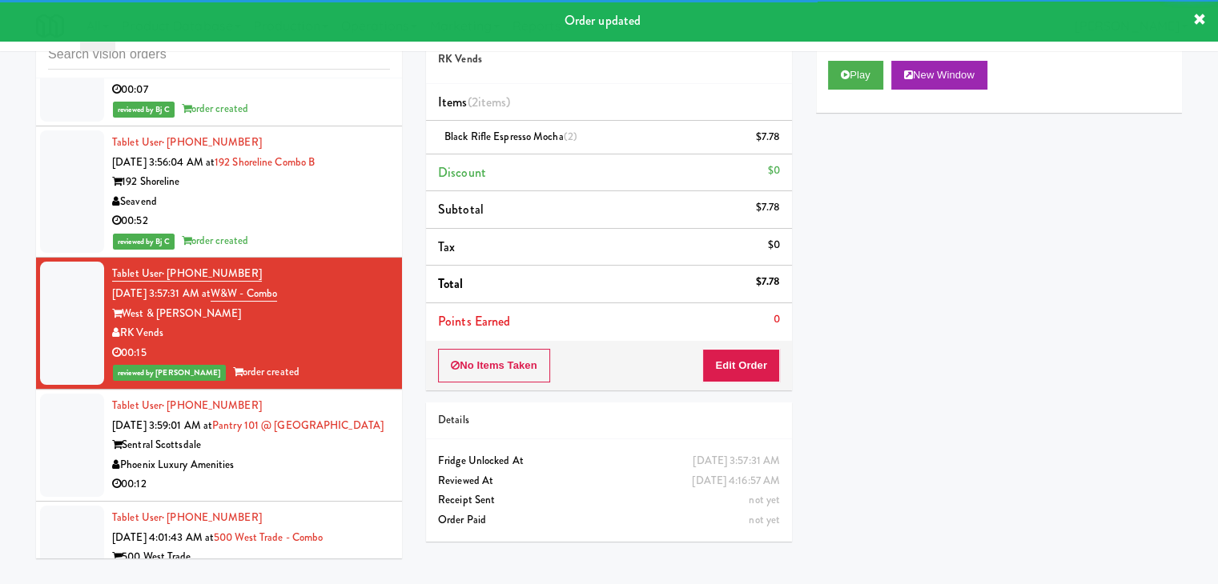
click at [323, 456] on div "Phoenix Luxury Amenities" at bounding box center [251, 466] width 278 height 20
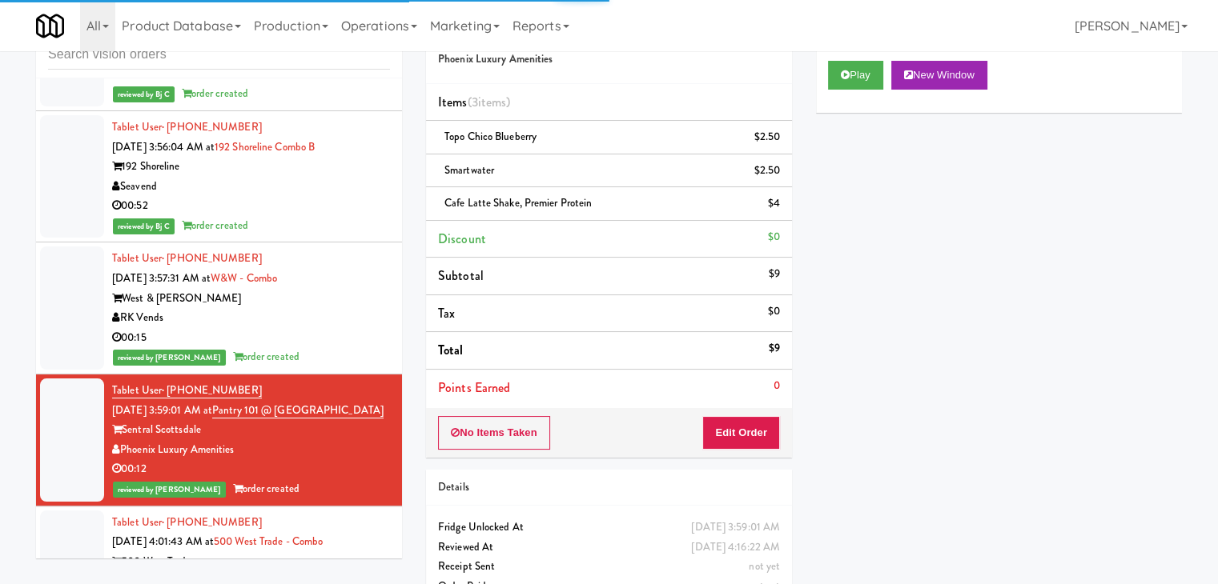
scroll to position [9585, 0]
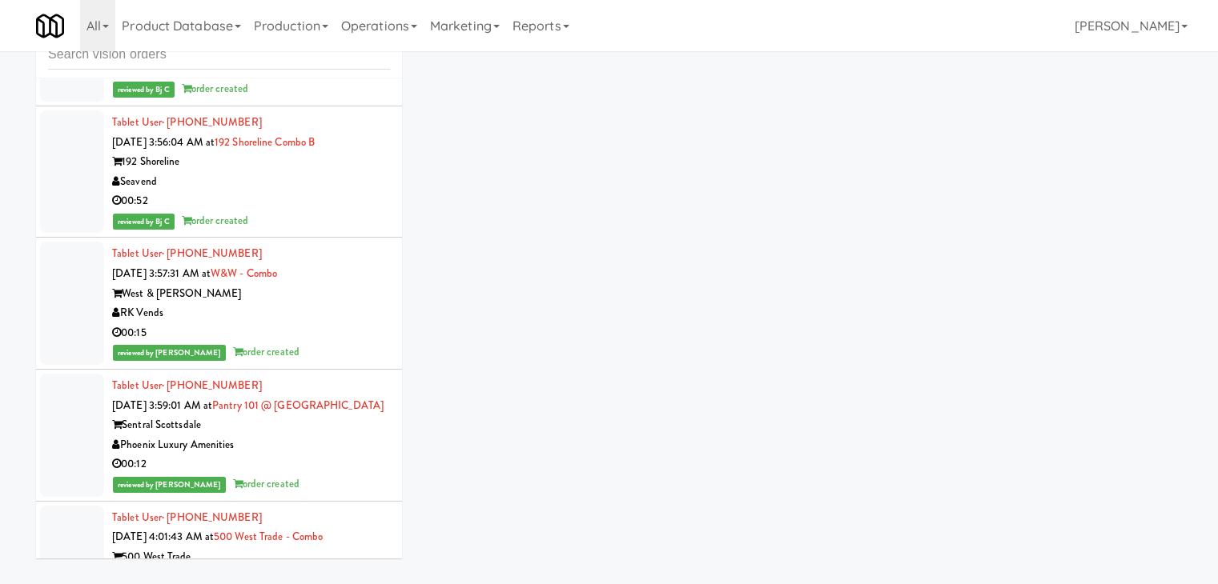
scroll to position [86, 0]
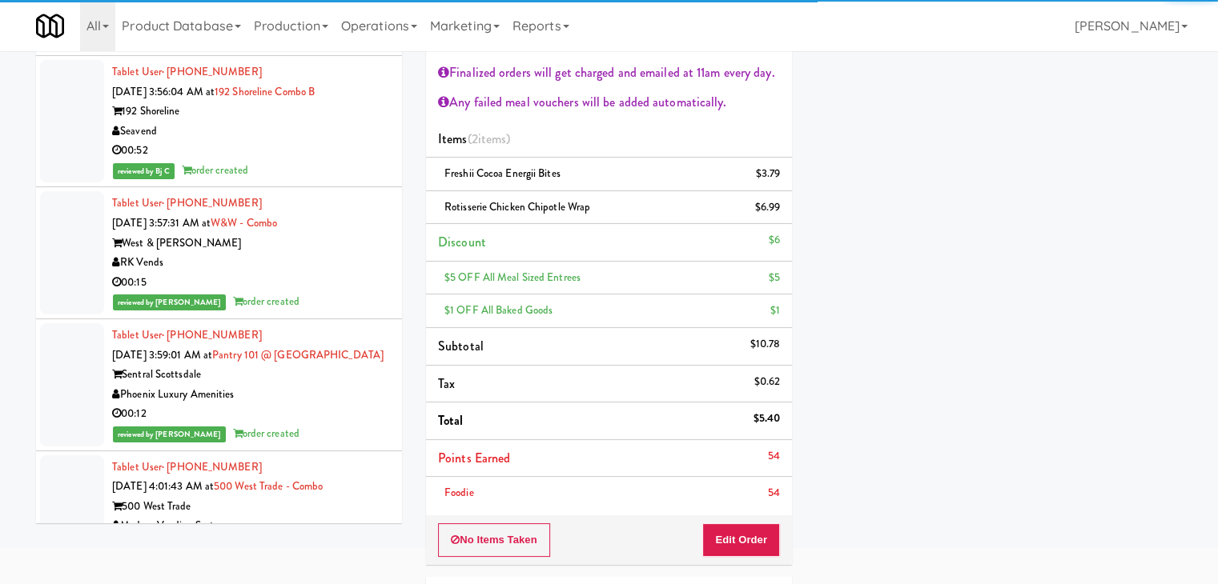
scroll to position [9604, 0]
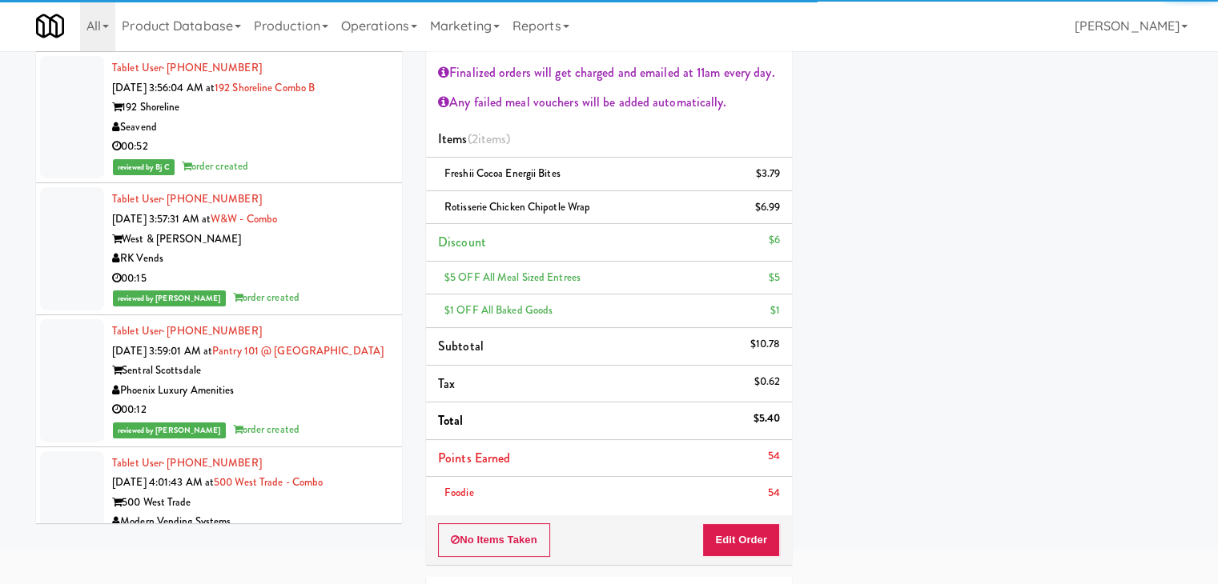
click at [362, 512] on div "Modern Vending Systems" at bounding box center [251, 522] width 278 height 20
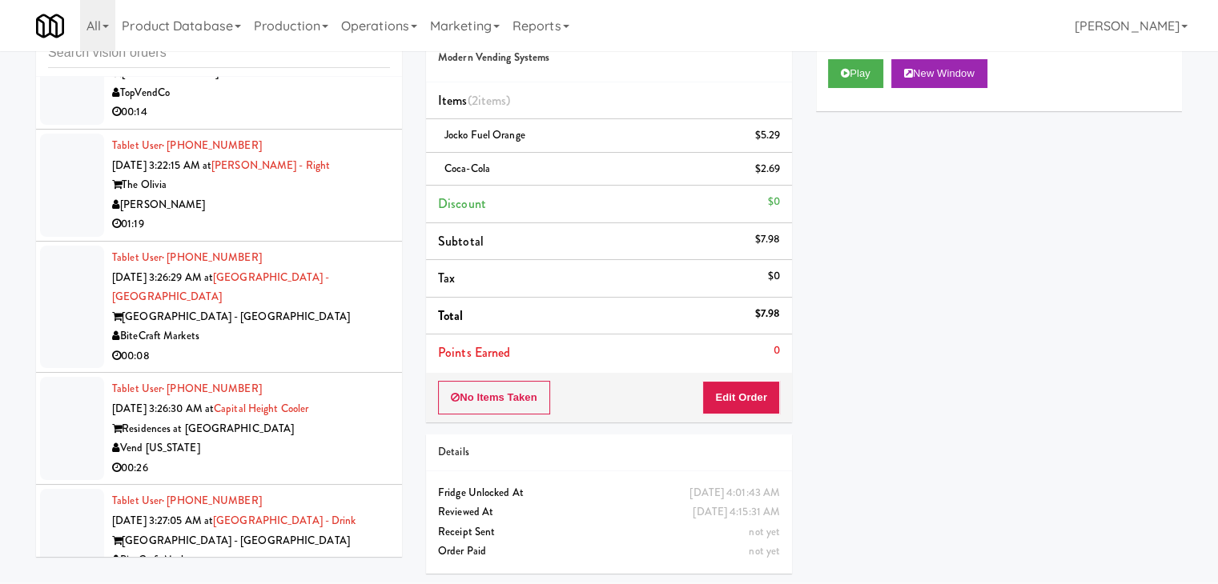
scroll to position [8003, 0]
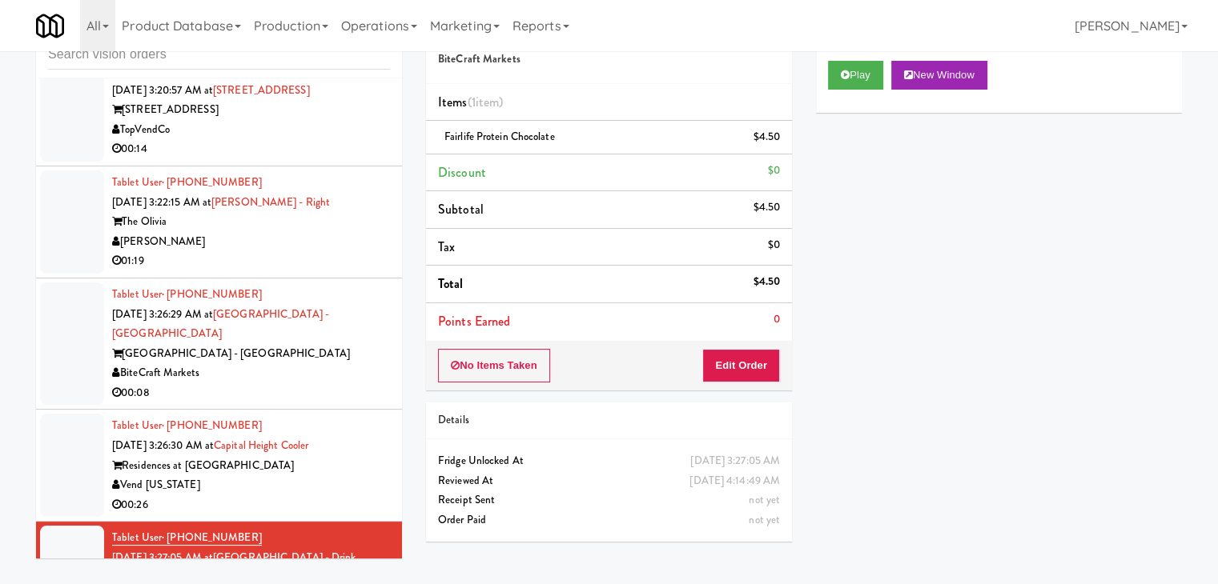
click at [362, 496] on div "00:26" at bounding box center [251, 506] width 278 height 20
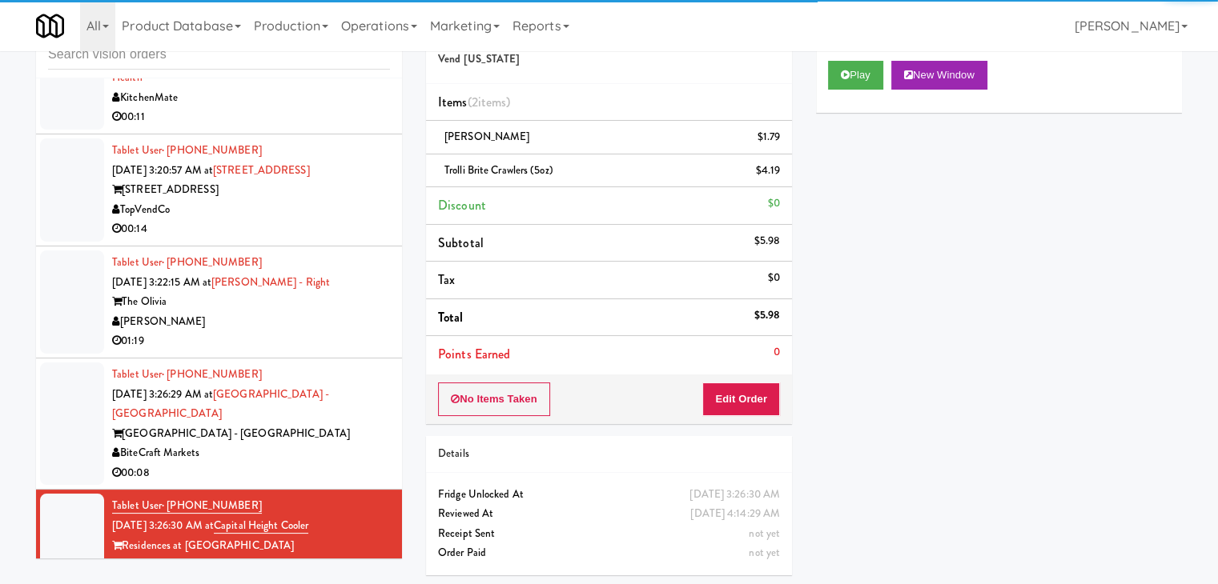
click at [367, 464] on div "00:08" at bounding box center [251, 474] width 278 height 20
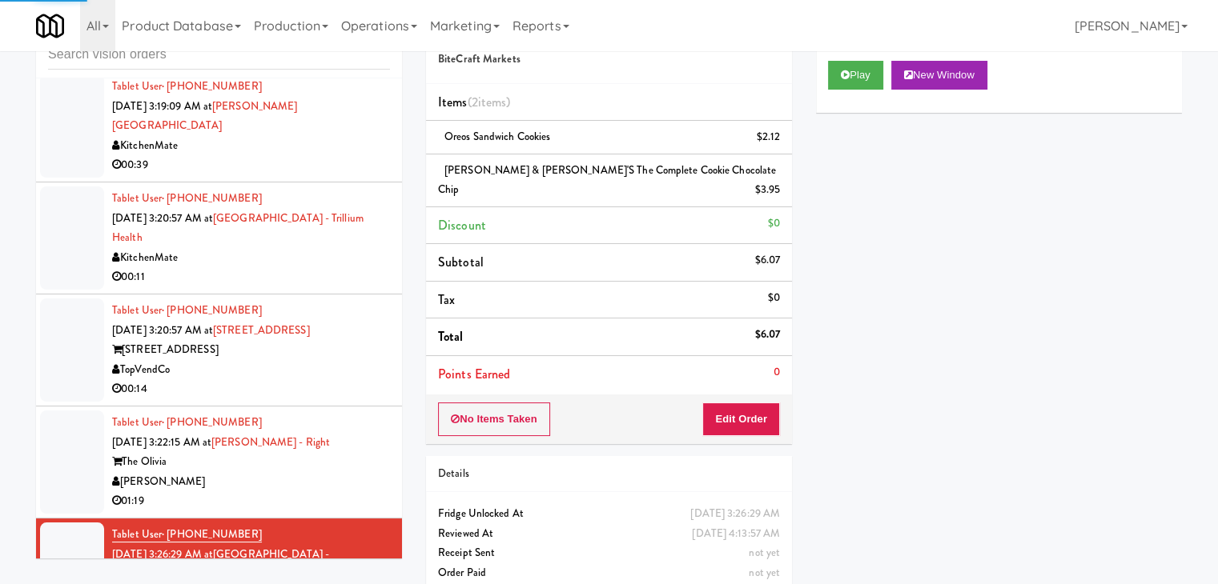
click at [376, 472] on div "[PERSON_NAME]" at bounding box center [251, 482] width 278 height 20
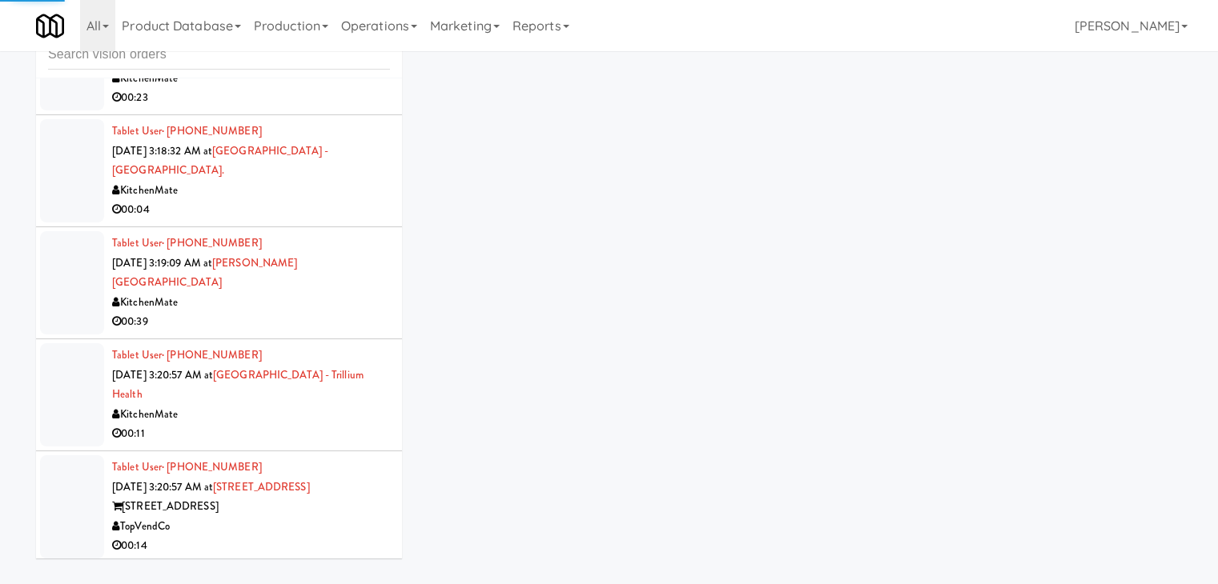
scroll to position [7602, 0]
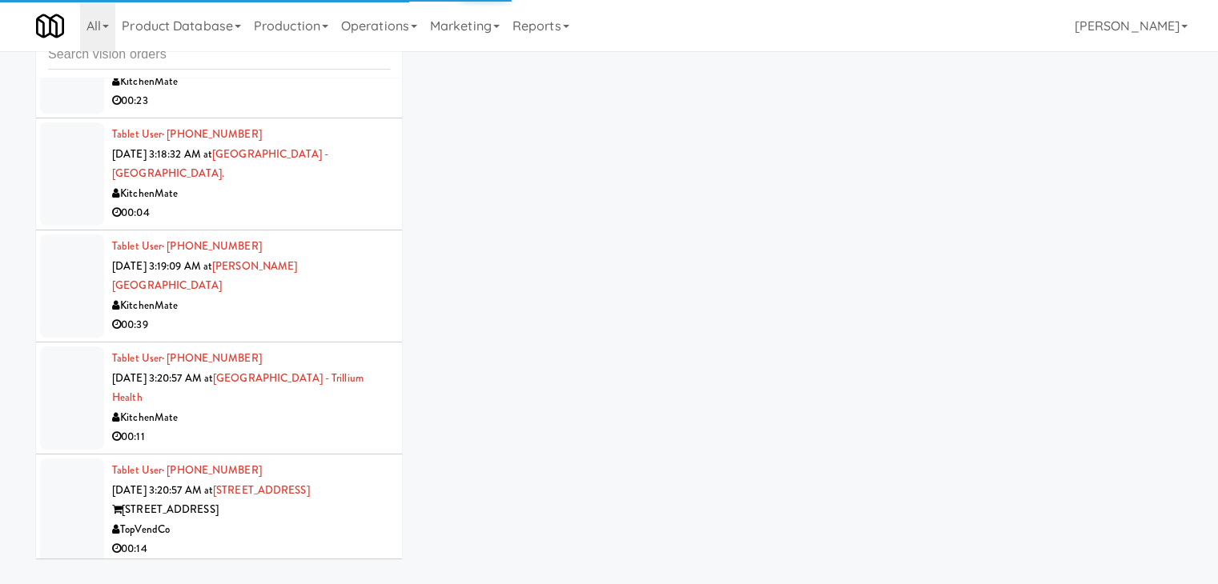
click at [350, 500] on div "555 Boulevard" at bounding box center [251, 510] width 278 height 20
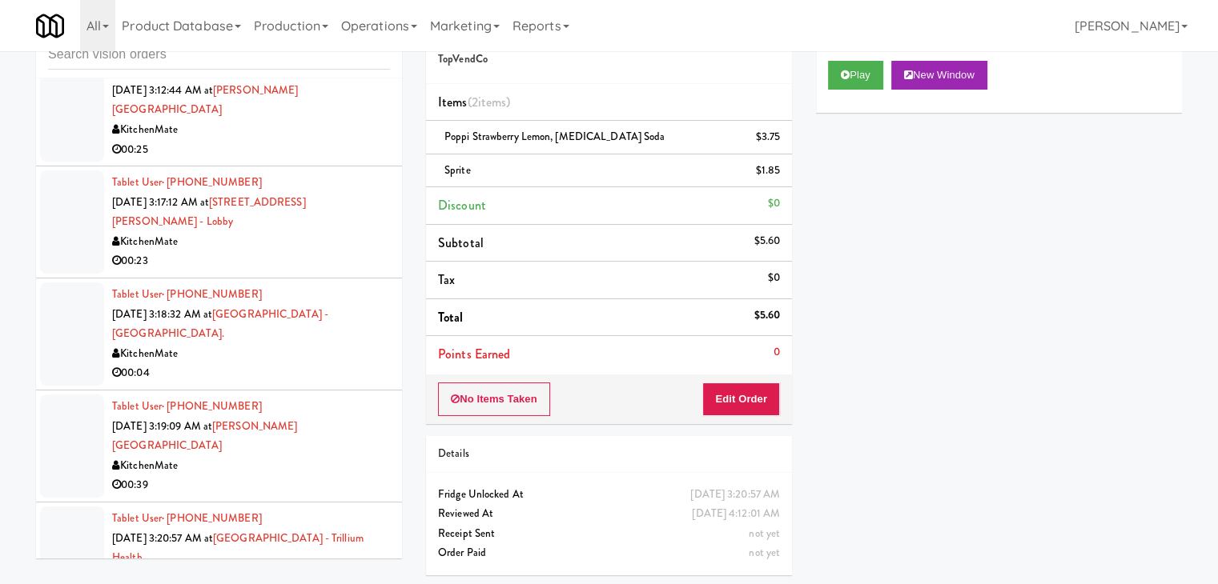
click at [317, 568] on div "KitchenMate" at bounding box center [251, 578] width 278 height 20
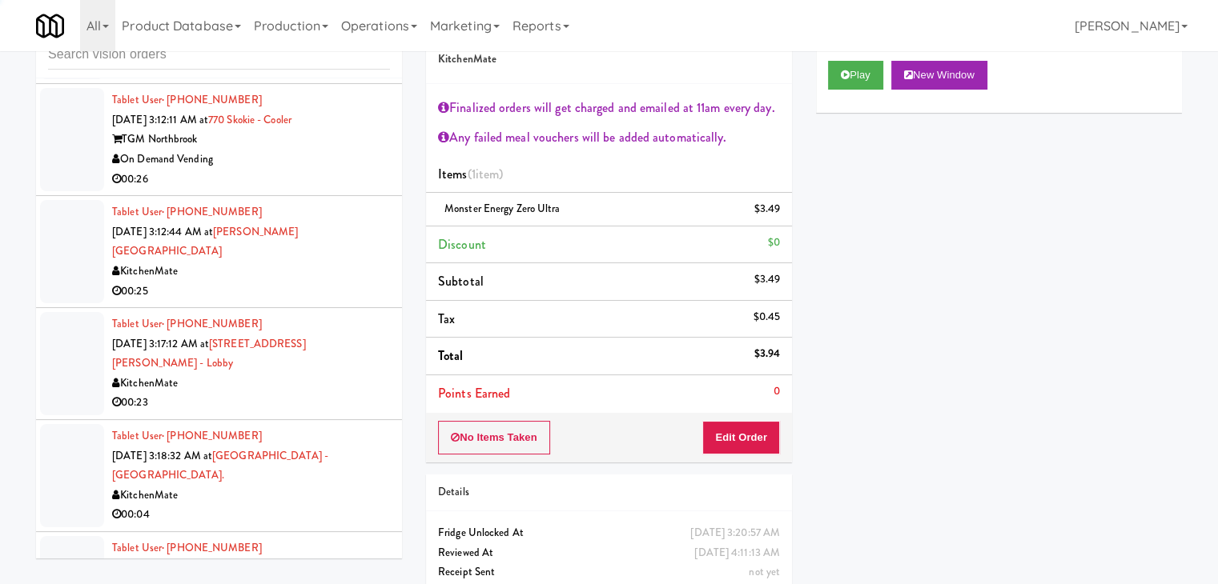
scroll to position [7282, 0]
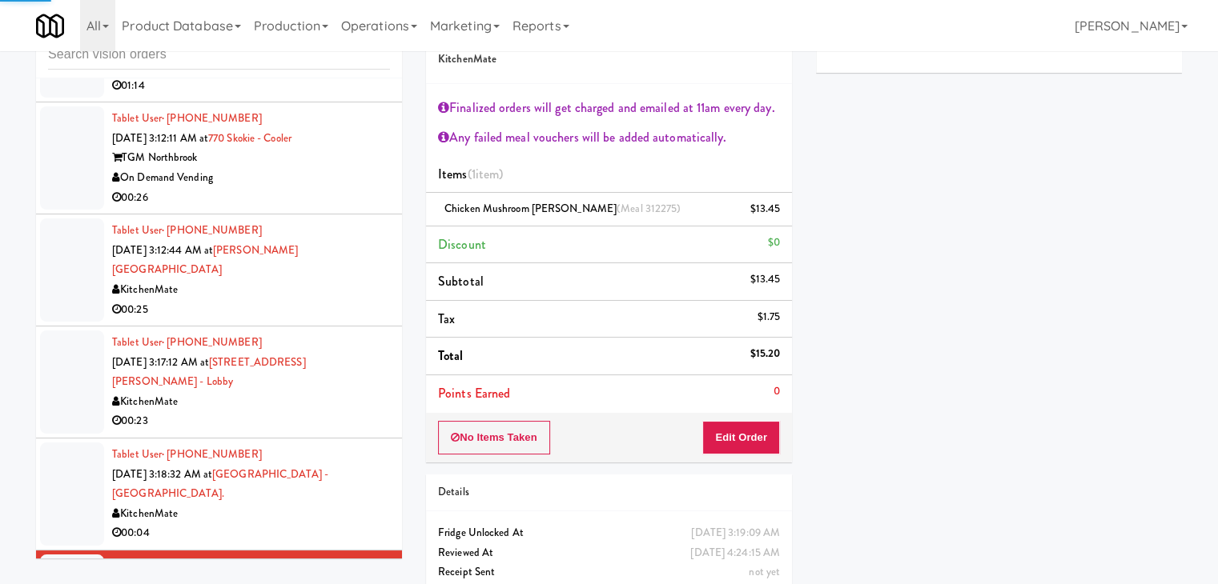
click at [364, 524] on div "00:04" at bounding box center [251, 534] width 278 height 20
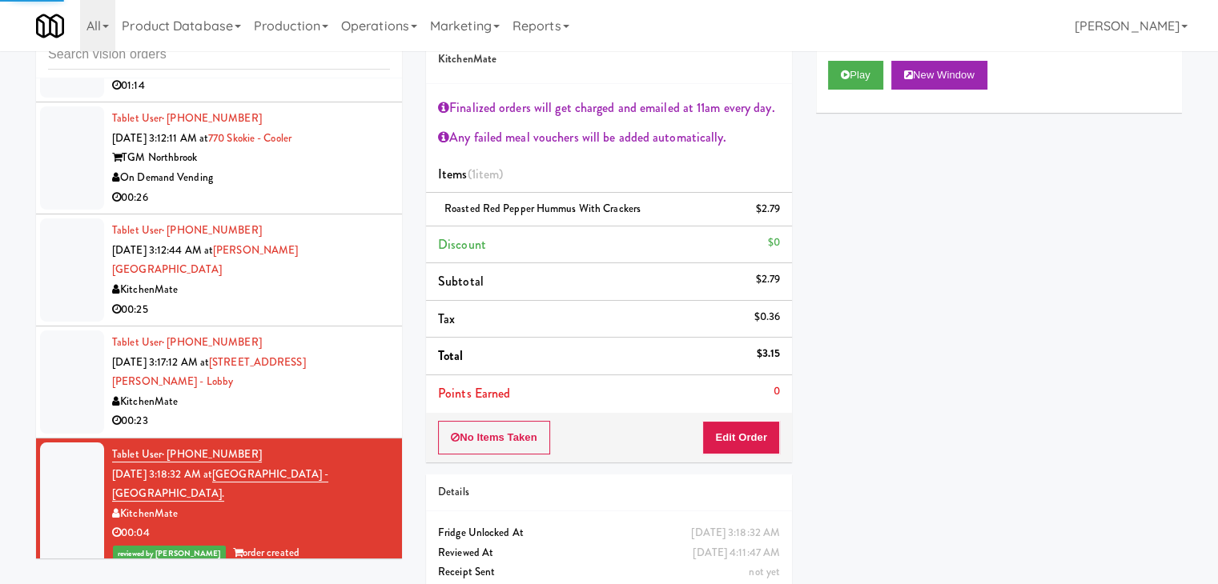
click at [369, 392] on div "KitchenMate" at bounding box center [251, 402] width 278 height 20
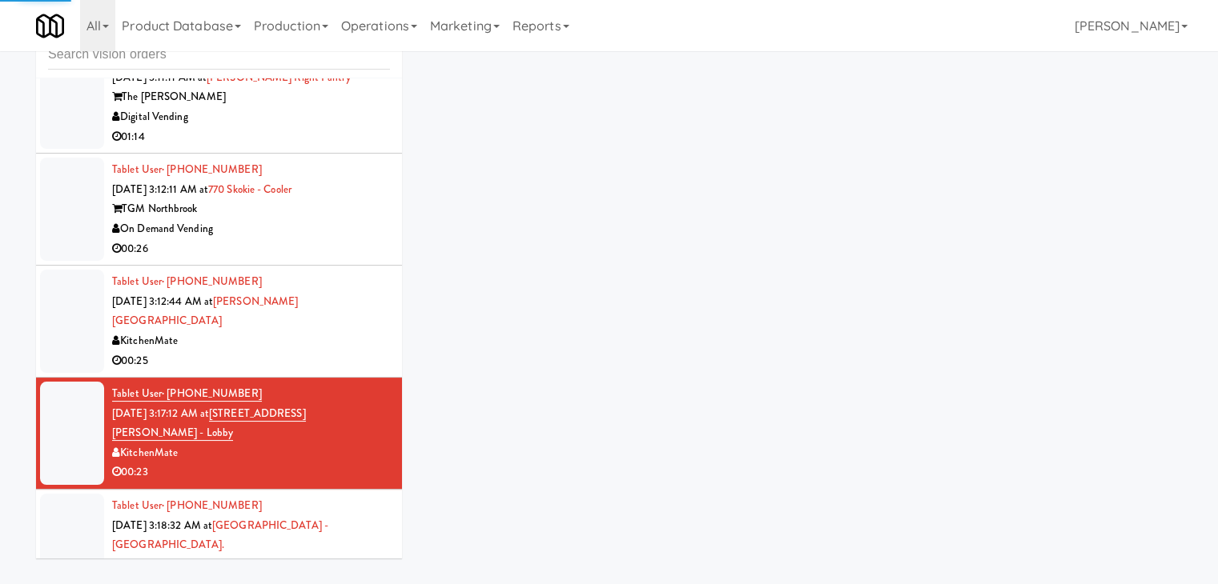
scroll to position [7122, 0]
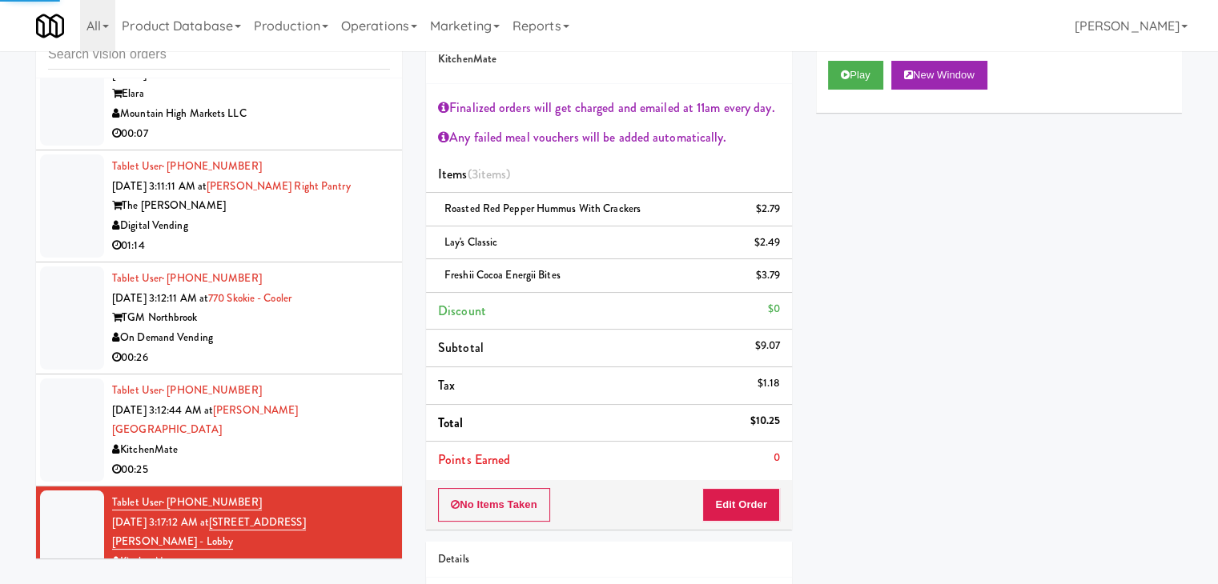
click at [366, 440] on div "KitchenMate" at bounding box center [251, 450] width 278 height 20
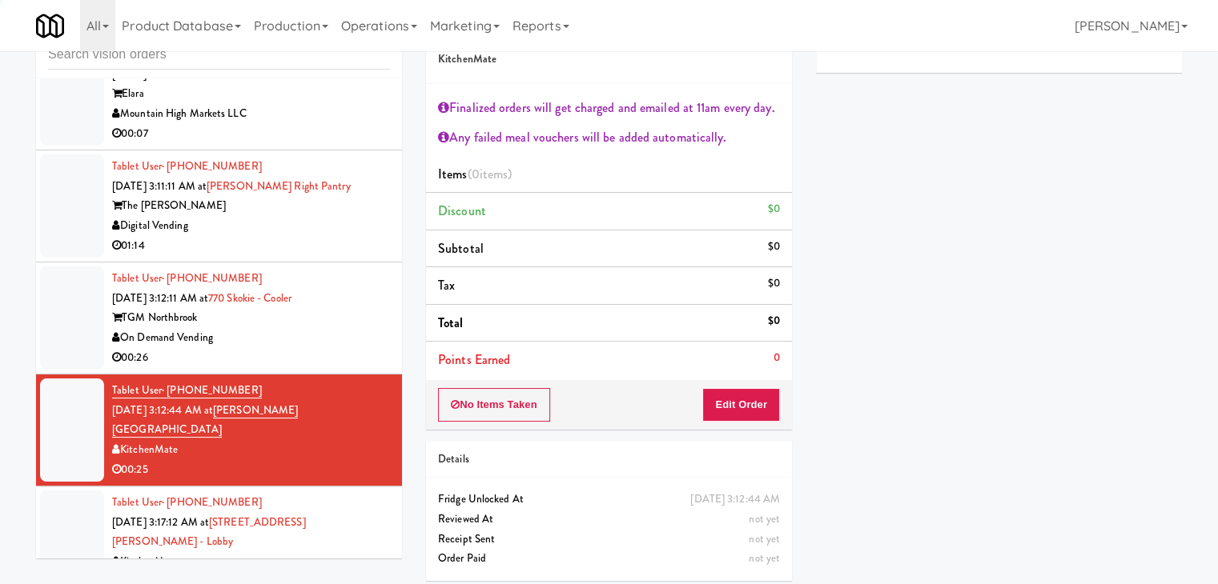
click at [365, 328] on div "On Demand Vending" at bounding box center [251, 338] width 278 height 20
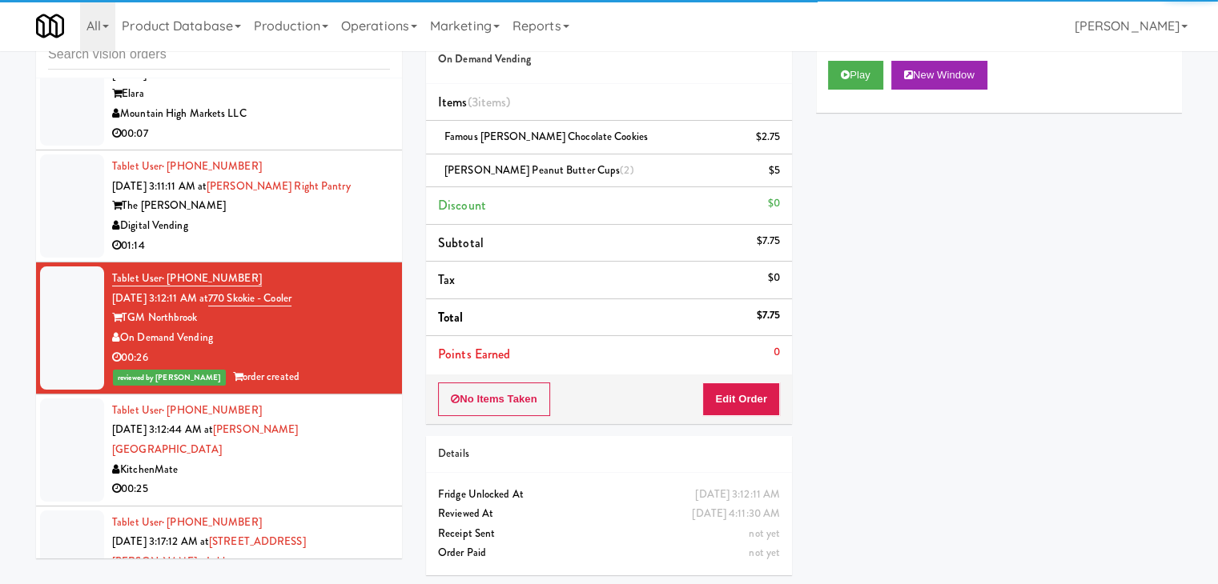
click at [362, 401] on div "Tablet User · (437) 239-1499 Sep 3, 2025 3:12:44 AM at Joseph Brant Hospital Ki…" at bounding box center [251, 450] width 278 height 98
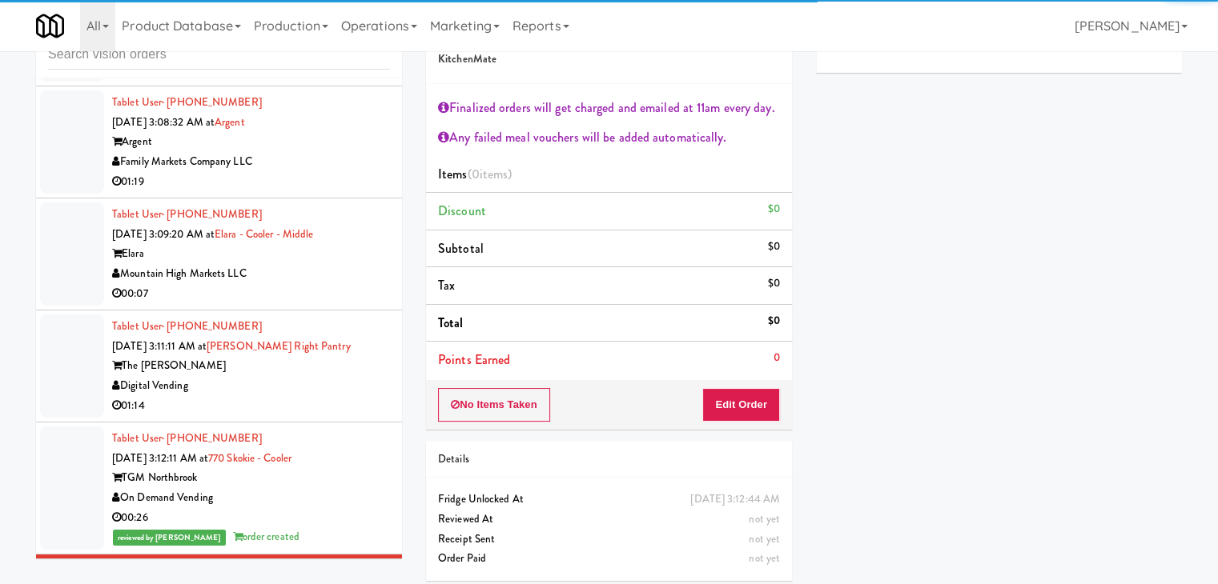
click at [355, 376] on div "Digital Vending" at bounding box center [251, 386] width 278 height 20
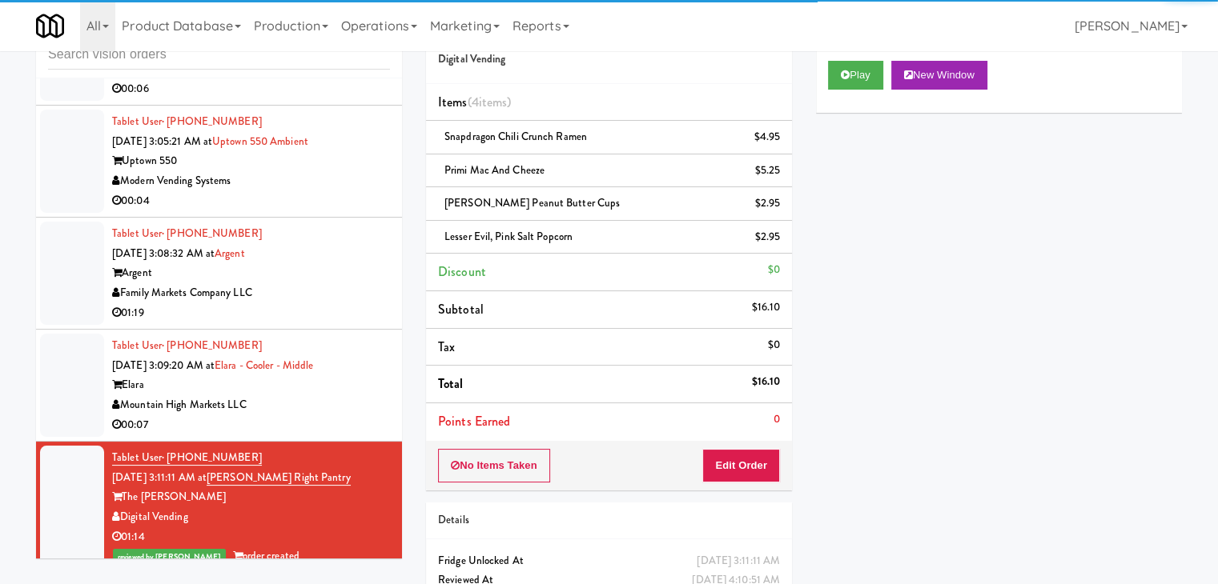
scroll to position [6802, 0]
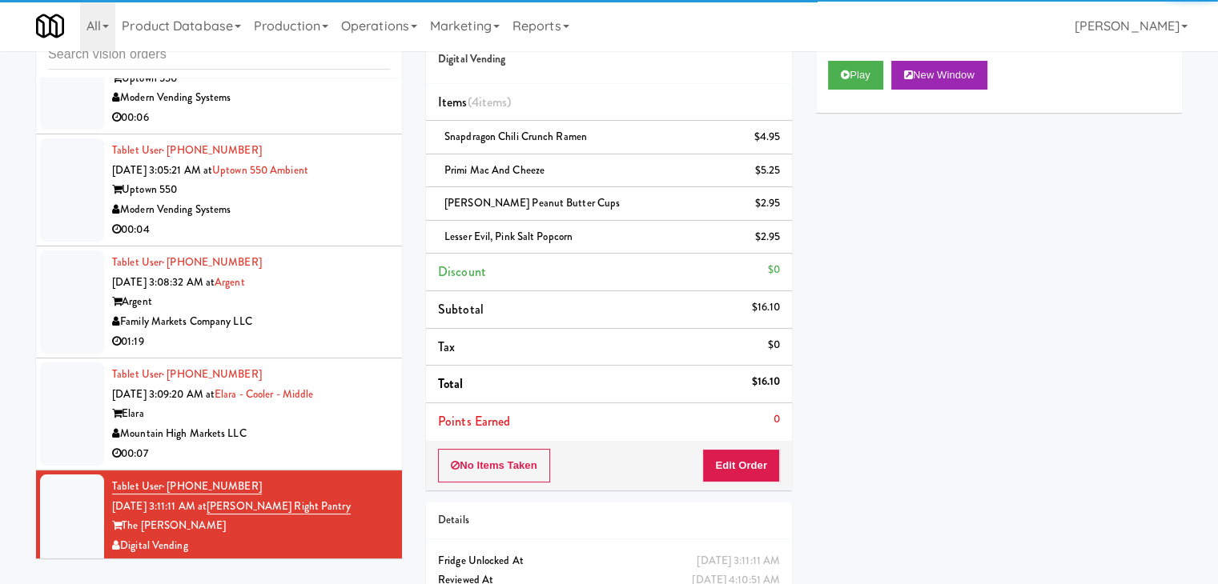
click at [356, 404] on div "Elara" at bounding box center [251, 414] width 278 height 20
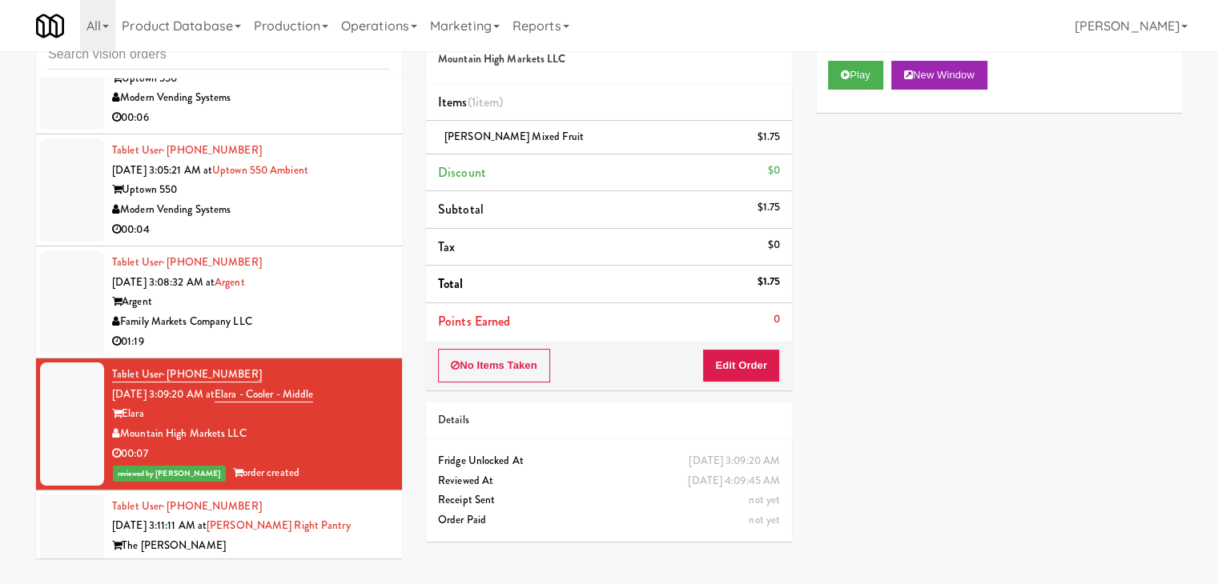
click at [355, 312] on div "Family Markets Company LLC" at bounding box center [251, 322] width 278 height 20
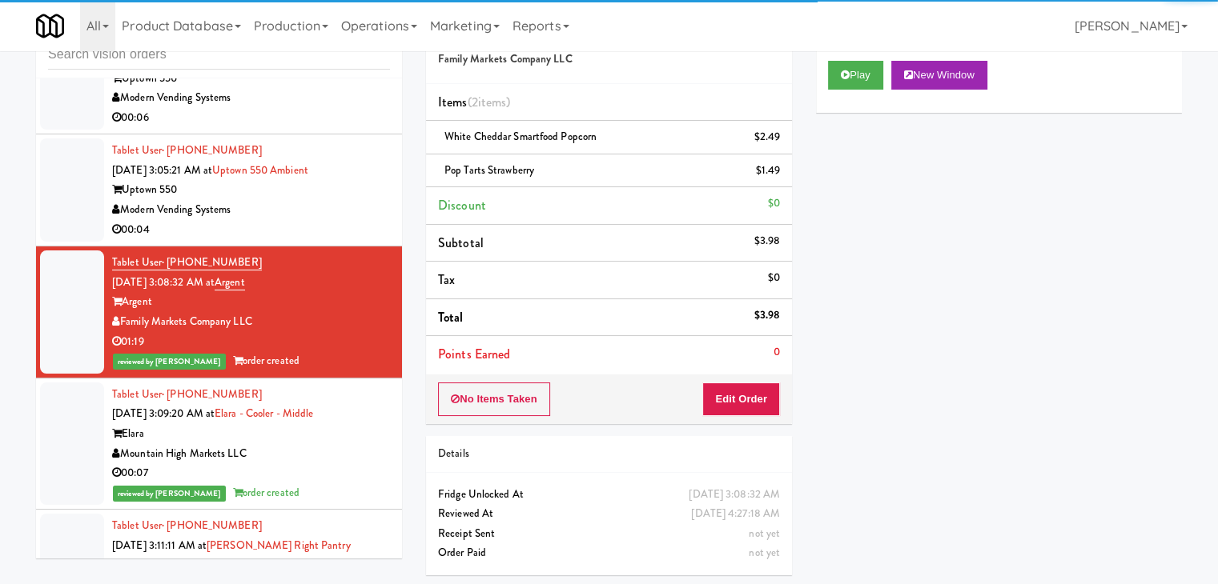
click at [337, 174] on li "Tablet User · (618) 530-7667 Sep 3, 2025 3:05:21 AM at Uptown 550 Ambient Uptow…" at bounding box center [219, 190] width 366 height 112
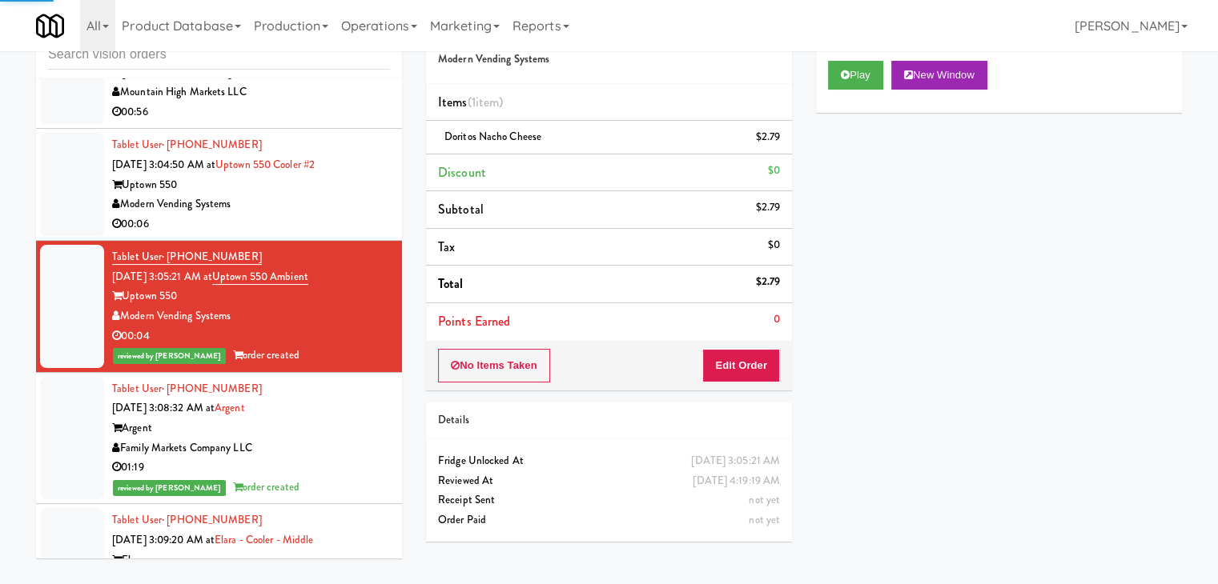
scroll to position [6482, 0]
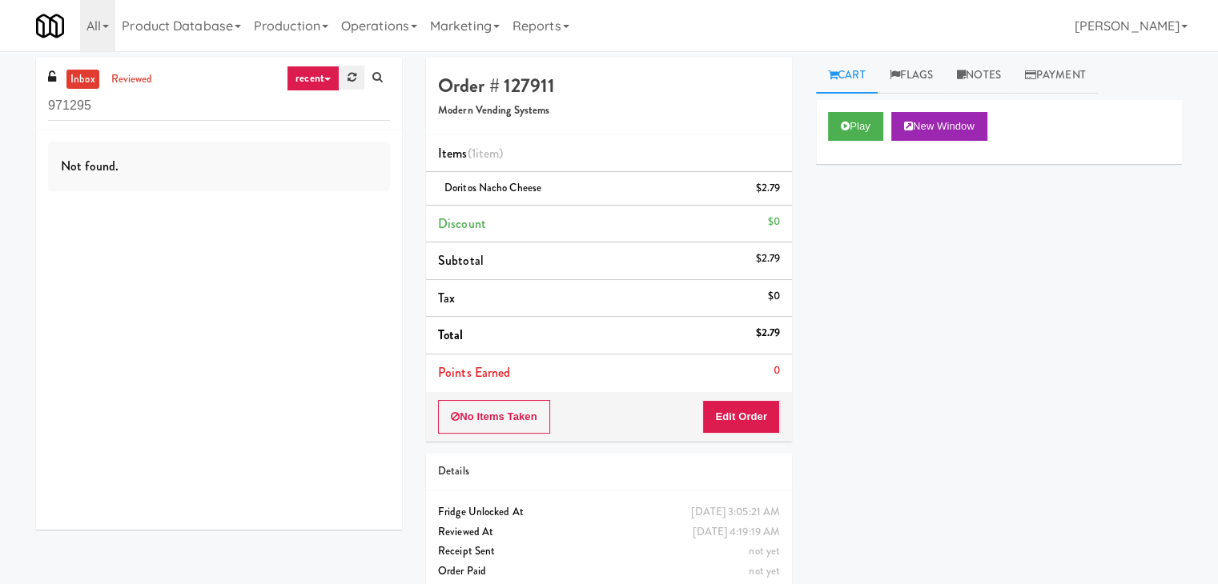
click at [350, 81] on icon at bounding box center [351, 77] width 9 height 10
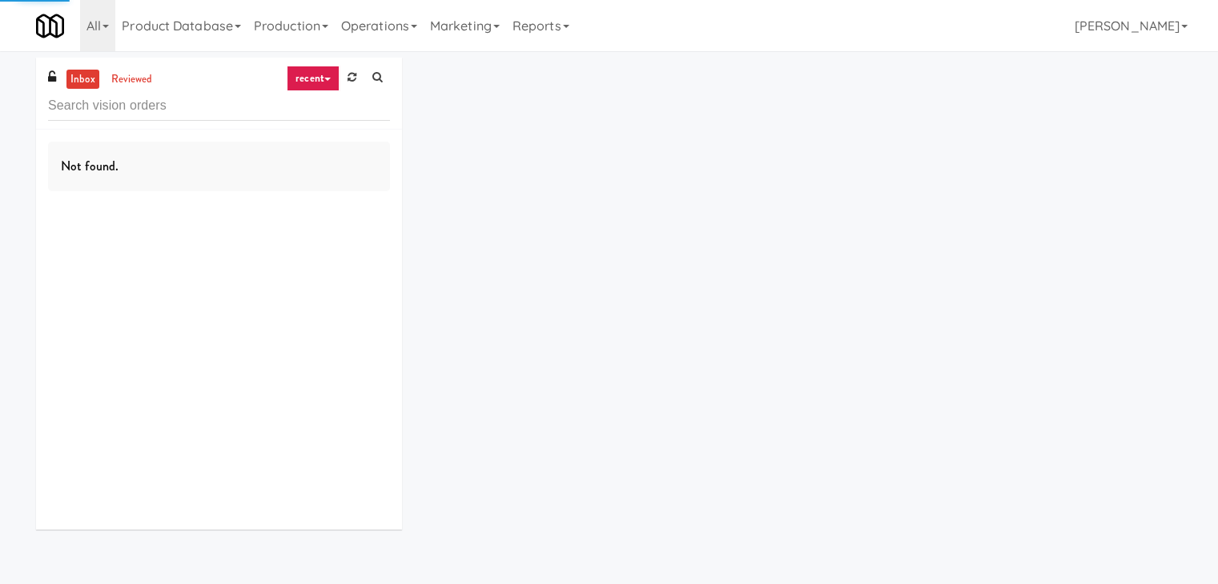
click at [320, 83] on link "recent" at bounding box center [313, 79] width 53 height 26
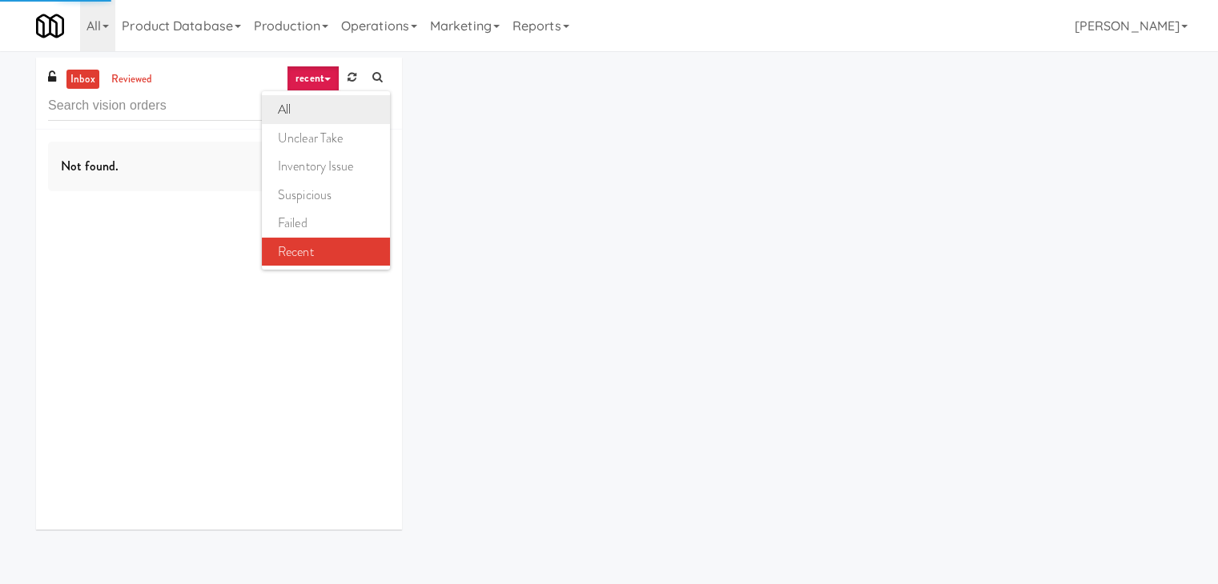
click at [314, 108] on link "all" at bounding box center [326, 109] width 128 height 29
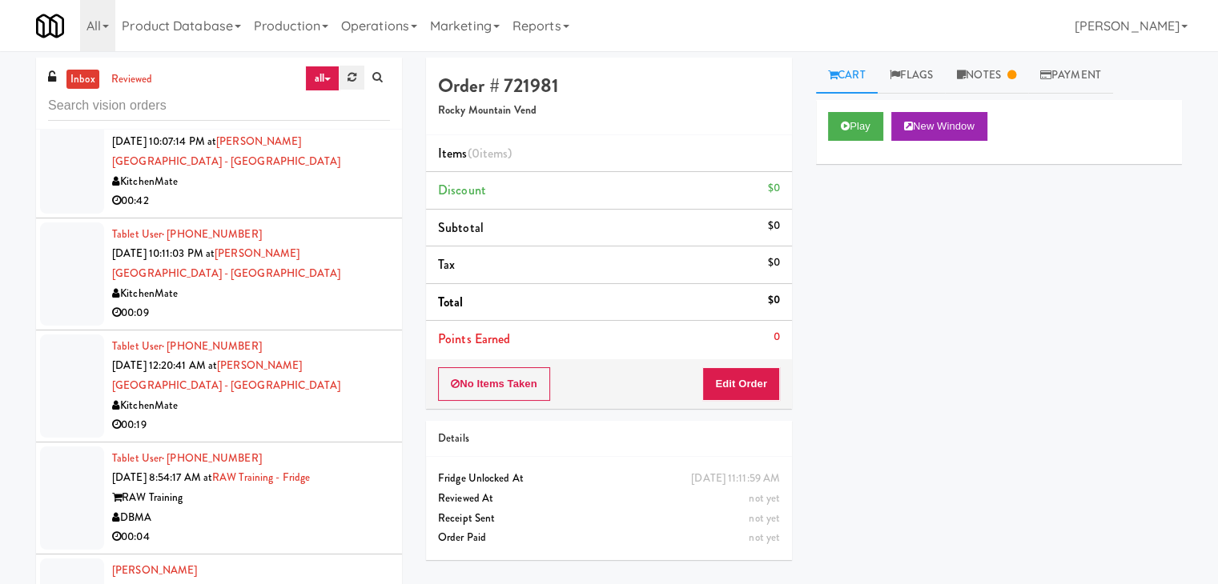
scroll to position [240, 0]
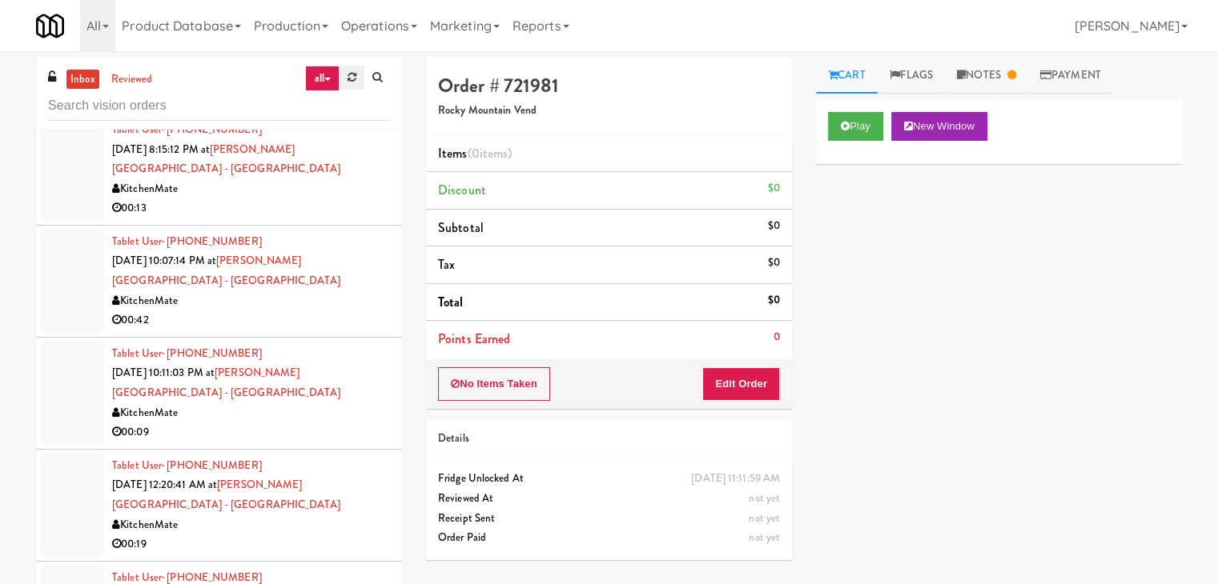
click at [349, 76] on icon at bounding box center [351, 77] width 9 height 10
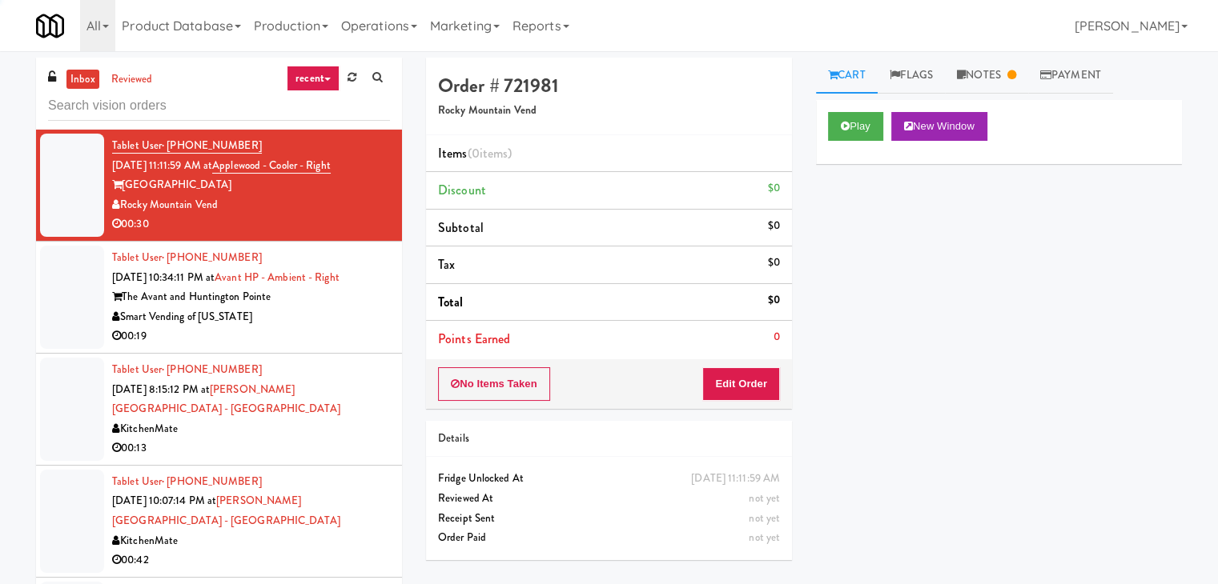
click at [323, 86] on link "recent" at bounding box center [313, 79] width 53 height 26
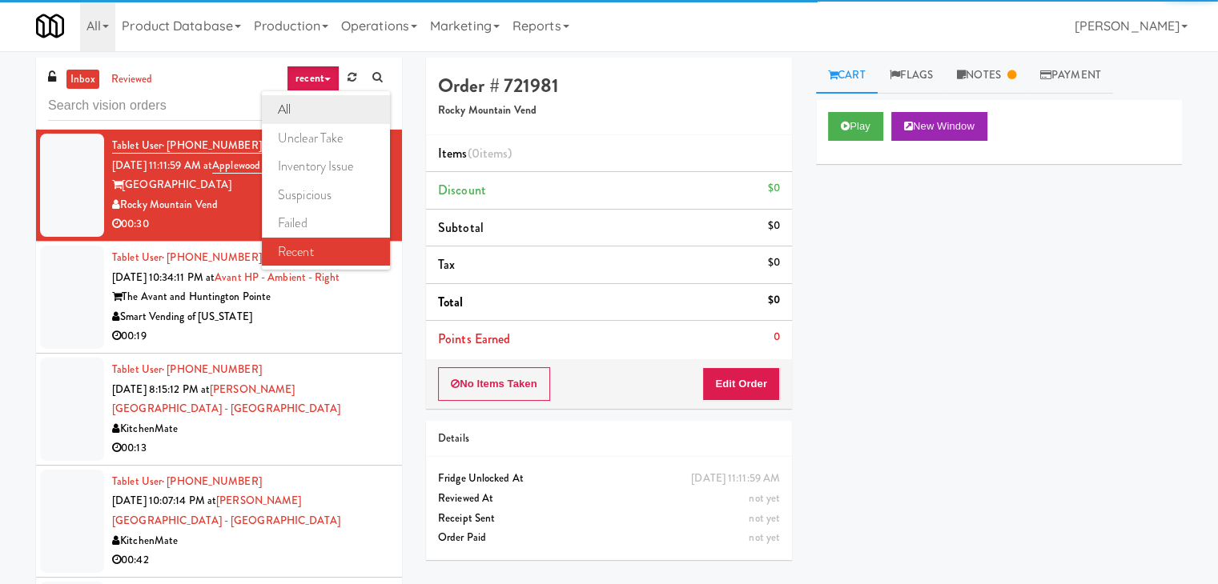
click at [312, 101] on link "all" at bounding box center [326, 109] width 128 height 29
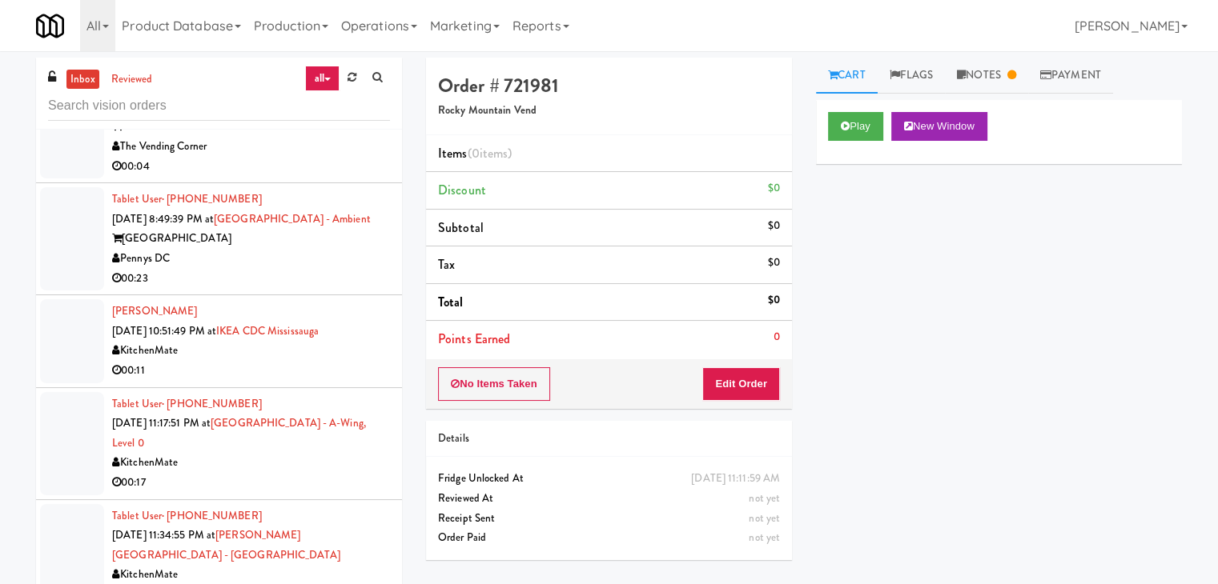
scroll to position [4509, 0]
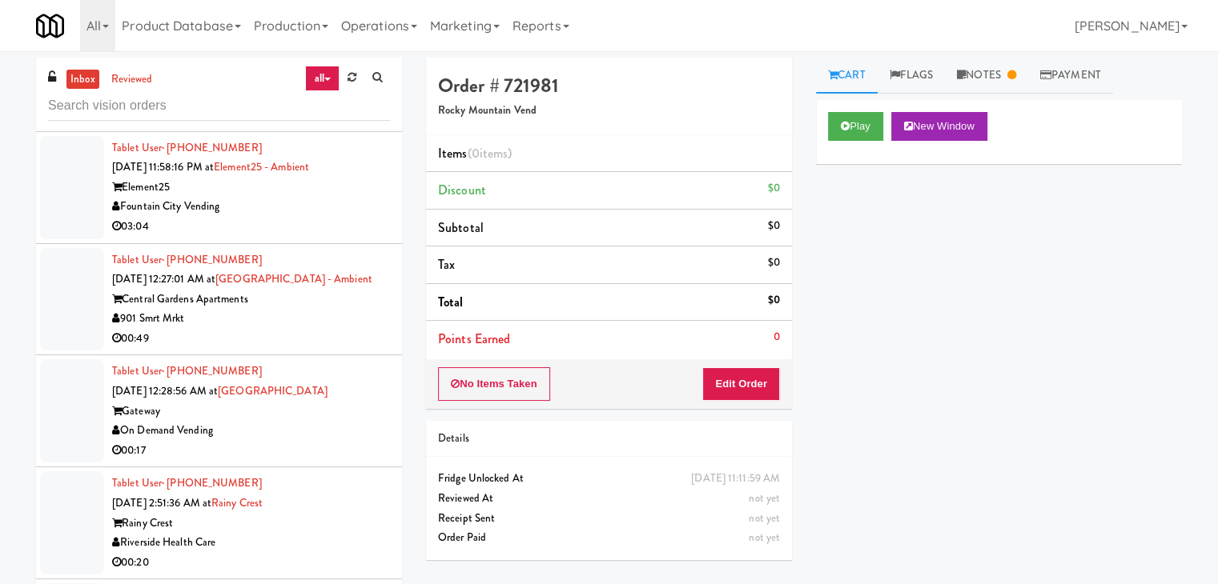
click at [288, 309] on div "901 Smrt Mrkt" at bounding box center [251, 319] width 278 height 20
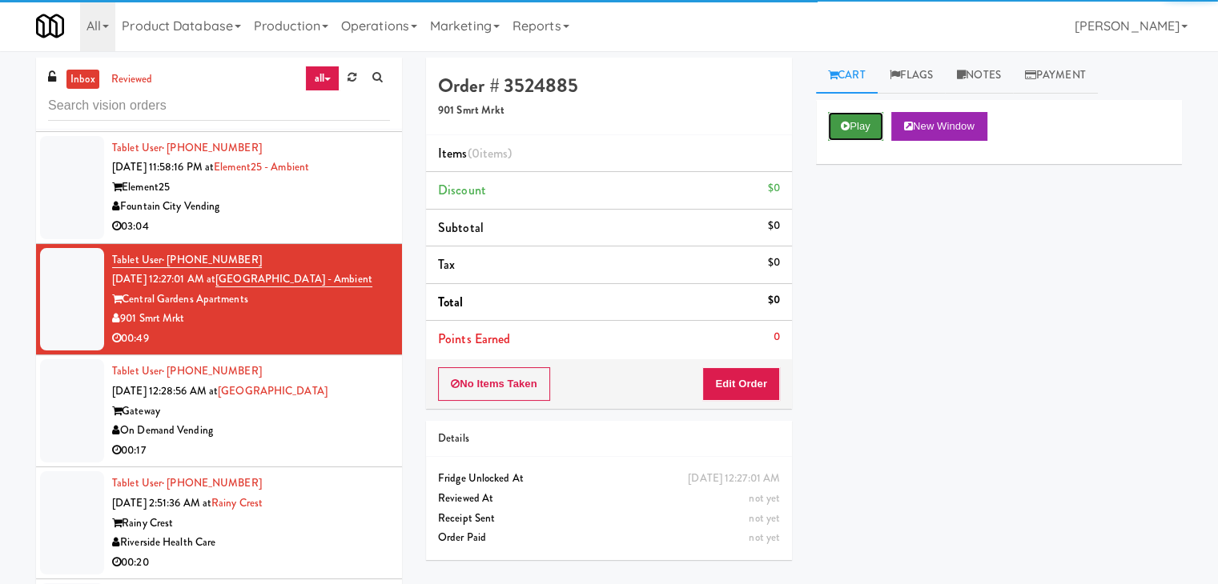
click at [845, 116] on button "Play" at bounding box center [855, 126] width 55 height 29
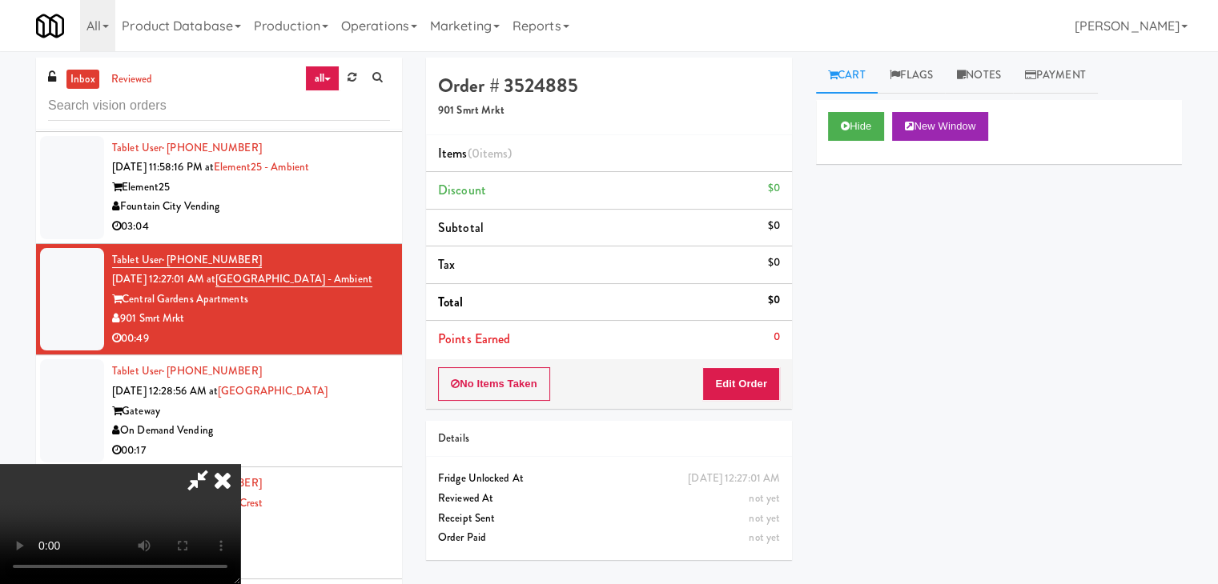
click at [743, 404] on div "No Items Taken Edit Order" at bounding box center [609, 384] width 366 height 50
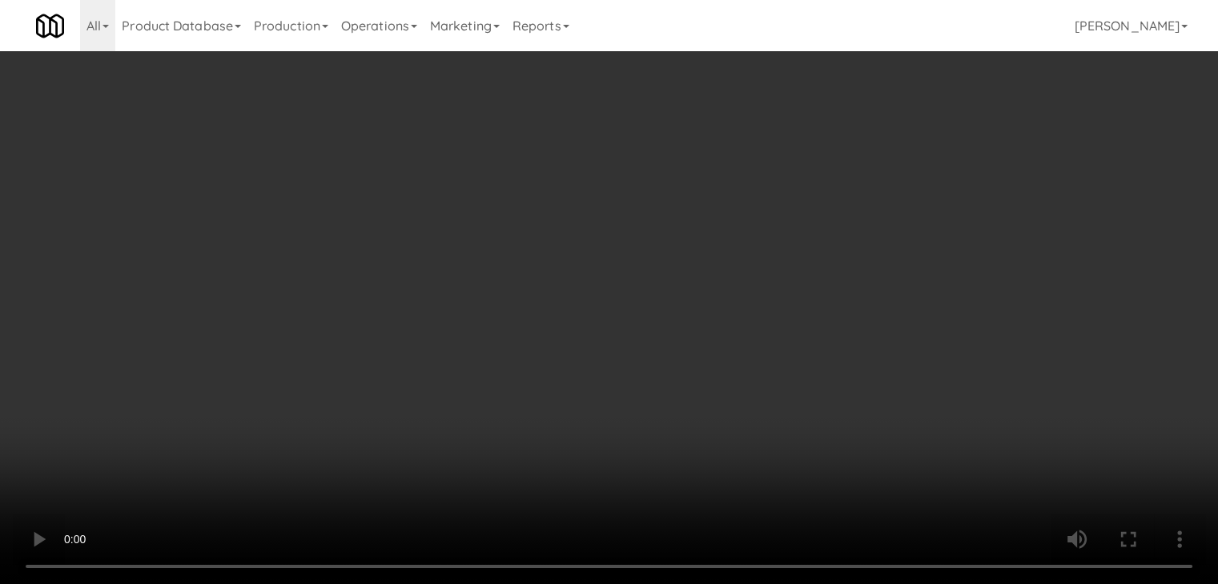
scroll to position [4469, 0]
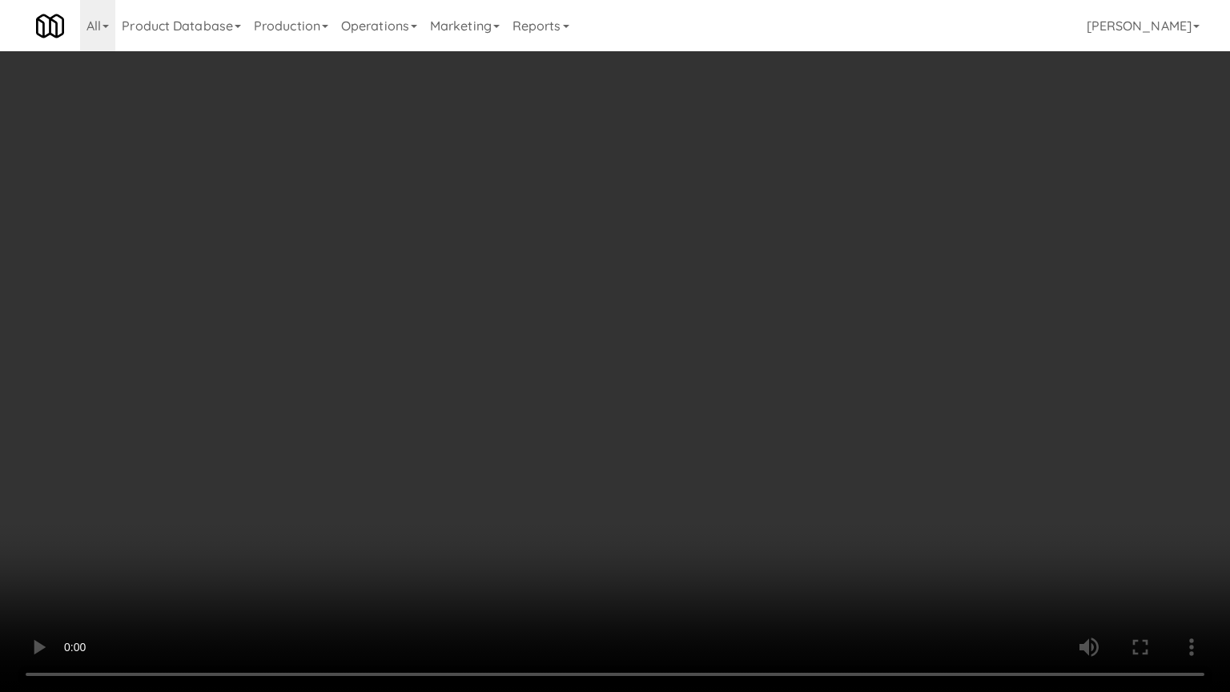
click at [717, 466] on video at bounding box center [615, 346] width 1230 height 692
click at [529, 506] on video at bounding box center [615, 346] width 1230 height 692
click at [532, 505] on video at bounding box center [615, 346] width 1230 height 692
click at [541, 505] on video at bounding box center [615, 346] width 1230 height 692
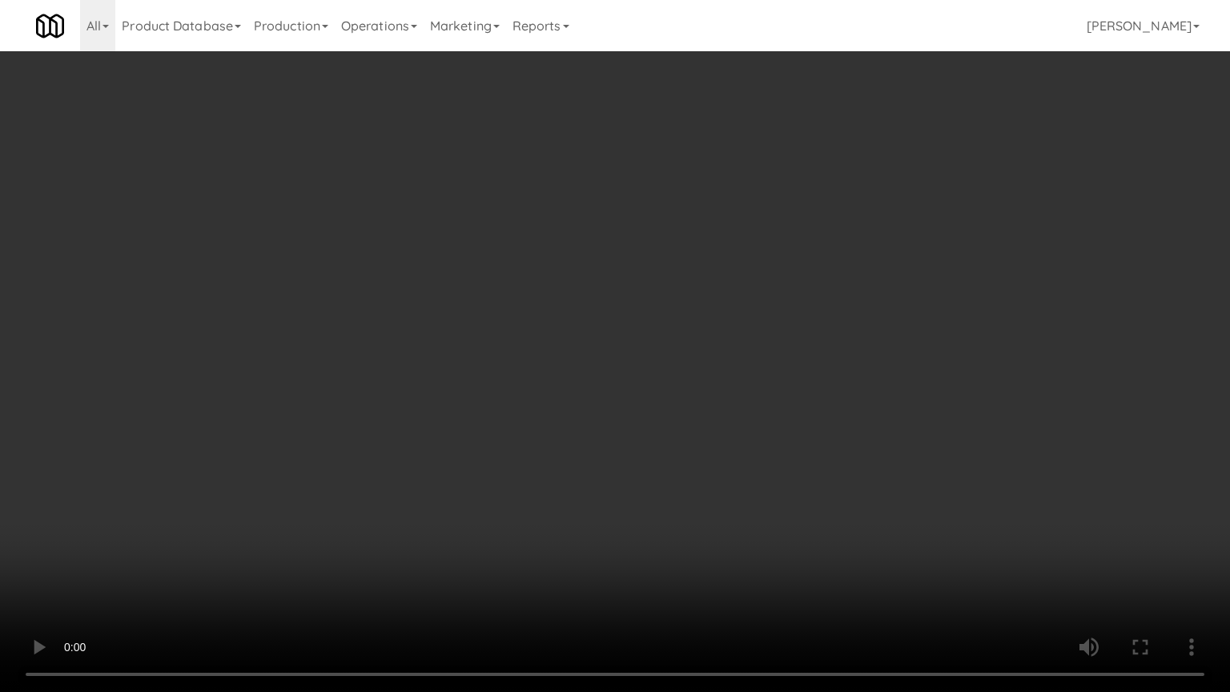
click at [541, 505] on video at bounding box center [615, 346] width 1230 height 692
click at [544, 507] on video at bounding box center [615, 346] width 1230 height 692
drag, startPoint x: 544, startPoint y: 507, endPoint x: 544, endPoint y: 515, distance: 8.0
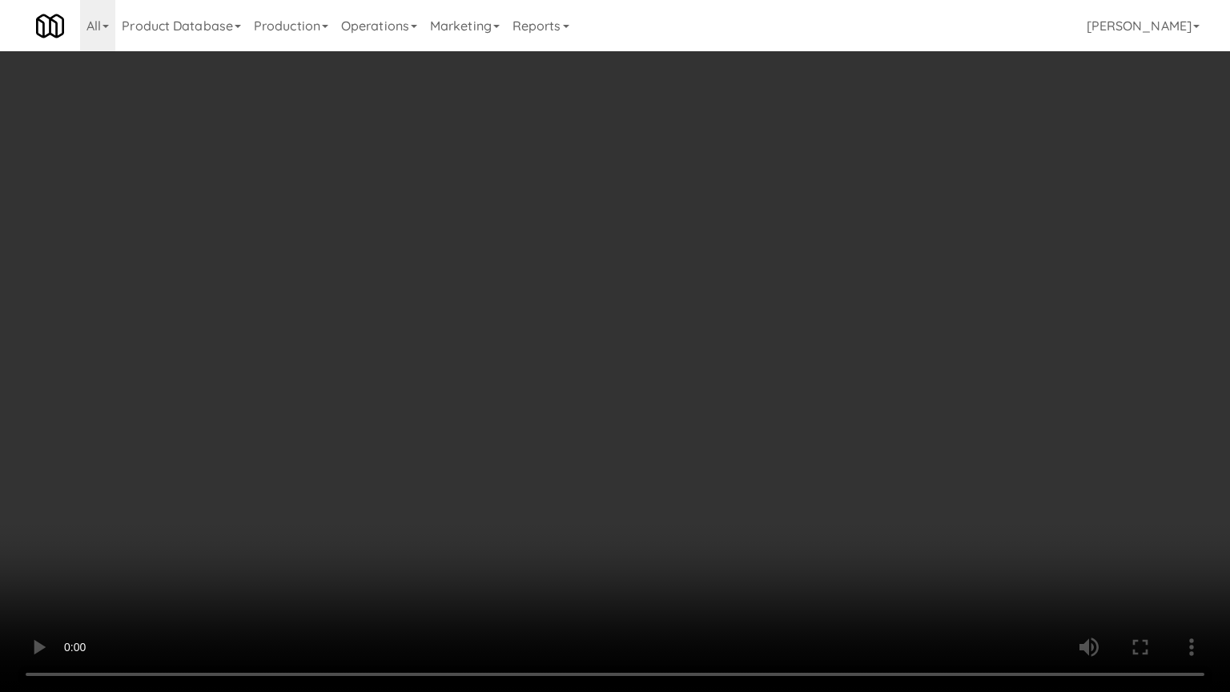
click at [544, 510] on video at bounding box center [615, 346] width 1230 height 692
click at [679, 448] on video at bounding box center [615, 346] width 1230 height 692
click at [682, 452] on video at bounding box center [615, 346] width 1230 height 692
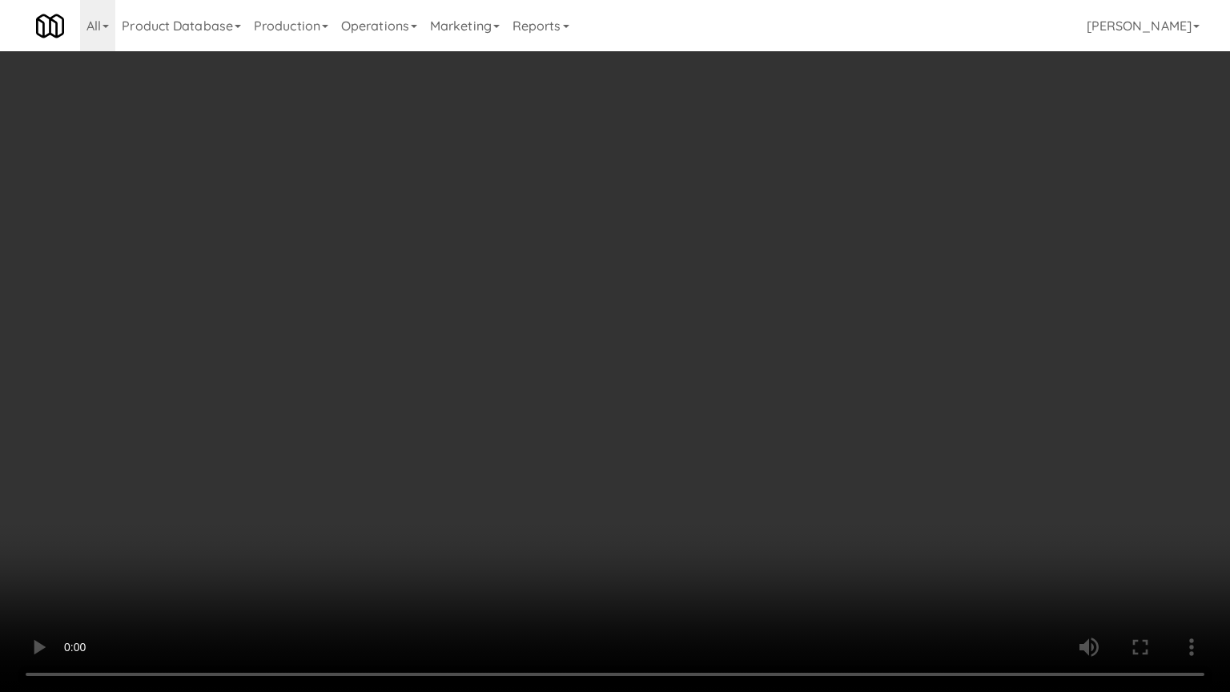
click at [685, 443] on video at bounding box center [615, 346] width 1230 height 692
click at [685, 452] on video at bounding box center [615, 346] width 1230 height 692
click at [717, 417] on video at bounding box center [615, 346] width 1230 height 692
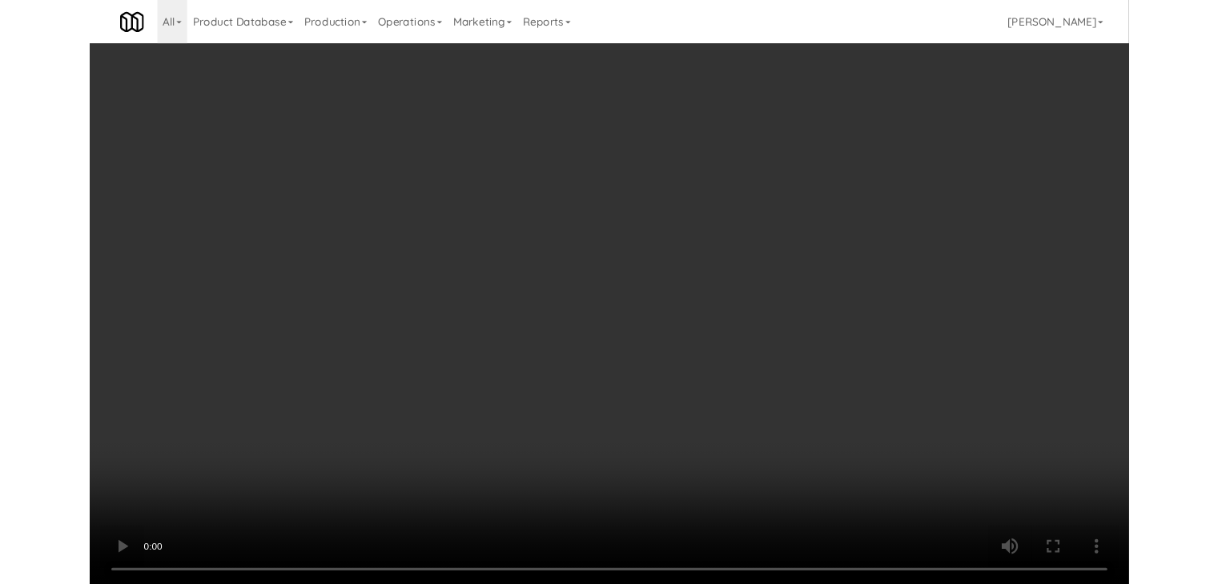
scroll to position [4509, 0]
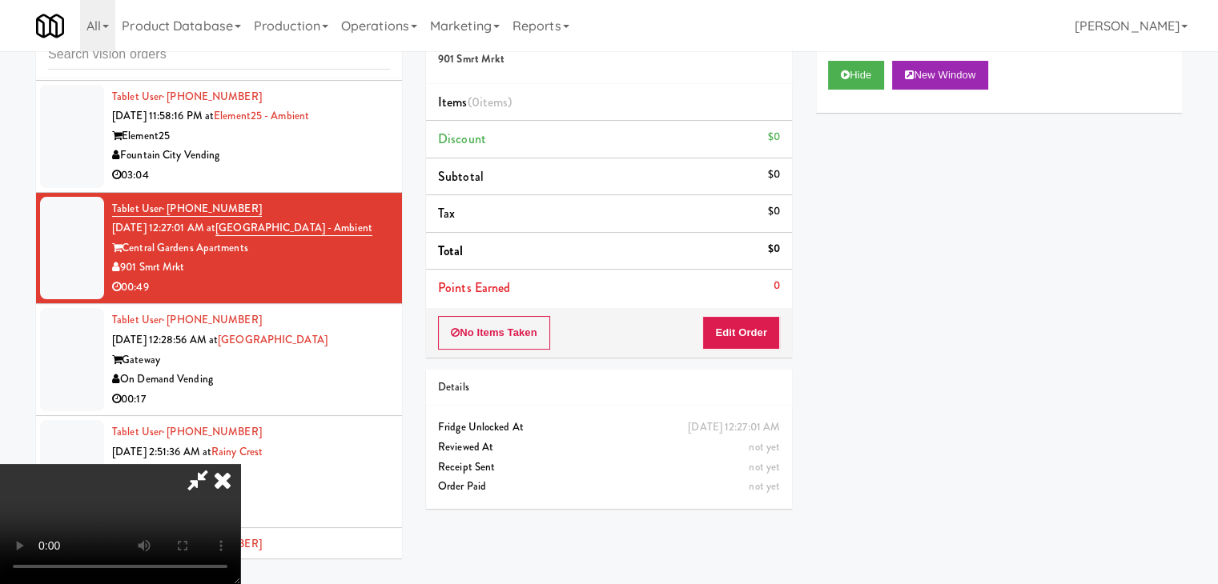
click at [240, 464] on video at bounding box center [120, 524] width 240 height 120
drag, startPoint x: 756, startPoint y: 324, endPoint x: 804, endPoint y: 293, distance: 57.3
click at [757, 324] on button "Edit Order" at bounding box center [741, 333] width 78 height 34
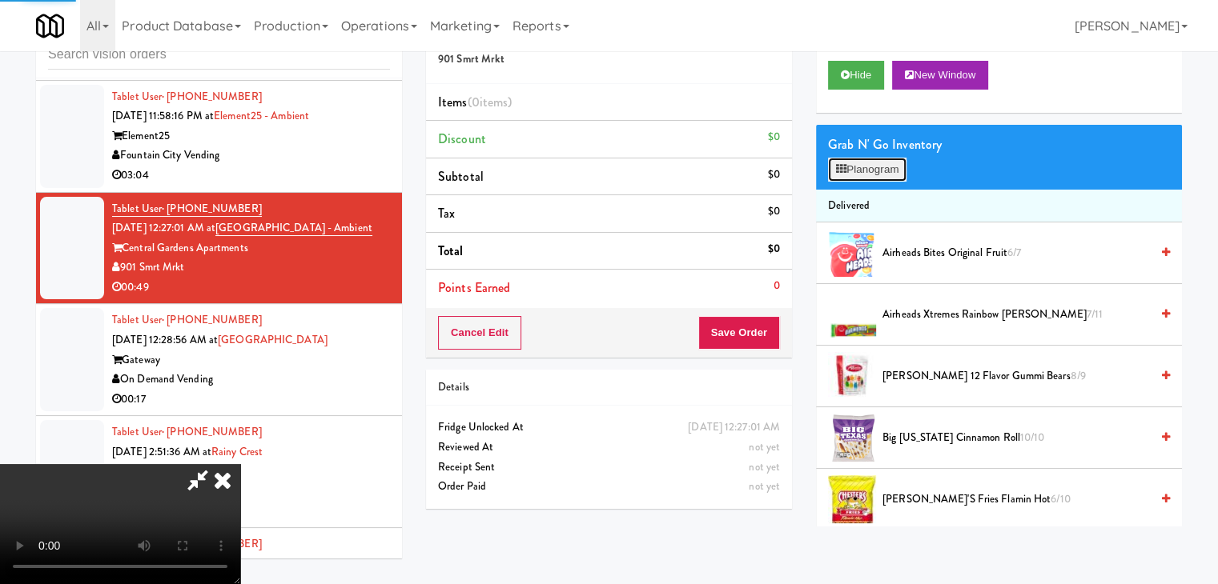
click at [881, 170] on button "Planogram" at bounding box center [867, 170] width 78 height 24
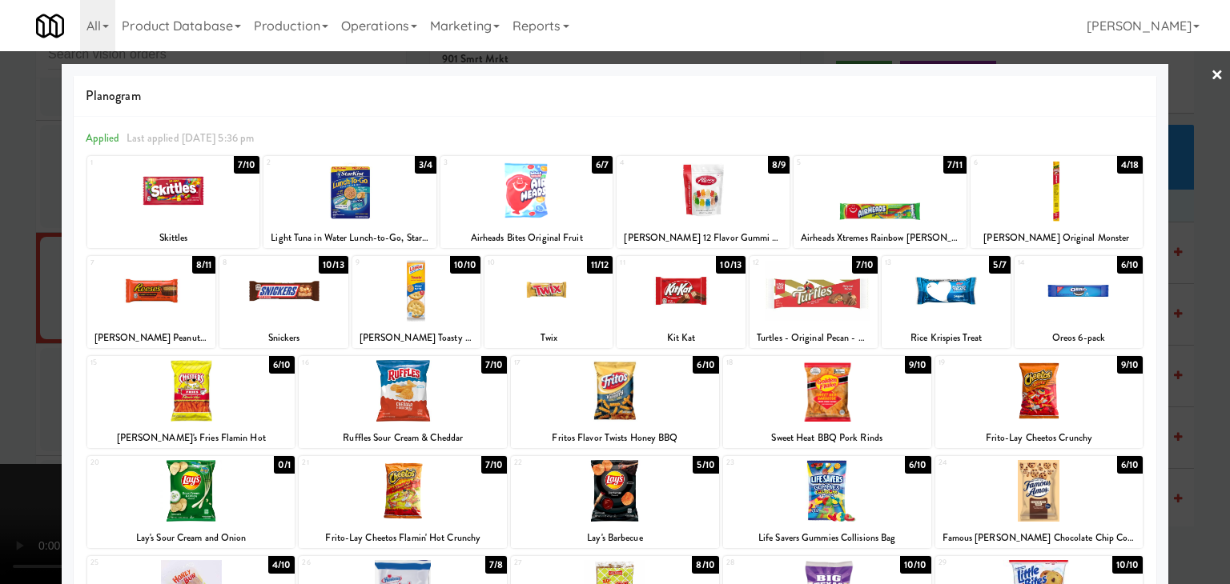
click at [859, 398] on div at bounding box center [827, 391] width 208 height 62
click at [1074, 311] on div at bounding box center [1078, 291] width 128 height 62
drag, startPoint x: 1207, startPoint y: 322, endPoint x: 1185, endPoint y: 325, distance: 22.6
click at [1209, 322] on div at bounding box center [615, 292] width 1230 height 584
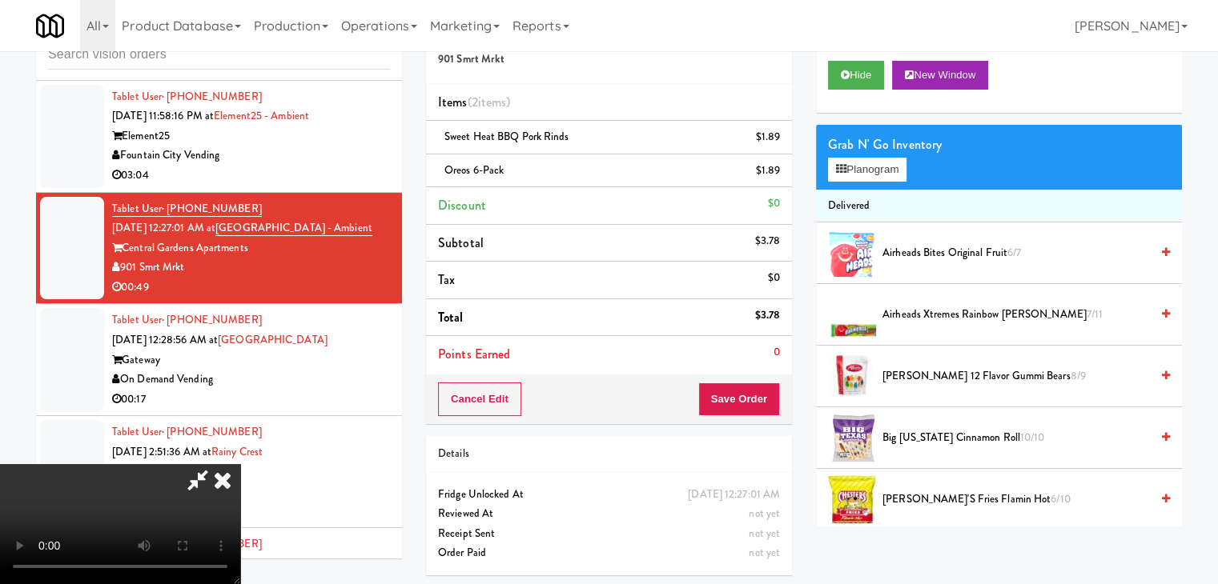
drag, startPoint x: 577, startPoint y: 369, endPoint x: 588, endPoint y: 389, distance: 22.9
click at [240, 464] on video at bounding box center [120, 524] width 240 height 120
click at [756, 400] on button "Save Order" at bounding box center [739, 400] width 82 height 34
click at [756, 399] on button "Save Order" at bounding box center [739, 400] width 82 height 34
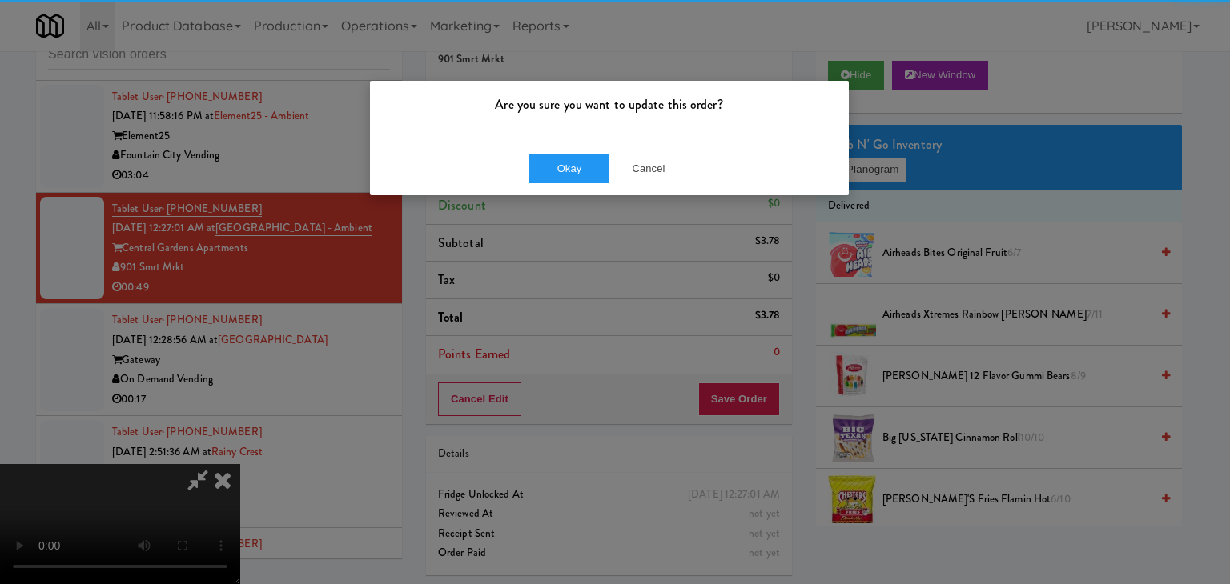
click at [570, 148] on div "Okay Cancel" at bounding box center [609, 169] width 479 height 54
drag, startPoint x: 571, startPoint y: 151, endPoint x: 568, endPoint y: 161, distance: 9.9
click at [569, 159] on div "Okay Cancel" at bounding box center [609, 169] width 479 height 54
click at [568, 161] on button "Okay" at bounding box center [569, 169] width 80 height 29
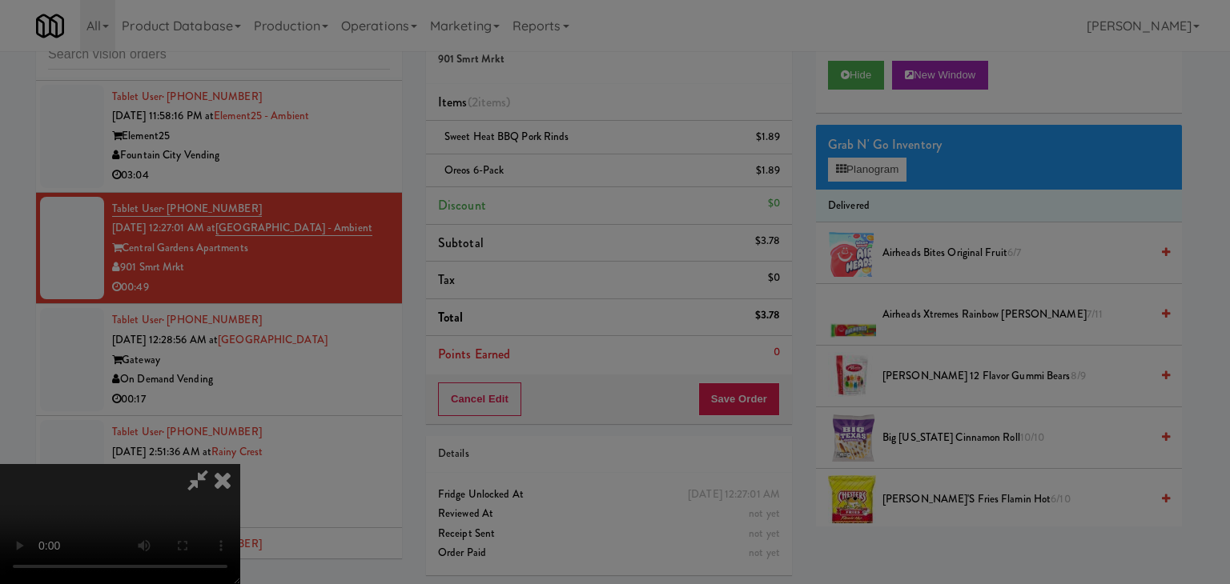
click at [568, 154] on button "Okay" at bounding box center [569, 139] width 80 height 29
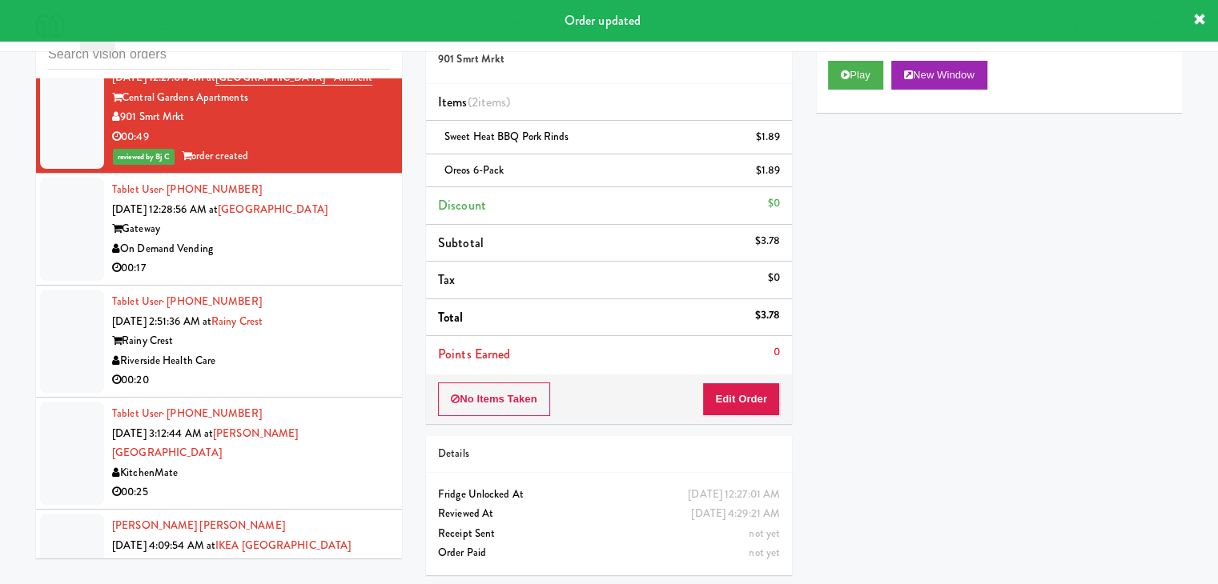
scroll to position [4669, 0]
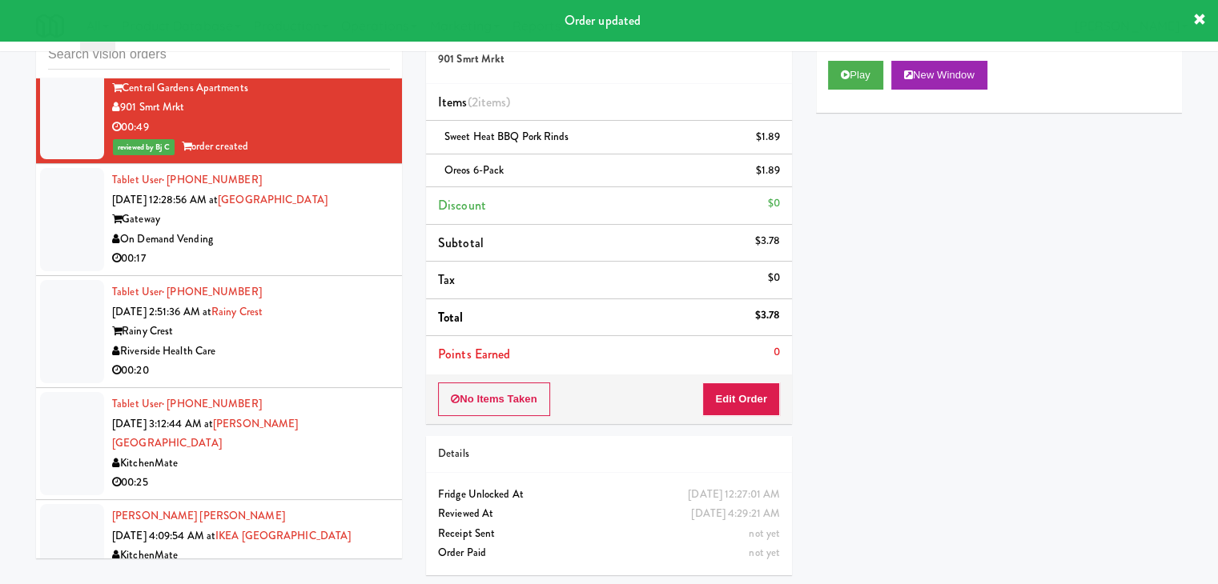
click at [363, 230] on div "On Demand Vending" at bounding box center [251, 240] width 278 height 20
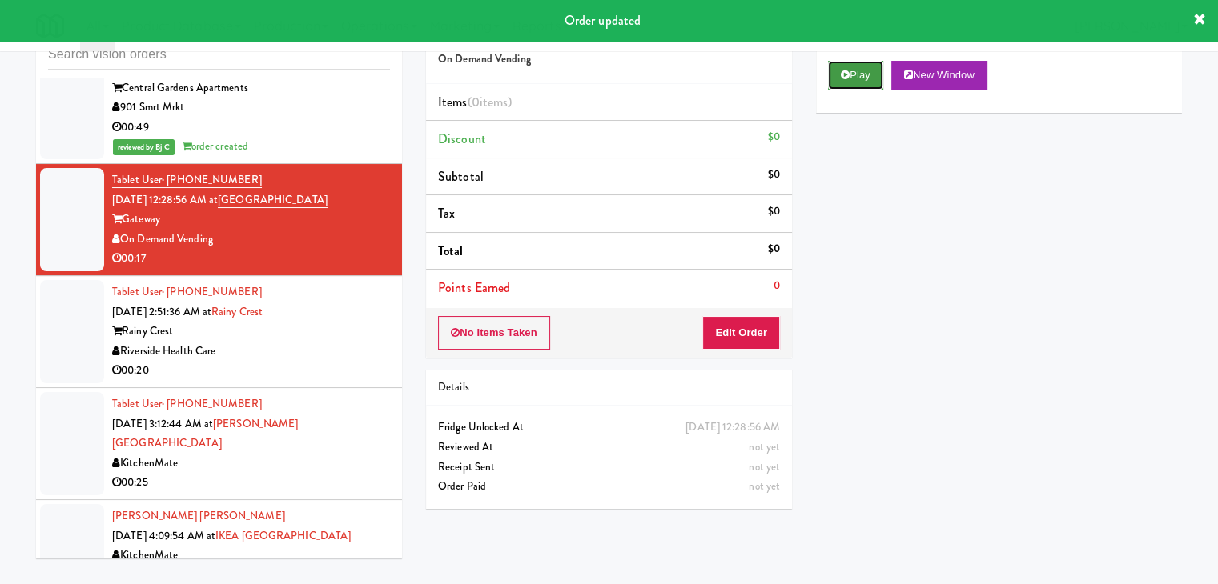
click at [841, 81] on button "Play" at bounding box center [855, 75] width 55 height 29
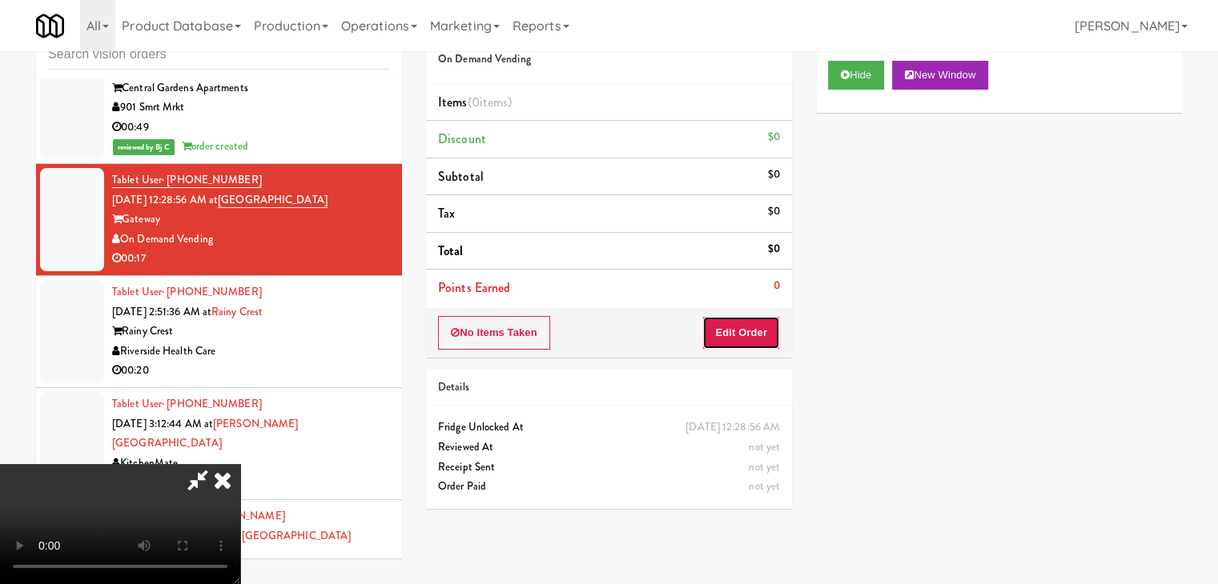
click at [755, 329] on button "Edit Order" at bounding box center [741, 333] width 78 height 34
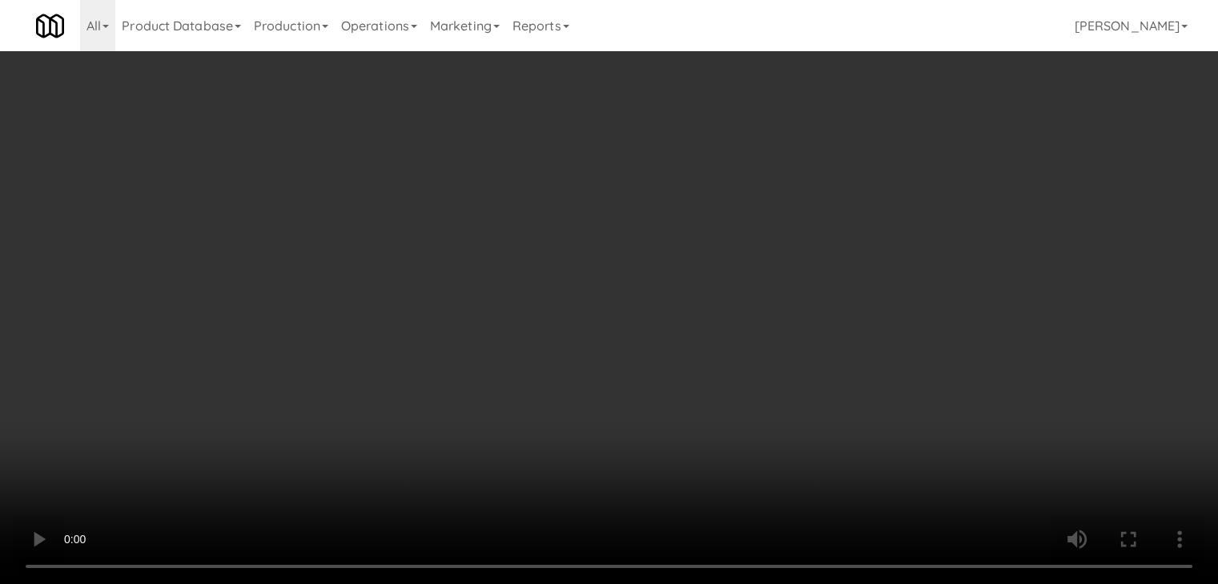
scroll to position [4629, 0]
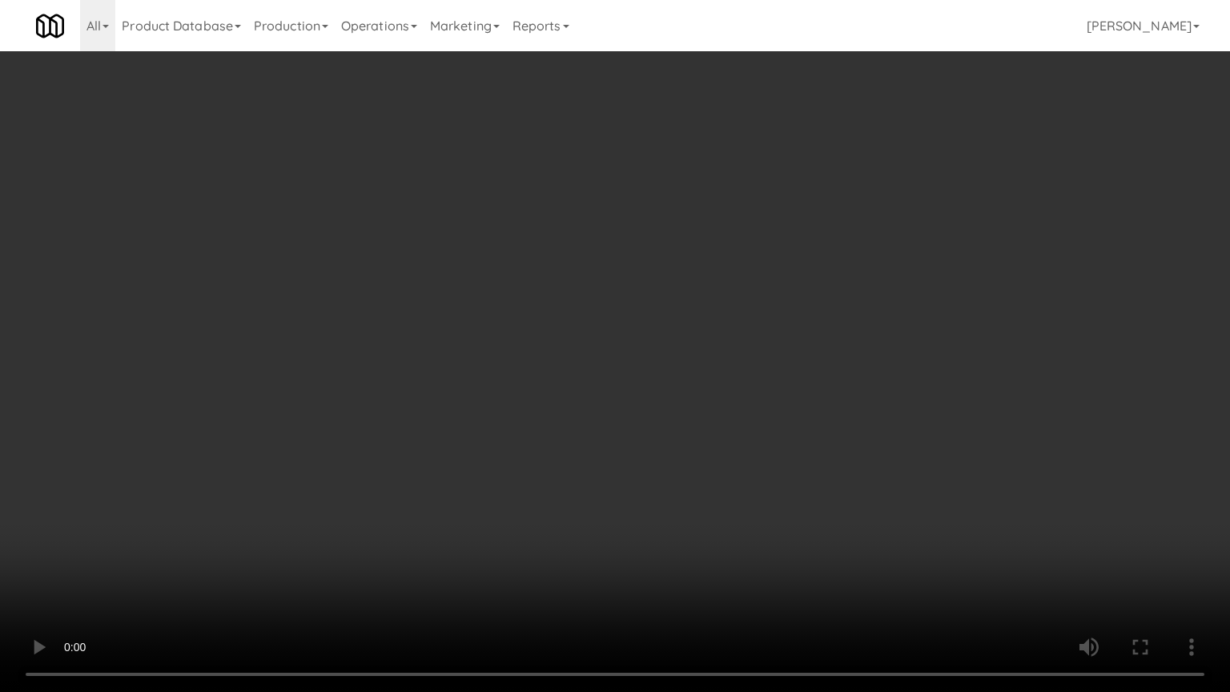
click at [760, 389] on video at bounding box center [615, 346] width 1230 height 692
click at [833, 386] on video at bounding box center [615, 346] width 1230 height 692
click at [833, 382] on video at bounding box center [615, 346] width 1230 height 692
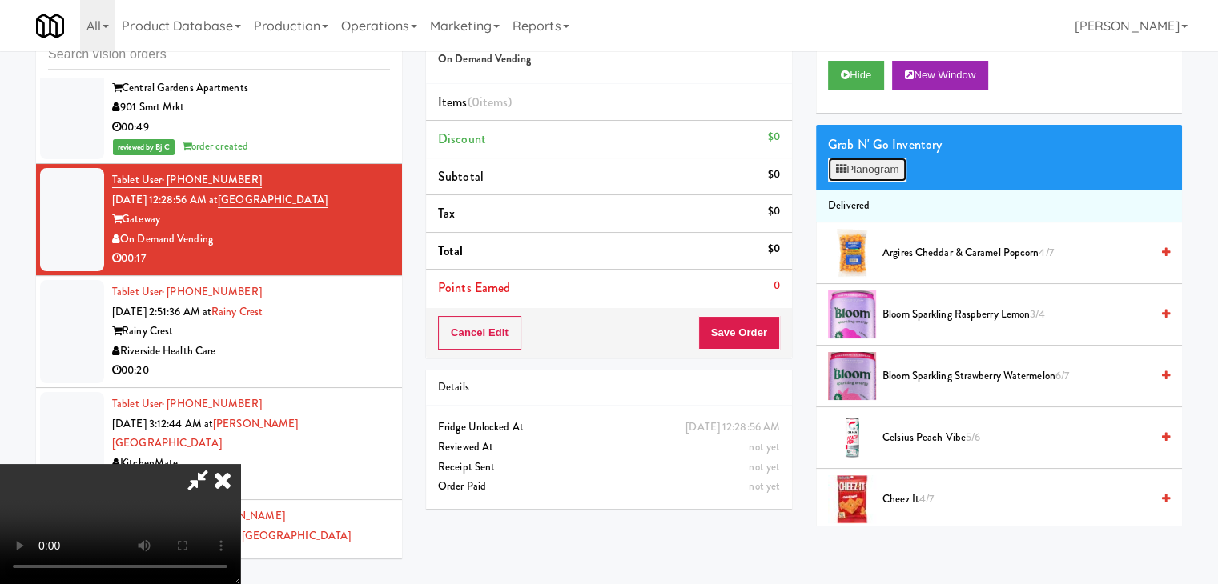
click at [881, 176] on button "Planogram" at bounding box center [867, 170] width 78 height 24
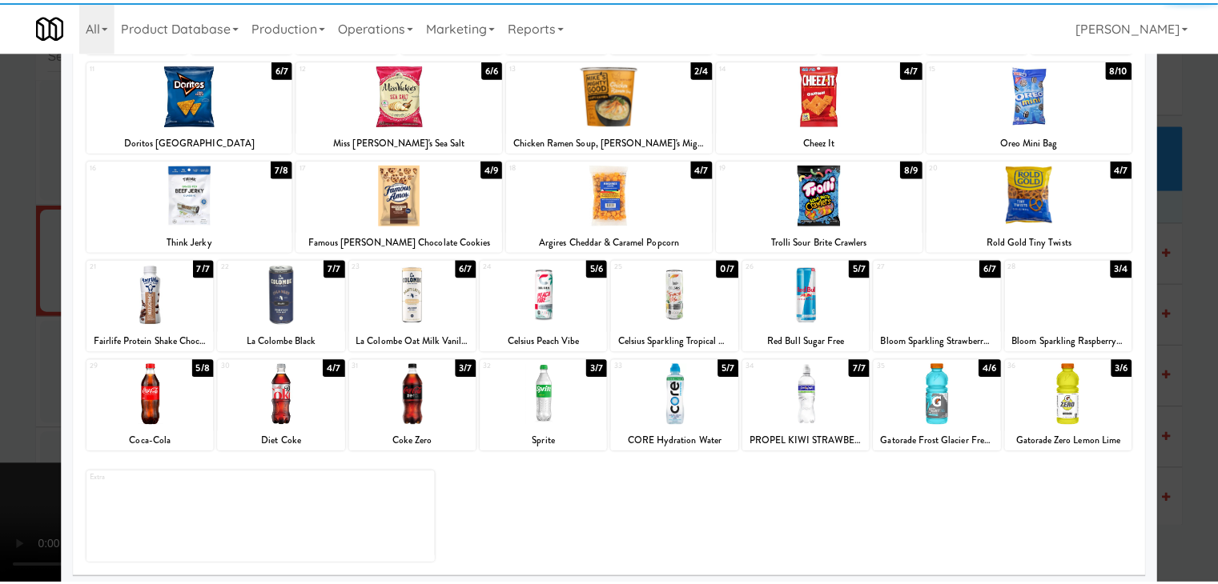
scroll to position [202, 0]
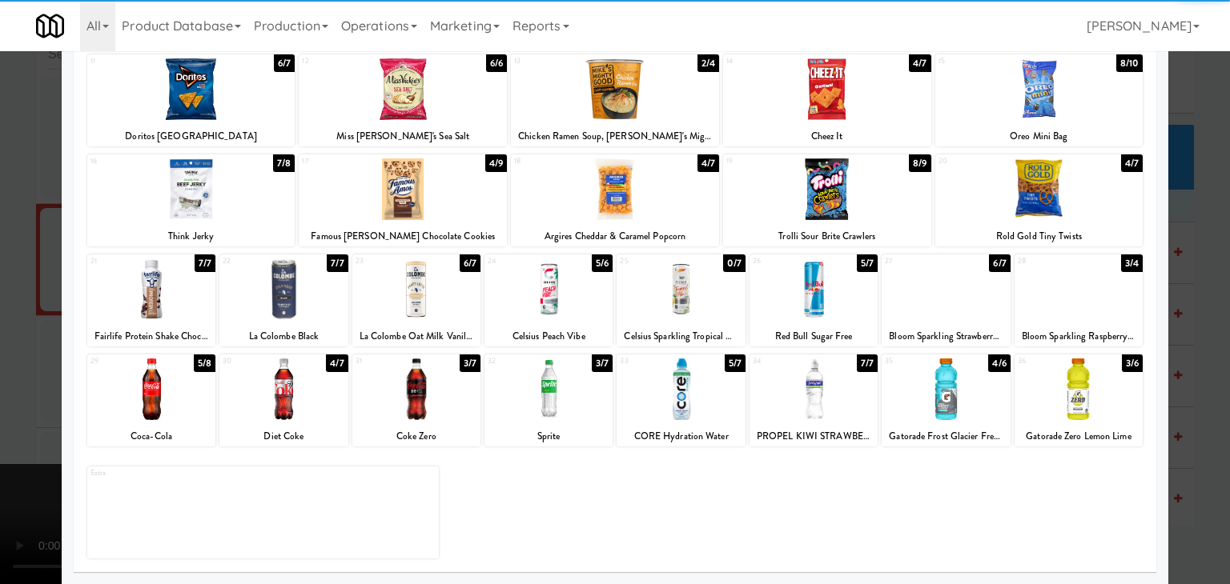
drag, startPoint x: 432, startPoint y: 388, endPoint x: 308, endPoint y: 383, distance: 124.2
click at [429, 388] on div at bounding box center [416, 390] width 128 height 62
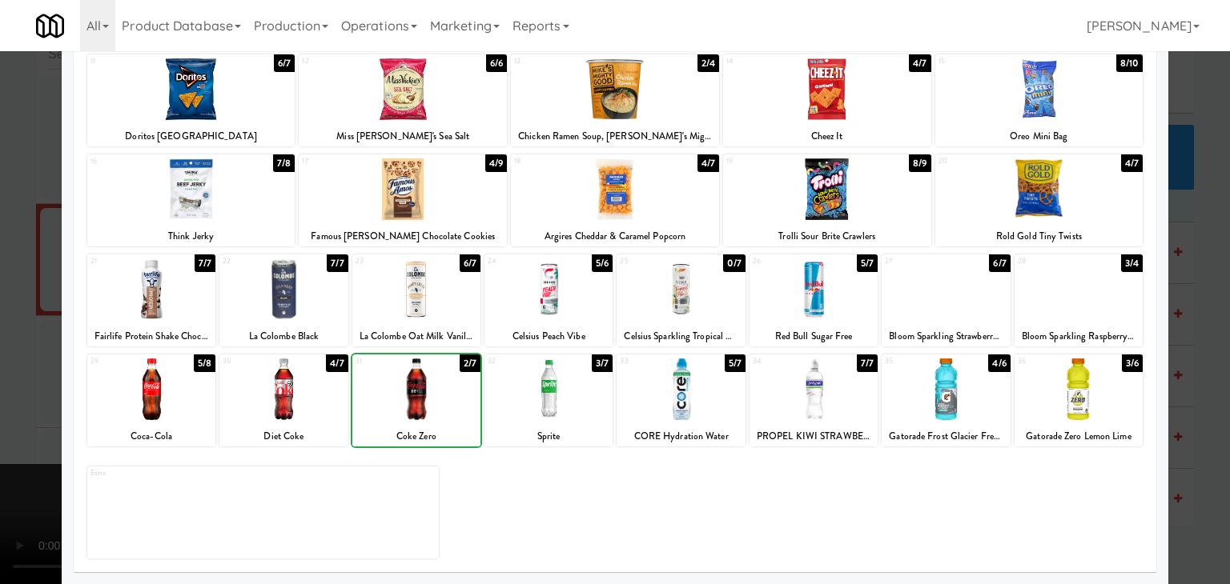
click at [304, 383] on div at bounding box center [283, 390] width 128 height 62
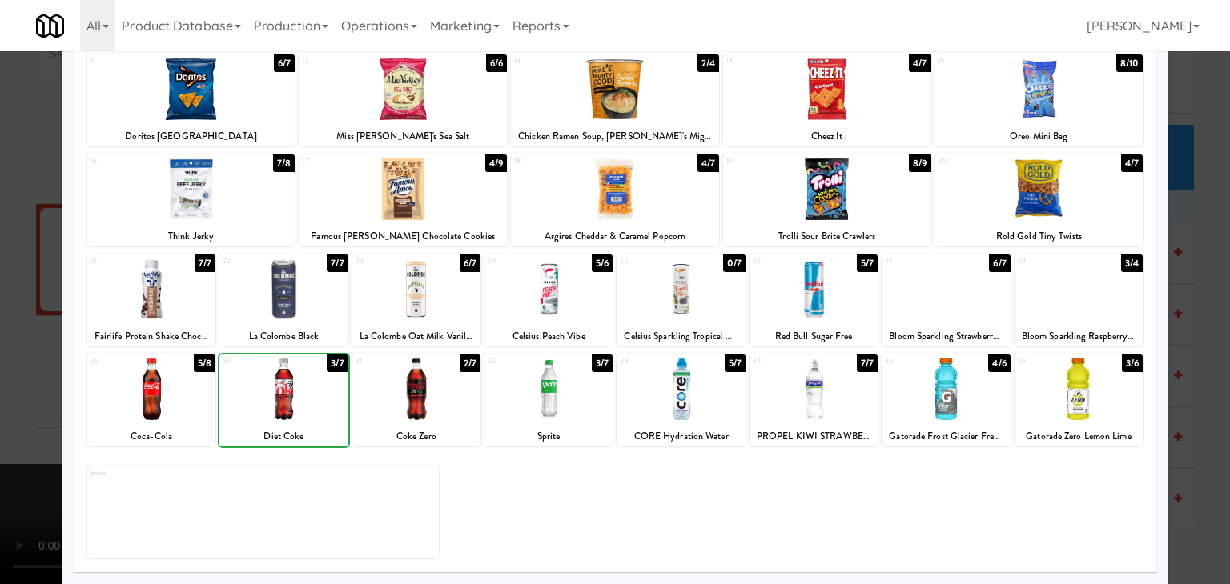
drag, startPoint x: 0, startPoint y: 348, endPoint x: 154, endPoint y: 347, distance: 153.7
click at [4, 347] on div at bounding box center [615, 292] width 1230 height 584
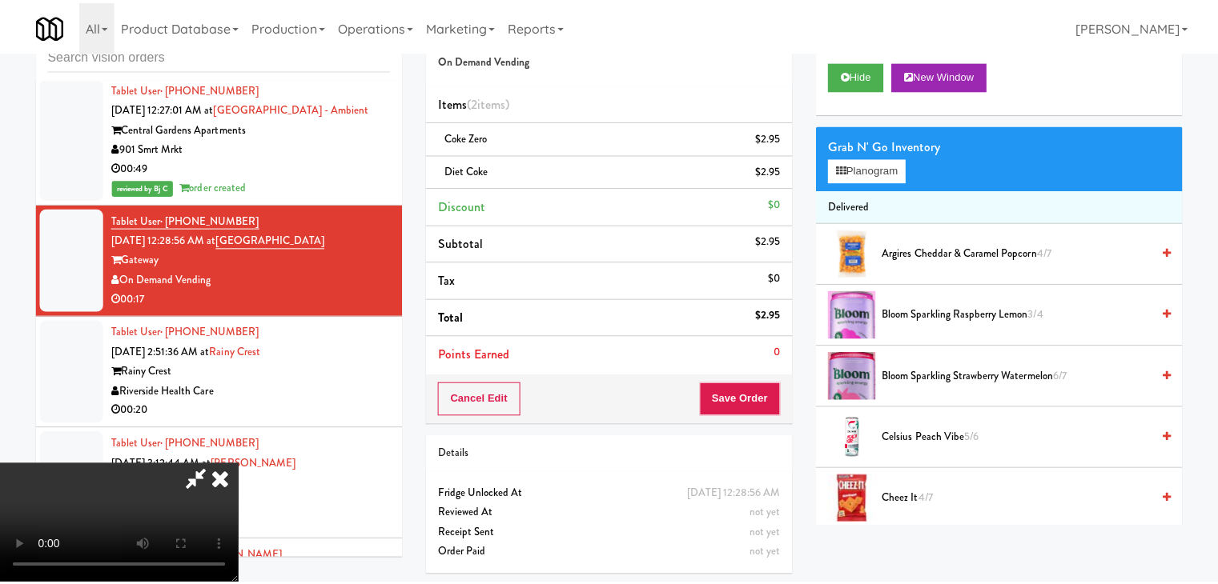
scroll to position [4669, 0]
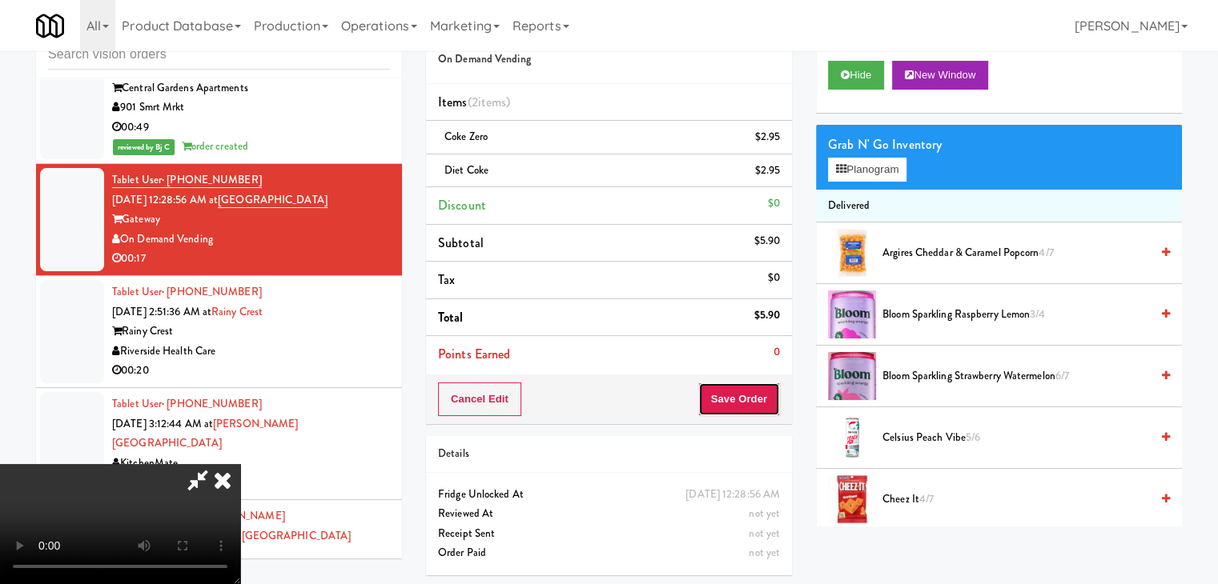
click at [762, 395] on button "Save Order" at bounding box center [739, 400] width 82 height 34
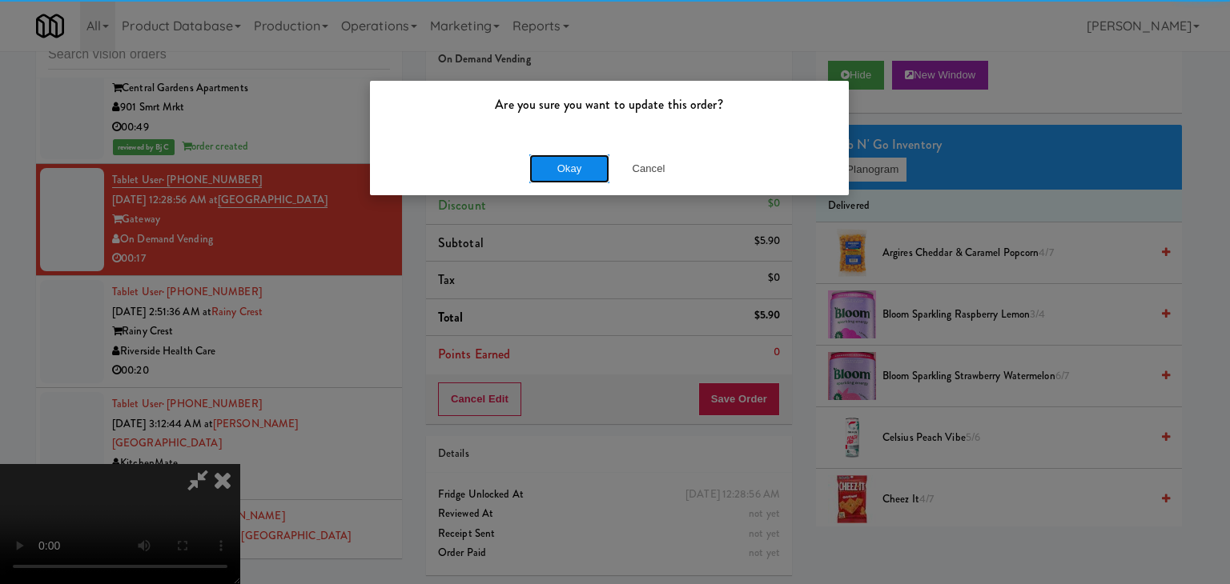
click at [556, 180] on button "Okay" at bounding box center [569, 169] width 80 height 29
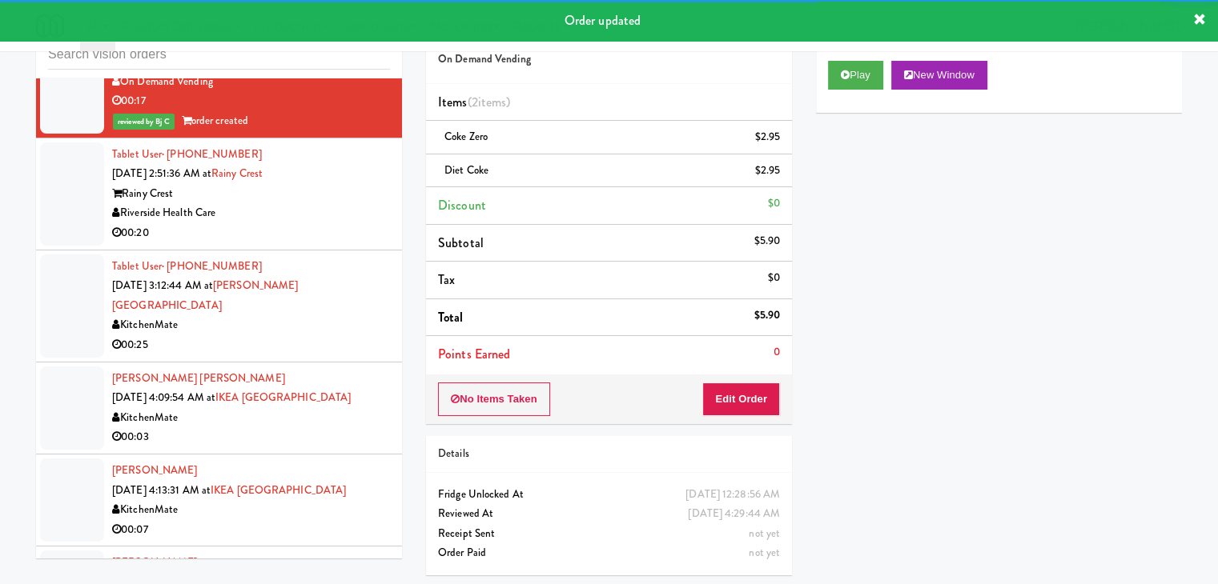
scroll to position [4829, 0]
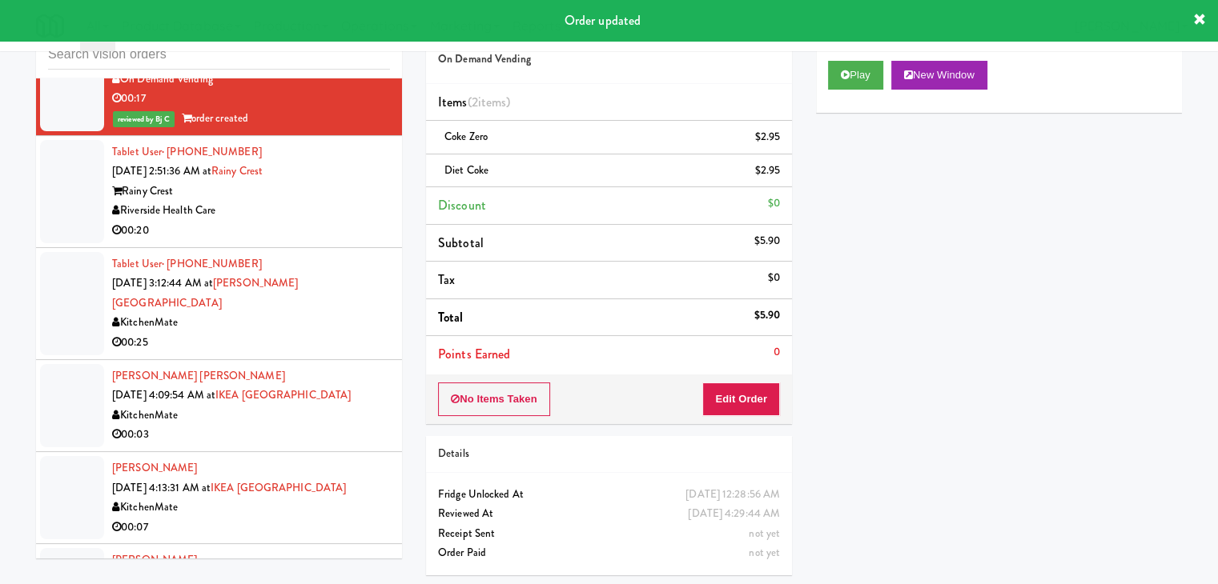
click at [336, 221] on div "00:20" at bounding box center [251, 231] width 278 height 20
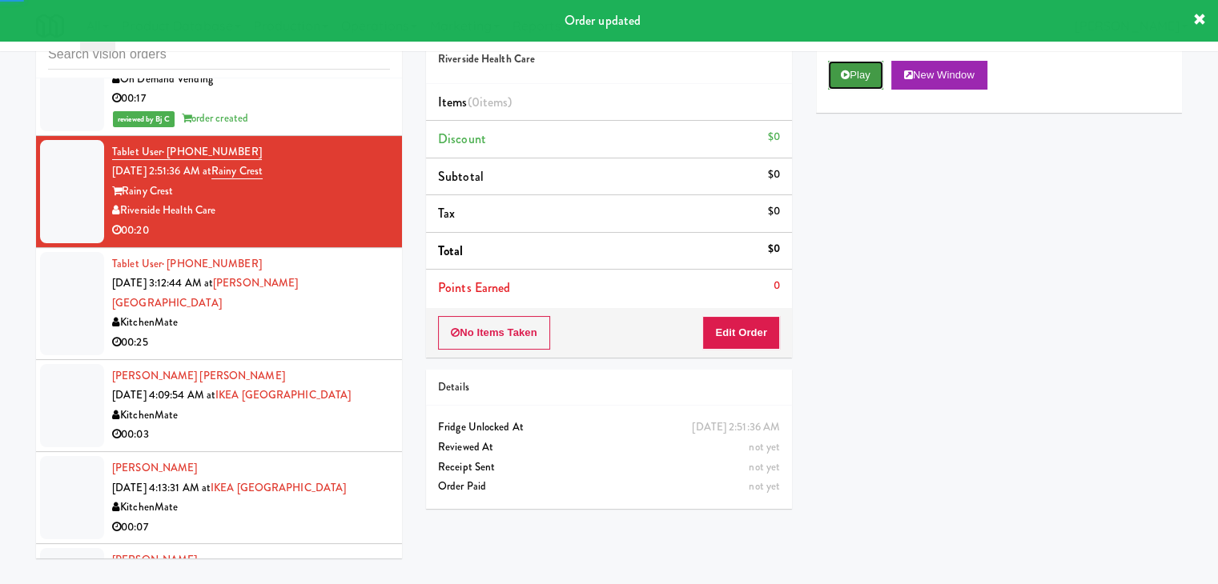
click at [868, 67] on button "Play" at bounding box center [855, 75] width 55 height 29
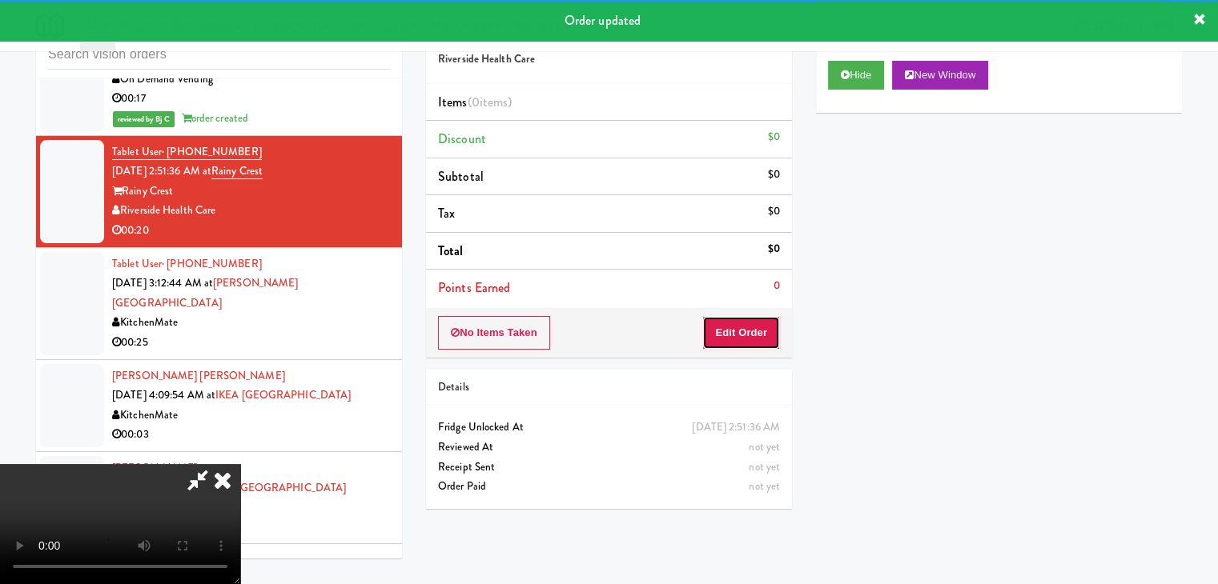
click at [739, 330] on button "Edit Order" at bounding box center [741, 333] width 78 height 34
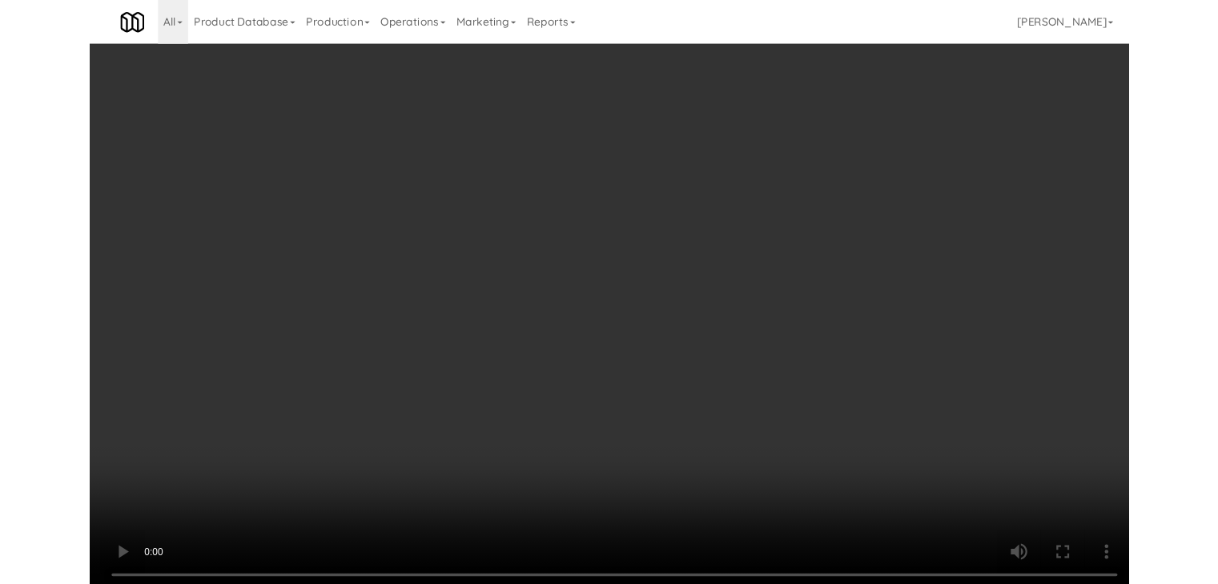
scroll to position [4790, 0]
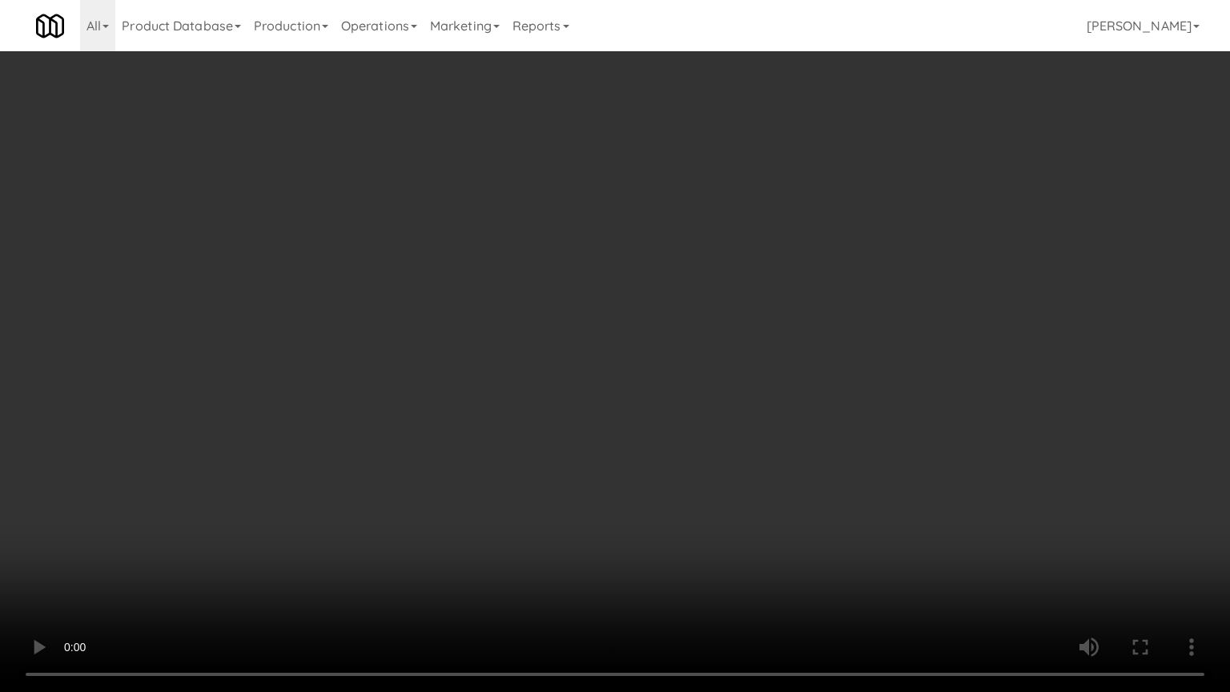
click at [718, 415] on video at bounding box center [615, 346] width 1230 height 692
click at [719, 410] on video at bounding box center [615, 346] width 1230 height 692
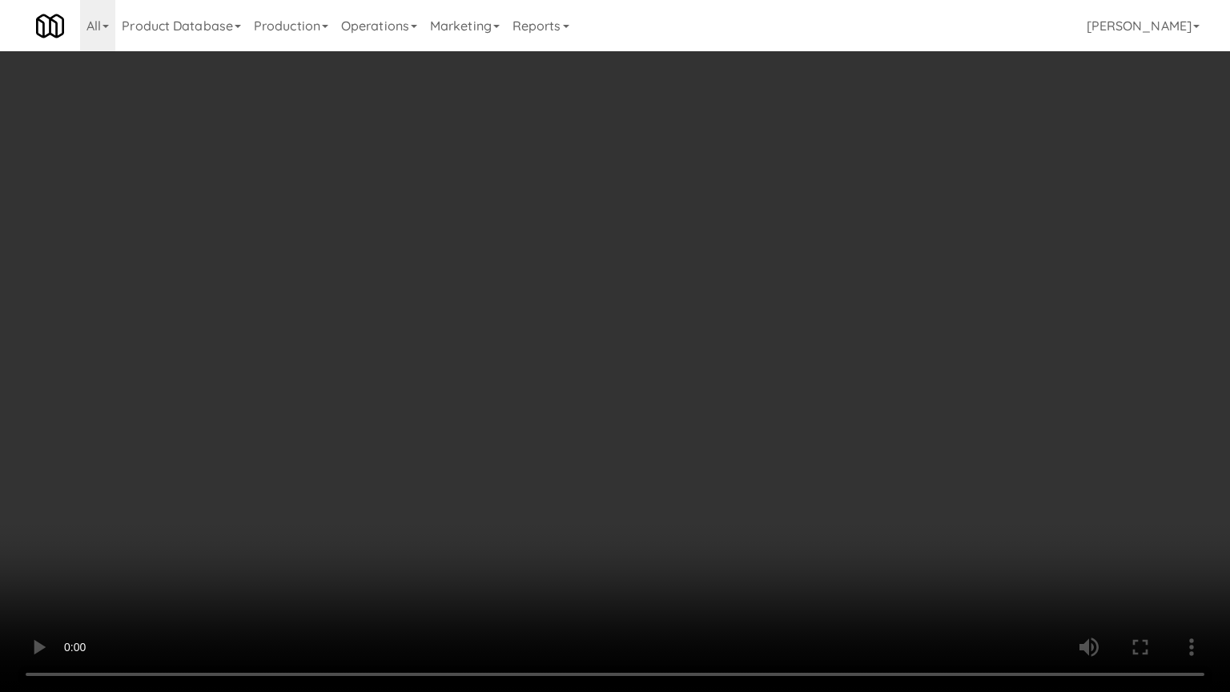
click at [719, 410] on video at bounding box center [615, 346] width 1230 height 692
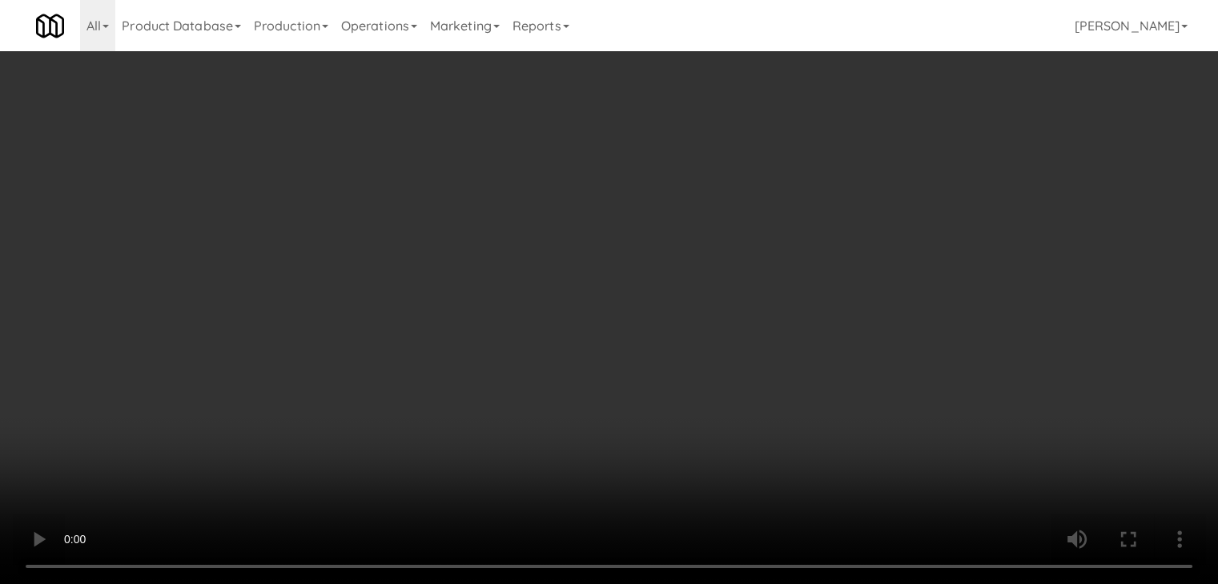
scroll to position [4829, 0]
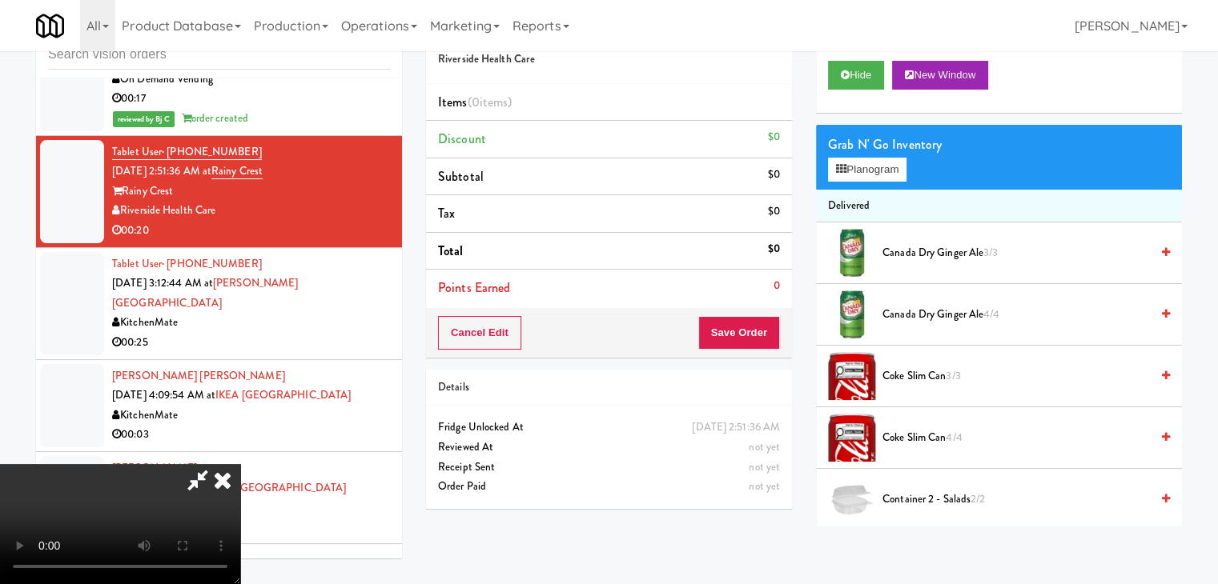
click at [240, 464] on video at bounding box center [120, 524] width 240 height 120
click at [852, 180] on button "Planogram" at bounding box center [867, 170] width 78 height 24
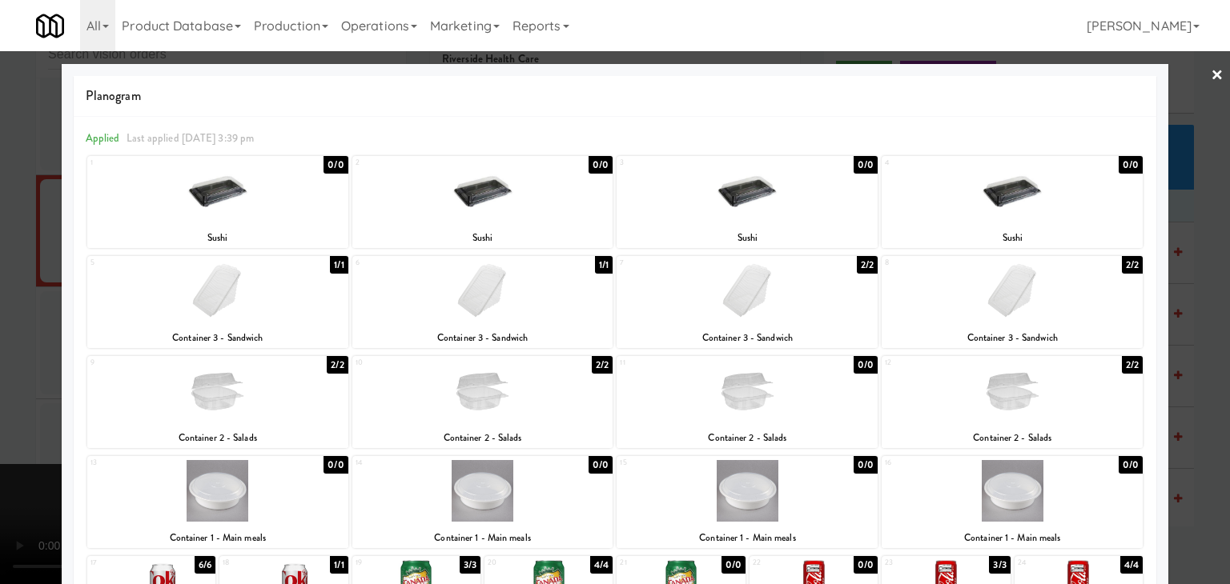
click at [0, 347] on div at bounding box center [615, 292] width 1230 height 584
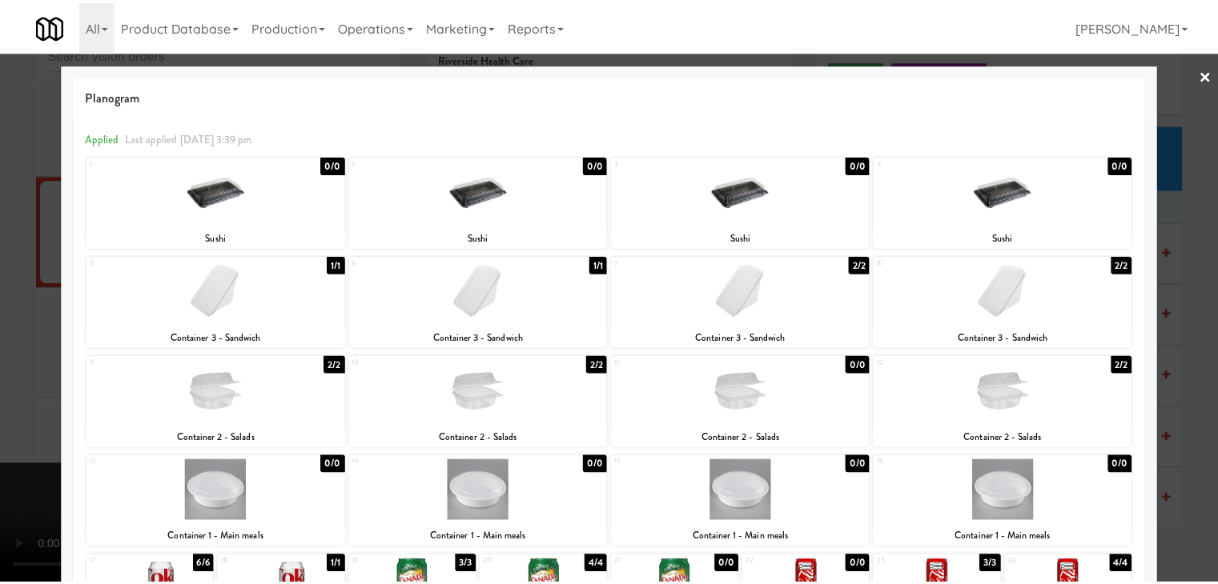
scroll to position [4829, 0]
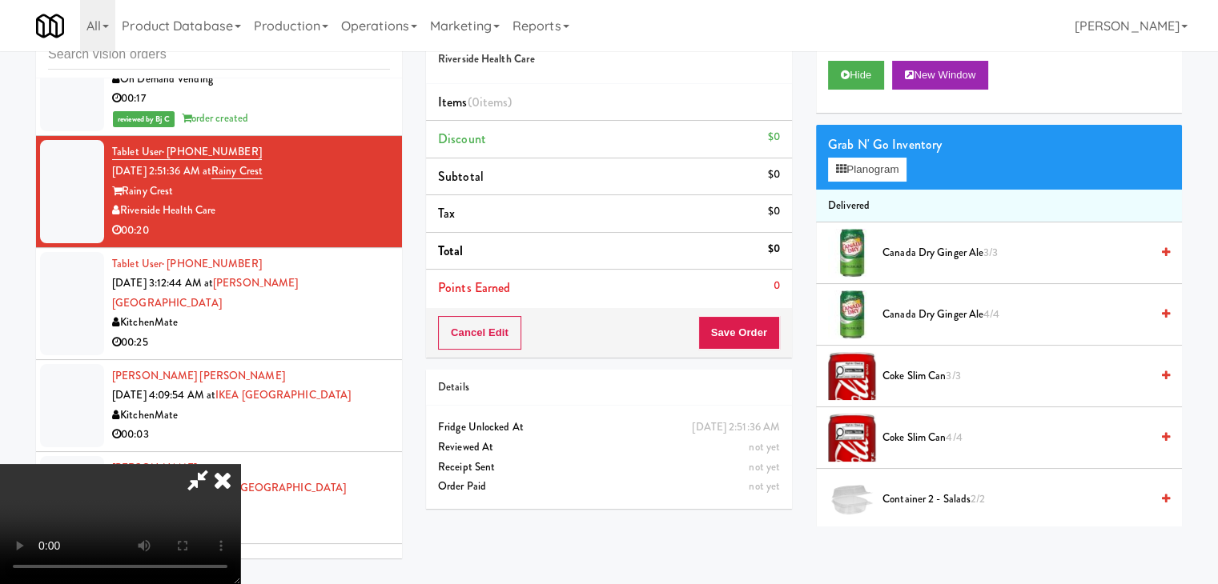
click at [240, 464] on icon at bounding box center [222, 480] width 35 height 32
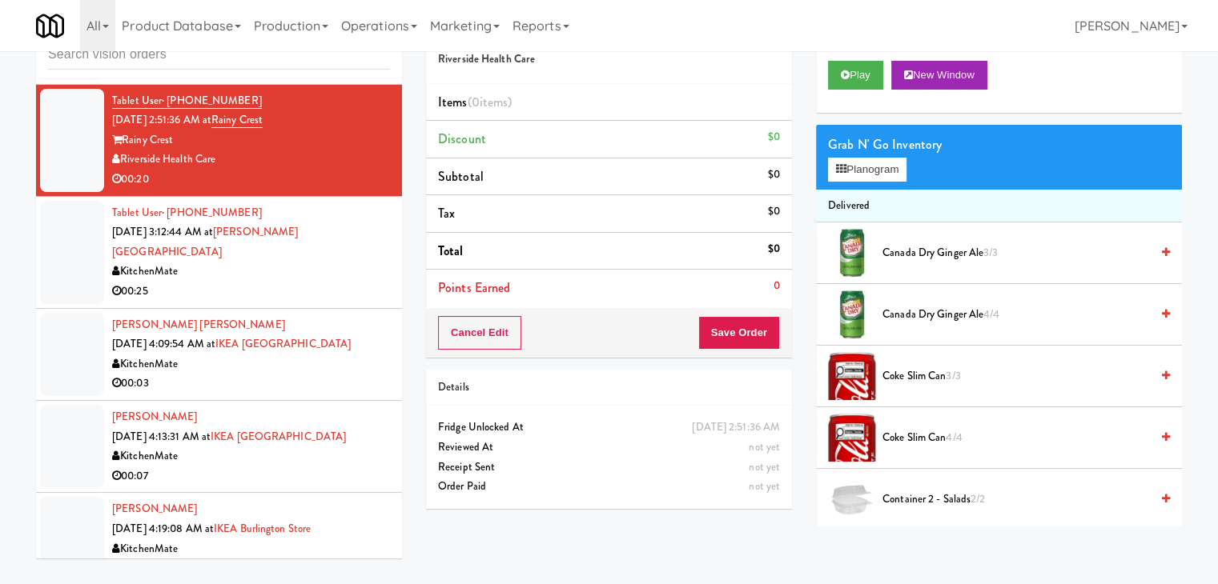
scroll to position [4909, 0]
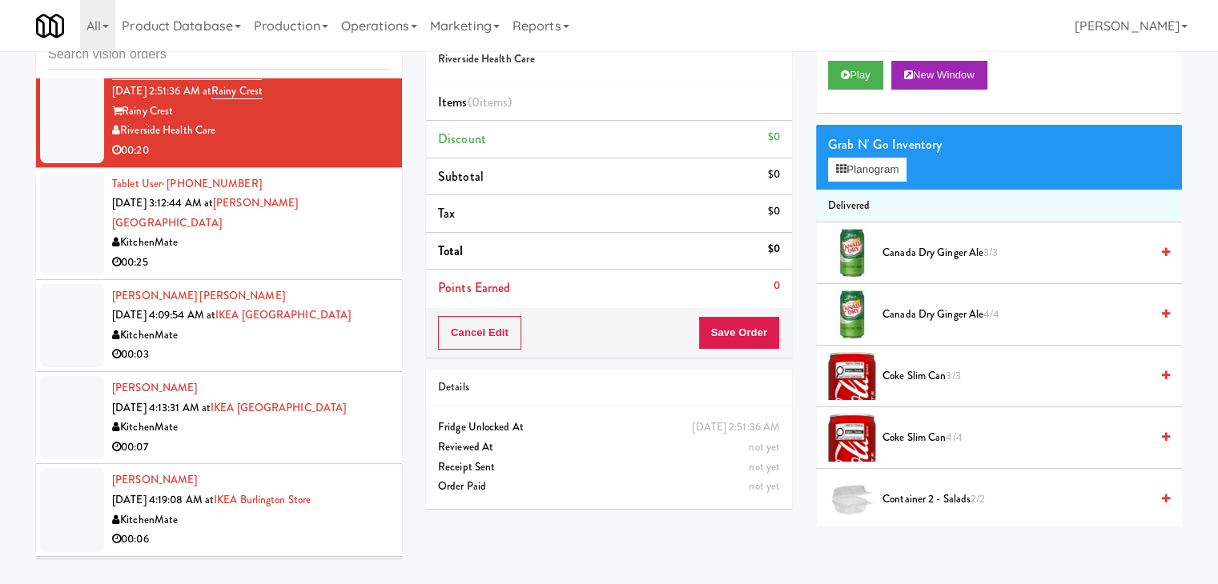
click at [355, 253] on div "00:25" at bounding box center [251, 263] width 278 height 20
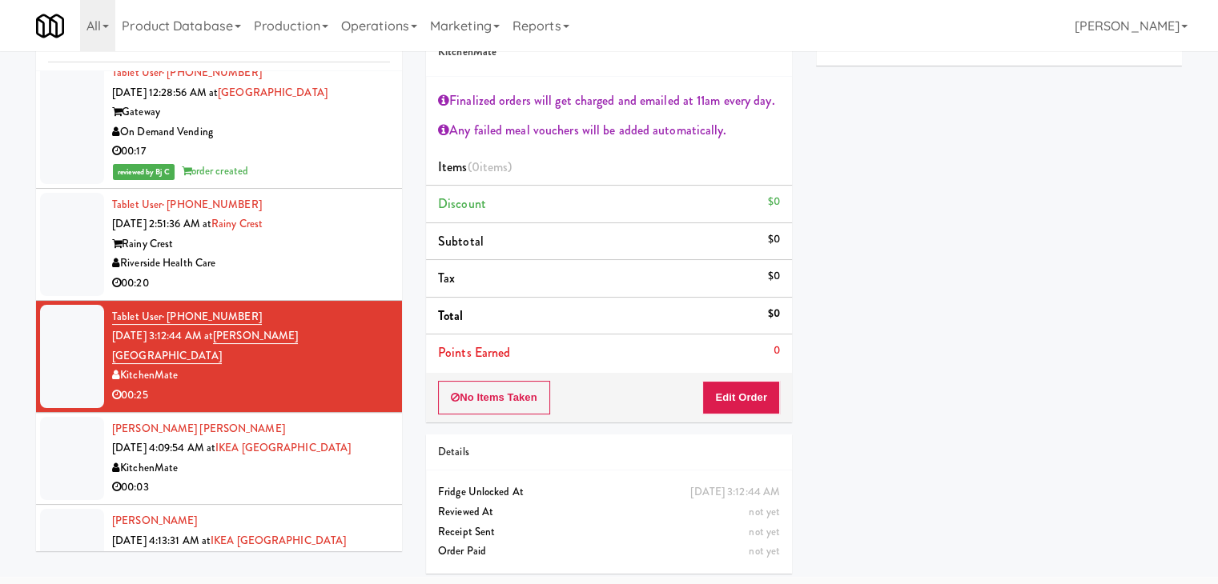
scroll to position [4989, 0]
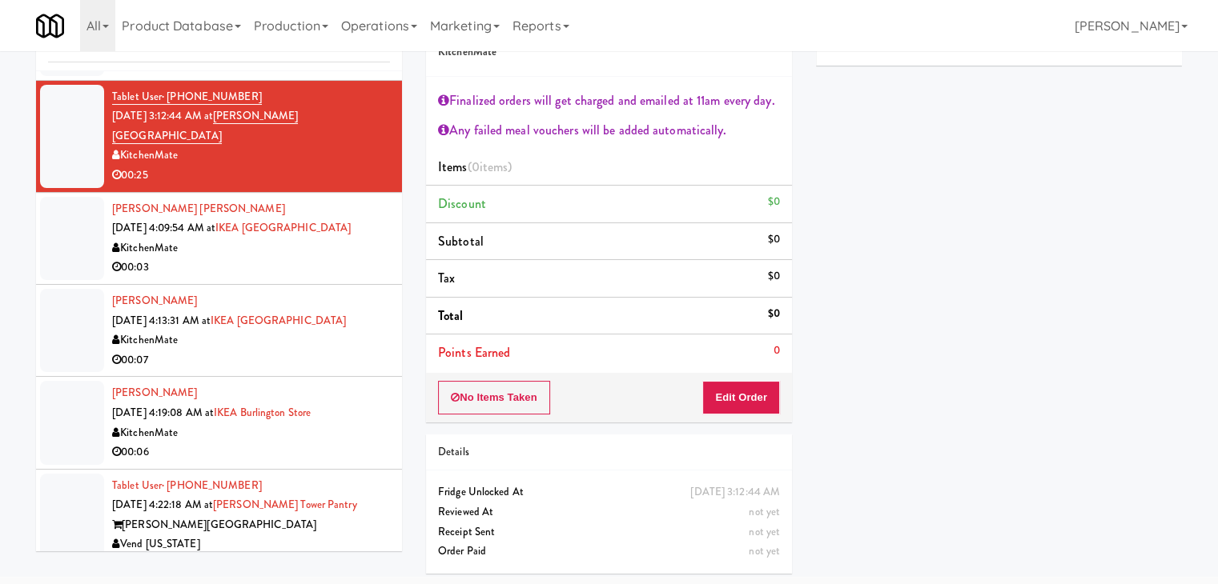
click at [346, 351] on div "00:07" at bounding box center [251, 361] width 278 height 20
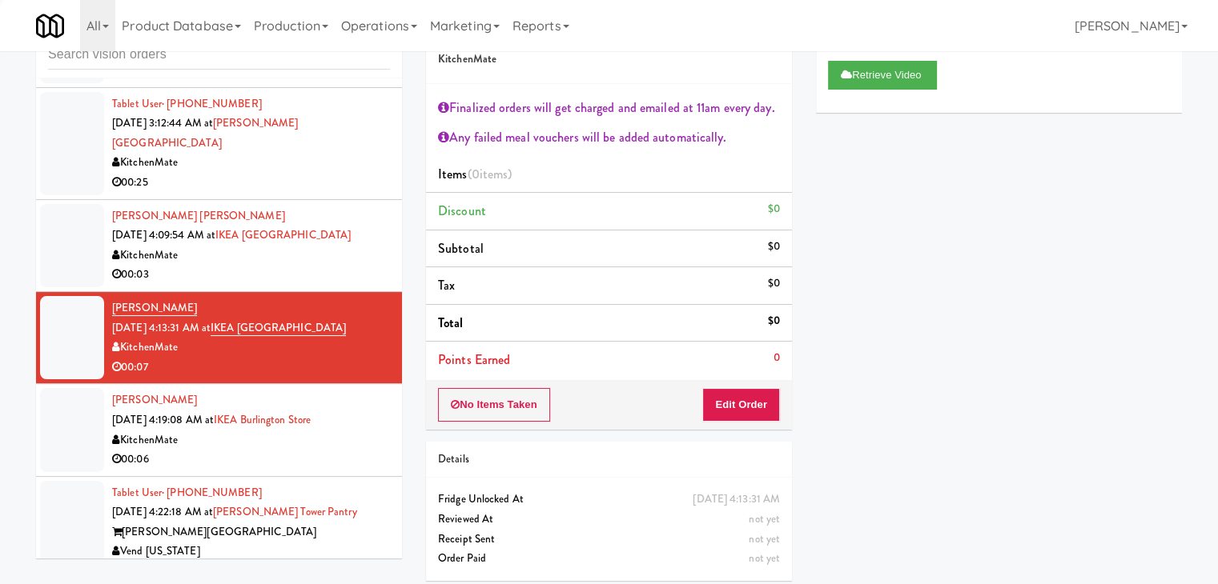
scroll to position [58, 0]
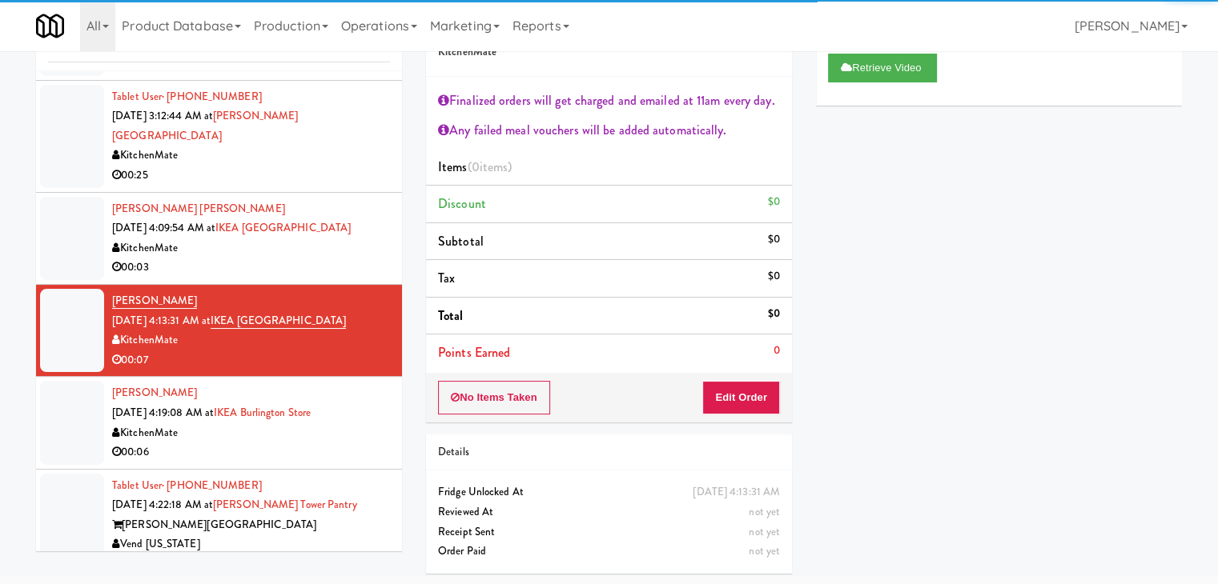
click at [370, 424] on div "KitchenMate" at bounding box center [251, 434] width 278 height 20
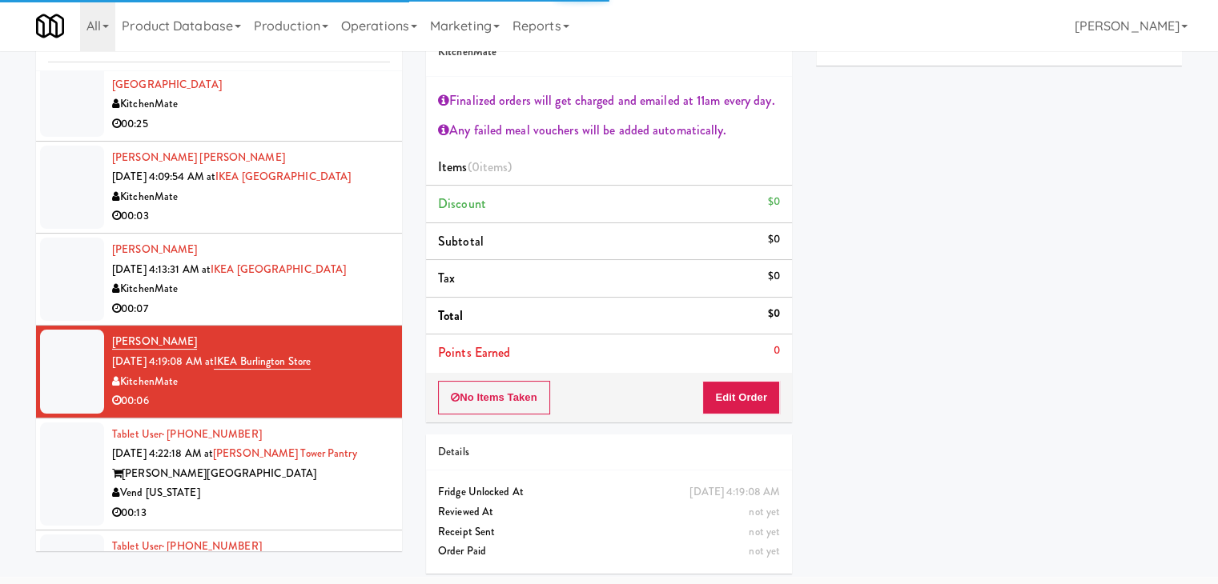
scroll to position [5069, 0]
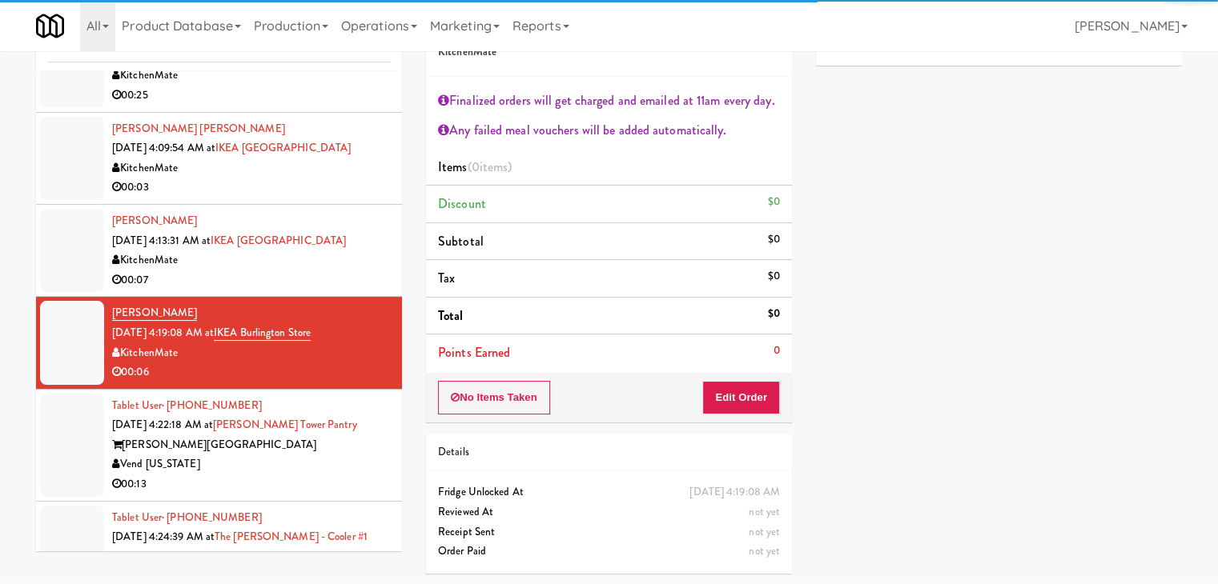
click at [343, 455] on div "Vend [US_STATE]" at bounding box center [251, 465] width 278 height 20
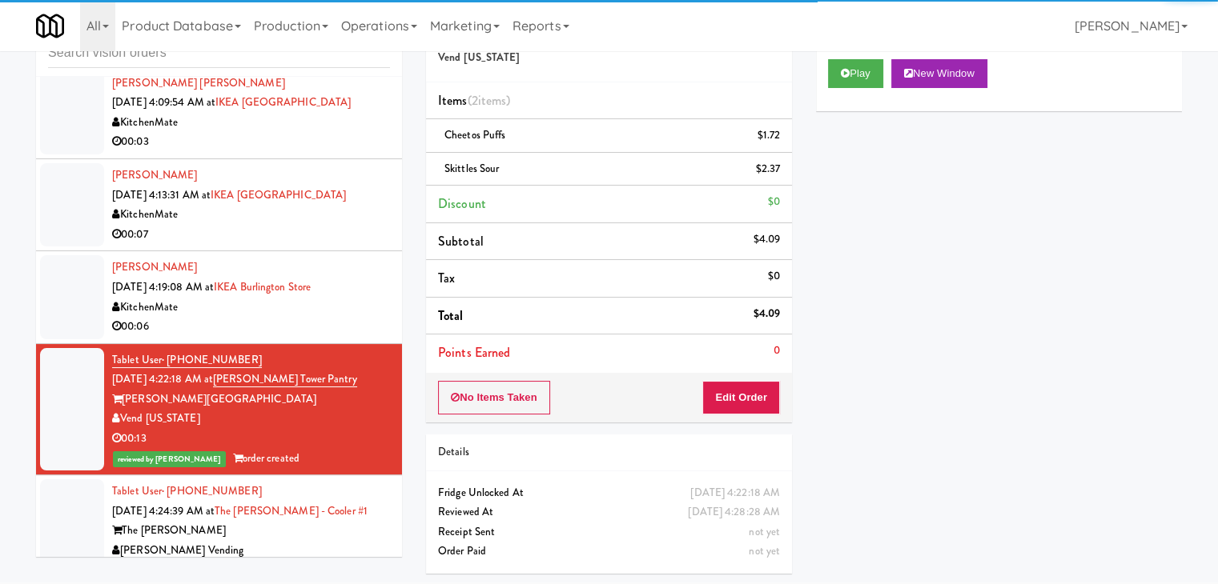
scroll to position [5178, 0]
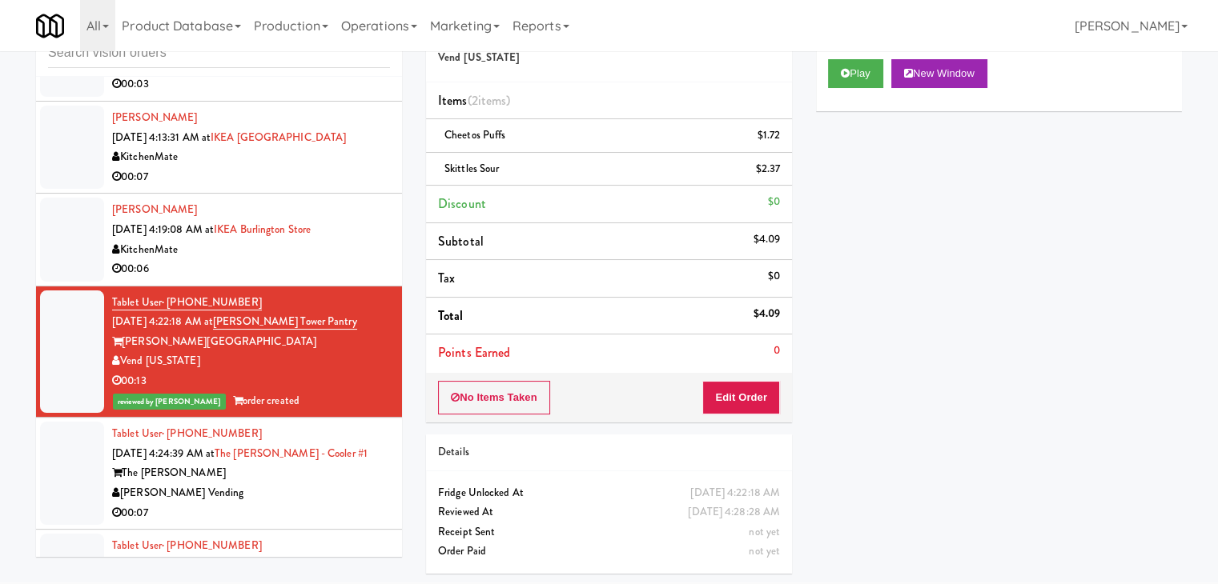
click at [338, 464] on div "The Sutton" at bounding box center [251, 474] width 278 height 20
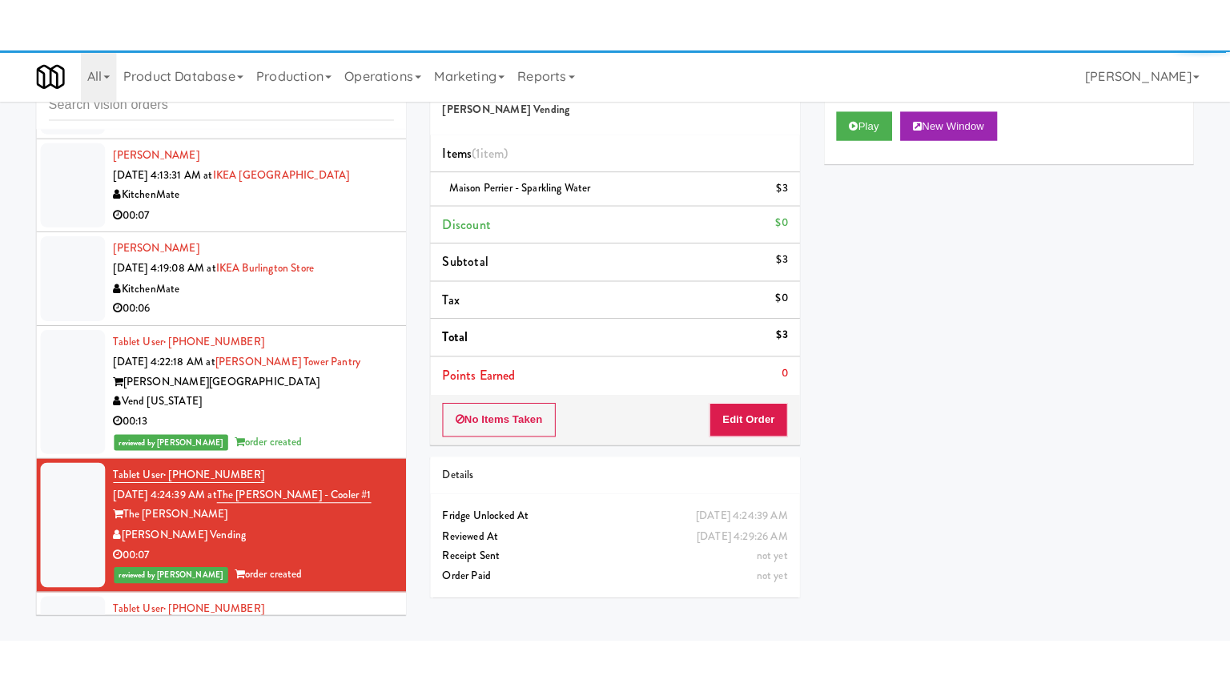
scroll to position [5197, 0]
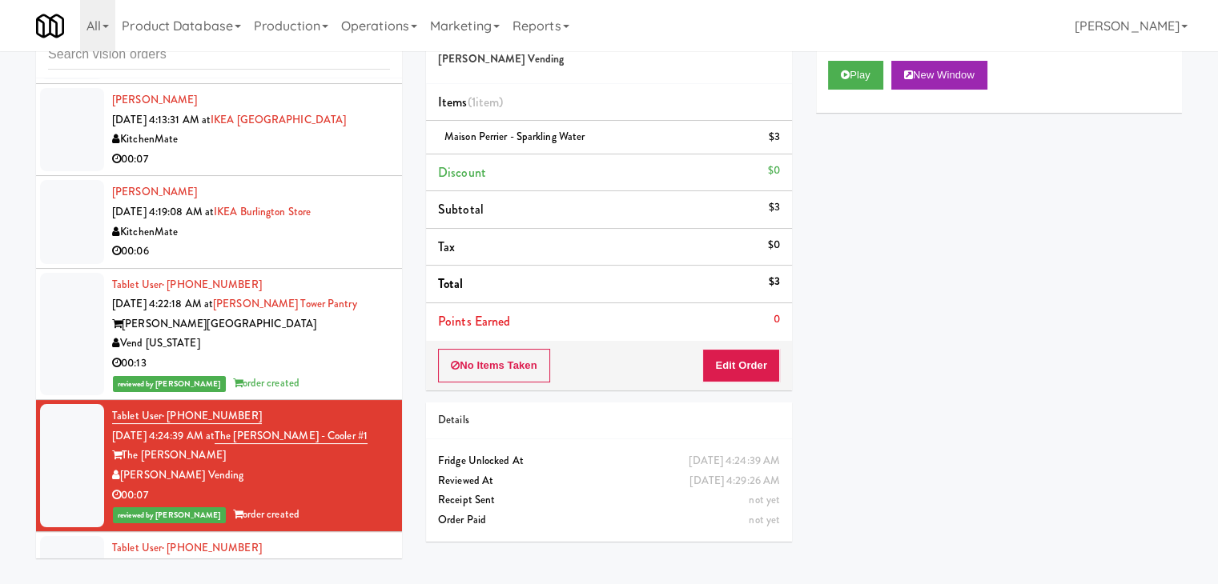
click at [323, 578] on div "The Quincy" at bounding box center [251, 588] width 278 height 20
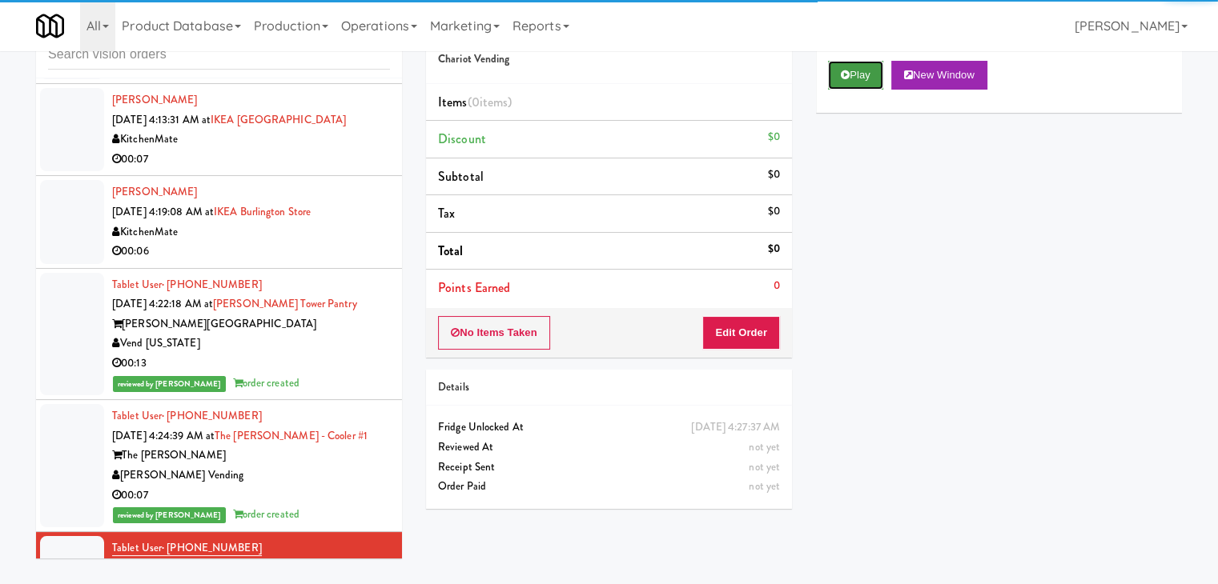
click at [873, 73] on button "Play" at bounding box center [855, 75] width 55 height 29
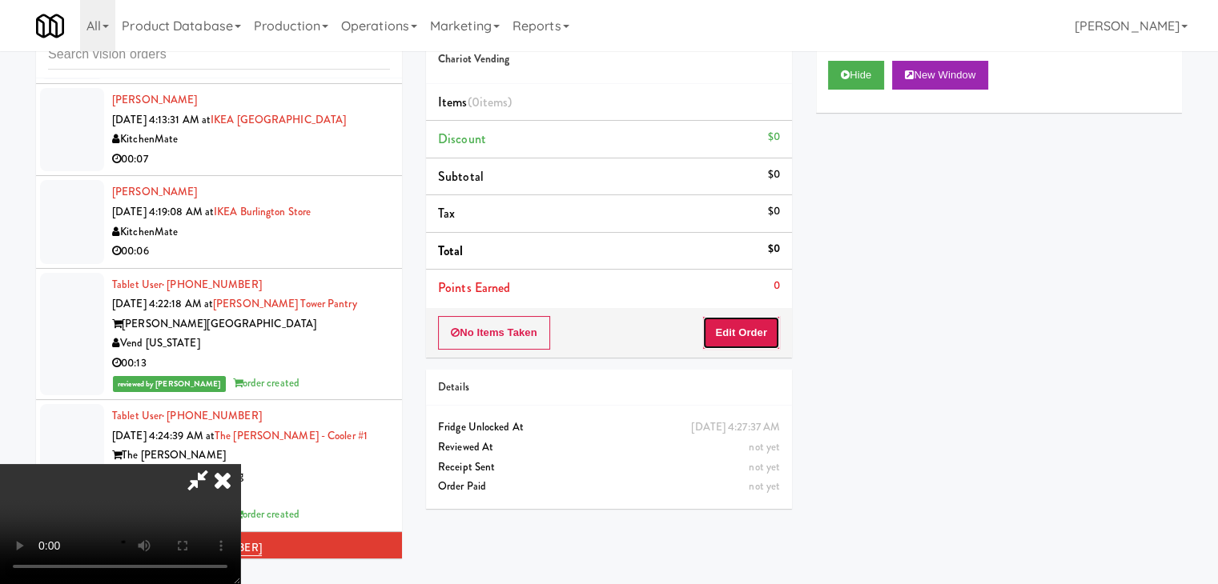
click at [750, 321] on button "Edit Order" at bounding box center [741, 333] width 78 height 34
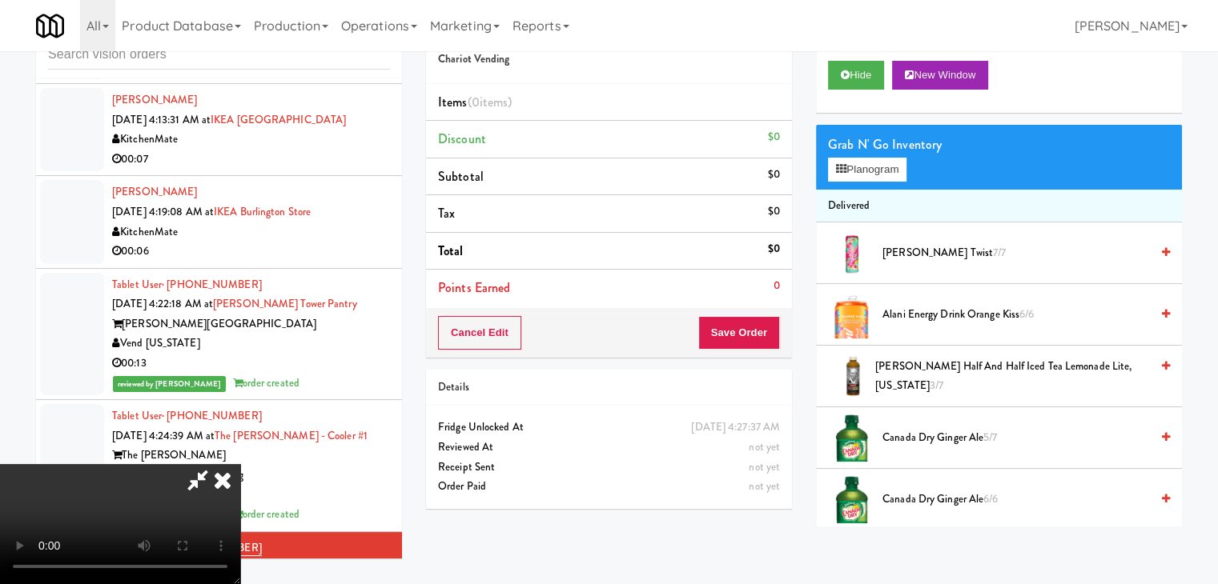
scroll to position [5158, 0]
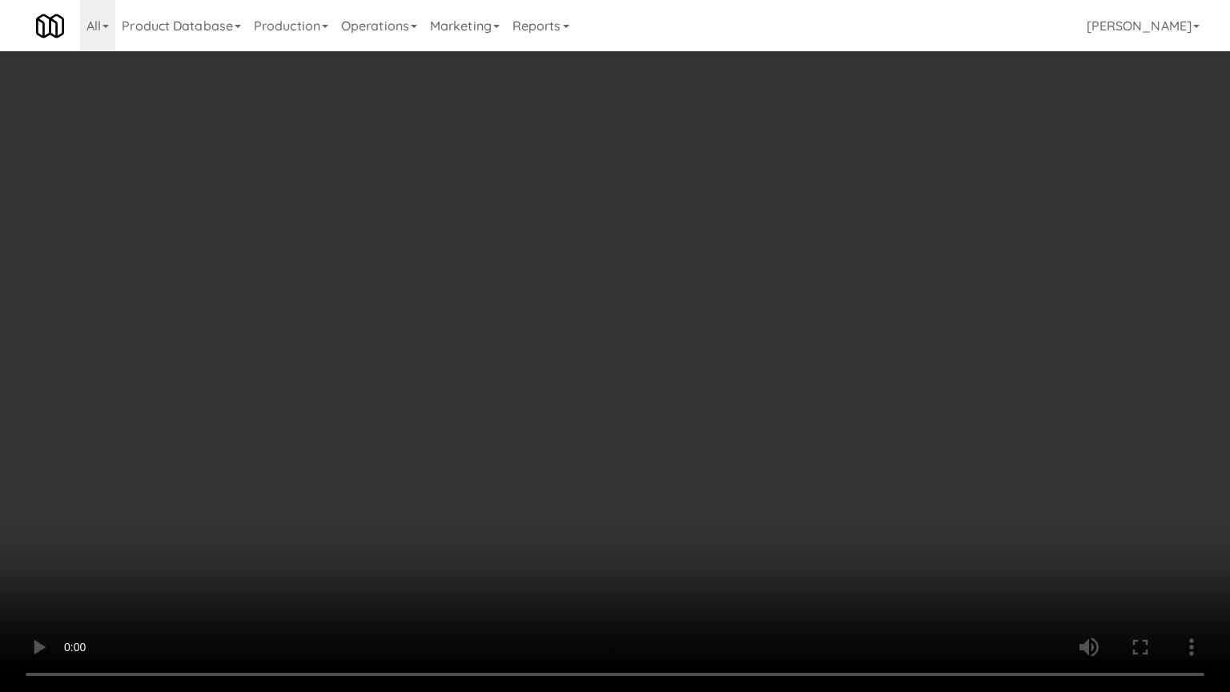
click at [727, 395] on video at bounding box center [615, 346] width 1230 height 692
drag, startPoint x: 724, startPoint y: 394, endPoint x: 711, endPoint y: 408, distance: 18.7
click at [724, 395] on video at bounding box center [615, 346] width 1230 height 692
click at [745, 388] on video at bounding box center [615, 346] width 1230 height 692
click at [745, 387] on video at bounding box center [615, 346] width 1230 height 692
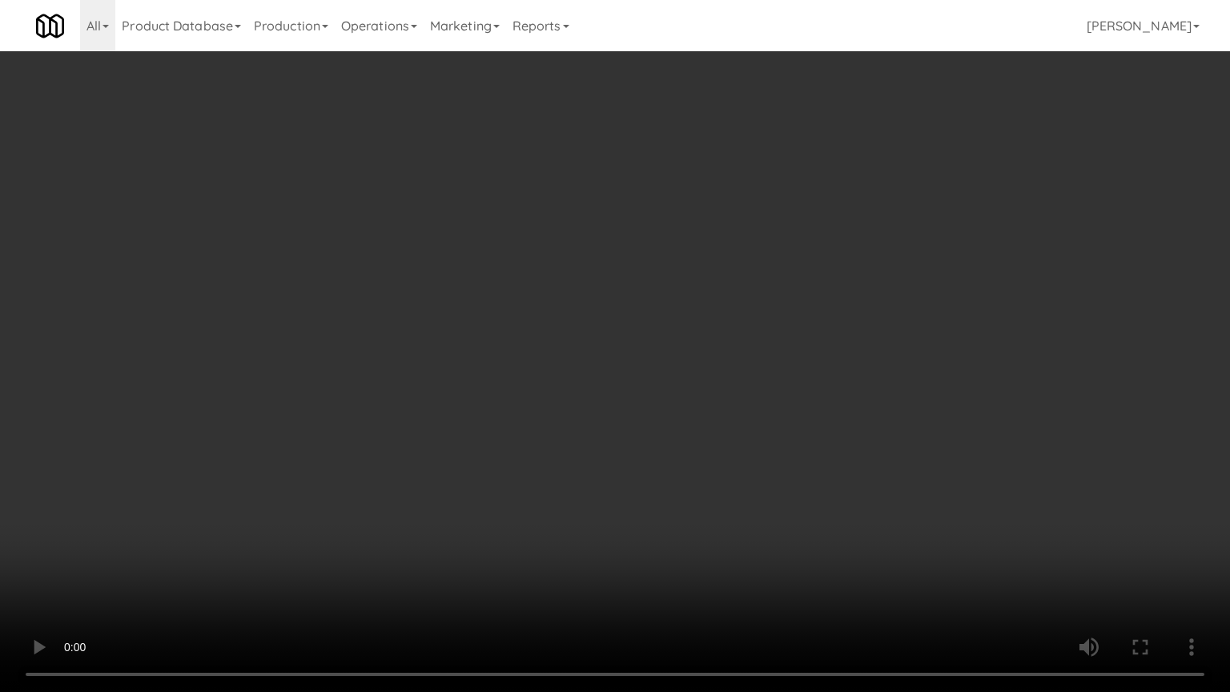
click at [749, 375] on video at bounding box center [615, 346] width 1230 height 692
click at [749, 385] on video at bounding box center [615, 346] width 1230 height 692
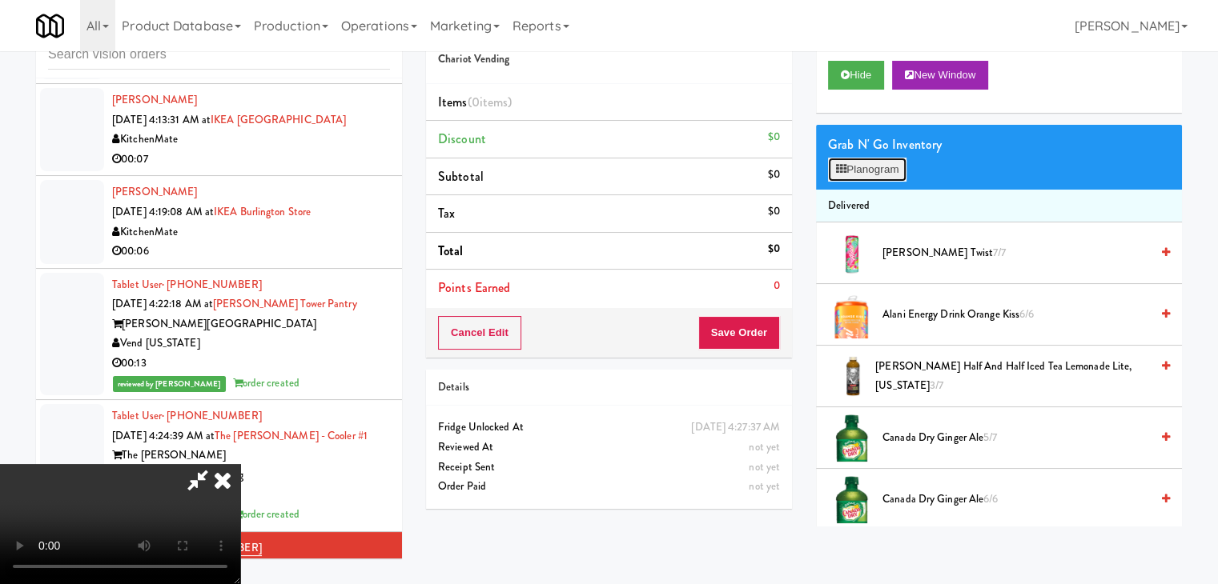
click at [885, 175] on button "Planogram" at bounding box center [867, 170] width 78 height 24
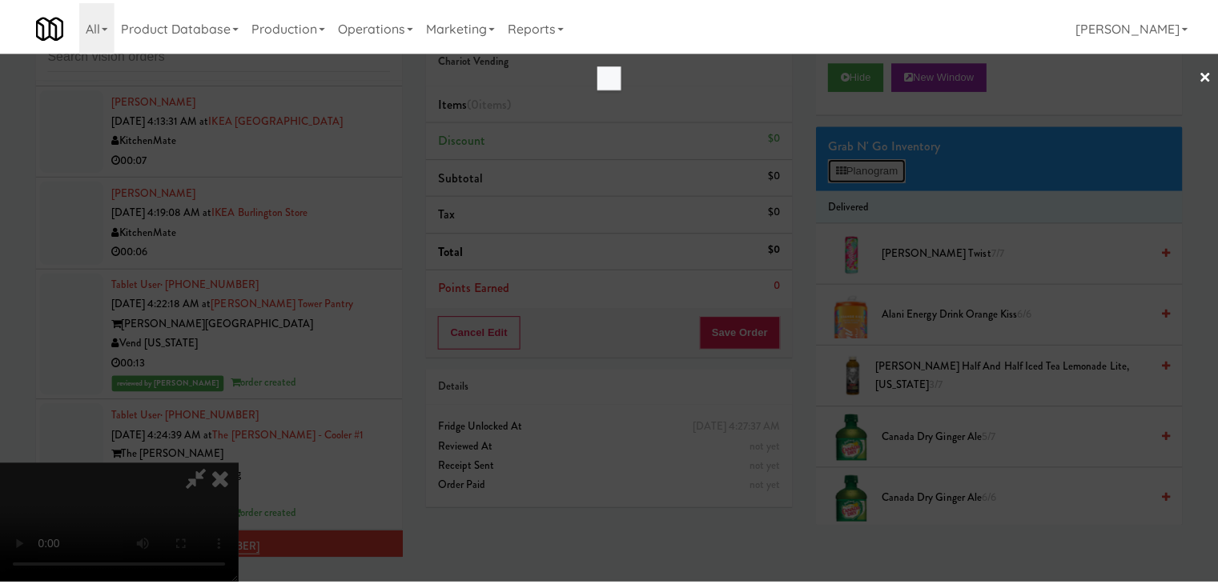
scroll to position [5158, 0]
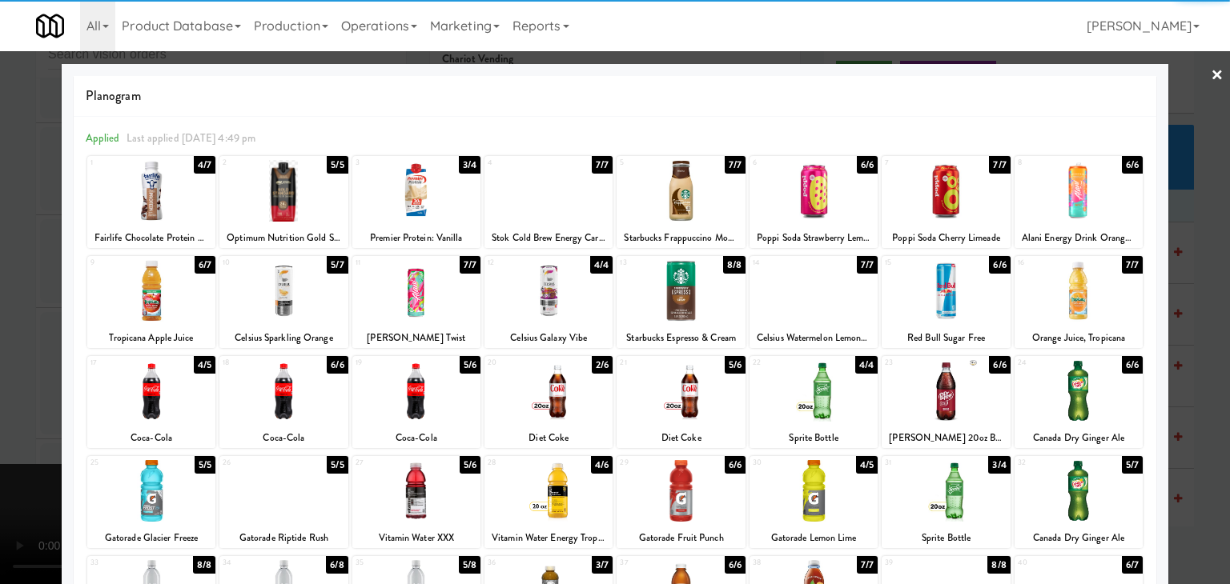
drag, startPoint x: 551, startPoint y: 405, endPoint x: 0, endPoint y: 403, distance: 550.8
click at [550, 405] on div at bounding box center [548, 391] width 128 height 62
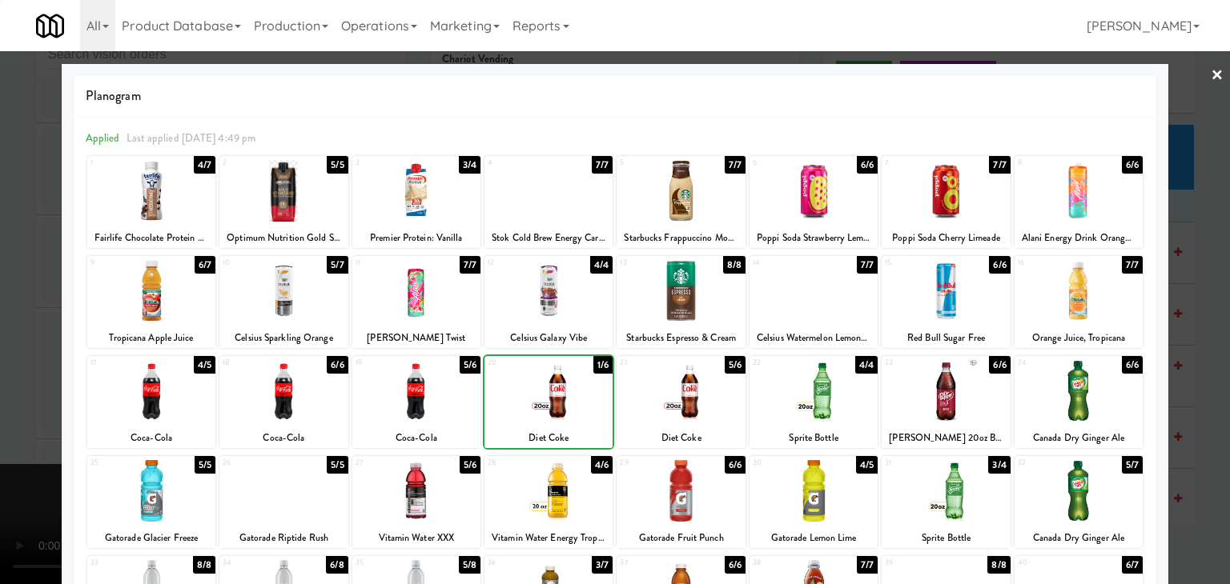
drag, startPoint x: 3, startPoint y: 397, endPoint x: 281, endPoint y: 395, distance: 277.8
click at [22, 395] on div at bounding box center [615, 292] width 1230 height 584
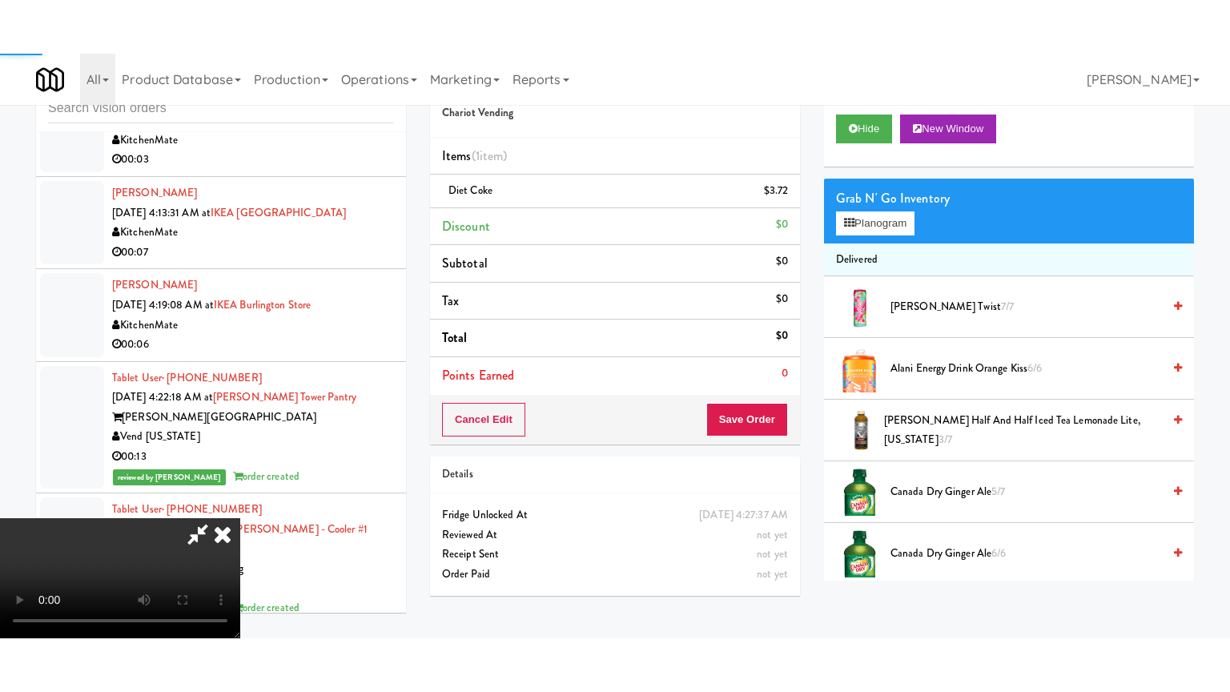
scroll to position [5197, 0]
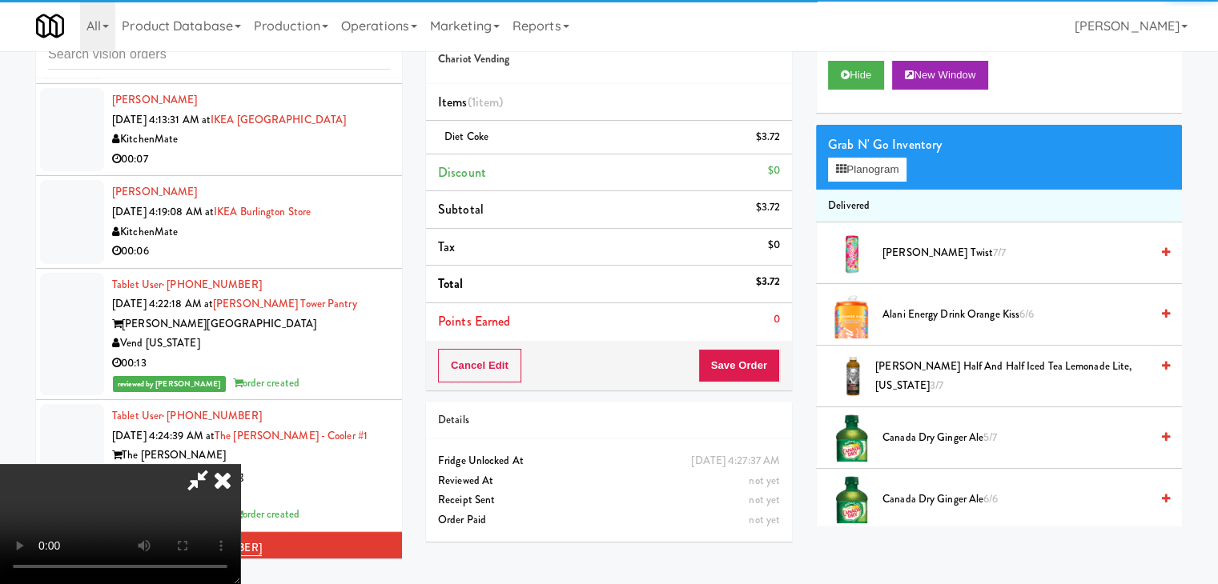
click at [240, 464] on video at bounding box center [120, 524] width 240 height 120
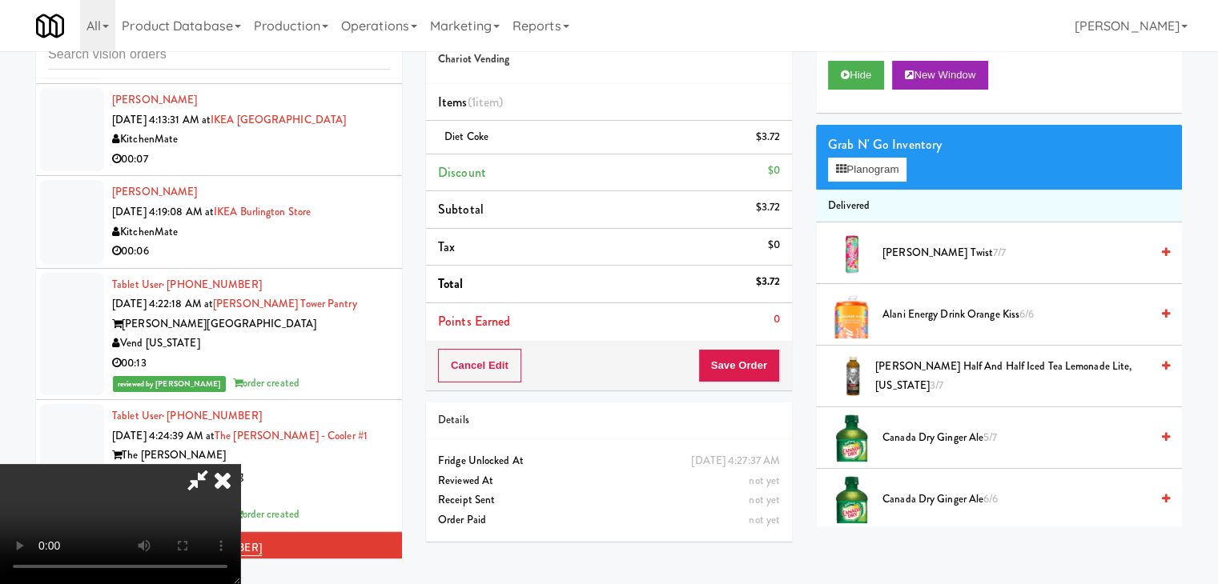
click at [240, 464] on video at bounding box center [120, 524] width 240 height 120
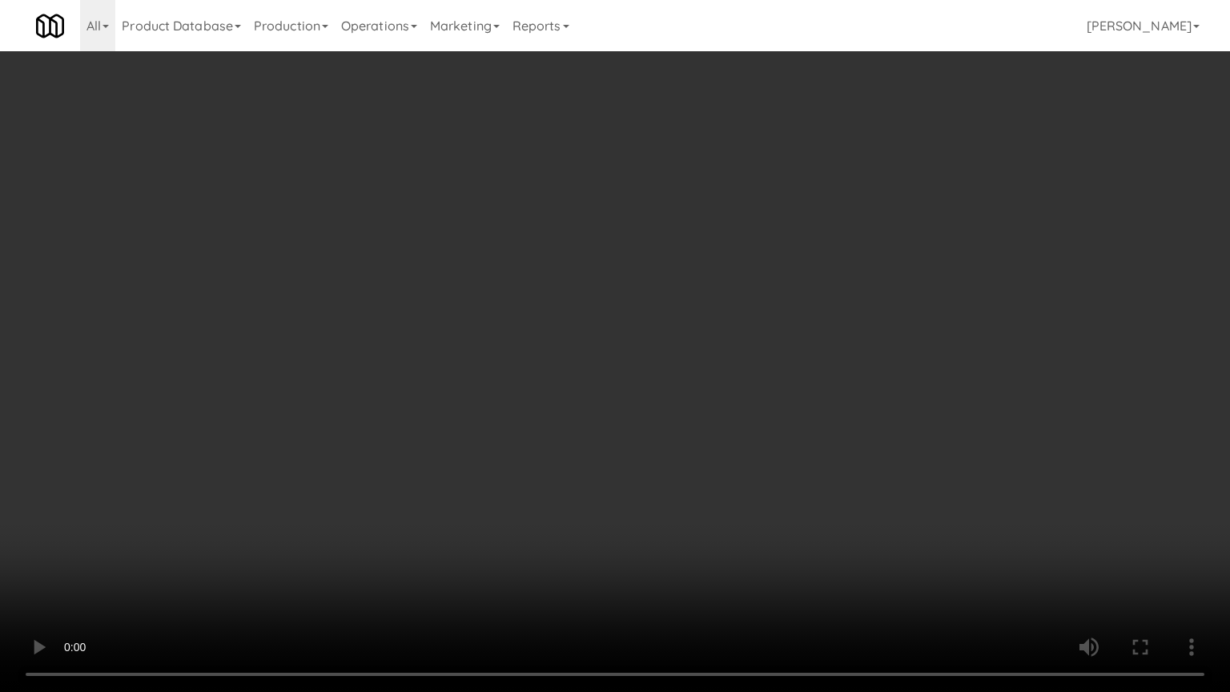
click at [640, 453] on video at bounding box center [615, 346] width 1230 height 692
click at [640, 454] on video at bounding box center [615, 346] width 1230 height 692
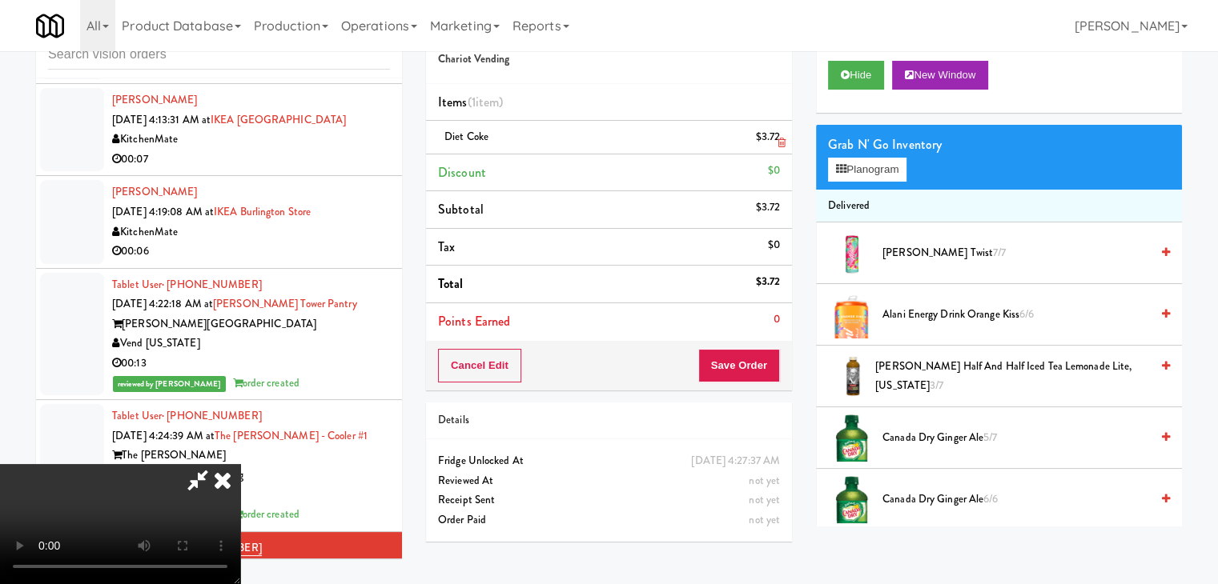
click at [781, 132] on li "Diet Coke $3.72" at bounding box center [609, 138] width 366 height 34
click at [782, 147] on icon at bounding box center [781, 143] width 8 height 10
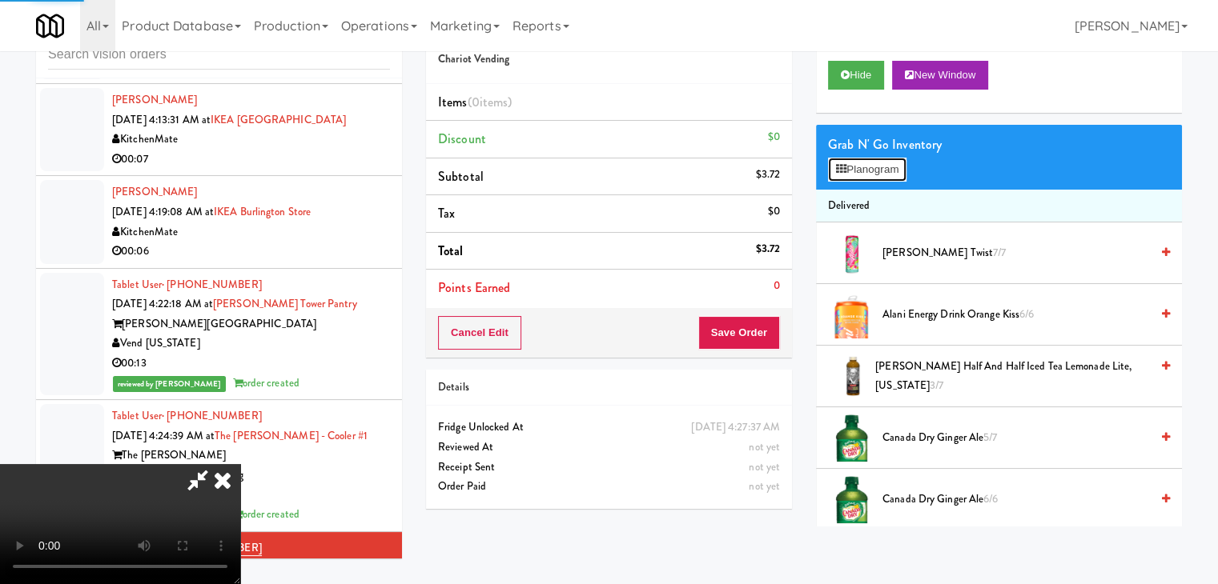
click at [879, 181] on div "Grab N' Go Inventory Planogram" at bounding box center [999, 157] width 366 height 65
click at [240, 464] on video at bounding box center [120, 524] width 240 height 120
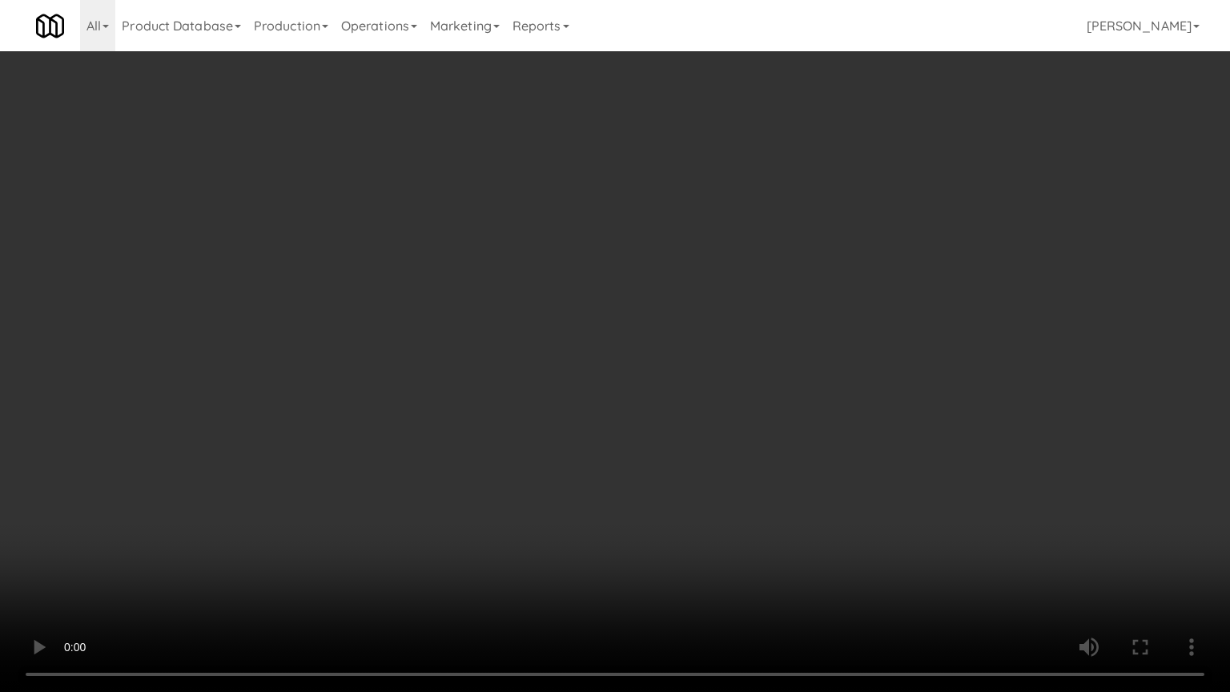
click at [666, 334] on video at bounding box center [615, 346] width 1230 height 692
click at [829, 504] on video at bounding box center [615, 346] width 1230 height 692
click at [835, 507] on video at bounding box center [615, 346] width 1230 height 692
drag, startPoint x: 835, startPoint y: 507, endPoint x: 852, endPoint y: 411, distance: 97.5
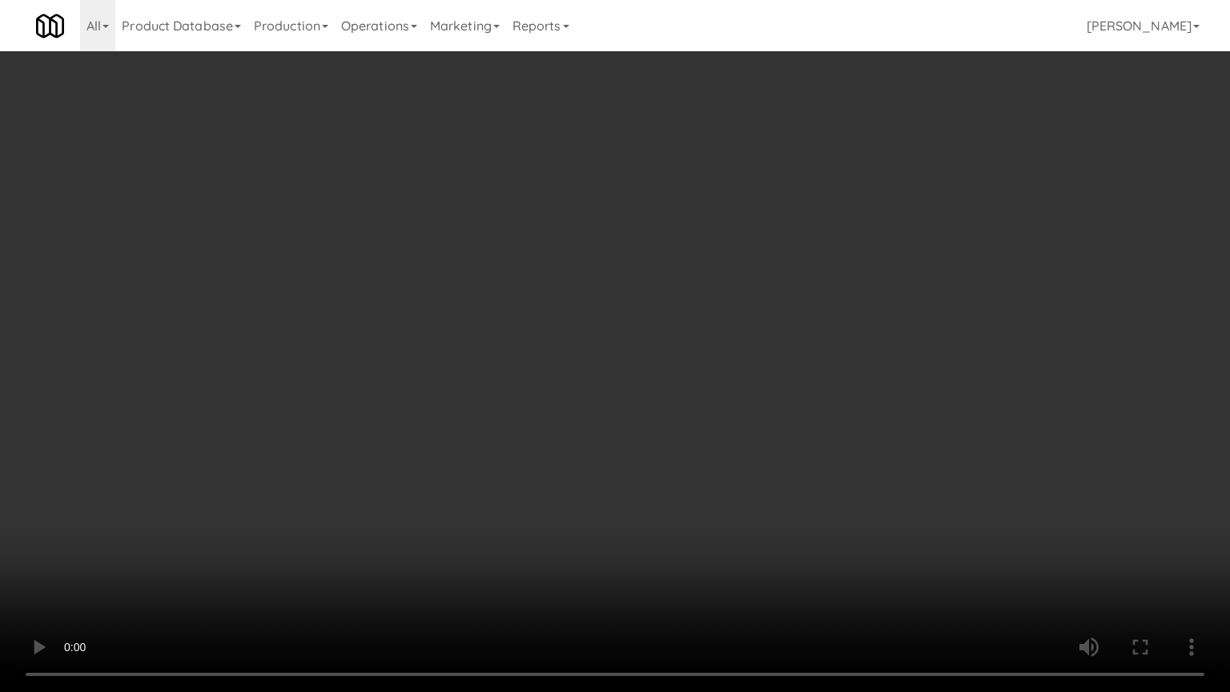
click at [835, 507] on video at bounding box center [615, 346] width 1230 height 692
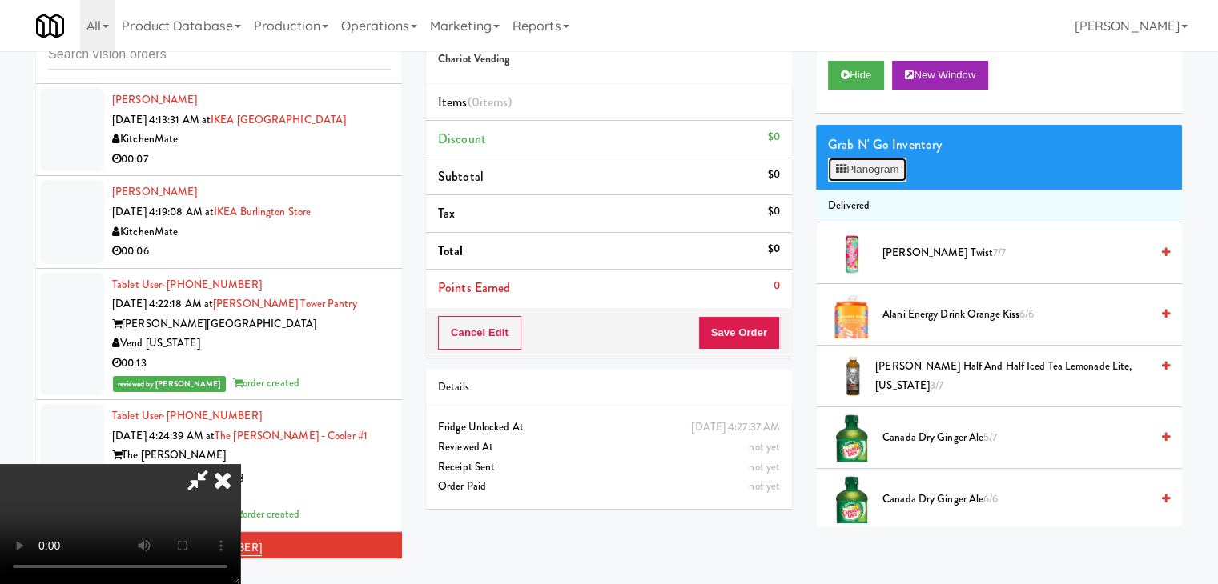
click at [892, 163] on button "Planogram" at bounding box center [867, 170] width 78 height 24
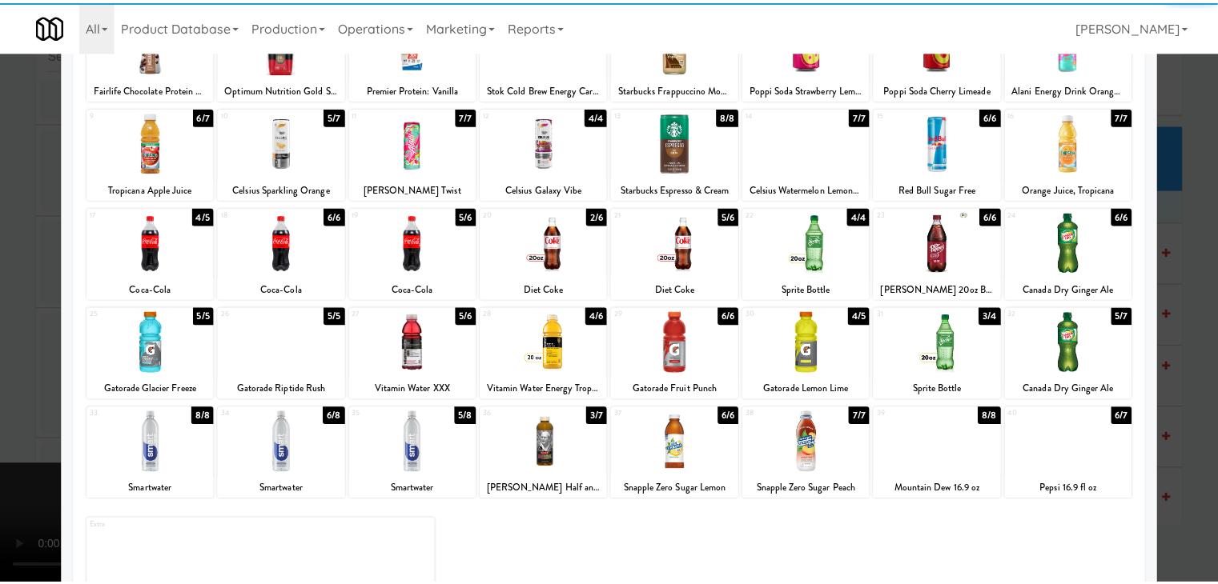
scroll to position [160, 0]
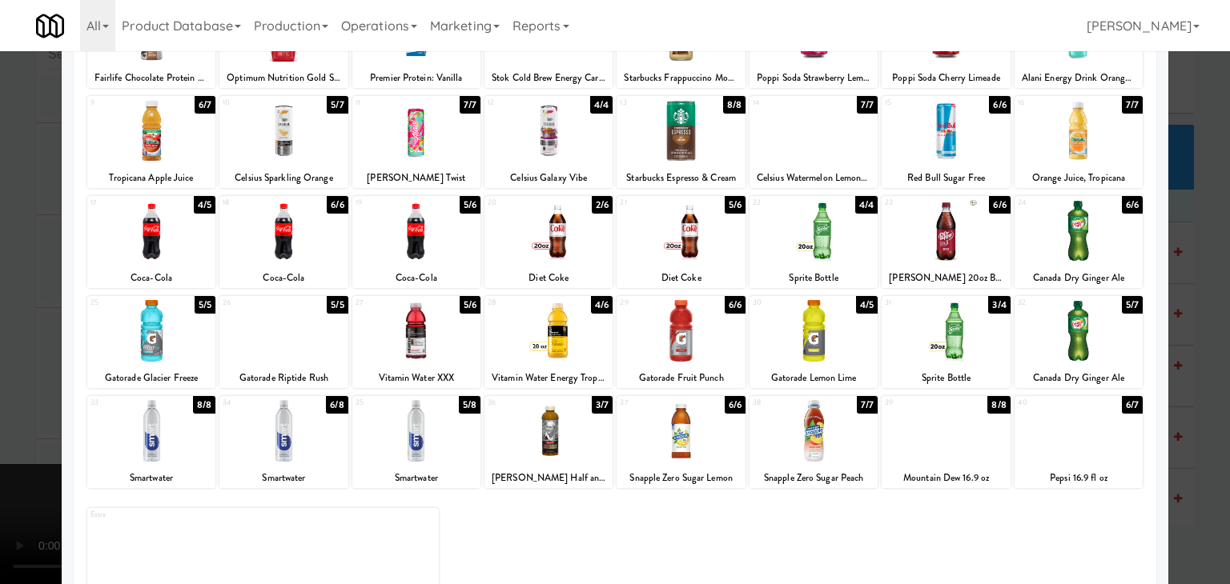
click at [394, 335] on div at bounding box center [416, 331] width 128 height 62
drag, startPoint x: 0, startPoint y: 331, endPoint x: 145, endPoint y: 341, distance: 145.3
click at [14, 331] on div at bounding box center [615, 292] width 1230 height 584
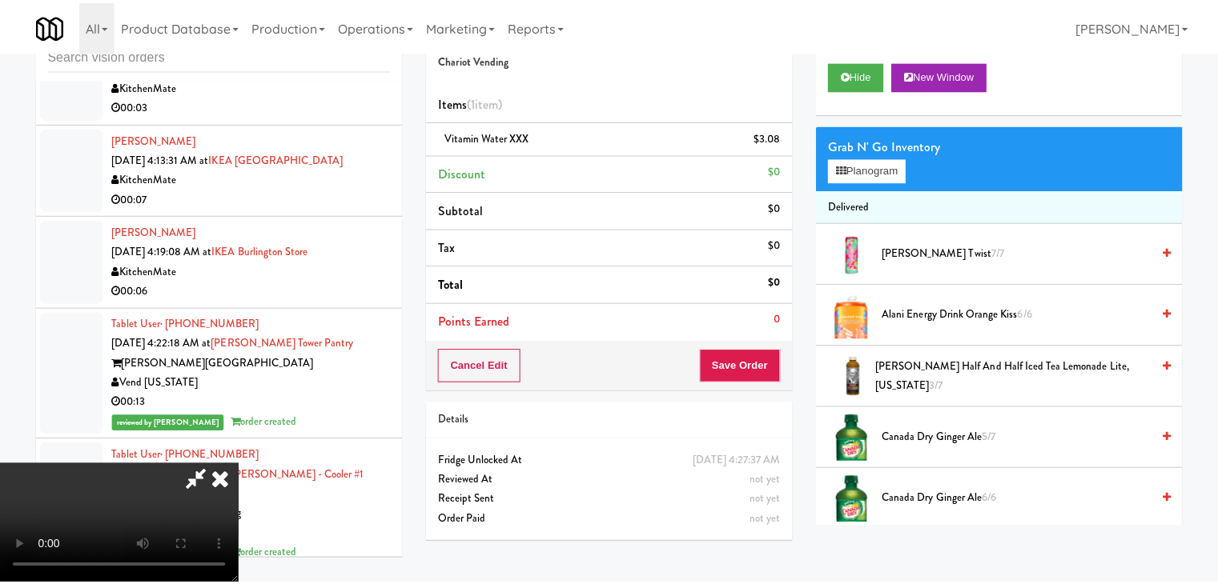
scroll to position [5197, 0]
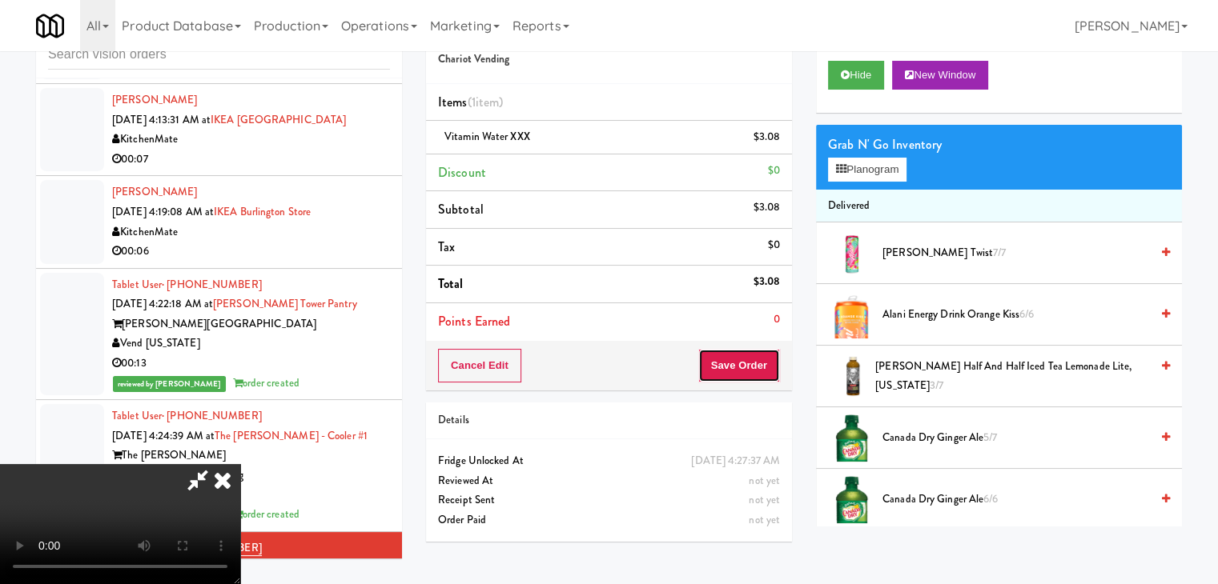
click at [746, 376] on button "Save Order" at bounding box center [739, 366] width 82 height 34
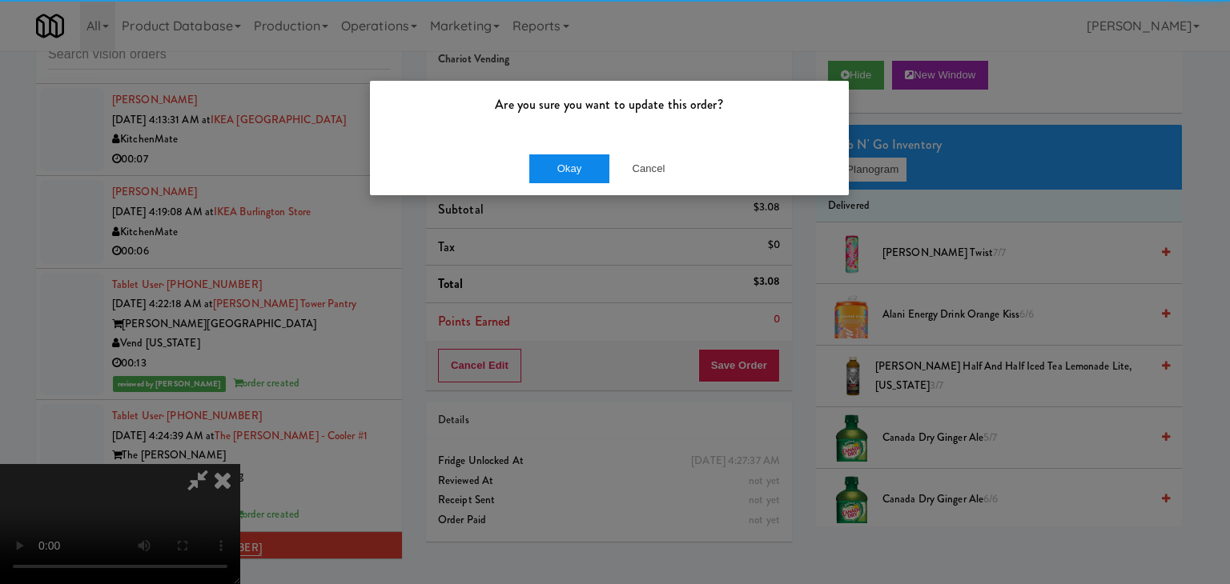
click at [573, 180] on div "Okay Cancel" at bounding box center [609, 169] width 479 height 54
click at [577, 176] on button "Okay" at bounding box center [569, 169] width 80 height 29
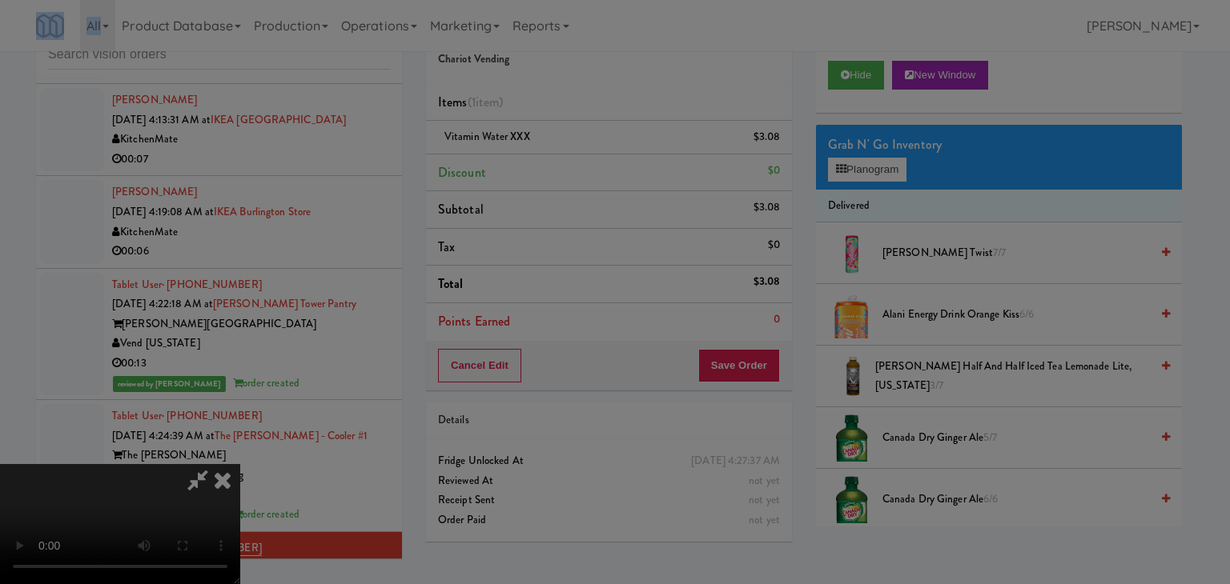
click at [578, 166] on div "Okay Cancel" at bounding box center [609, 139] width 479 height 54
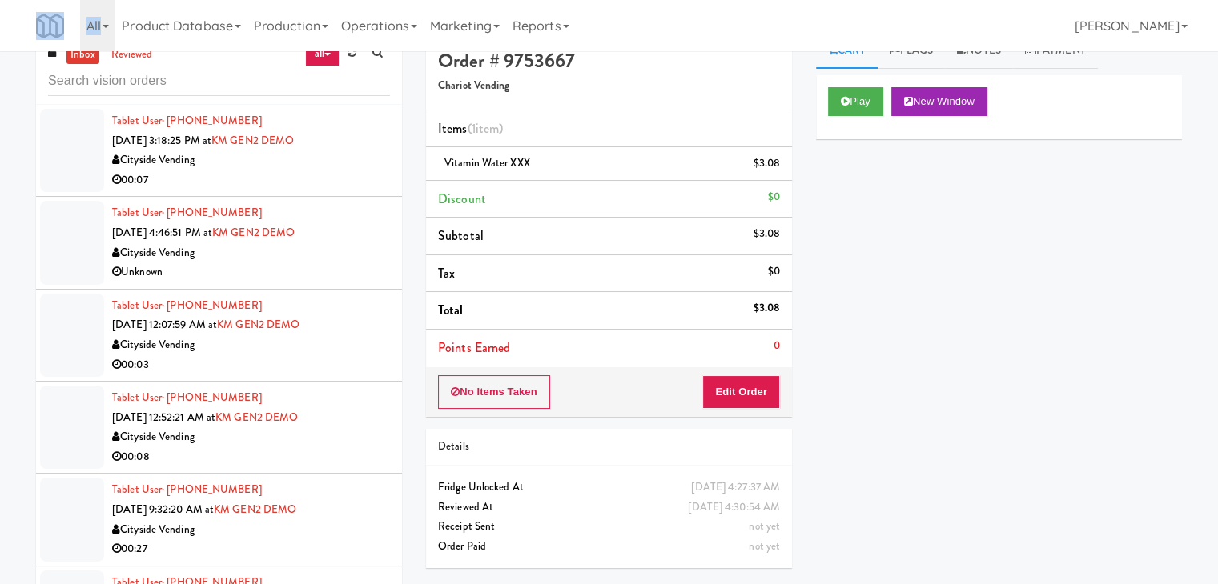
scroll to position [0, 0]
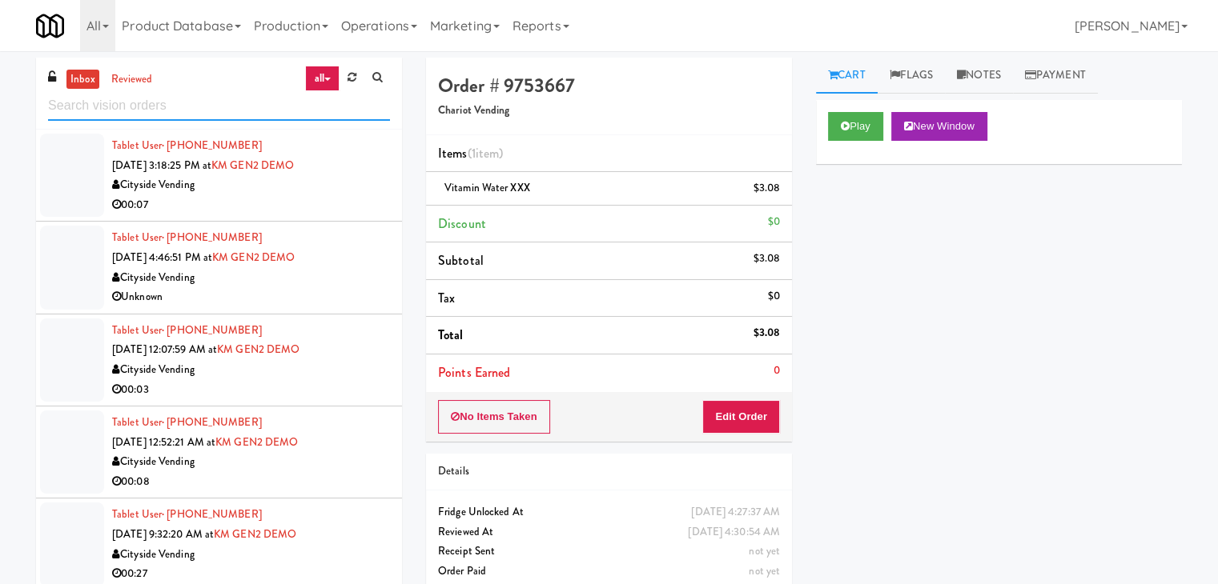
drag, startPoint x: 163, startPoint y: 107, endPoint x: 75, endPoint y: 110, distance: 88.1
click at [75, 110] on input "text" at bounding box center [219, 106] width 342 height 30
paste input "Cooler"
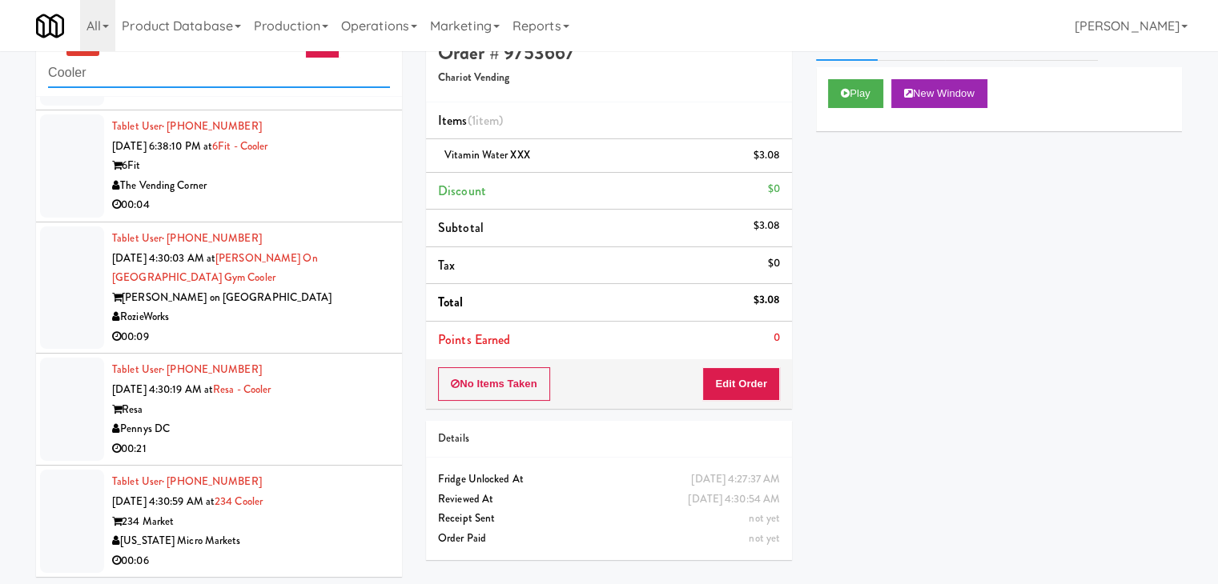
scroll to position [51, 0]
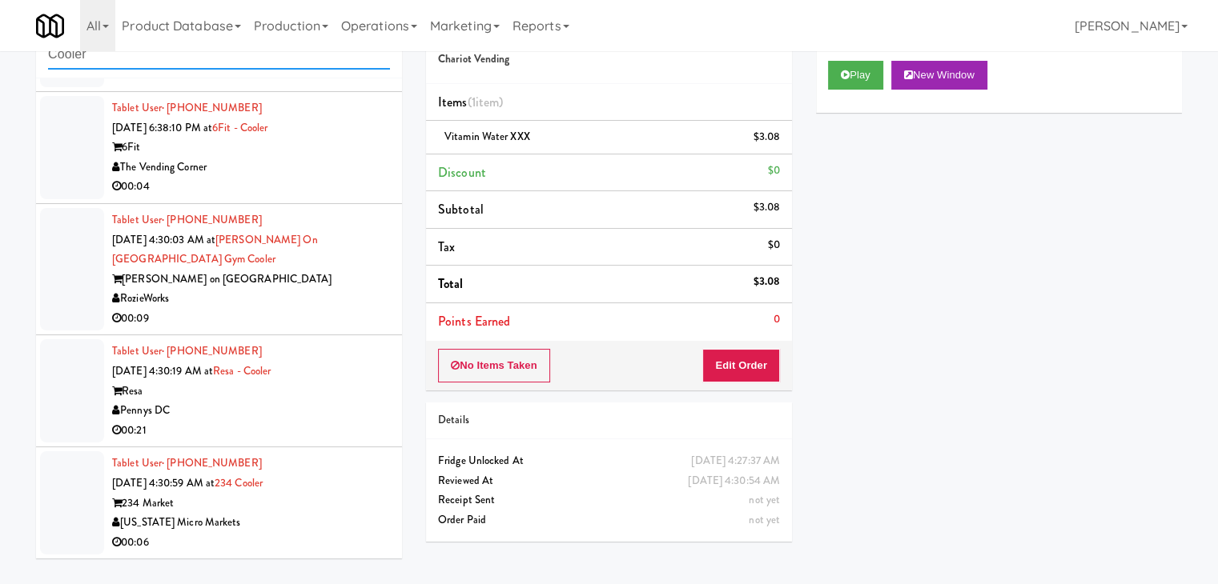
type input "Cooler"
click at [305, 531] on div "Tablet User · (231) 360-3899 Sep 3, 2025 4:30:59 AM at 234 Cooler 234 Market Mi…" at bounding box center [251, 503] width 278 height 98
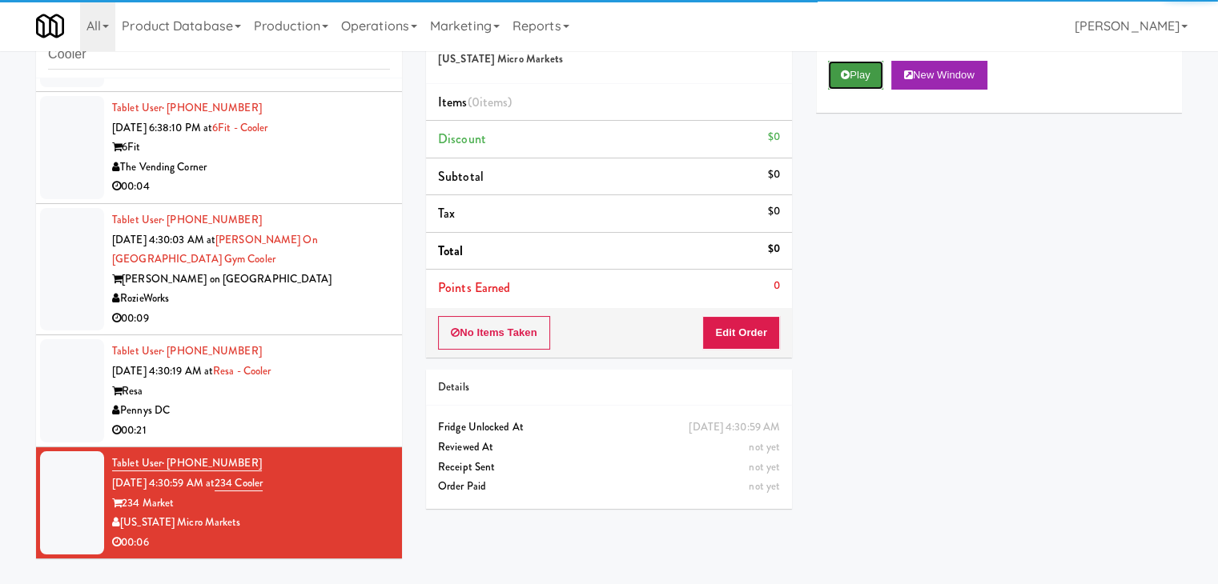
click at [874, 70] on button "Play" at bounding box center [855, 75] width 55 height 29
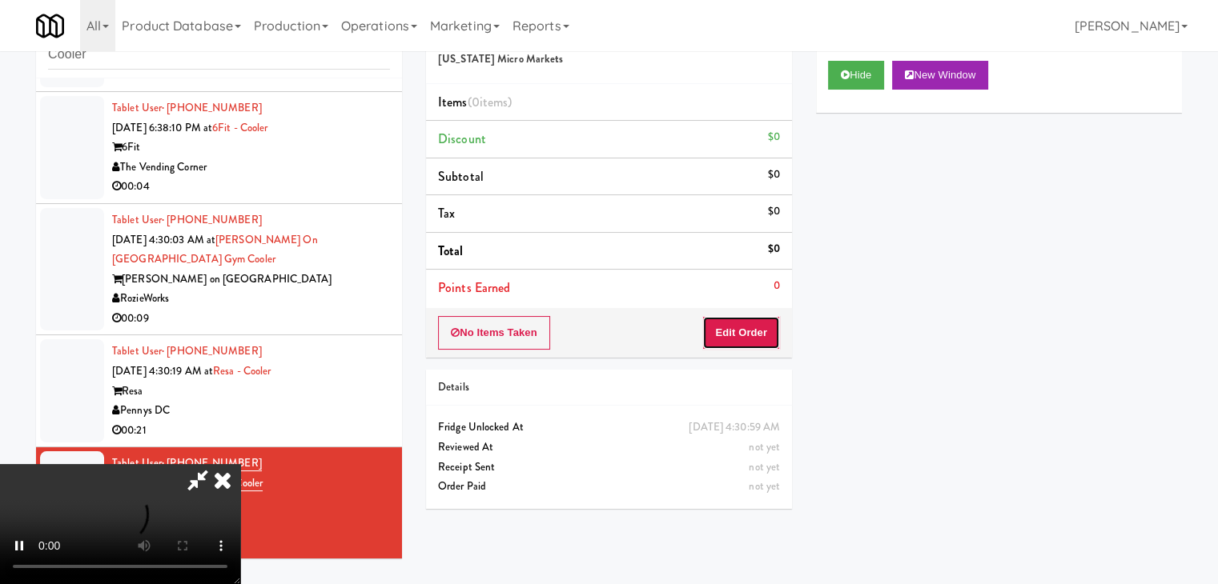
click at [737, 340] on button "Edit Order" at bounding box center [741, 333] width 78 height 34
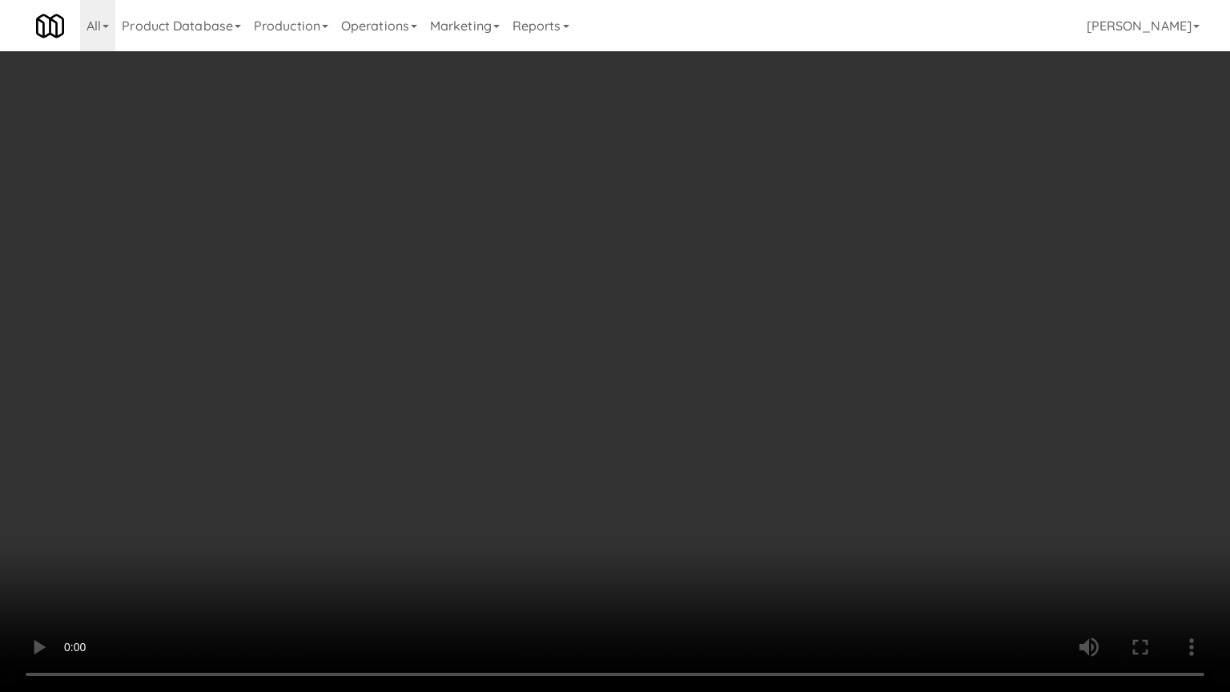
click at [705, 415] on video at bounding box center [615, 346] width 1230 height 692
click at [719, 426] on video at bounding box center [615, 346] width 1230 height 692
click at [694, 429] on video at bounding box center [615, 346] width 1230 height 692
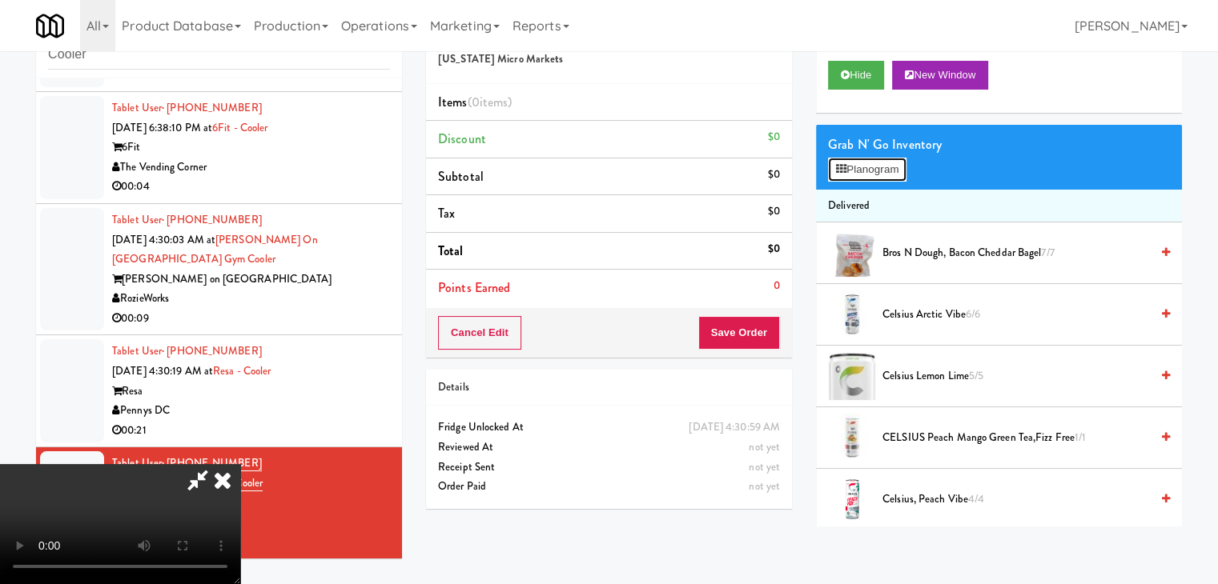
click at [854, 171] on button "Planogram" at bounding box center [867, 170] width 78 height 24
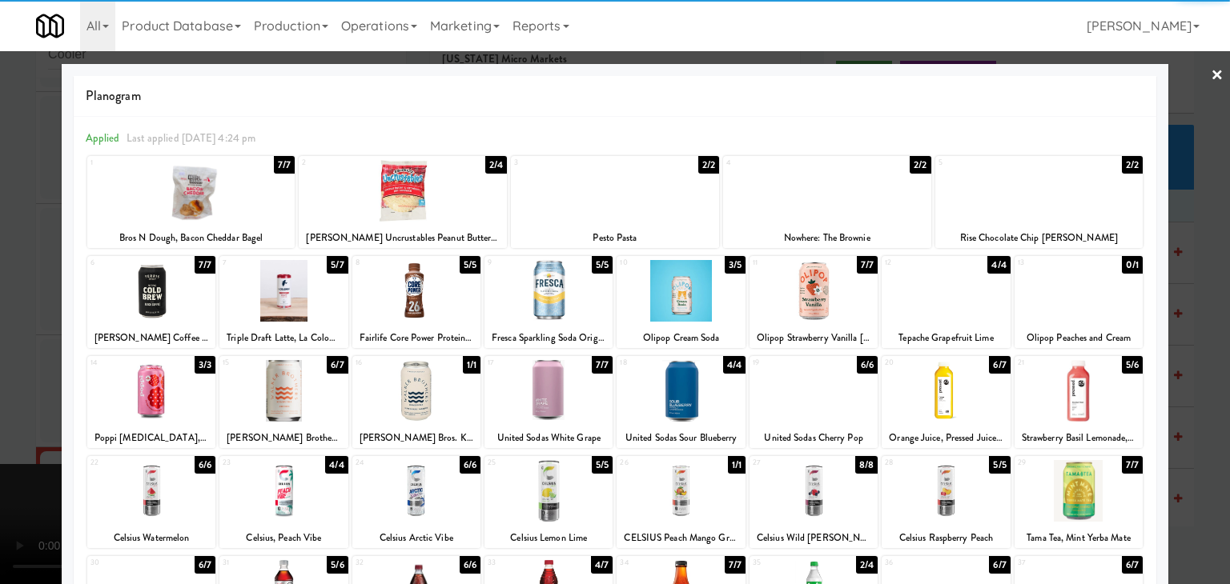
drag, startPoint x: 810, startPoint y: 392, endPoint x: 889, endPoint y: 395, distance: 78.5
click at [813, 392] on div at bounding box center [813, 391] width 128 height 62
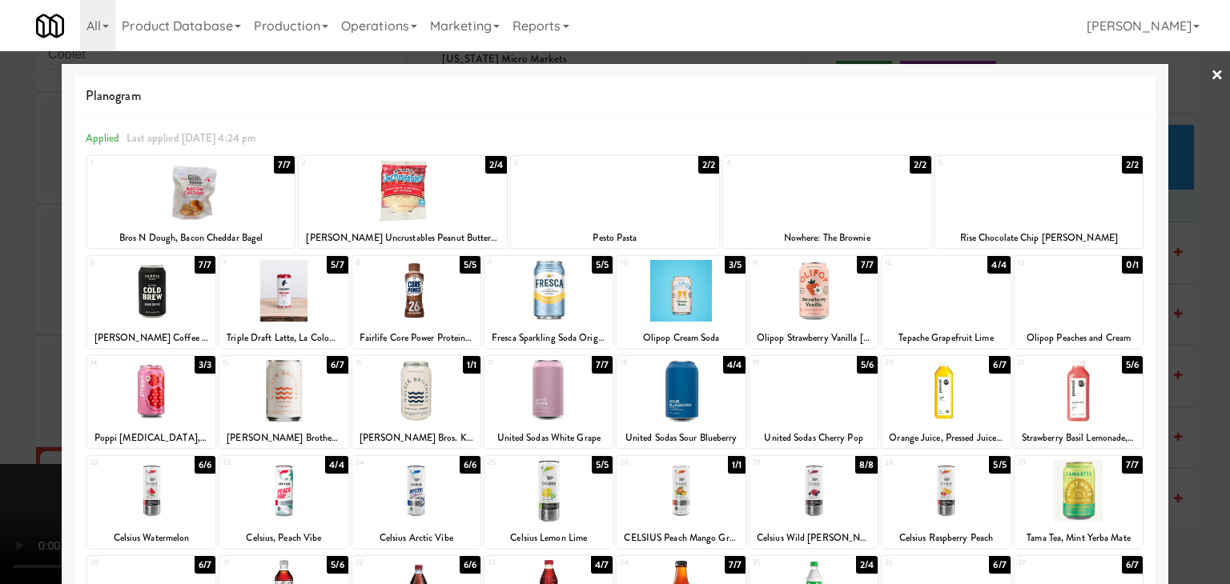
click at [1204, 379] on div at bounding box center [615, 292] width 1230 height 584
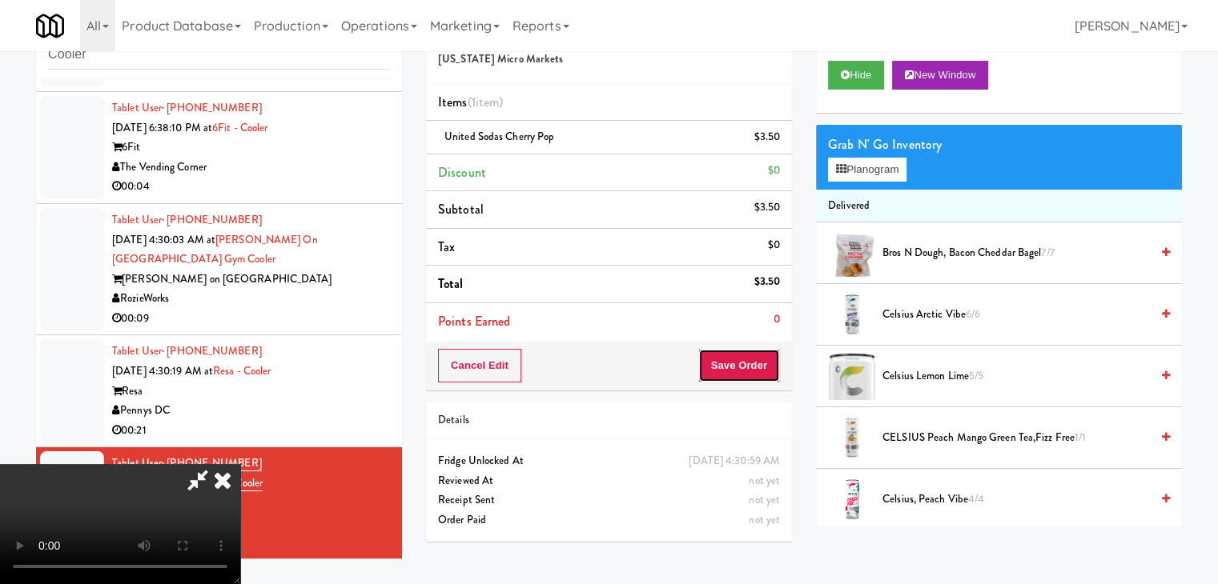
click at [736, 377] on button "Save Order" at bounding box center [739, 366] width 82 height 34
click at [737, 376] on button "Save Order" at bounding box center [739, 366] width 82 height 34
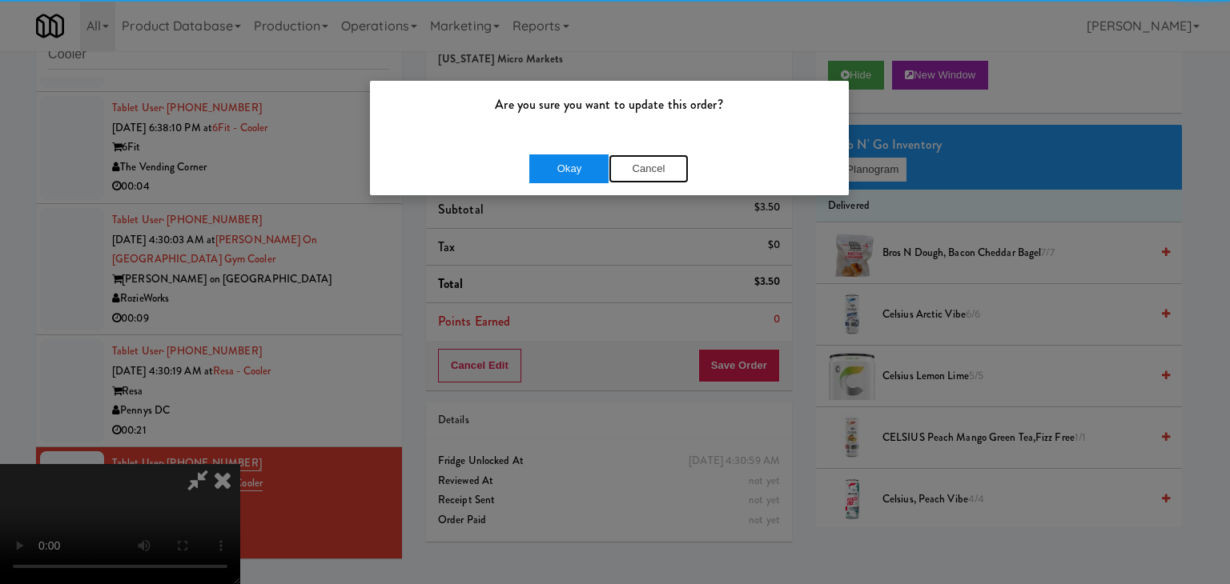
drag, startPoint x: 600, startPoint y: 163, endPoint x: 593, endPoint y: 169, distance: 8.5
click at [595, 167] on div "Okay Cancel" at bounding box center [608, 169] width 159 height 29
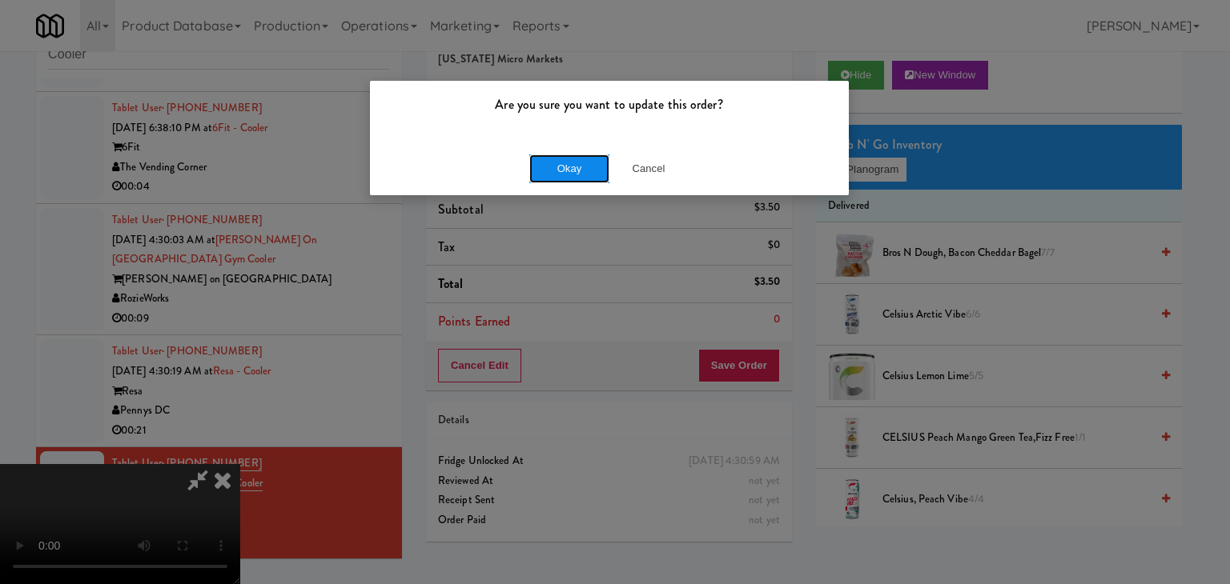
click at [593, 169] on button "Okay" at bounding box center [569, 169] width 80 height 29
click at [593, 169] on div "Okay Cancel" at bounding box center [609, 169] width 479 height 54
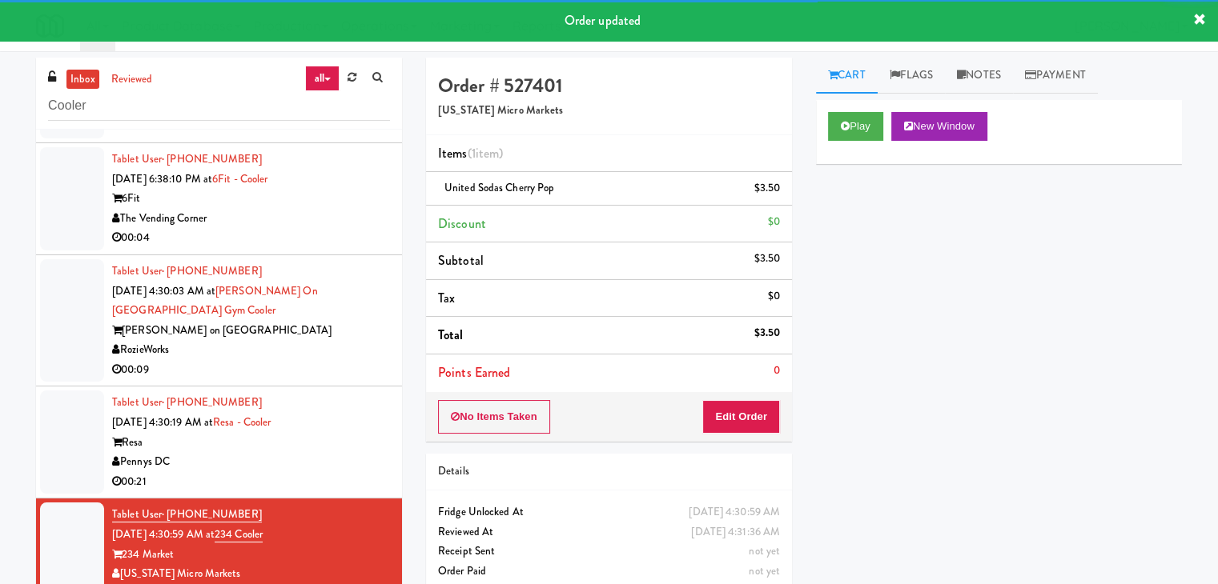
click at [315, 449] on div "Resa" at bounding box center [251, 443] width 278 height 20
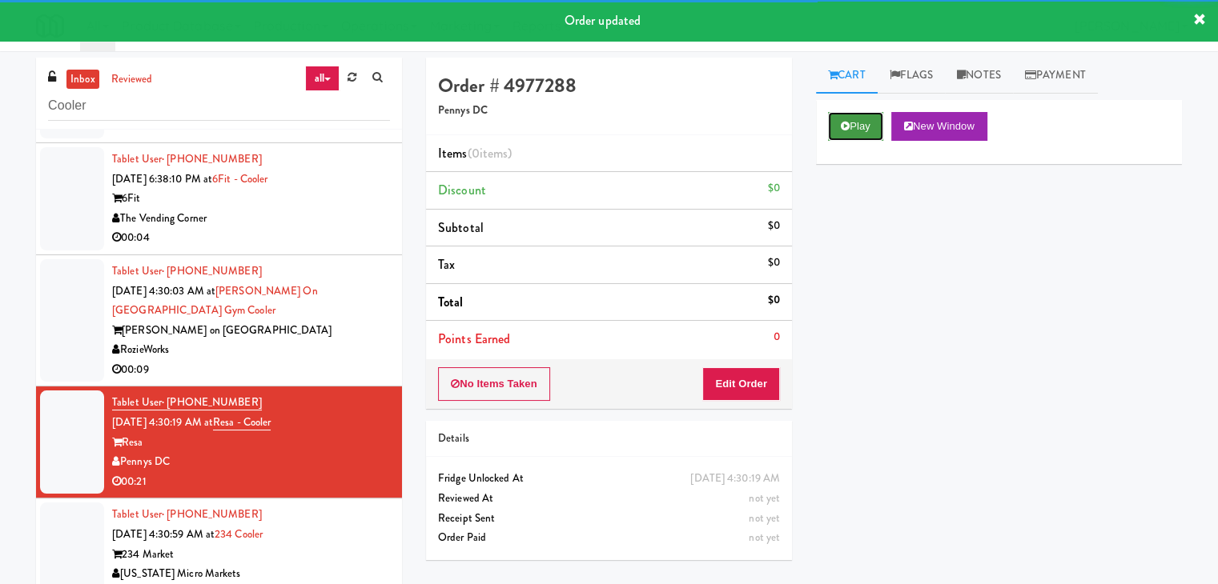
click at [847, 130] on button "Play" at bounding box center [855, 126] width 55 height 29
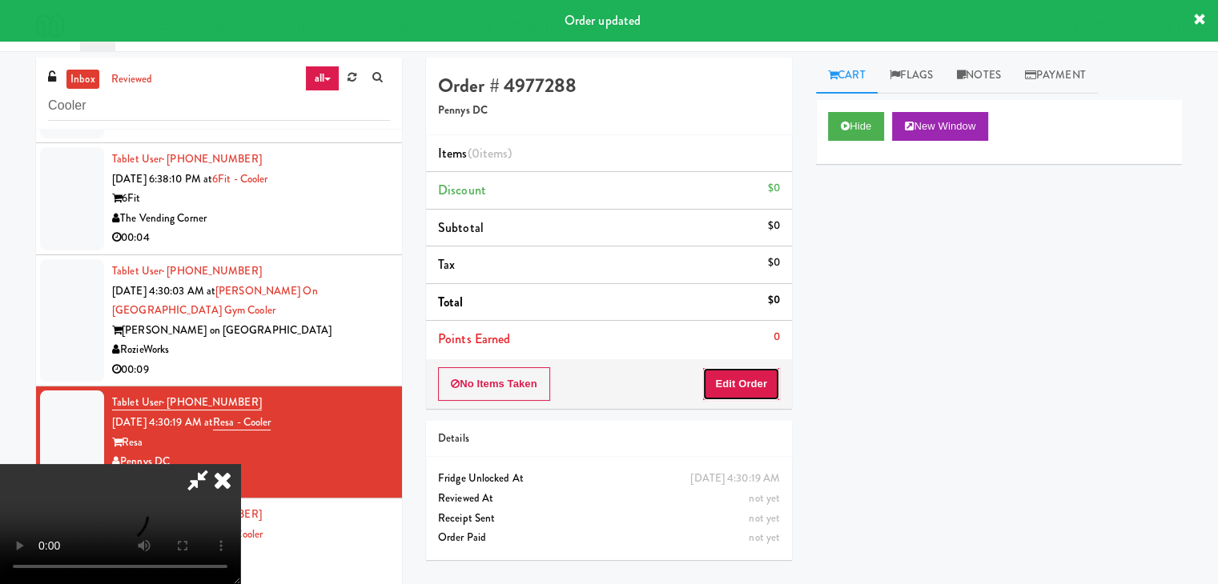
click at [740, 391] on button "Edit Order" at bounding box center [741, 384] width 78 height 34
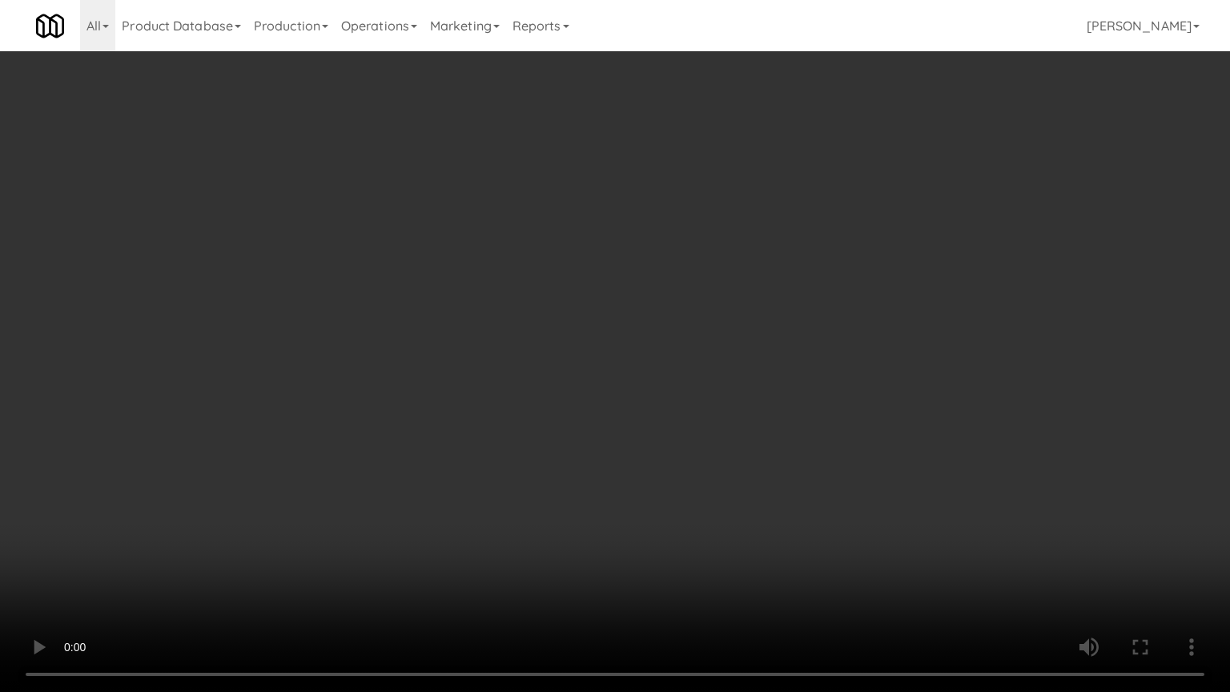
click at [809, 476] on video at bounding box center [615, 346] width 1230 height 692
drag, startPoint x: 804, startPoint y: 478, endPoint x: 797, endPoint y: 484, distance: 9.6
click at [803, 480] on video at bounding box center [615, 346] width 1230 height 692
click at [822, 482] on video at bounding box center [615, 346] width 1230 height 692
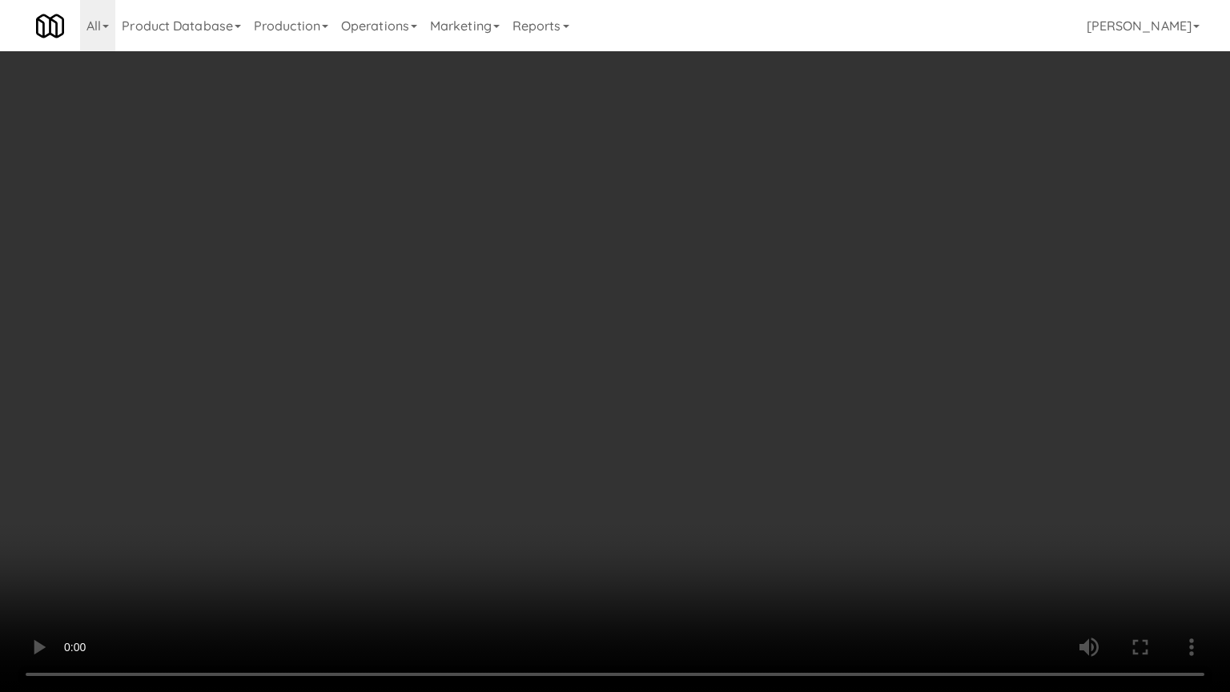
click at [820, 484] on video at bounding box center [615, 346] width 1230 height 692
click at [749, 468] on video at bounding box center [615, 346] width 1230 height 692
click at [775, 452] on video at bounding box center [615, 346] width 1230 height 692
click at [773, 452] on video at bounding box center [615, 346] width 1230 height 692
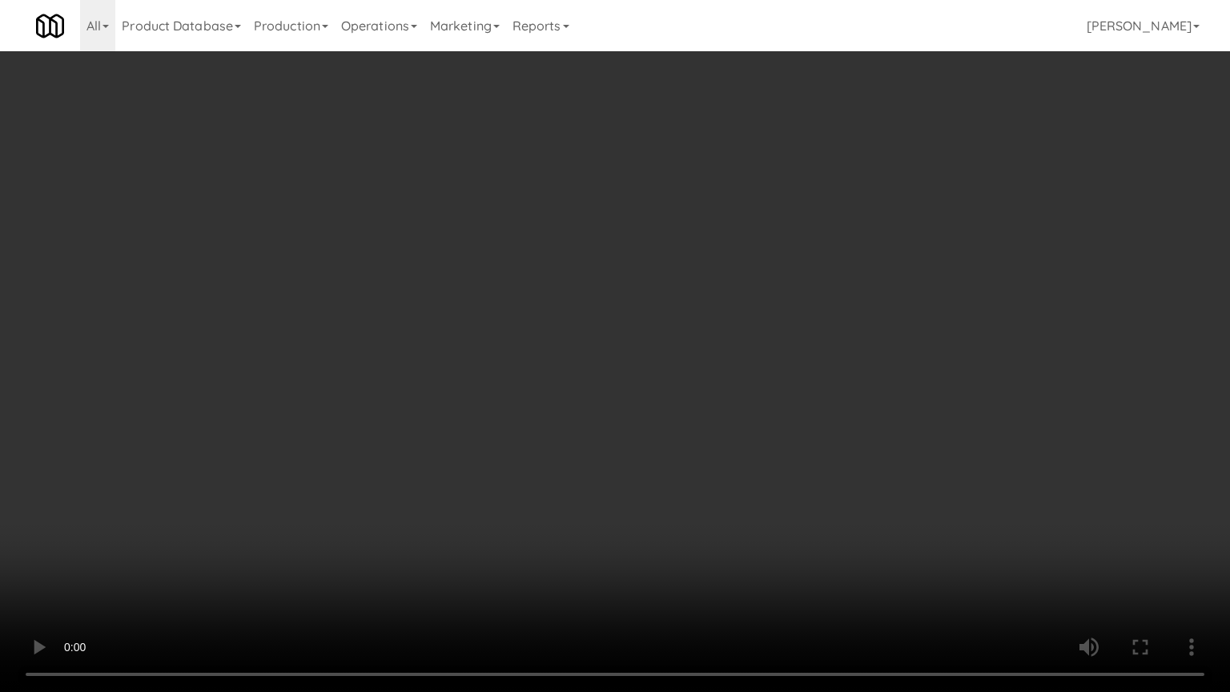
click at [770, 456] on video at bounding box center [615, 346] width 1230 height 692
click at [865, 454] on video at bounding box center [615, 346] width 1230 height 692
drag, startPoint x: 865, startPoint y: 454, endPoint x: 937, endPoint y: 260, distance: 207.0
click at [865, 452] on video at bounding box center [615, 346] width 1230 height 692
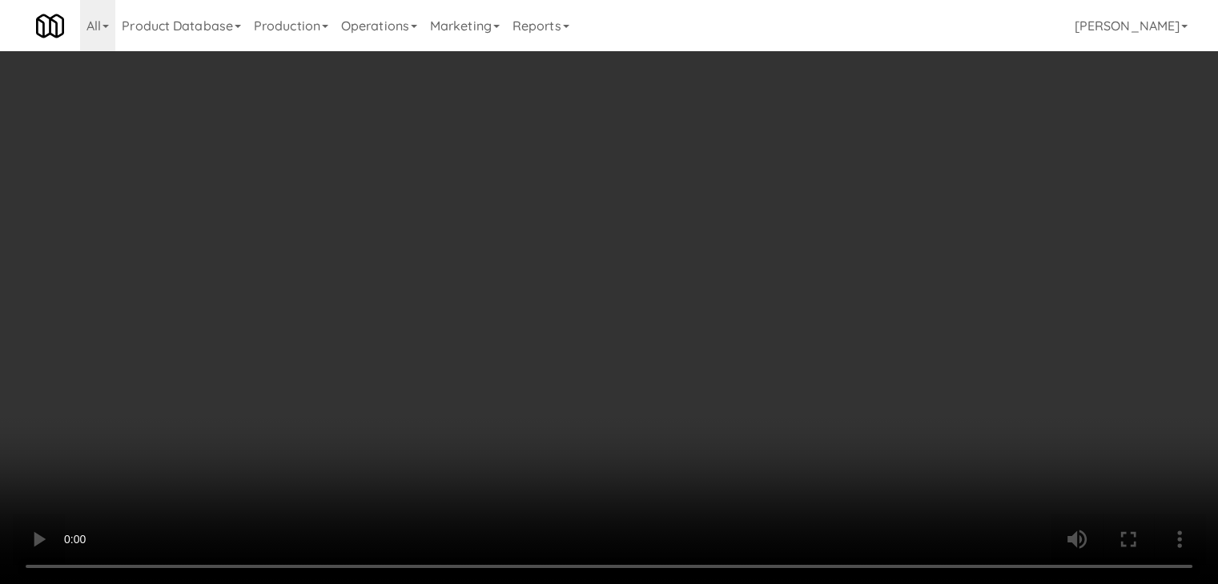
click at [903, 155] on div "Grab N' Go Inventory" at bounding box center [999, 145] width 342 height 24
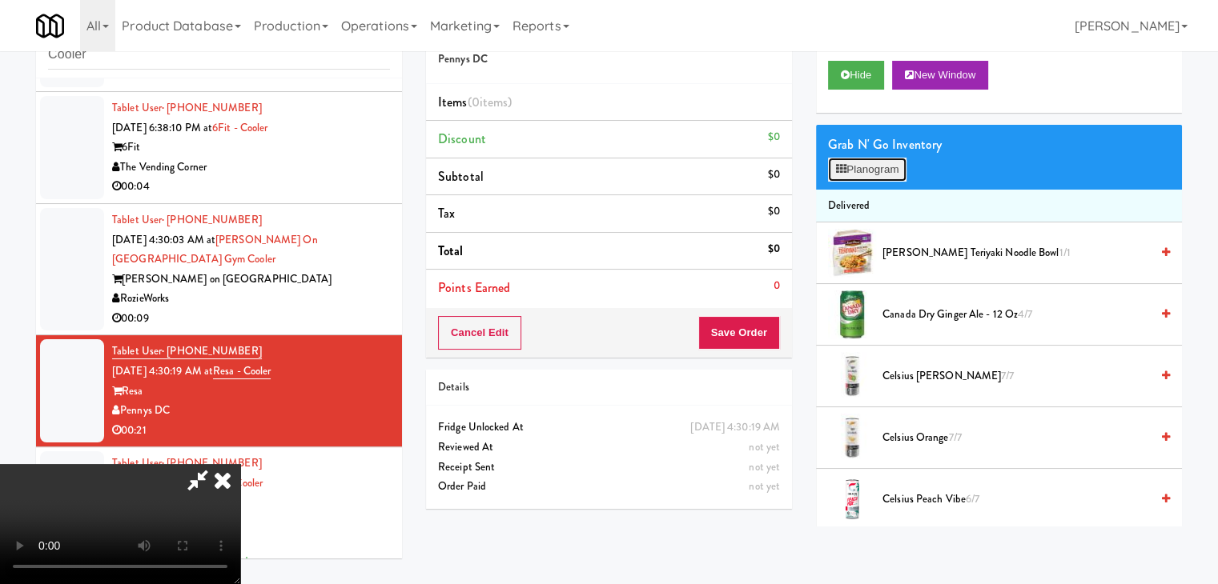
click at [898, 164] on button "Planogram" at bounding box center [867, 170] width 78 height 24
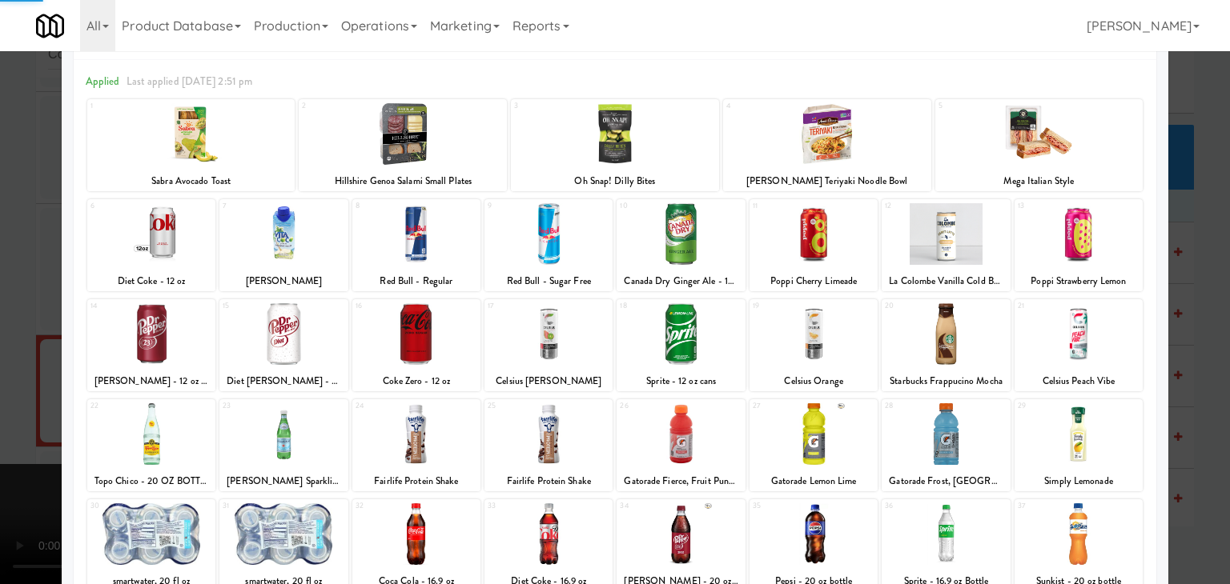
scroll to position [160, 0]
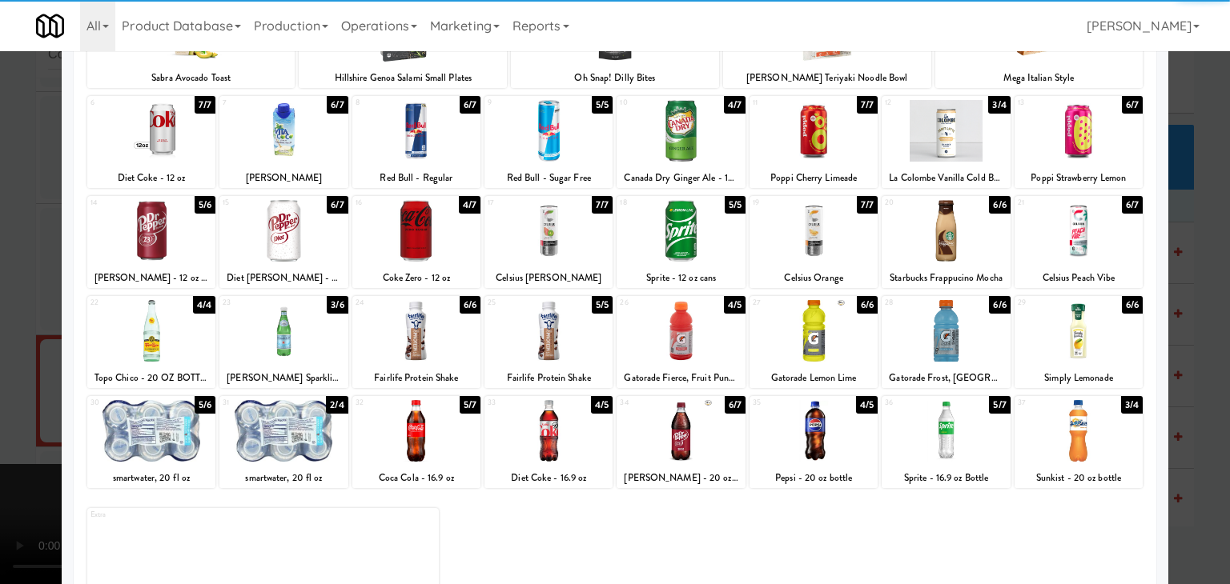
click at [402, 330] on div at bounding box center [416, 331] width 128 height 62
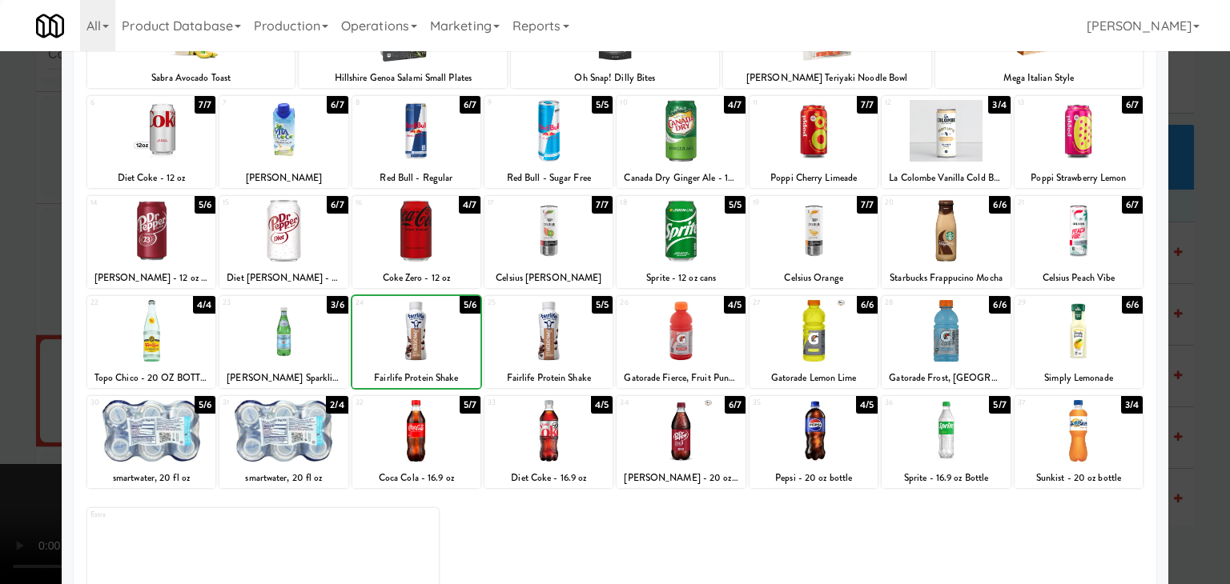
drag, startPoint x: 0, startPoint y: 295, endPoint x: 167, endPoint y: 298, distance: 167.4
click at [10, 295] on div at bounding box center [615, 292] width 1230 height 584
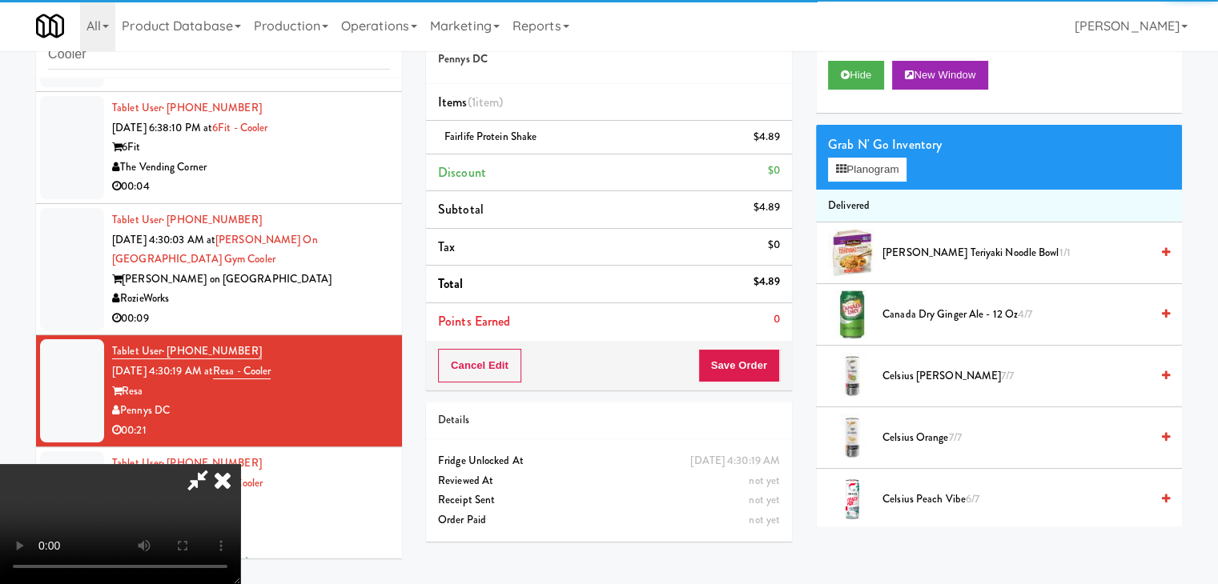
click at [240, 464] on video at bounding box center [120, 524] width 240 height 120
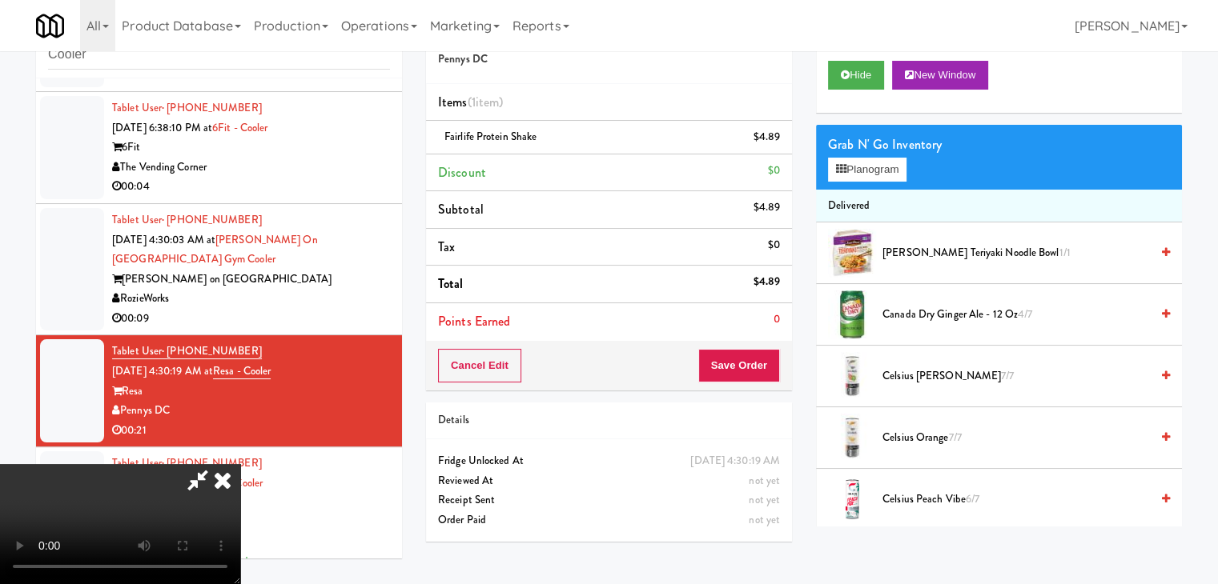
click at [240, 464] on video at bounding box center [120, 524] width 240 height 120
drag, startPoint x: 666, startPoint y: 292, endPoint x: 659, endPoint y: 299, distance: 10.2
click at [240, 464] on video at bounding box center [120, 524] width 240 height 120
drag, startPoint x: 664, startPoint y: 292, endPoint x: 658, endPoint y: 317, distance: 25.4
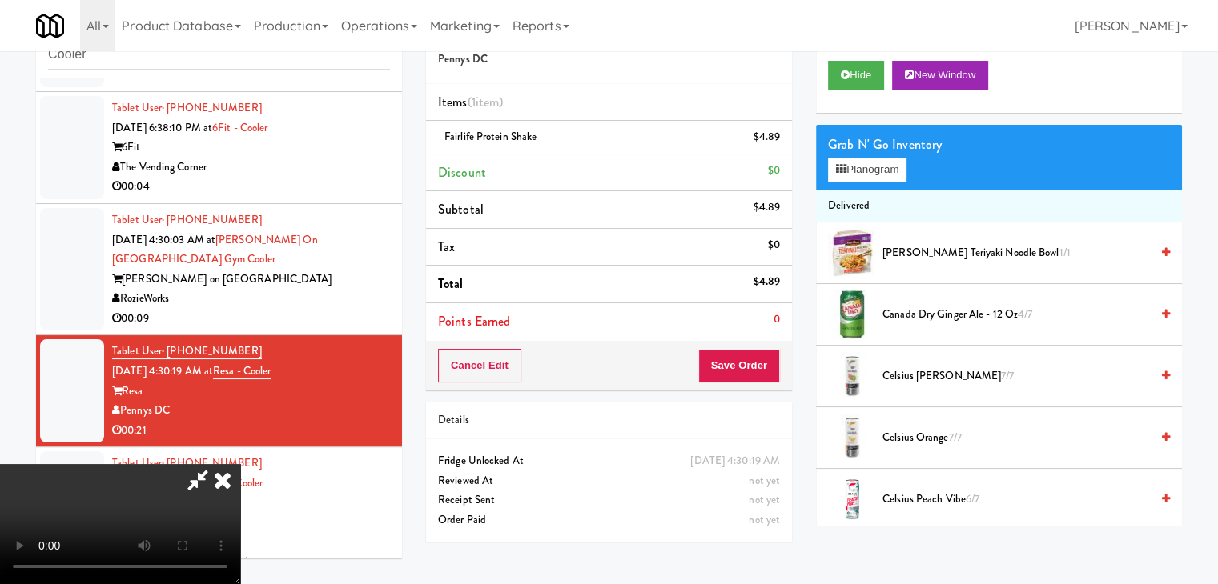
click at [240, 464] on video at bounding box center [120, 524] width 240 height 120
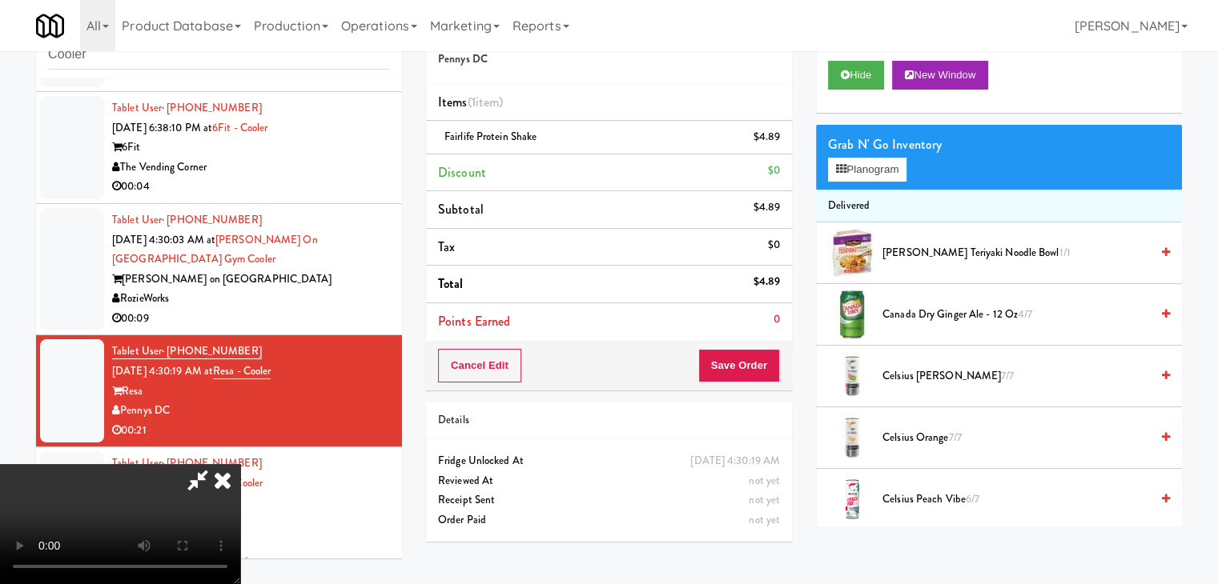
click at [240, 464] on video at bounding box center [120, 524] width 240 height 120
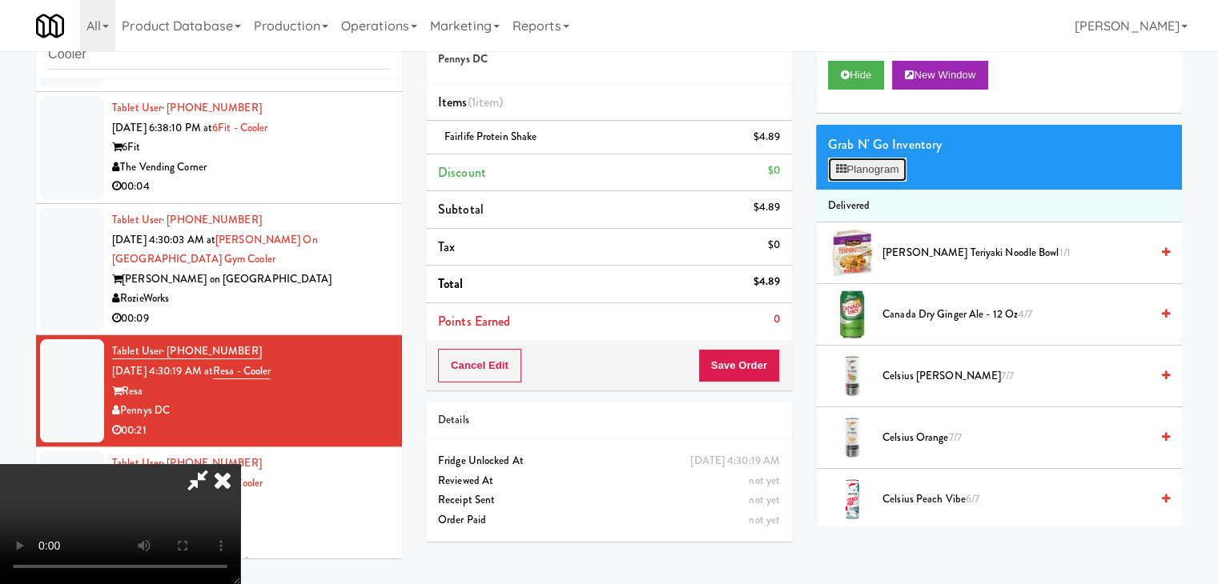
click at [861, 163] on button "Planogram" at bounding box center [867, 170] width 78 height 24
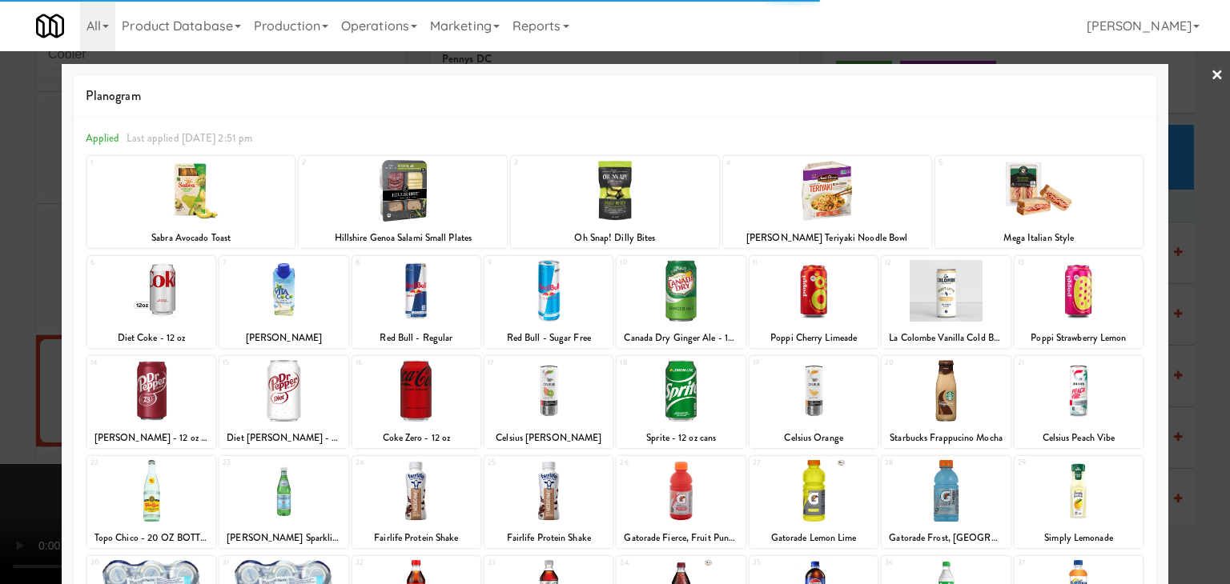
click at [556, 390] on div at bounding box center [548, 391] width 128 height 62
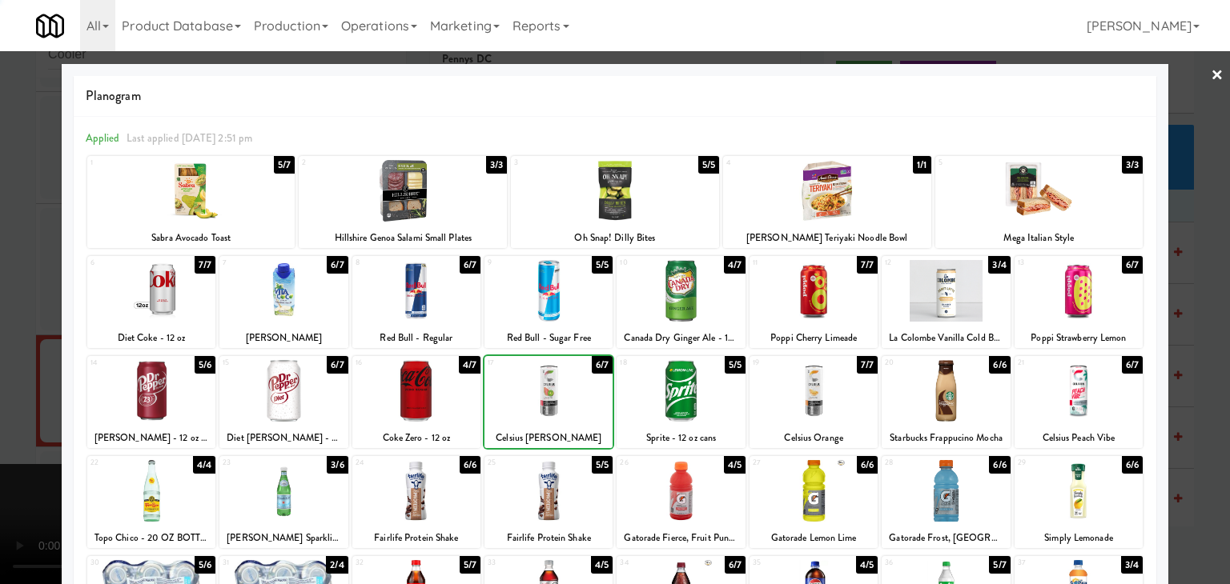
drag, startPoint x: 0, startPoint y: 329, endPoint x: 61, endPoint y: 329, distance: 60.8
click at [14, 329] on div at bounding box center [615, 292] width 1230 height 584
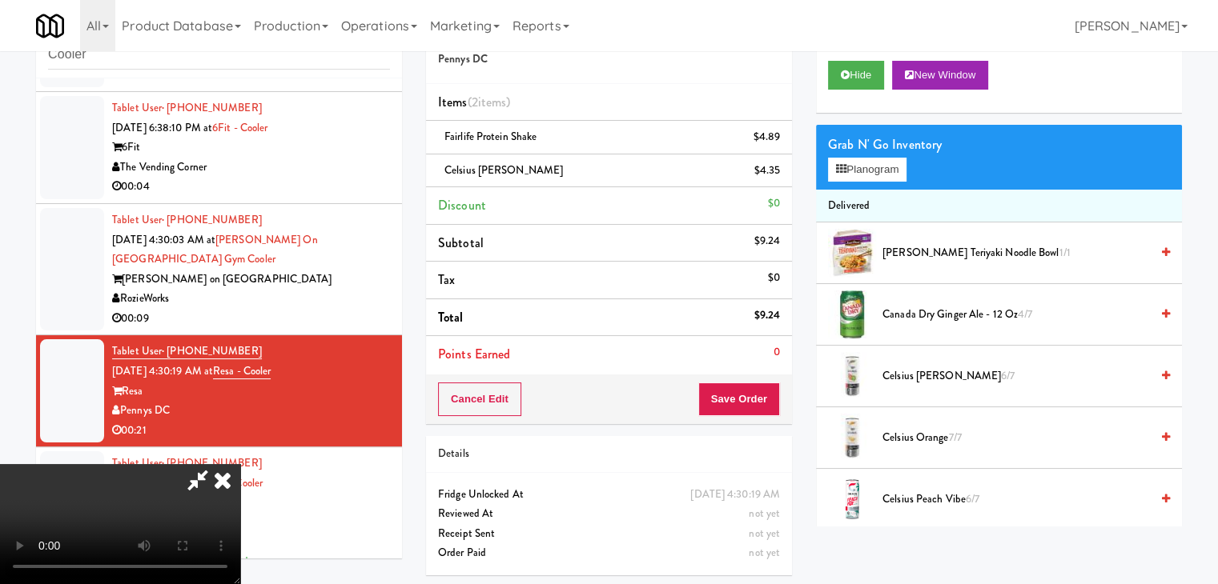
click at [240, 464] on video at bounding box center [120, 524] width 240 height 120
drag, startPoint x: 582, startPoint y: 391, endPoint x: 586, endPoint y: 401, distance: 11.2
click at [240, 464] on video at bounding box center [120, 524] width 240 height 120
drag, startPoint x: 781, startPoint y: 402, endPoint x: 766, endPoint y: 401, distance: 15.2
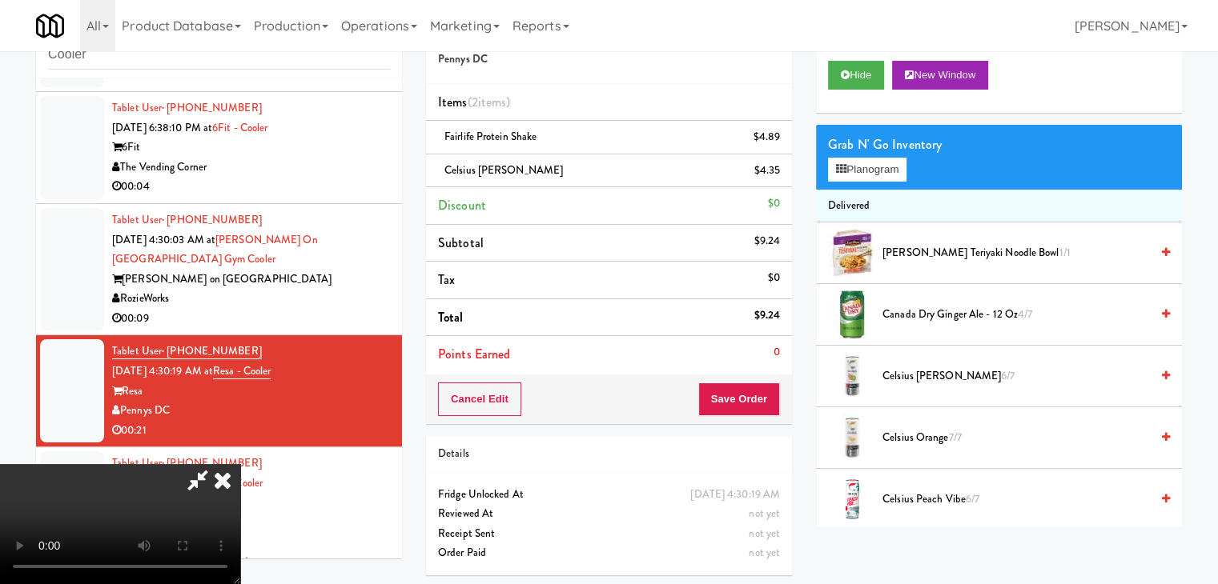
click at [769, 401] on div "Cancel Edit Save Order" at bounding box center [609, 400] width 366 height 50
click at [766, 399] on button "Save Order" at bounding box center [739, 400] width 82 height 34
click at [766, 398] on button "Save Order" at bounding box center [739, 400] width 82 height 34
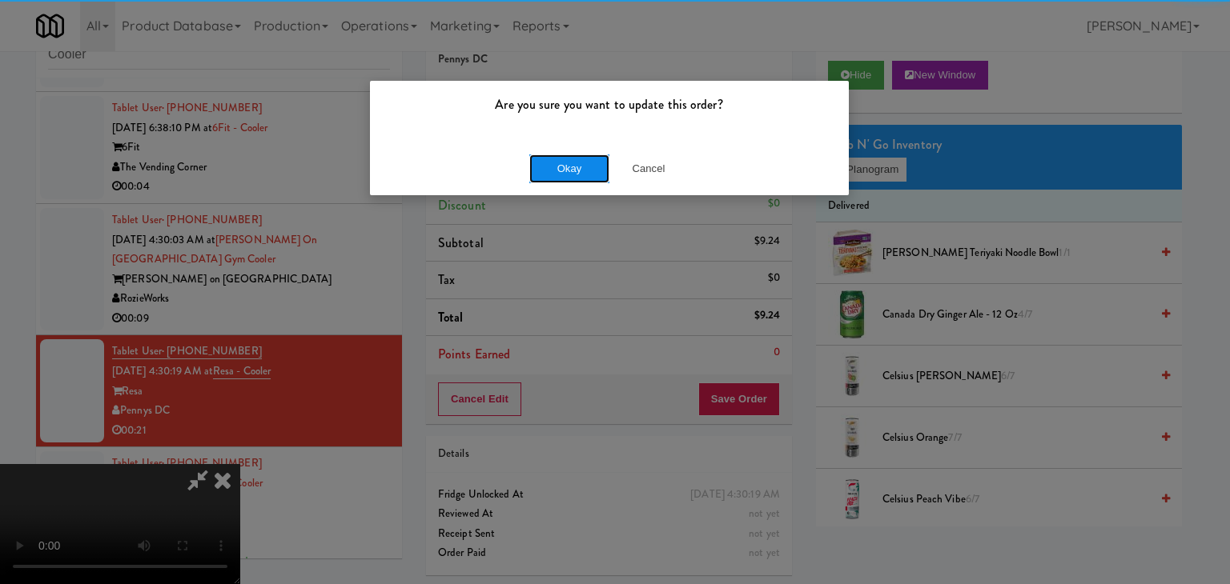
click at [577, 168] on button "Okay" at bounding box center [569, 169] width 80 height 29
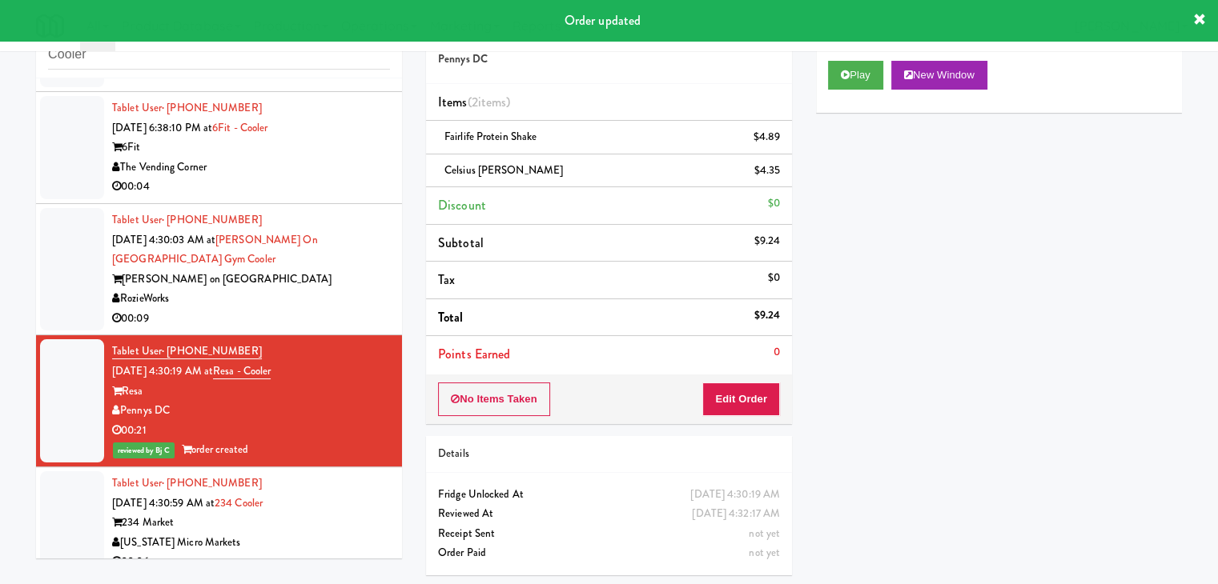
drag, startPoint x: 296, startPoint y: 299, endPoint x: 300, endPoint y: 311, distance: 12.7
click at [297, 299] on div "RozieWorks" at bounding box center [251, 299] width 278 height 20
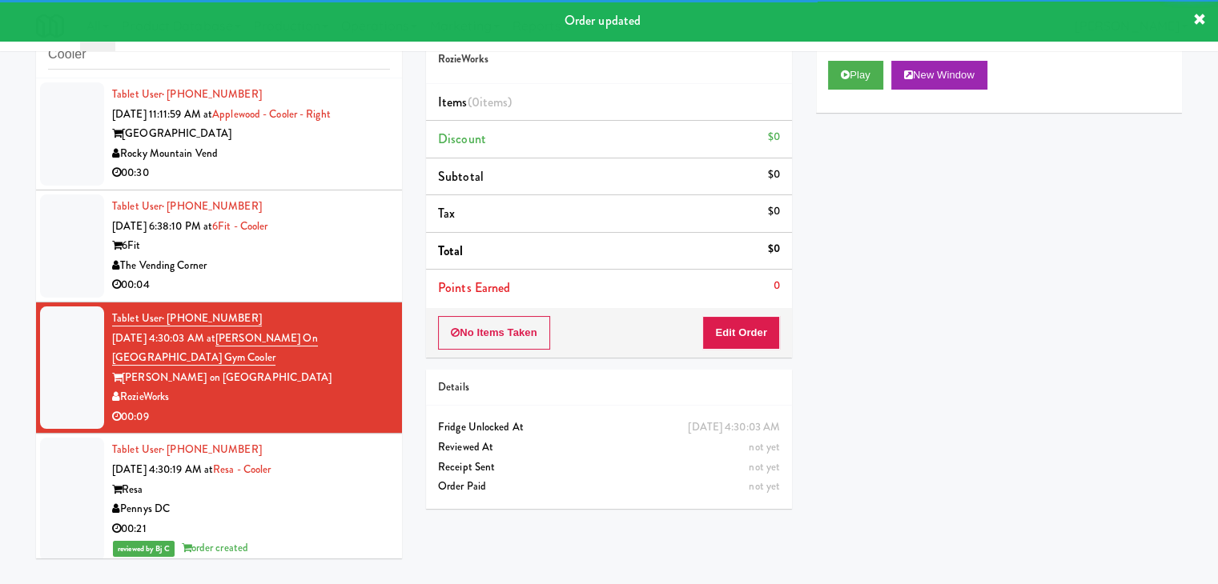
click at [871, 59] on div "Play New Window" at bounding box center [999, 81] width 366 height 64
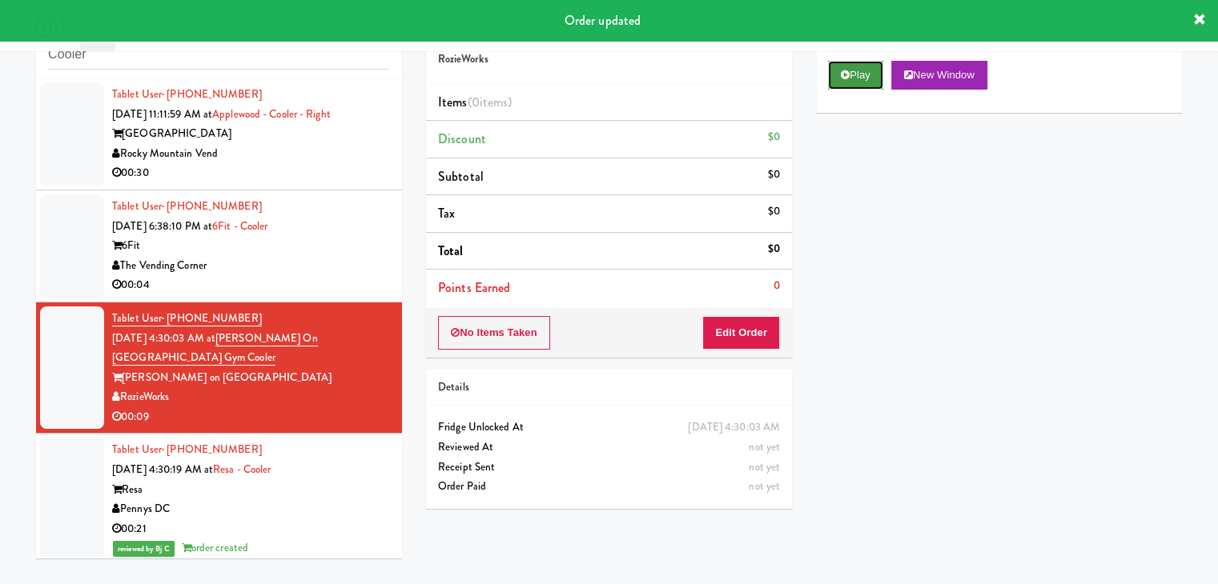
click at [861, 78] on button "Play" at bounding box center [855, 75] width 55 height 29
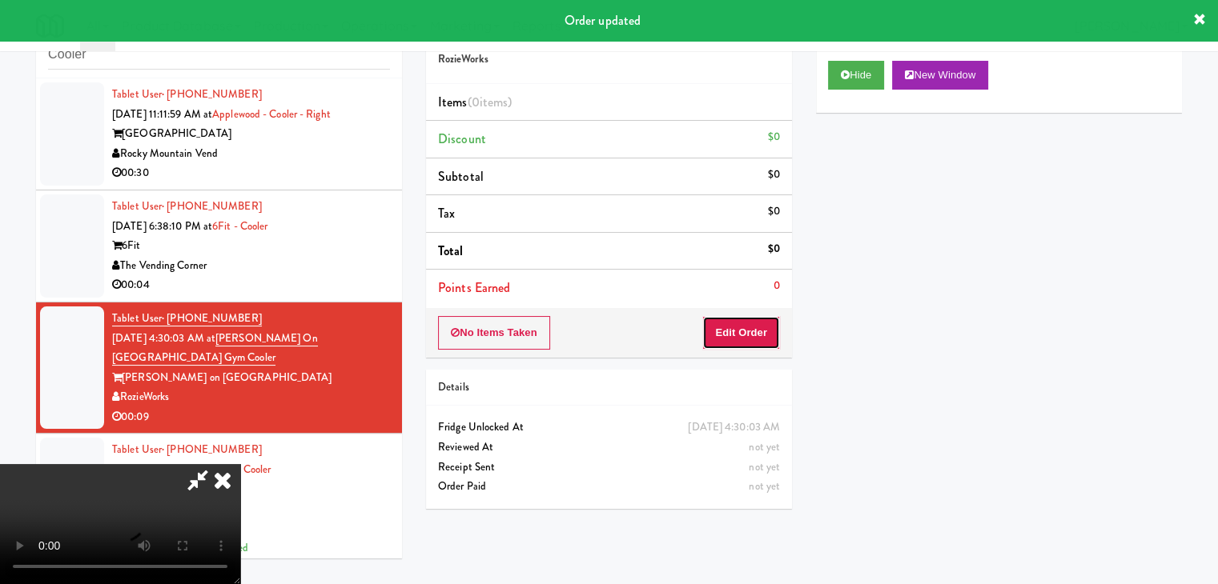
click at [743, 337] on button "Edit Order" at bounding box center [741, 333] width 78 height 34
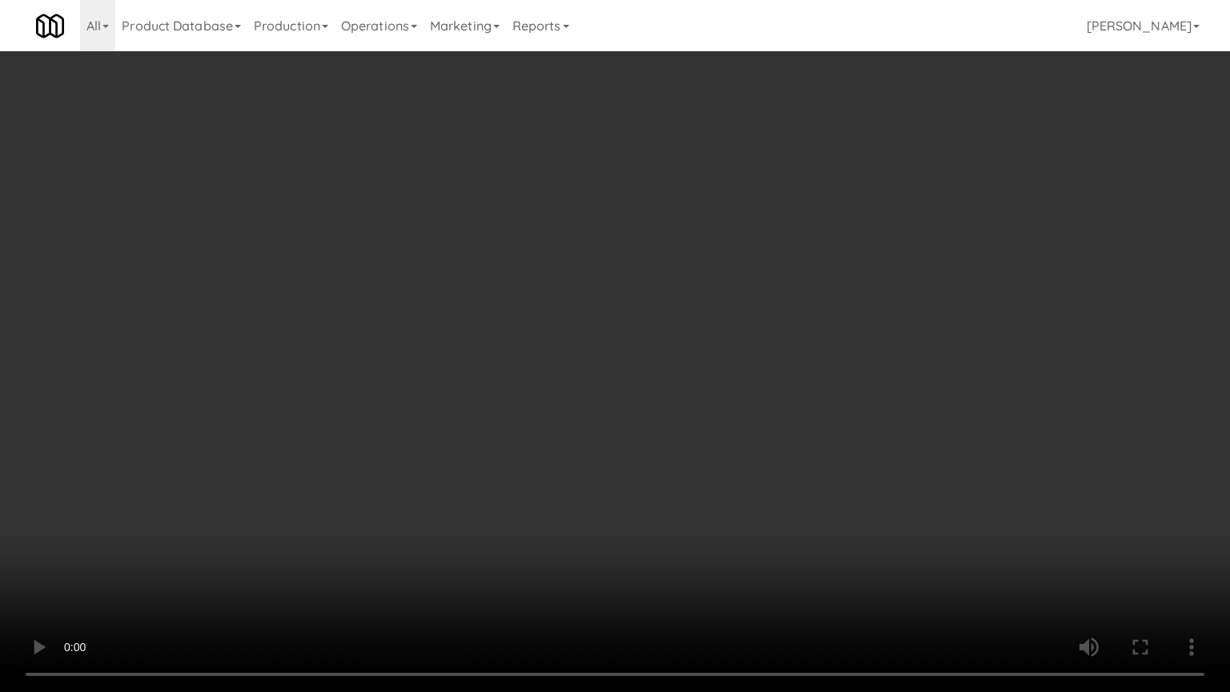
click at [680, 470] on video at bounding box center [615, 346] width 1230 height 692
click at [255, 584] on video at bounding box center [615, 346] width 1230 height 692
click at [685, 460] on video at bounding box center [615, 346] width 1230 height 692
click at [684, 474] on video at bounding box center [615, 346] width 1230 height 692
click at [732, 371] on video at bounding box center [615, 346] width 1230 height 692
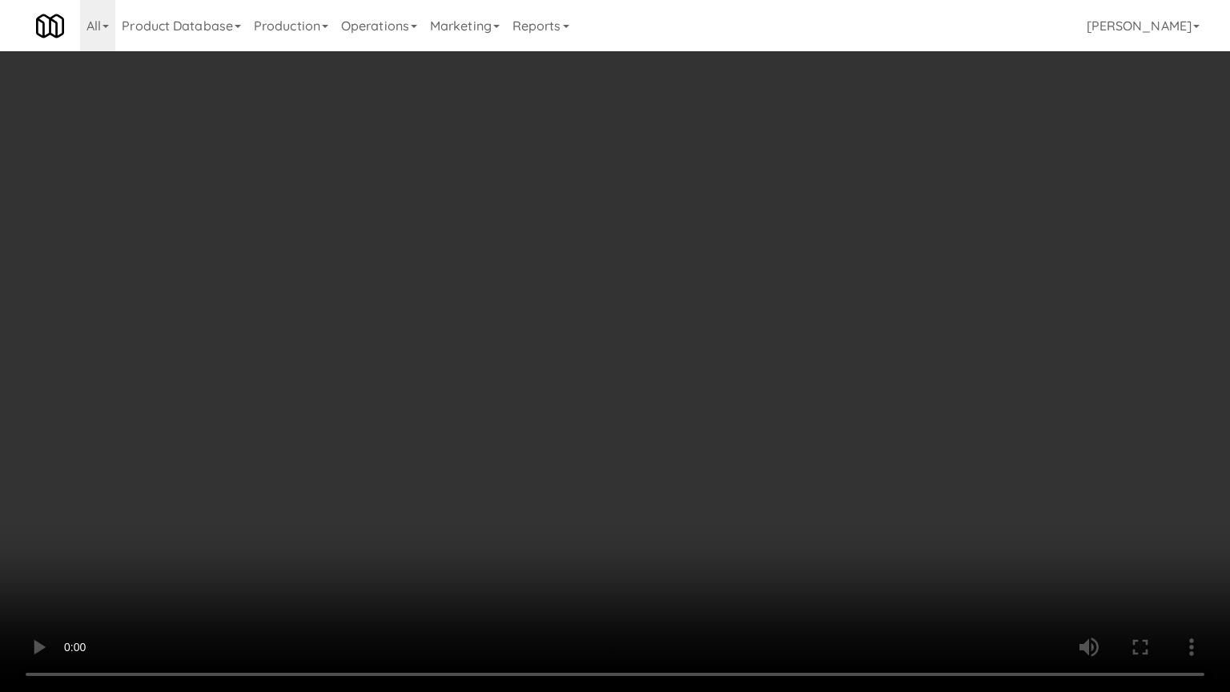
click at [727, 383] on video at bounding box center [615, 346] width 1230 height 692
click at [728, 384] on video at bounding box center [615, 346] width 1230 height 692
click at [747, 377] on video at bounding box center [615, 346] width 1230 height 692
click at [748, 376] on video at bounding box center [615, 346] width 1230 height 692
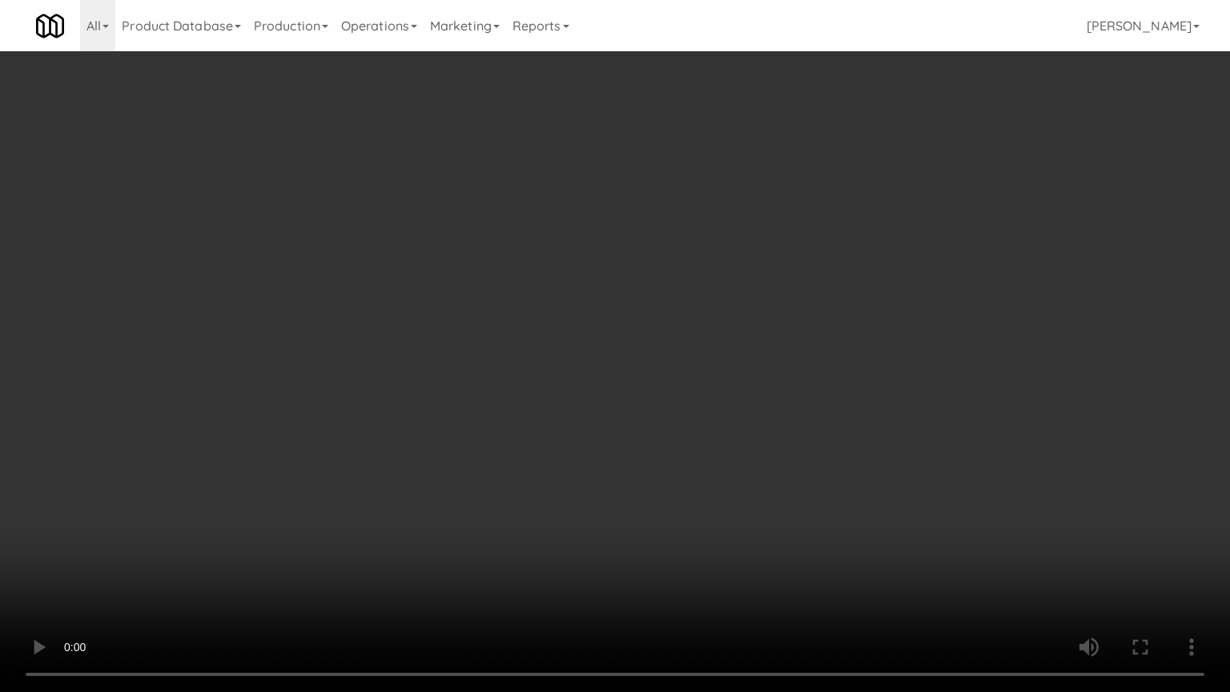
click at [765, 376] on video at bounding box center [615, 346] width 1230 height 692
click at [768, 372] on video at bounding box center [615, 346] width 1230 height 692
click at [761, 495] on video at bounding box center [615, 346] width 1230 height 692
click at [778, 478] on video at bounding box center [615, 346] width 1230 height 692
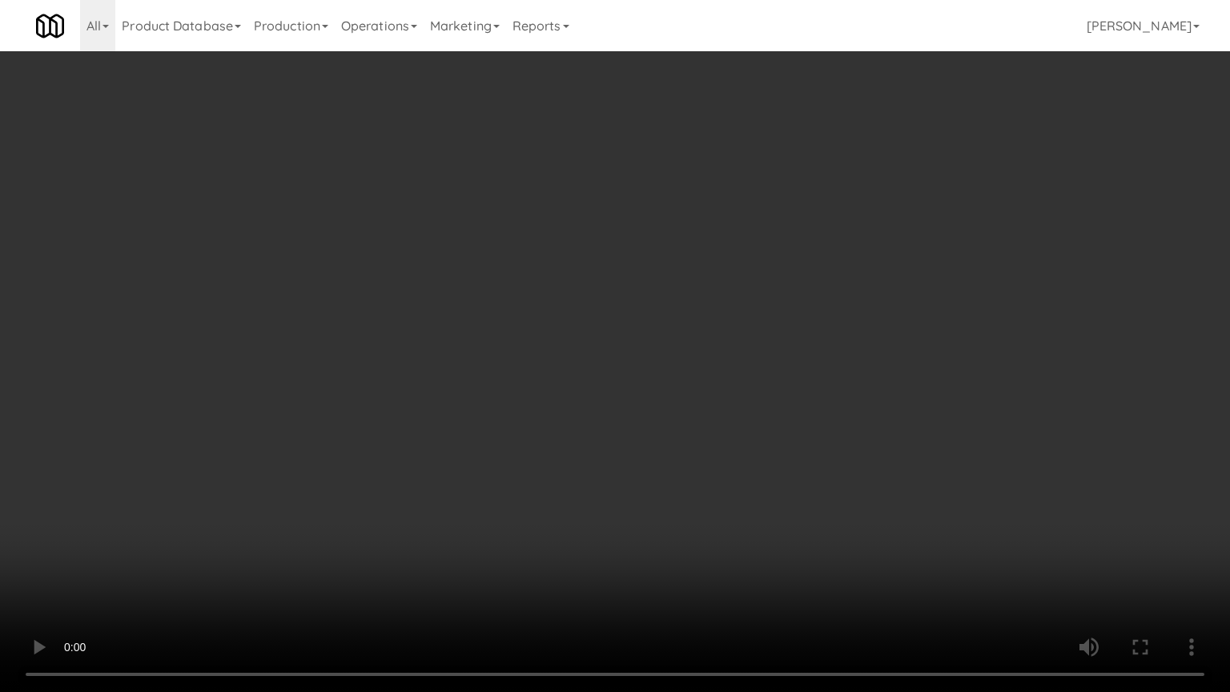
click at [778, 478] on video at bounding box center [615, 346] width 1230 height 692
click at [777, 468] on video at bounding box center [615, 346] width 1230 height 692
click at [769, 467] on video at bounding box center [615, 346] width 1230 height 692
click at [765, 462] on video at bounding box center [615, 346] width 1230 height 692
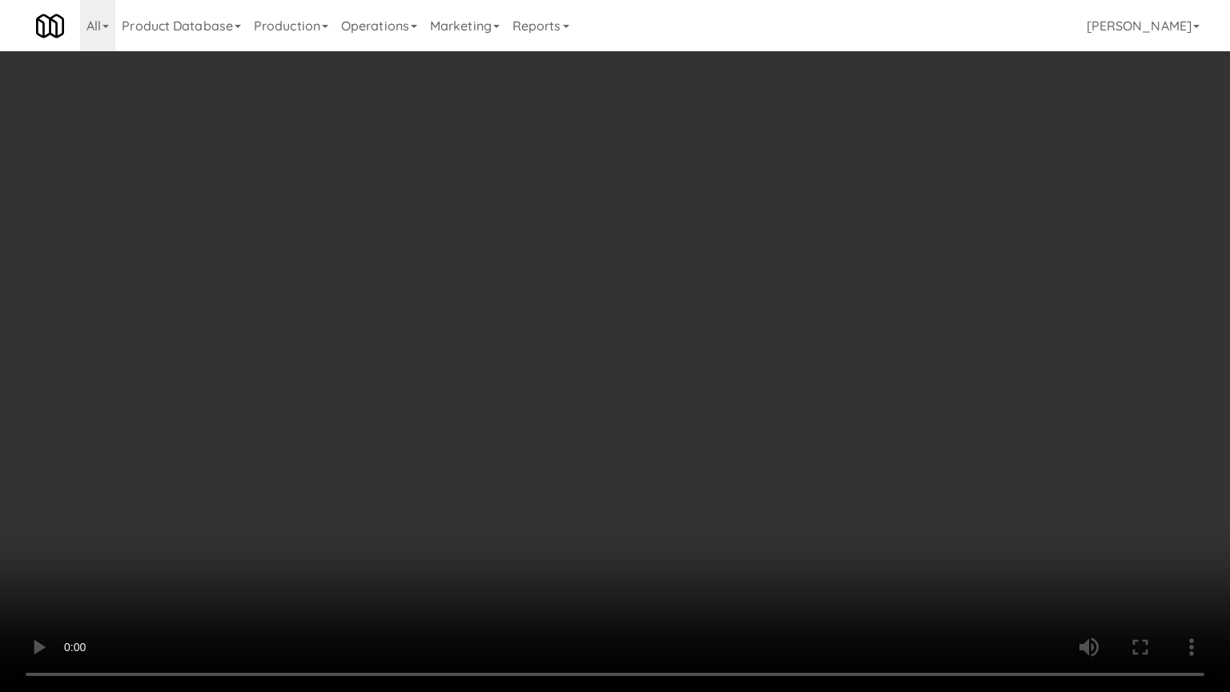
click at [766, 460] on video at bounding box center [615, 346] width 1230 height 692
click at [761, 458] on video at bounding box center [615, 346] width 1230 height 692
click at [761, 456] on video at bounding box center [615, 346] width 1230 height 692
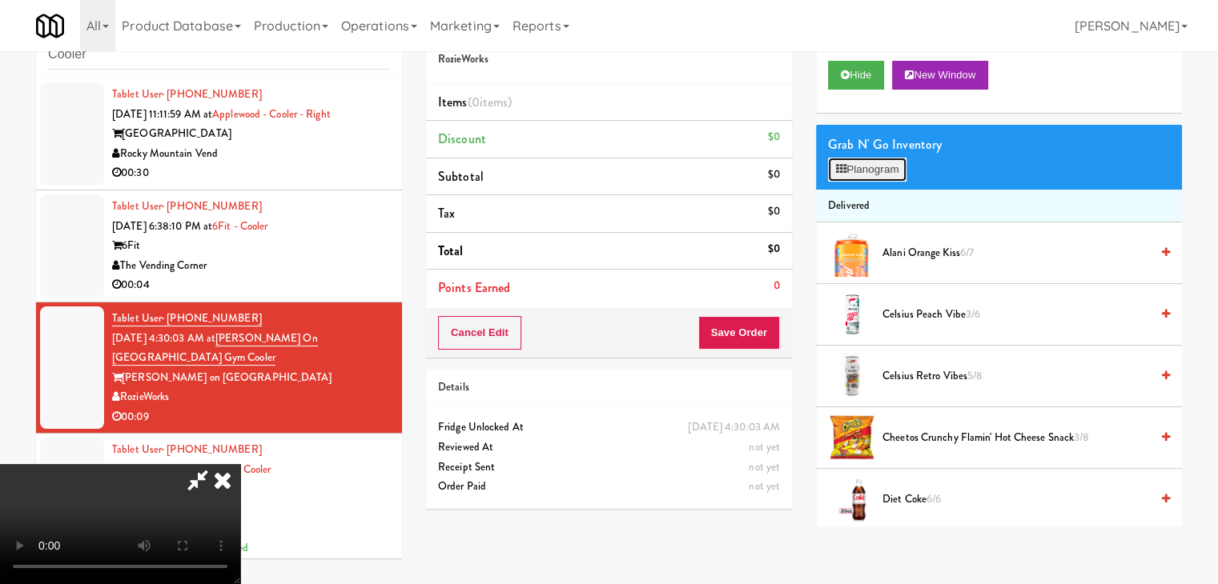
click at [889, 176] on button "Planogram" at bounding box center [867, 170] width 78 height 24
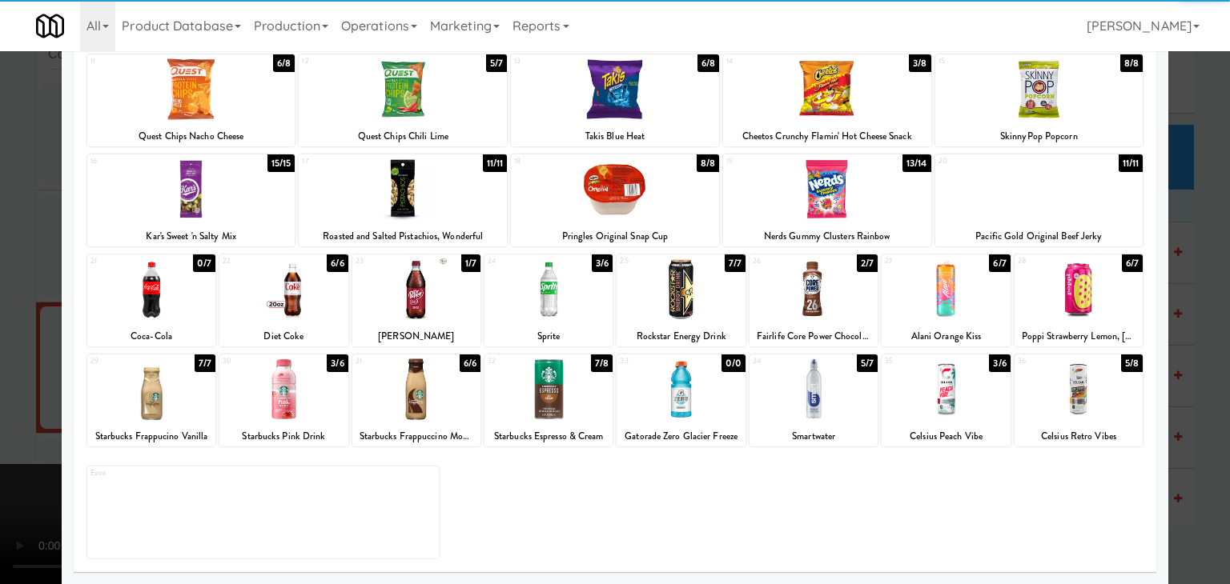
click at [681, 399] on div at bounding box center [680, 390] width 128 height 62
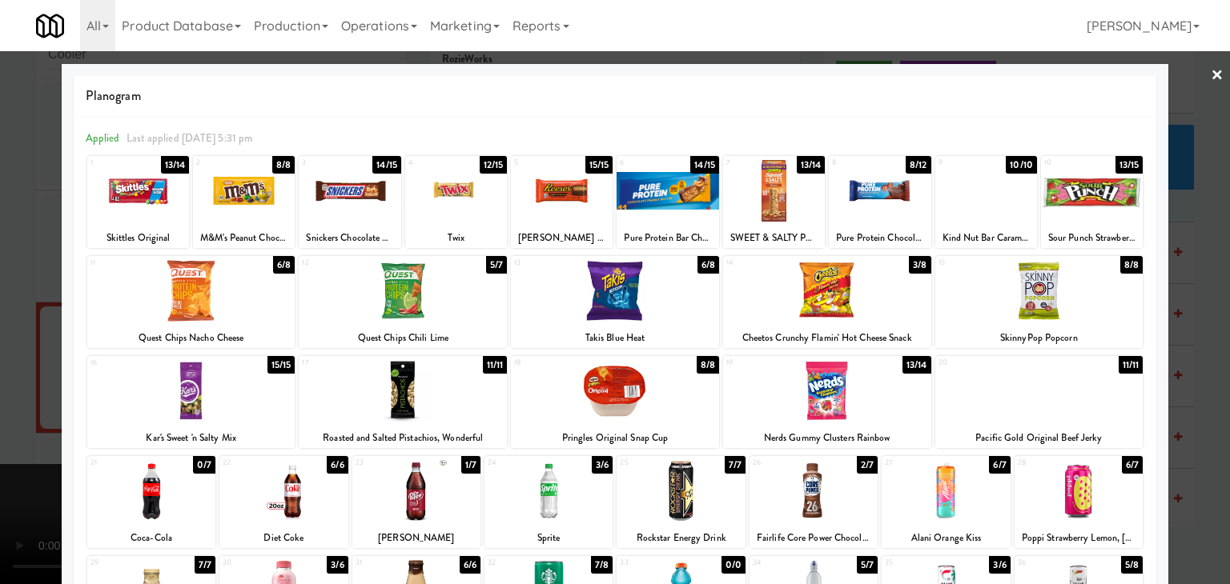
drag, startPoint x: 1209, startPoint y: 299, endPoint x: 1142, endPoint y: 316, distance: 69.5
click at [1209, 299] on div at bounding box center [615, 292] width 1230 height 584
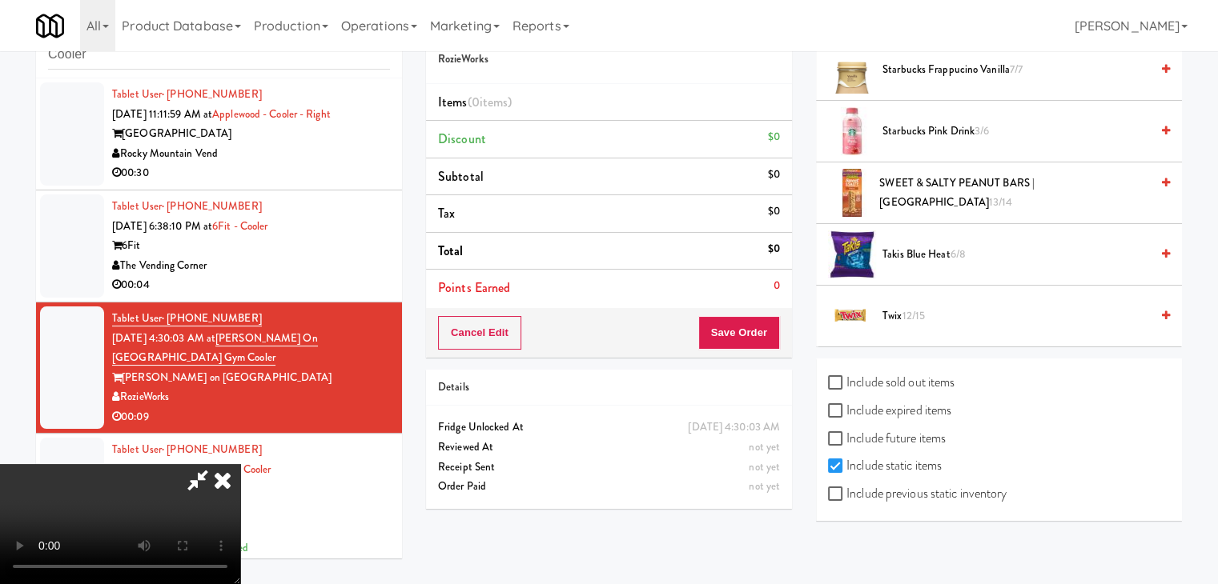
click at [925, 494] on label "Include previous static inventory" at bounding box center [917, 494] width 179 height 24
click at [846, 494] on input "Include previous static inventory" at bounding box center [837, 494] width 18 height 13
checkbox input "true"
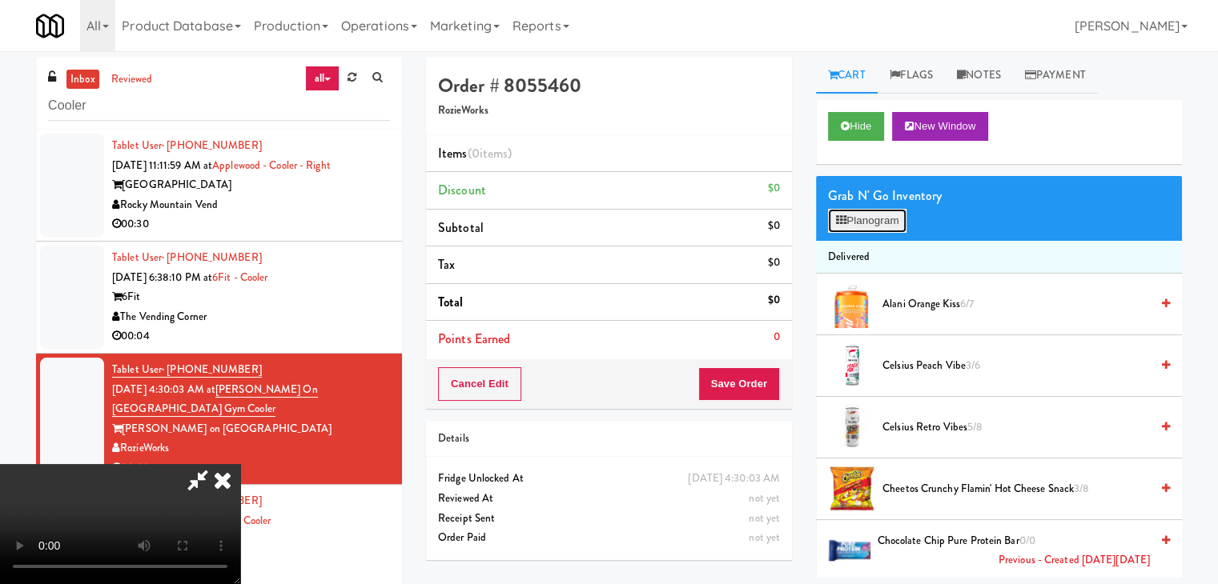
click at [901, 223] on button "Planogram" at bounding box center [867, 221] width 78 height 24
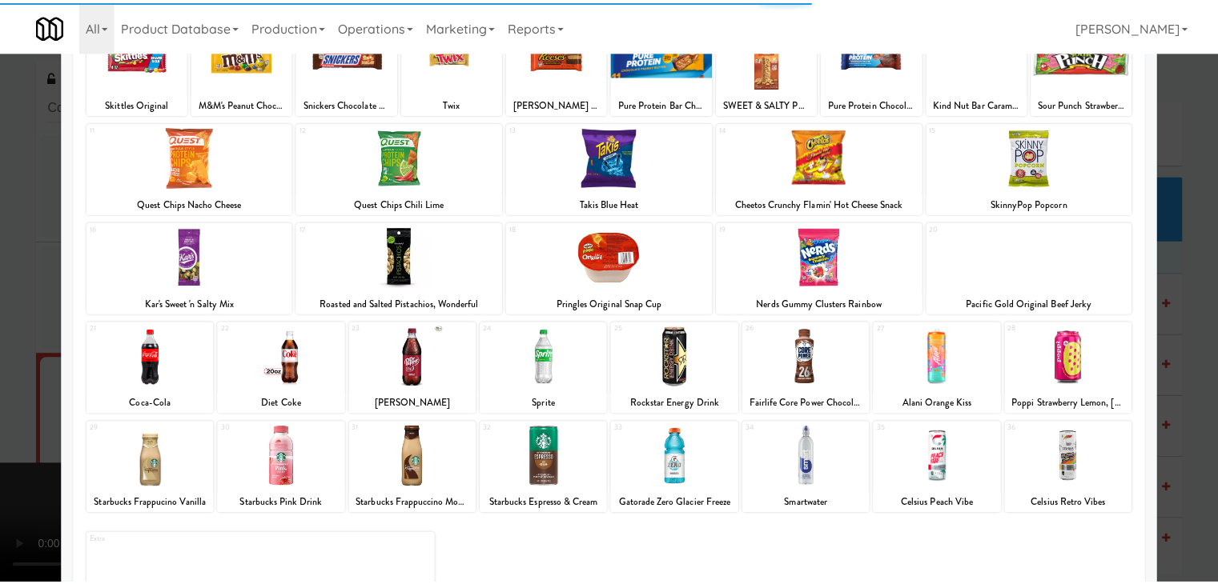
scroll to position [202, 0]
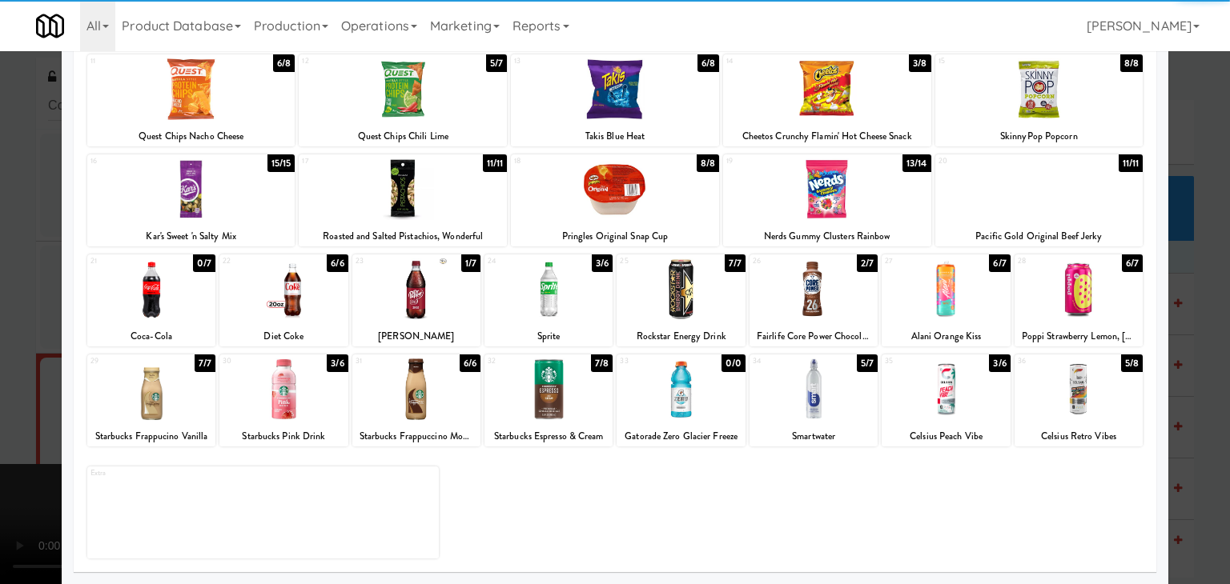
drag, startPoint x: 697, startPoint y: 385, endPoint x: 708, endPoint y: 385, distance: 10.4
click at [698, 386] on div at bounding box center [680, 390] width 128 height 62
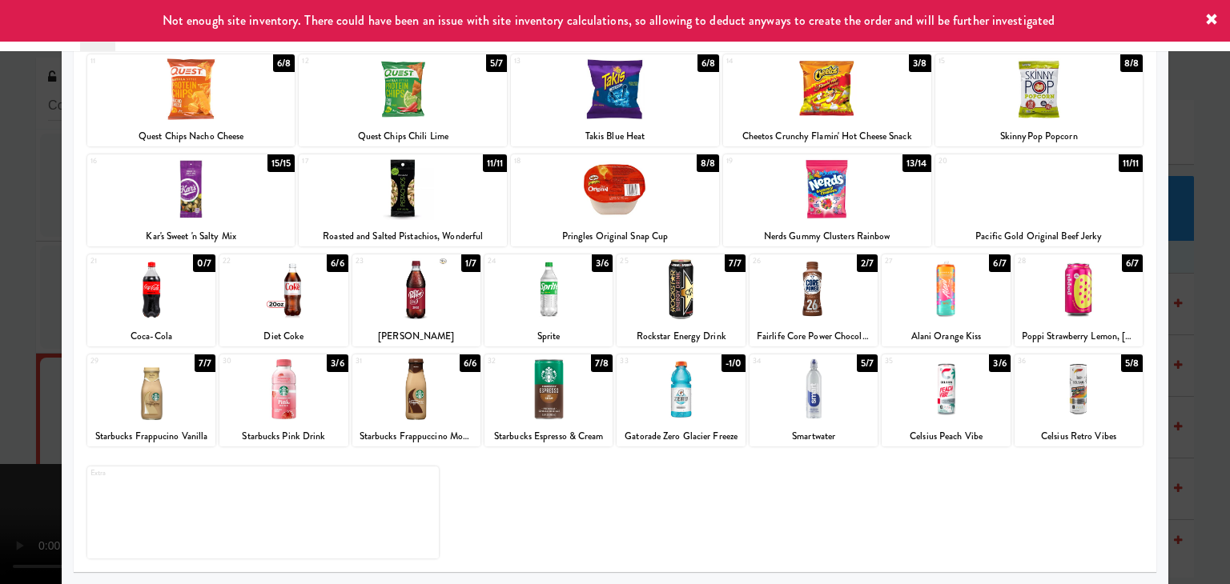
click at [6, 289] on div at bounding box center [615, 292] width 1230 height 584
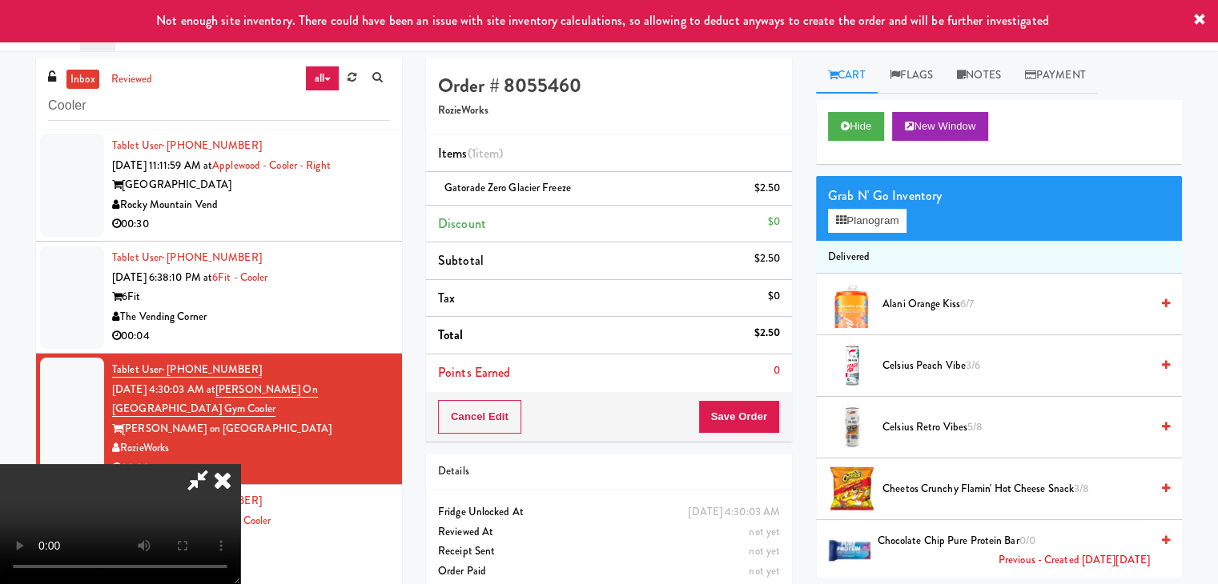
click at [240, 464] on video at bounding box center [120, 524] width 240 height 120
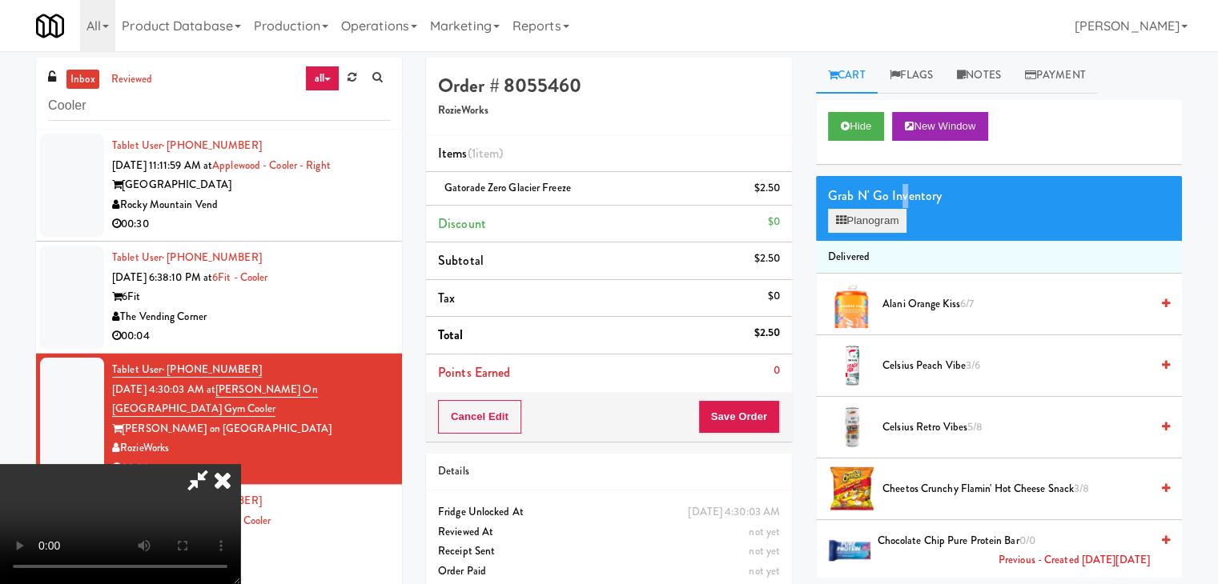
click at [900, 207] on div "Grab N' Go Inventory Planogram" at bounding box center [999, 208] width 366 height 65
click at [900, 209] on button "Planogram" at bounding box center [867, 221] width 78 height 24
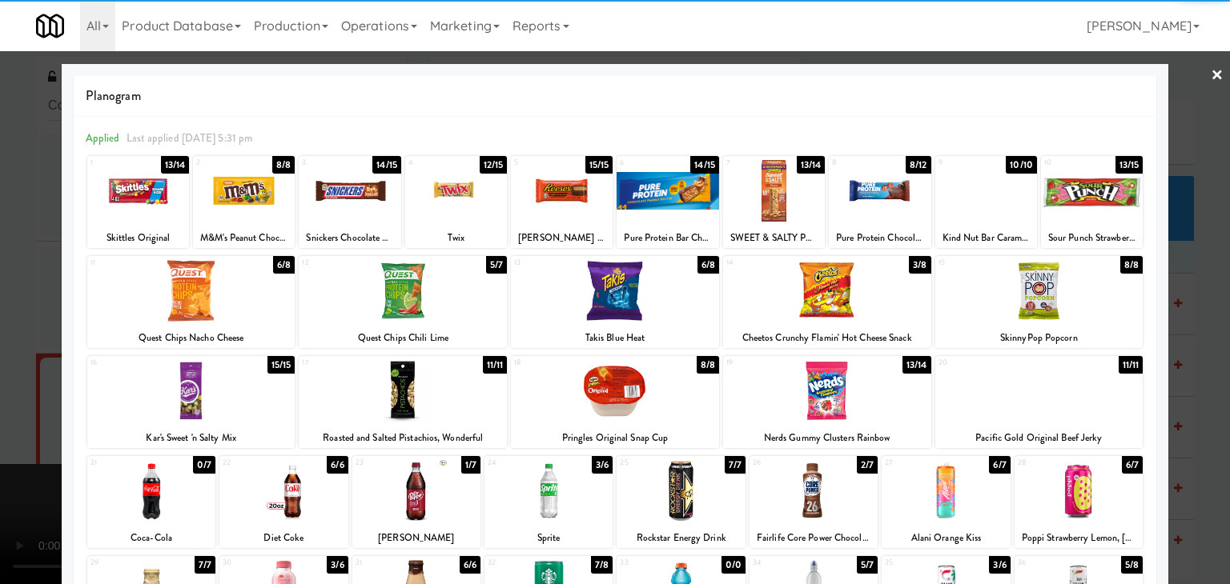
click at [1084, 206] on div at bounding box center [1092, 191] width 102 height 62
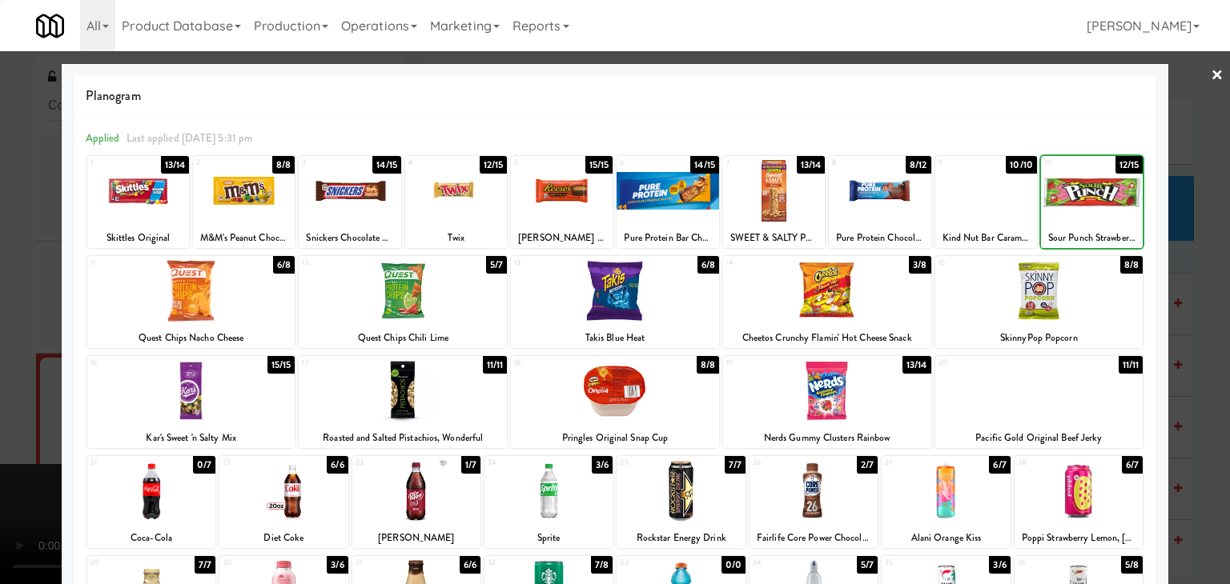
drag, startPoint x: 1215, startPoint y: 231, endPoint x: 1056, endPoint y: 247, distance: 159.4
click at [1211, 231] on div at bounding box center [615, 292] width 1230 height 584
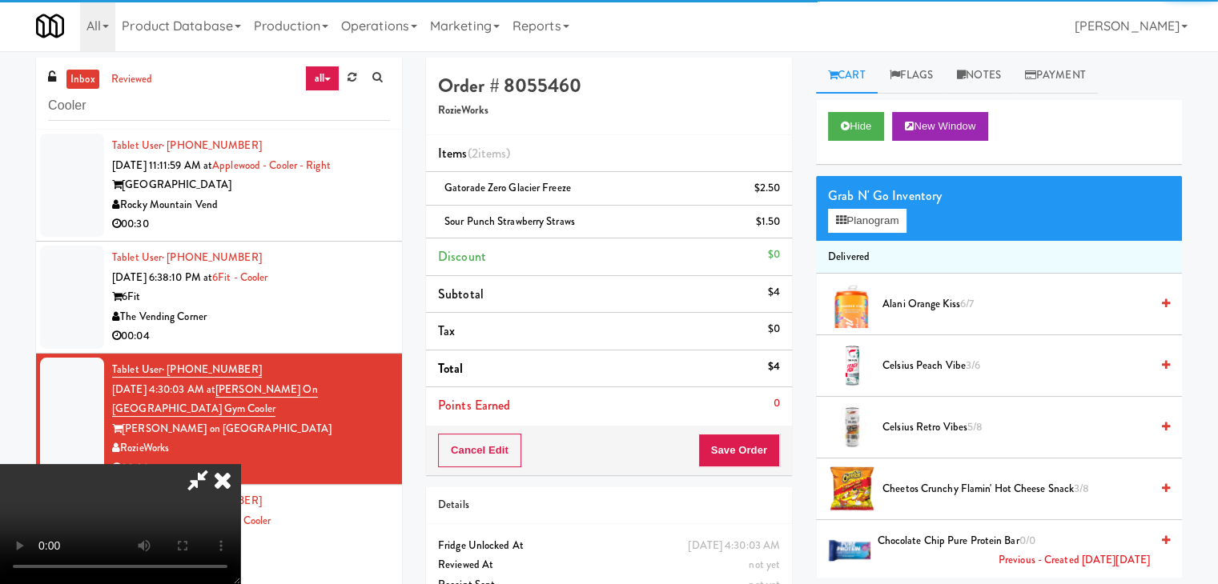
click at [240, 464] on video at bounding box center [120, 524] width 240 height 120
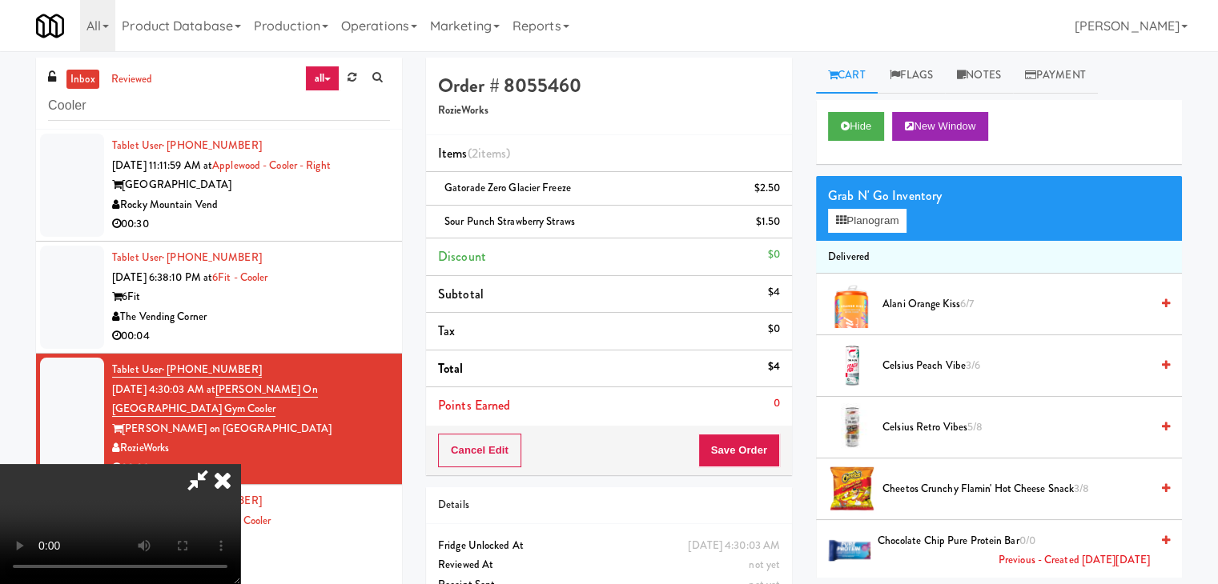
scroll to position [82, 0]
click at [741, 446] on button "Save Order" at bounding box center [739, 451] width 82 height 34
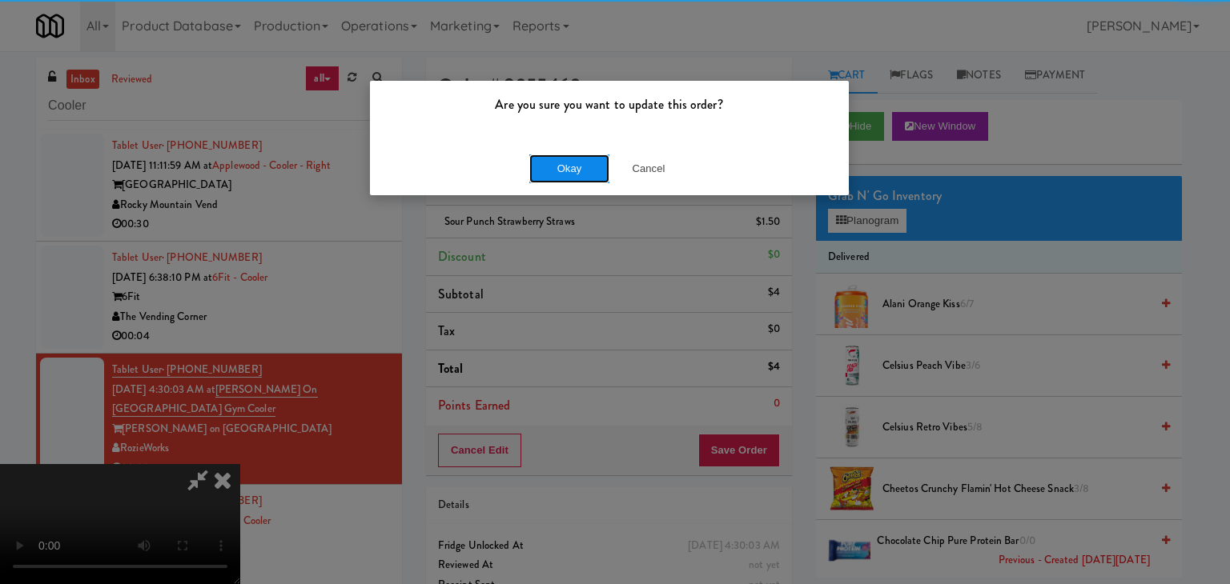
click at [551, 171] on button "Okay" at bounding box center [569, 169] width 80 height 29
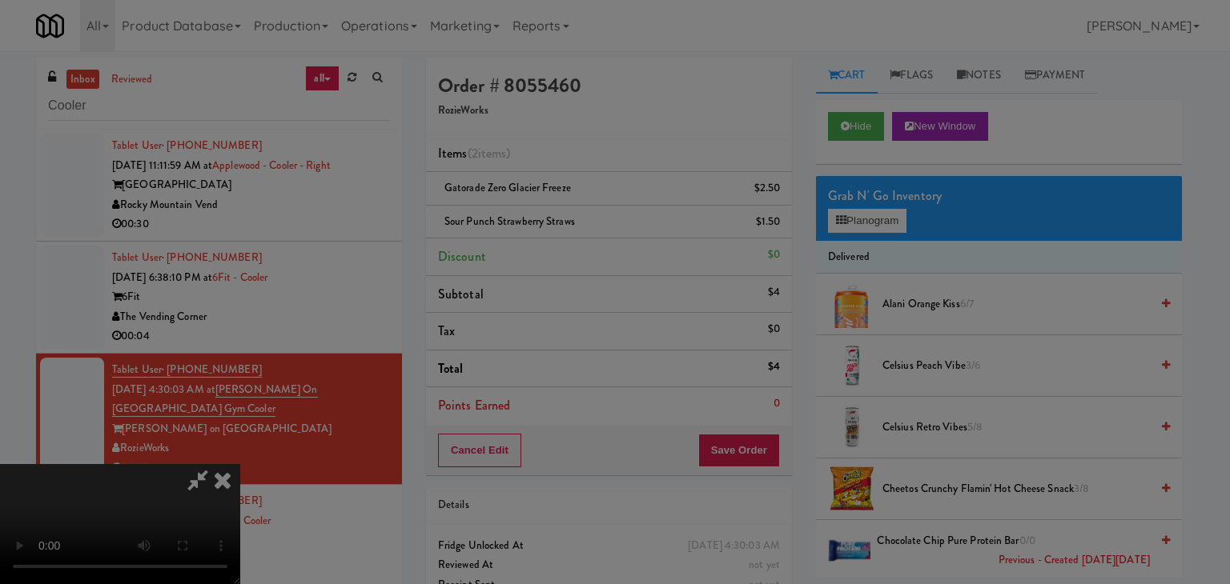
click at [553, 166] on div "Okay Cancel" at bounding box center [609, 139] width 479 height 54
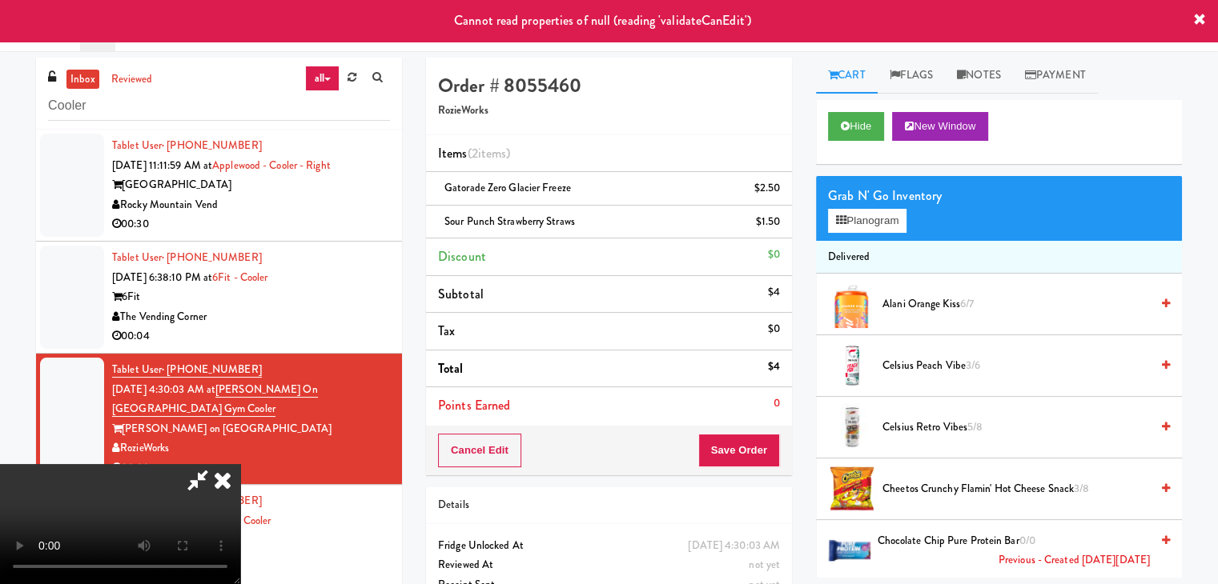
scroll to position [0, 0]
click at [240, 464] on icon at bounding box center [222, 480] width 35 height 32
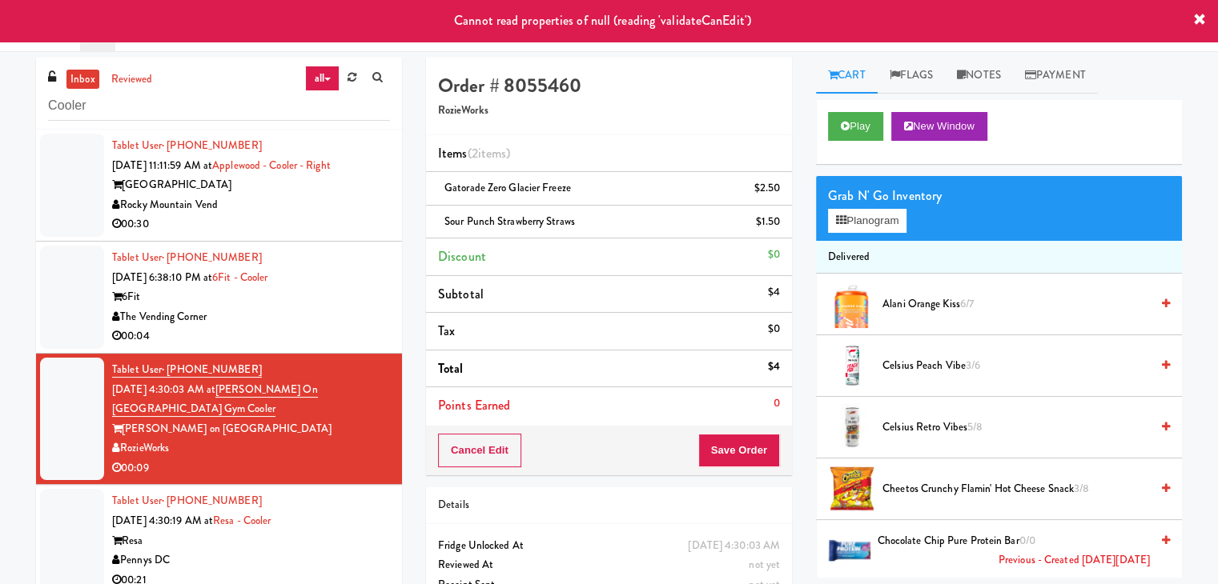
click at [341, 307] on div "The Vending Corner" at bounding box center [251, 317] width 278 height 20
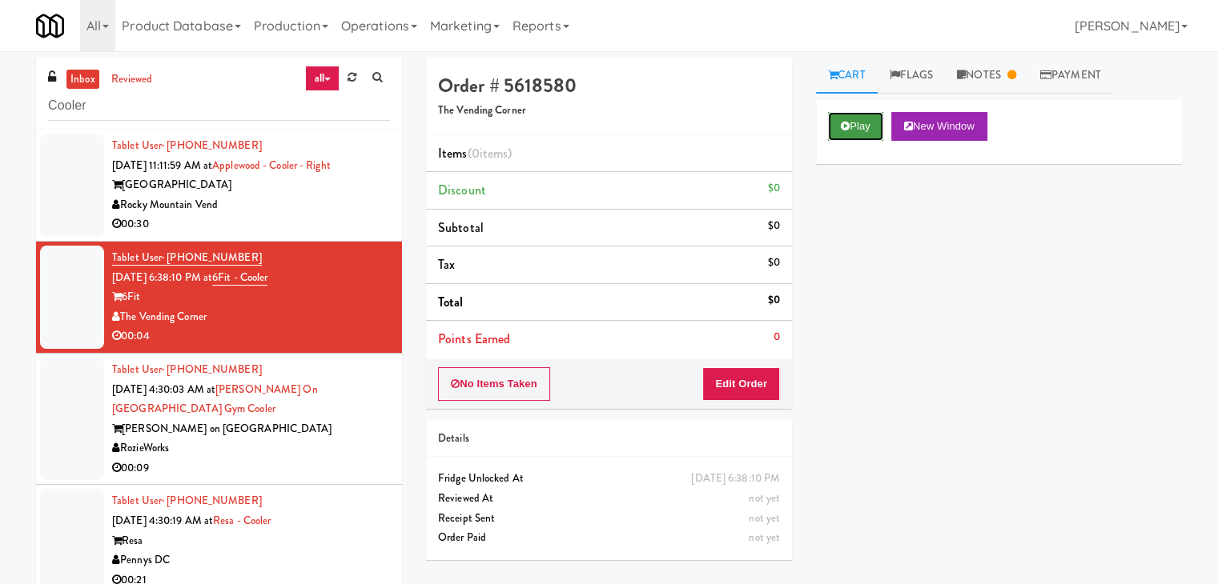
click at [864, 133] on button "Play" at bounding box center [855, 126] width 55 height 29
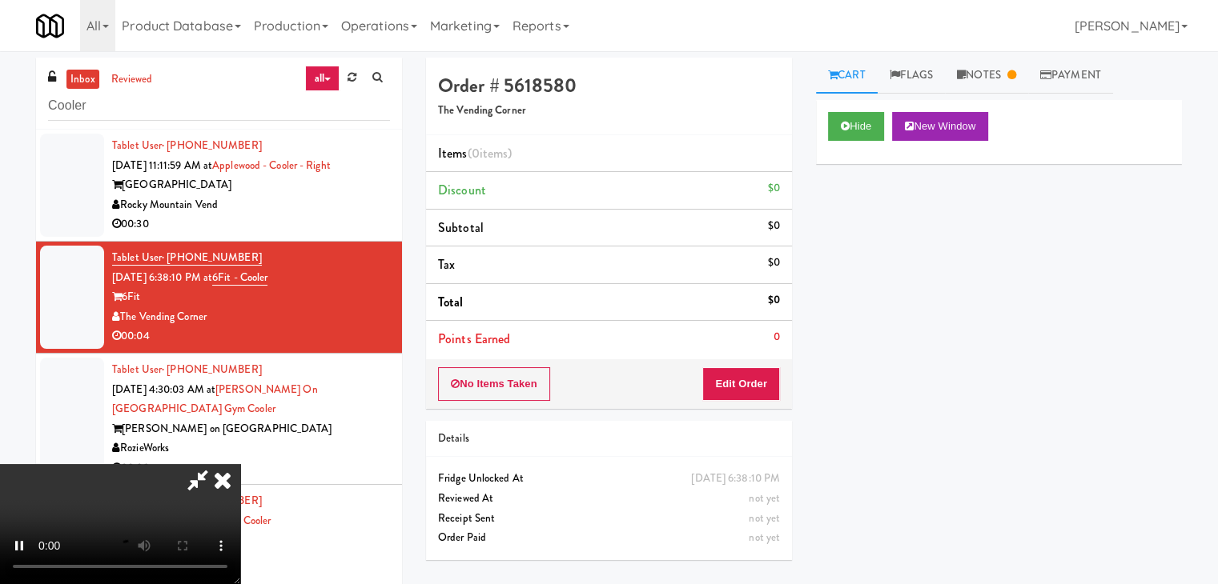
click at [312, 204] on div "Rocky Mountain Vend" at bounding box center [251, 205] width 278 height 20
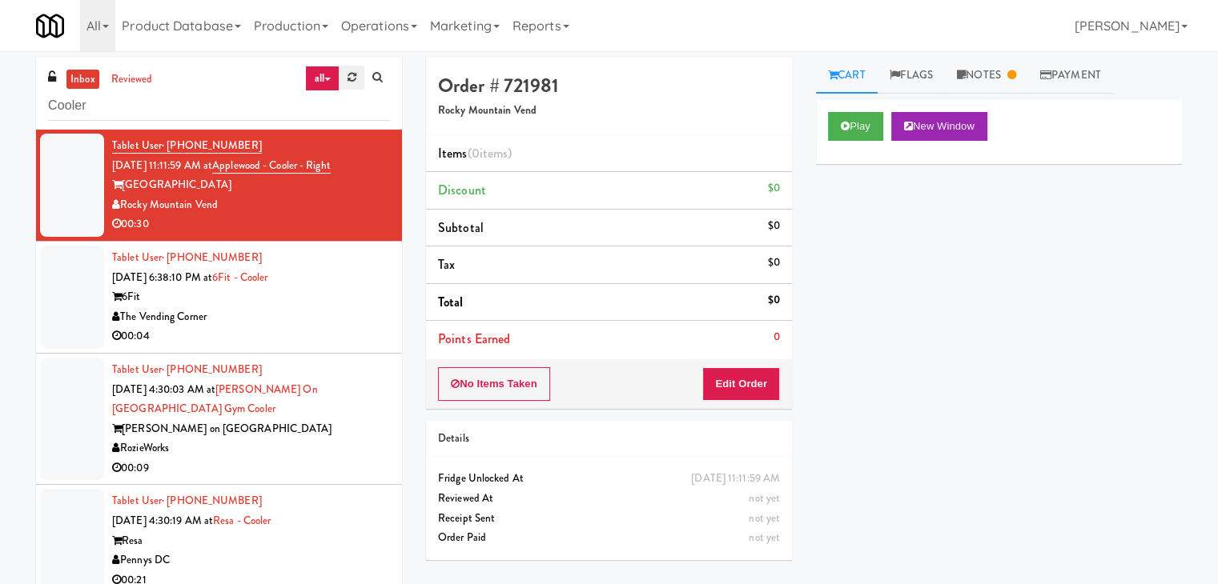
click at [355, 80] on icon at bounding box center [351, 77] width 9 height 10
